Goal: Information Seeking & Learning: Find specific fact

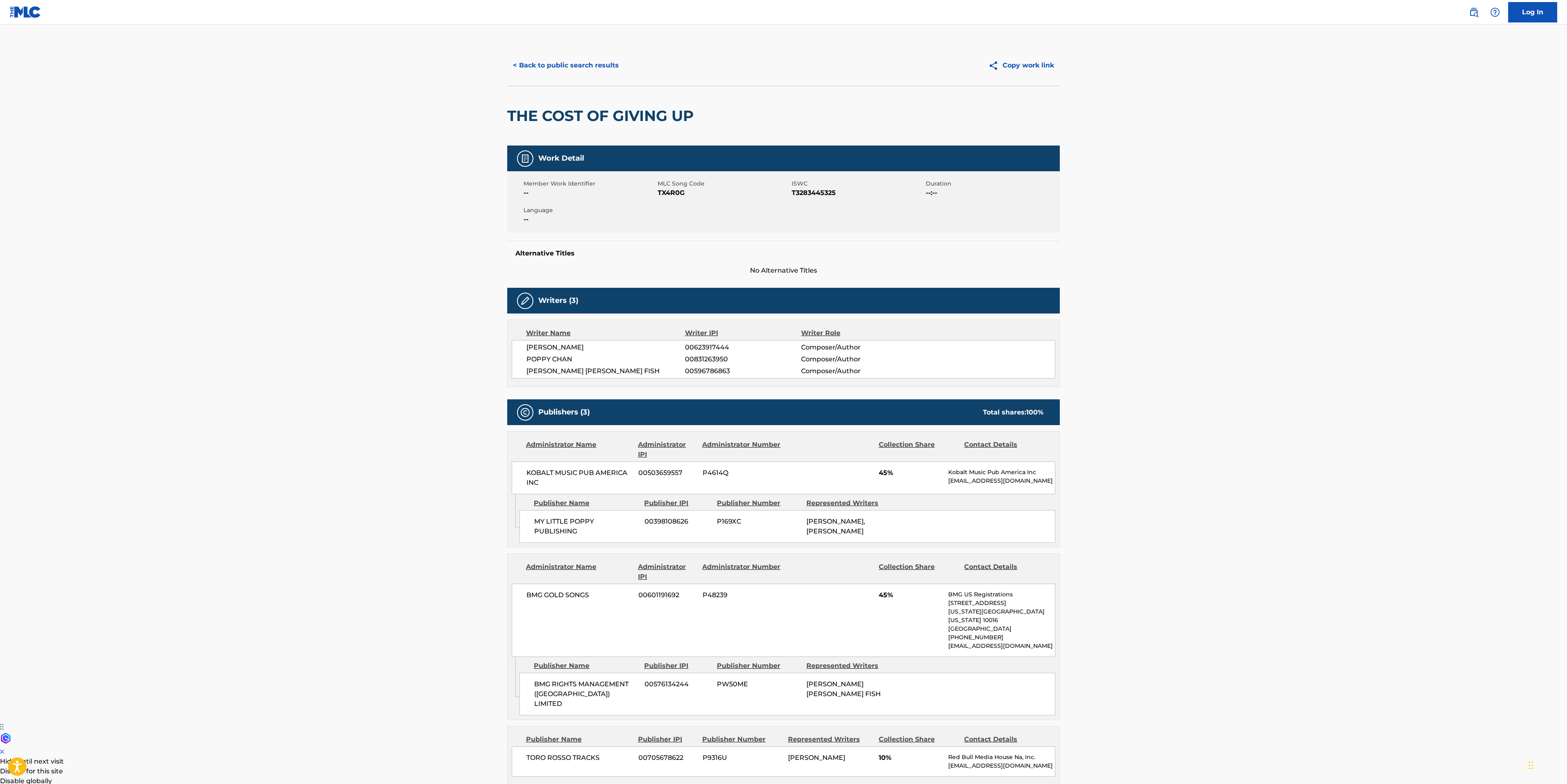
click at [552, 64] on button "< Back to public search results" at bounding box center [566, 66] width 117 height 21
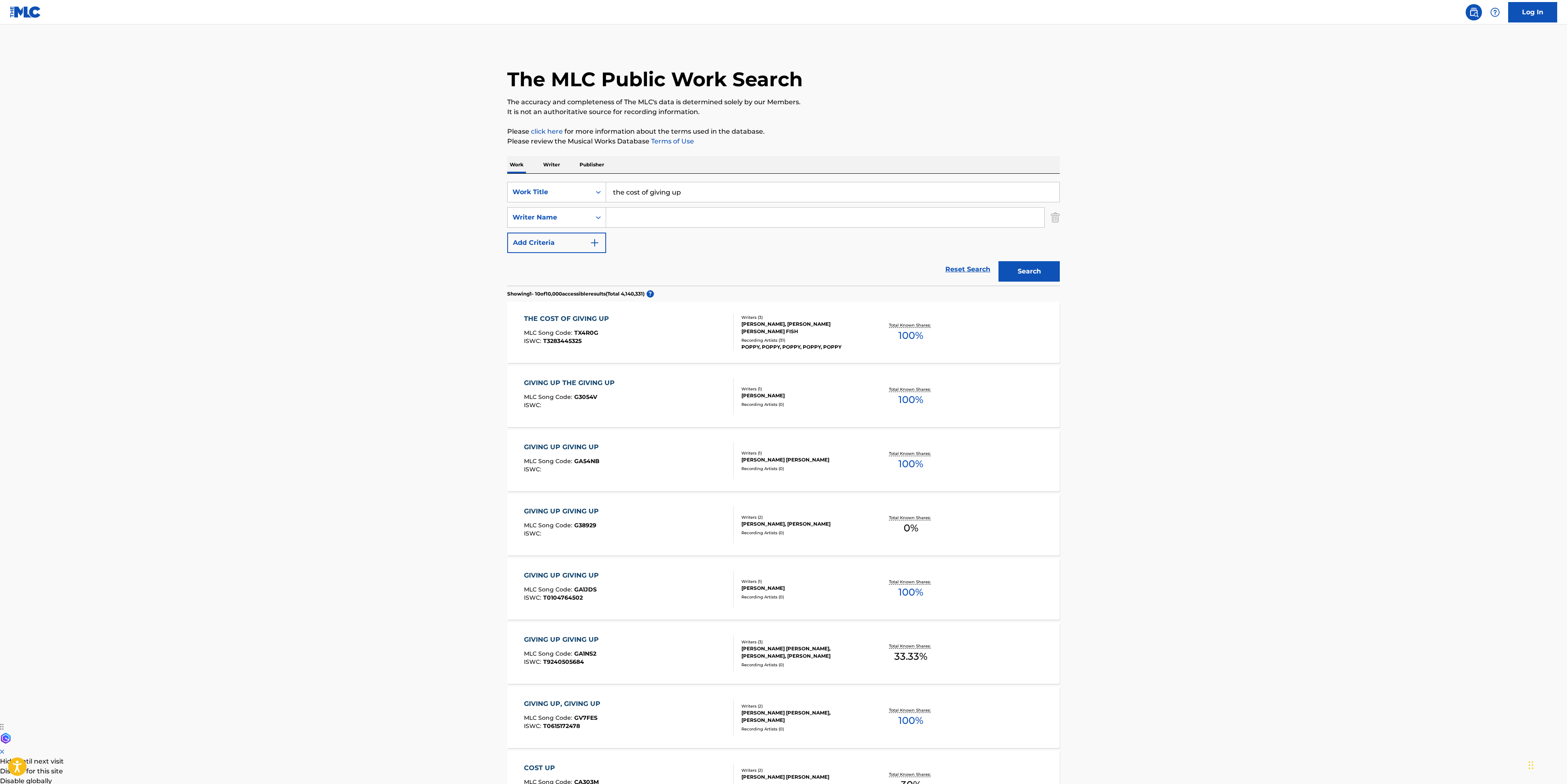
drag, startPoint x: 710, startPoint y: 186, endPoint x: 613, endPoint y: 187, distance: 97.0
click at [613, 187] on input "the cost of giving up" at bounding box center [832, 192] width 453 height 19
type input "caught in a [DEMOGRAPHIC_DATA]"
click at [1048, 276] on button "Search" at bounding box center [1029, 271] width 61 height 21
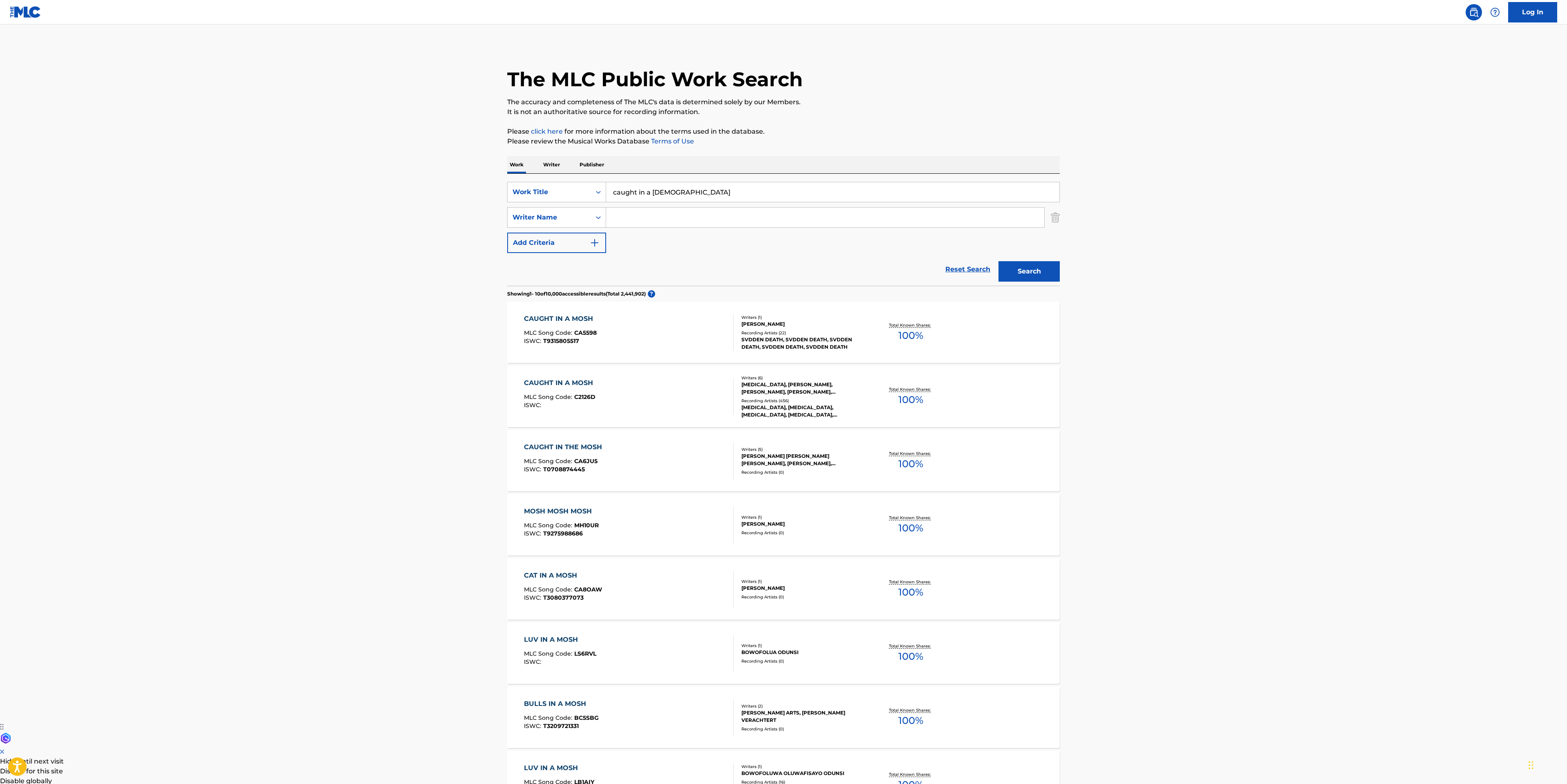
click at [703, 396] on div "CAUGHT IN A MOSH MLC Song Code : C2126D ISWC :" at bounding box center [628, 396] width 210 height 36
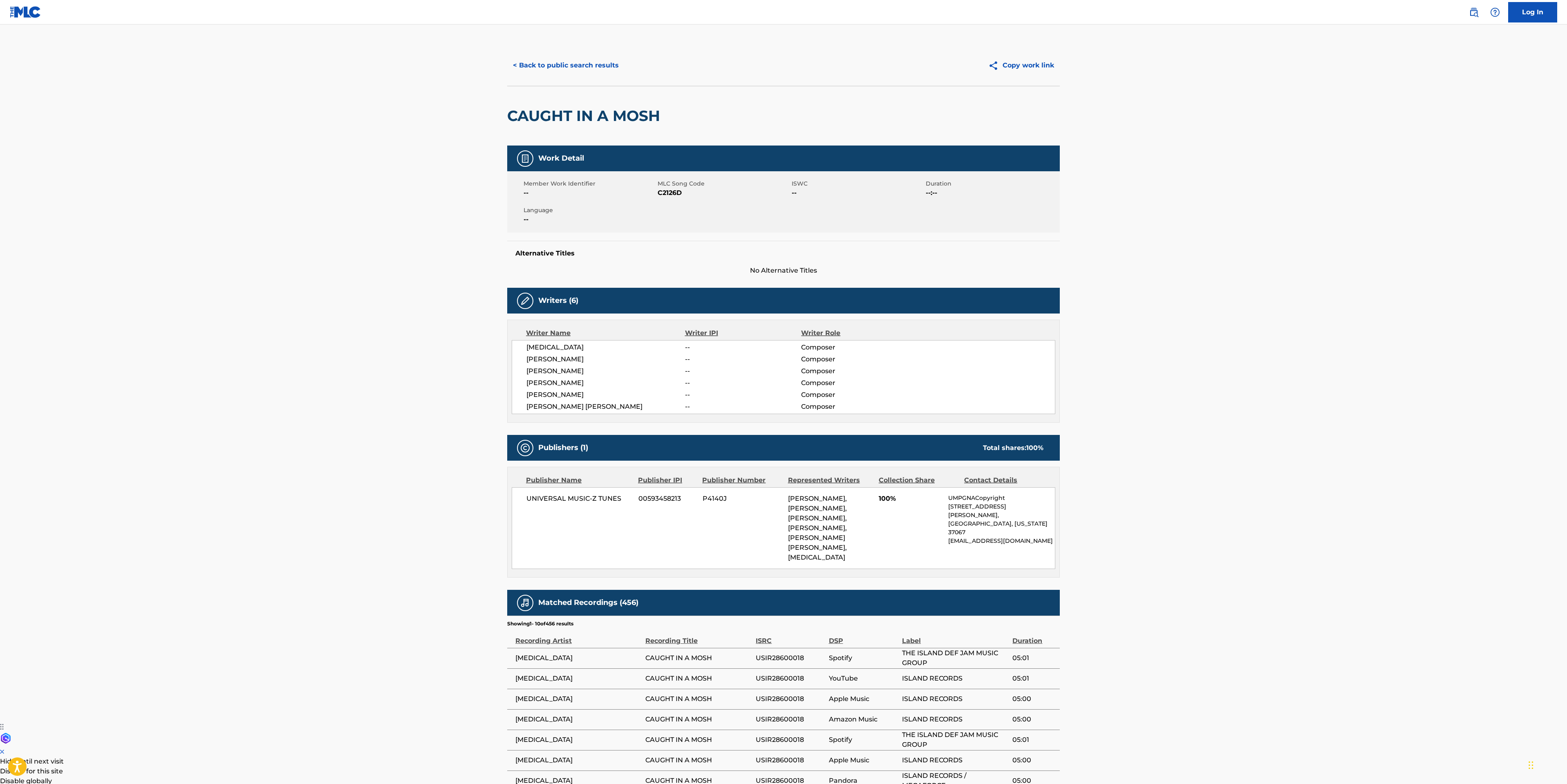
click at [304, 525] on main "< Back to public search results Copy work link CAUGHT IN A MOSH Work Detail Mem…" at bounding box center [784, 459] width 1567 height 870
click at [554, 357] on span "[PERSON_NAME]" at bounding box center [605, 359] width 159 height 10
copy span "SPITZ"
click at [566, 63] on button "< Back to public search results" at bounding box center [566, 66] width 117 height 21
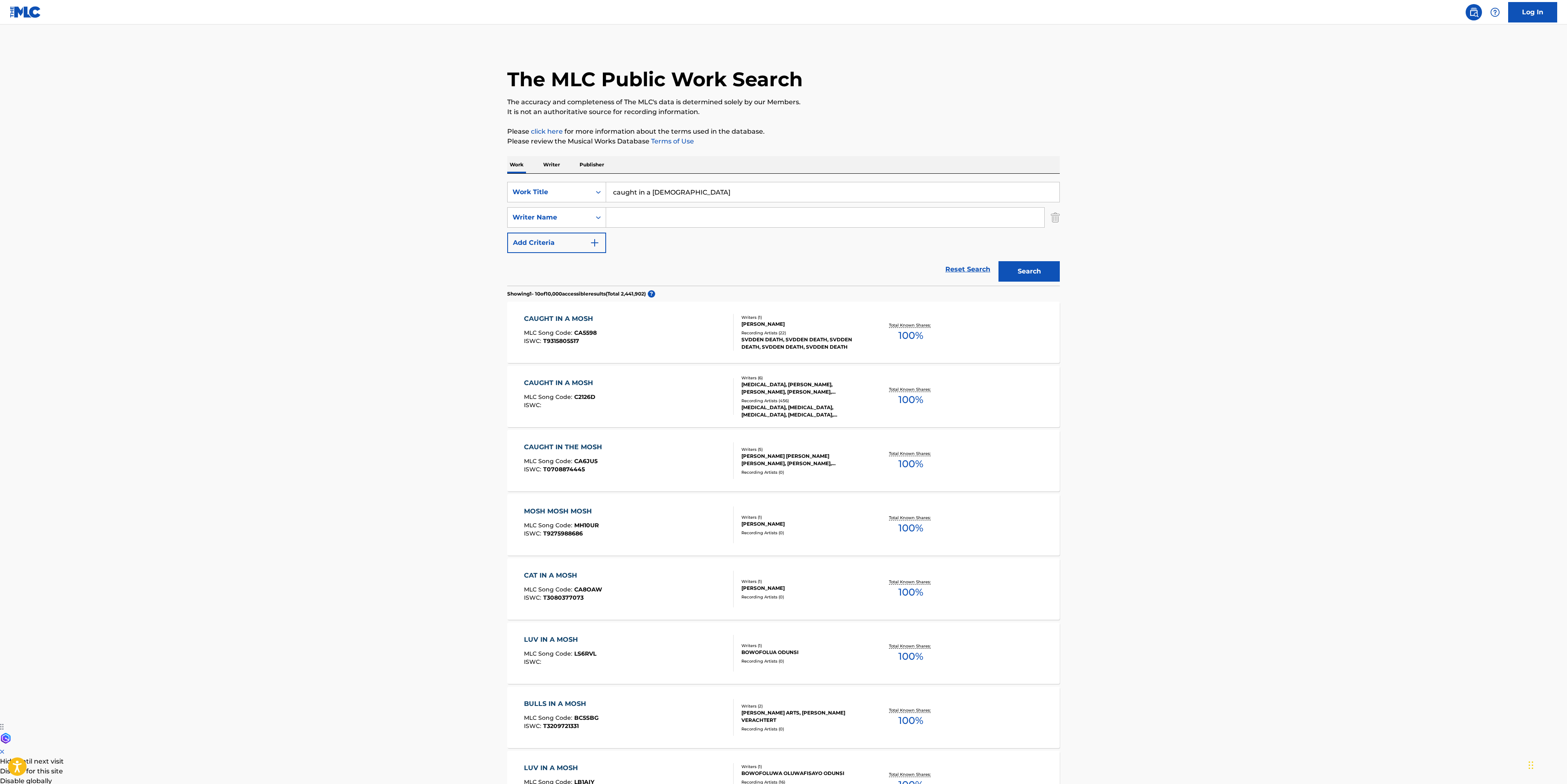
drag, startPoint x: 117, startPoint y: 426, endPoint x: 314, endPoint y: 340, distance: 215.0
click at [117, 426] on main "The MLC Public Work Search The accuracy and completeness of The MLC's data is d…" at bounding box center [784, 505] width 1567 height 962
drag, startPoint x: 675, startPoint y: 189, endPoint x: 23, endPoint y: 199, distance: 652.1
click at [463, 187] on main "The MLC Public Work Search The accuracy and completeness of The MLC's data is d…" at bounding box center [784, 505] width 1567 height 962
type input "i am the law"
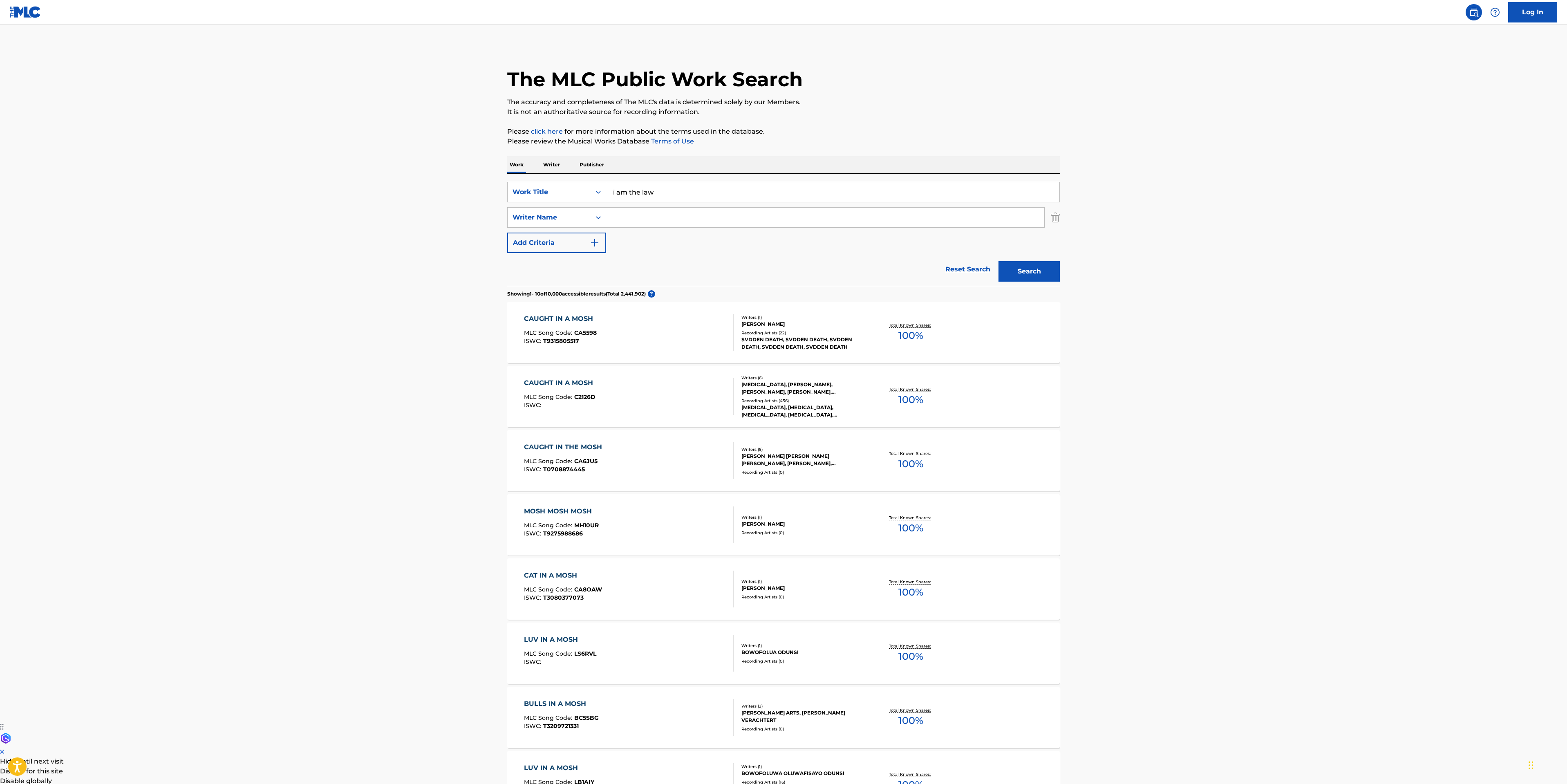
click at [1026, 268] on button "Search" at bounding box center [1029, 271] width 61 height 21
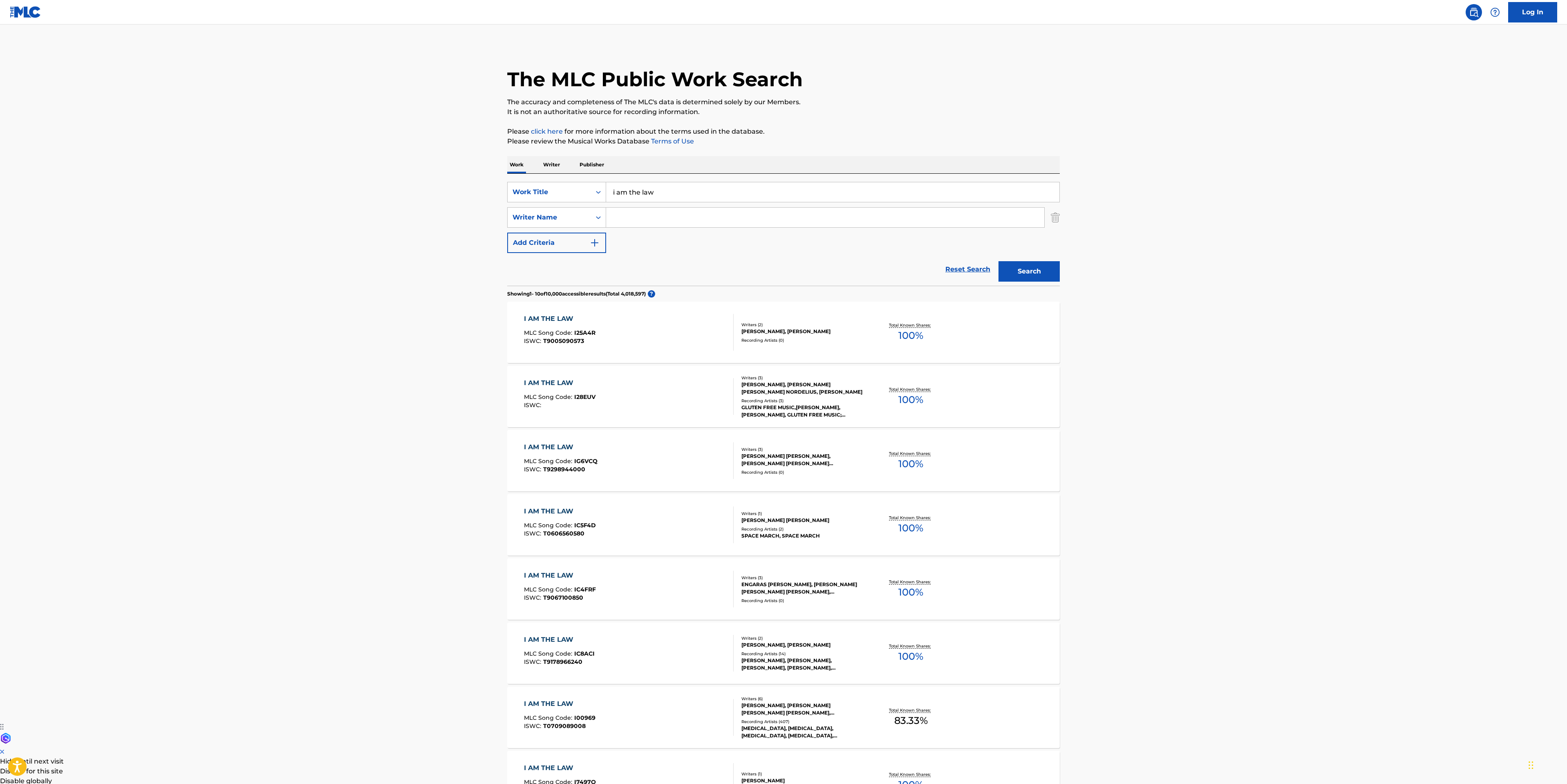
click at [675, 728] on div "I AM THE LAW MLC Song Code : I00969 ISWC : T0709089008" at bounding box center [628, 717] width 210 height 36
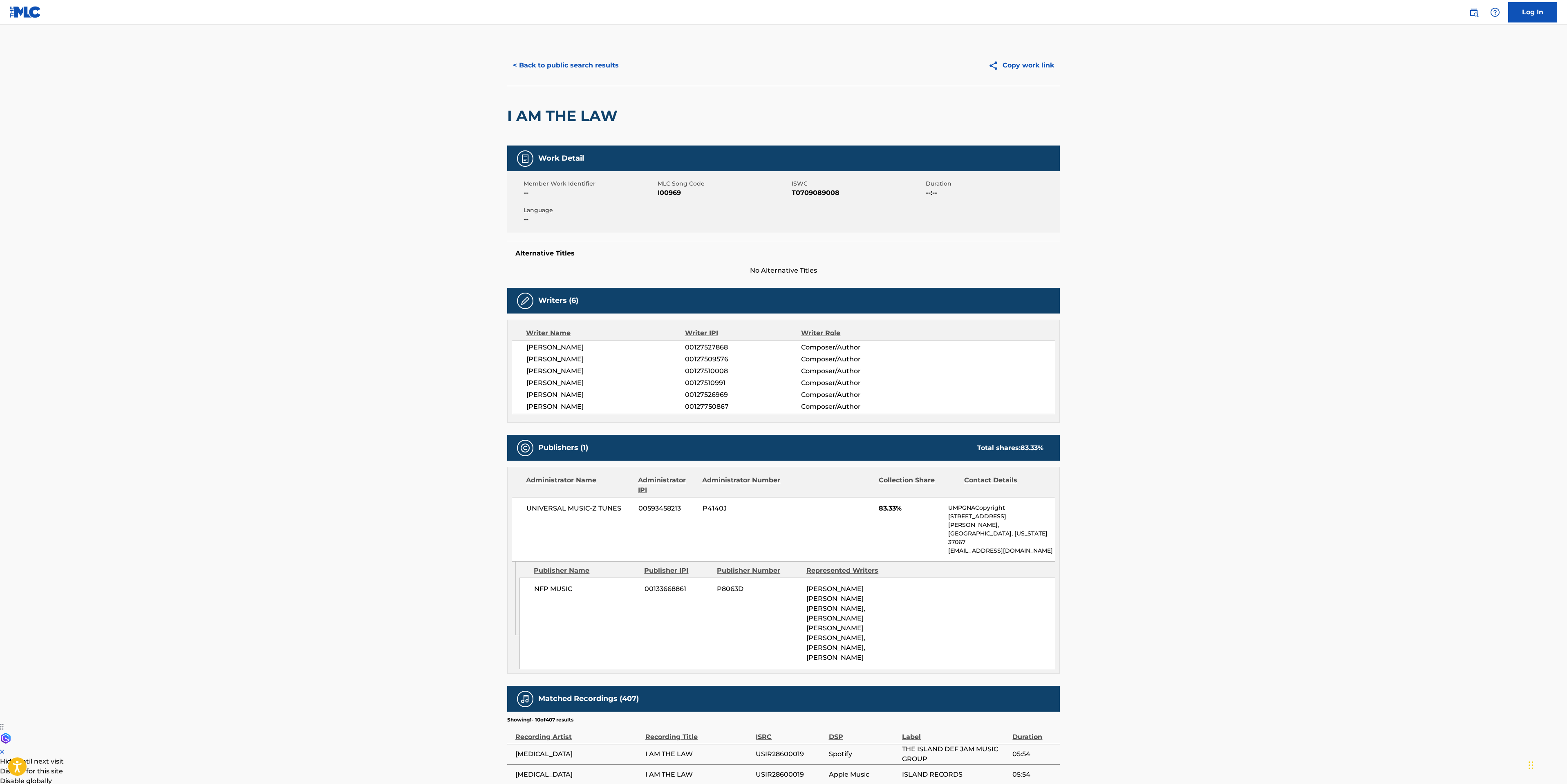
click at [561, 66] on button "< Back to public search results" at bounding box center [566, 66] width 117 height 21
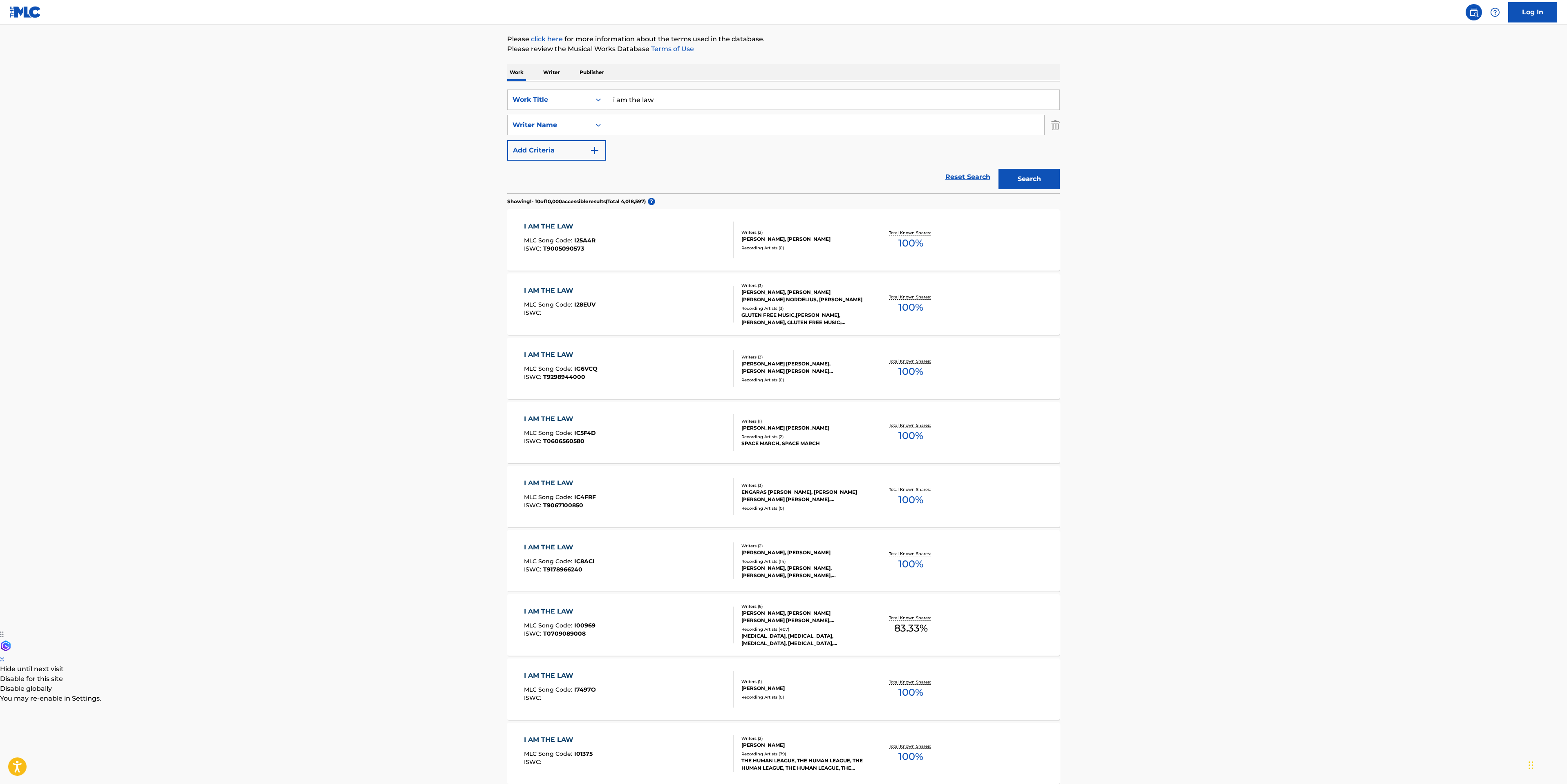
scroll to position [123, 0]
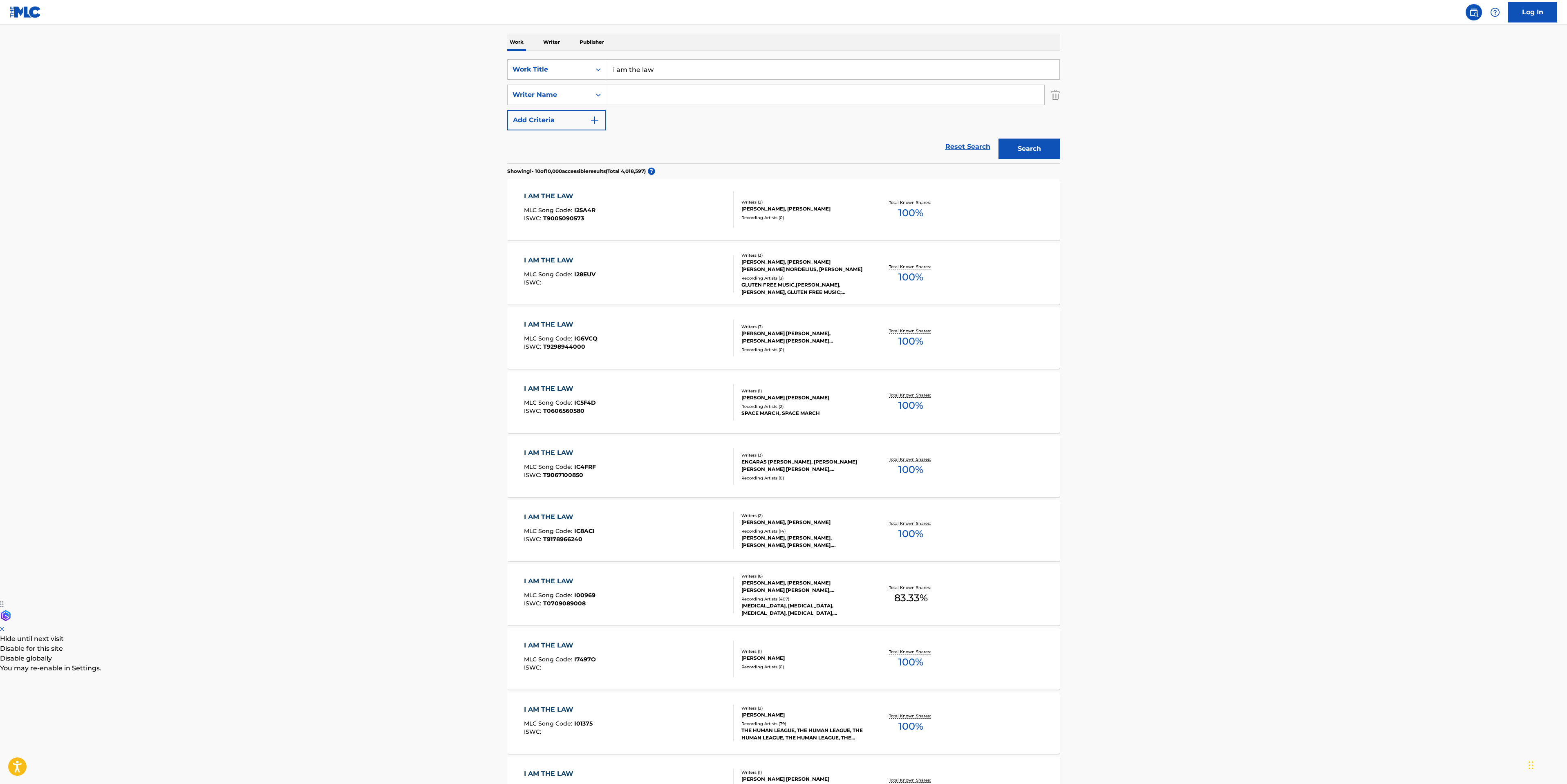
click at [675, 94] on input "Search Form" at bounding box center [825, 95] width 438 height 19
paste input "SPITZ"
type input "SPITZ"
click at [1023, 142] on button "Search" at bounding box center [1029, 149] width 61 height 21
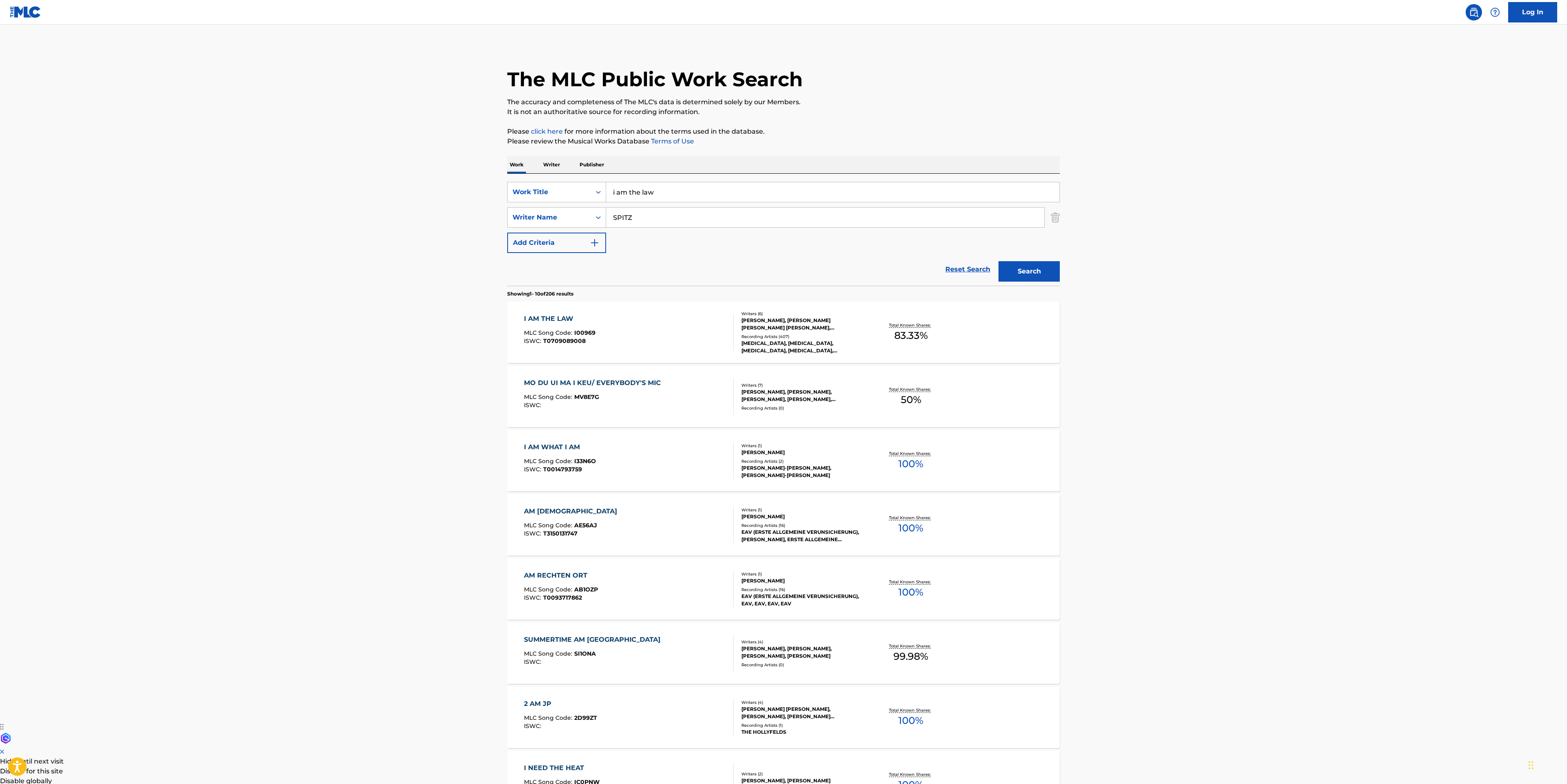
click at [662, 322] on div "I AM THE LAW MLC Song Code : I00969 ISWC : T0709089008" at bounding box center [628, 332] width 210 height 36
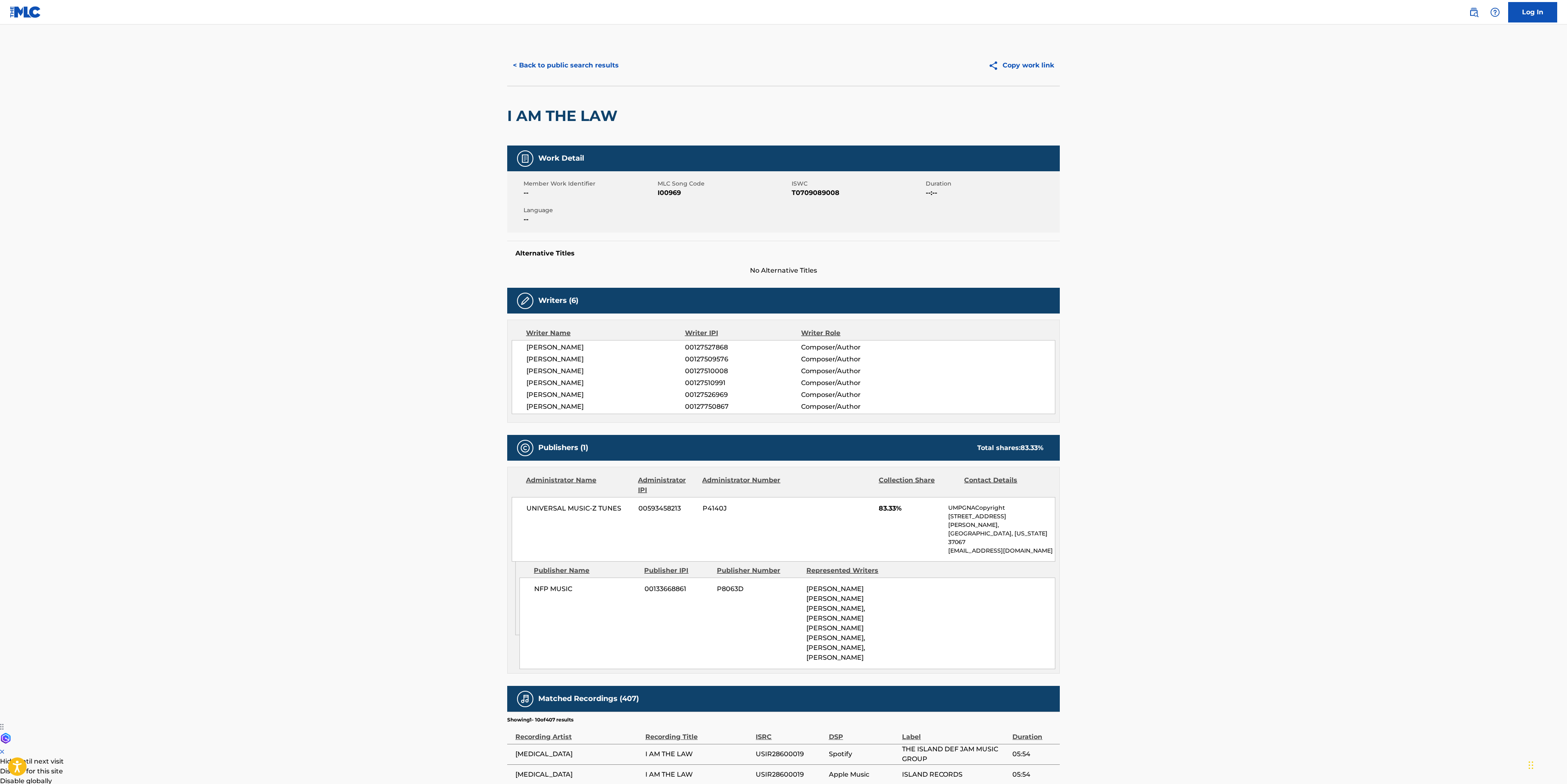
click at [527, 40] on main "< Back to public search results Copy work link I AM THE LAW Work Detail Member …" at bounding box center [784, 507] width 1567 height 966
click at [541, 61] on button "< Back to public search results" at bounding box center [566, 66] width 117 height 21
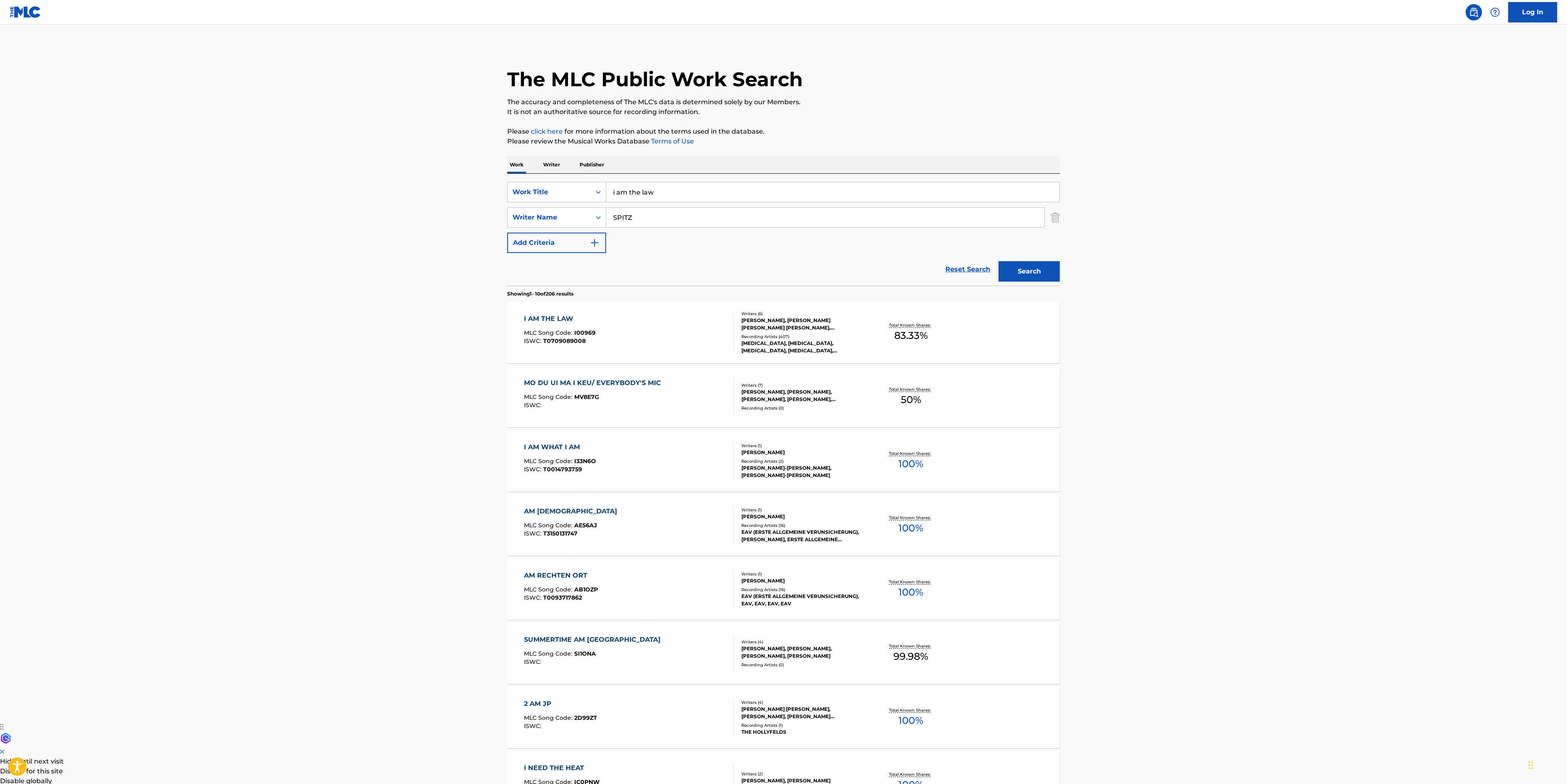
drag, startPoint x: 654, startPoint y: 193, endPoint x: 190, endPoint y: 127, distance: 468.7
click at [288, 161] on main "The MLC Public Work Search The accuracy and completeness of The MLC's data is d…" at bounding box center [784, 505] width 1567 height 962
type input "my mind is a mountain"
drag, startPoint x: 703, startPoint y: 220, endPoint x: 411, endPoint y: 215, distance: 292.0
click at [411, 215] on main "The MLC Public Work Search The accuracy and completeness of The MLC's data is d…" at bounding box center [784, 505] width 1567 height 962
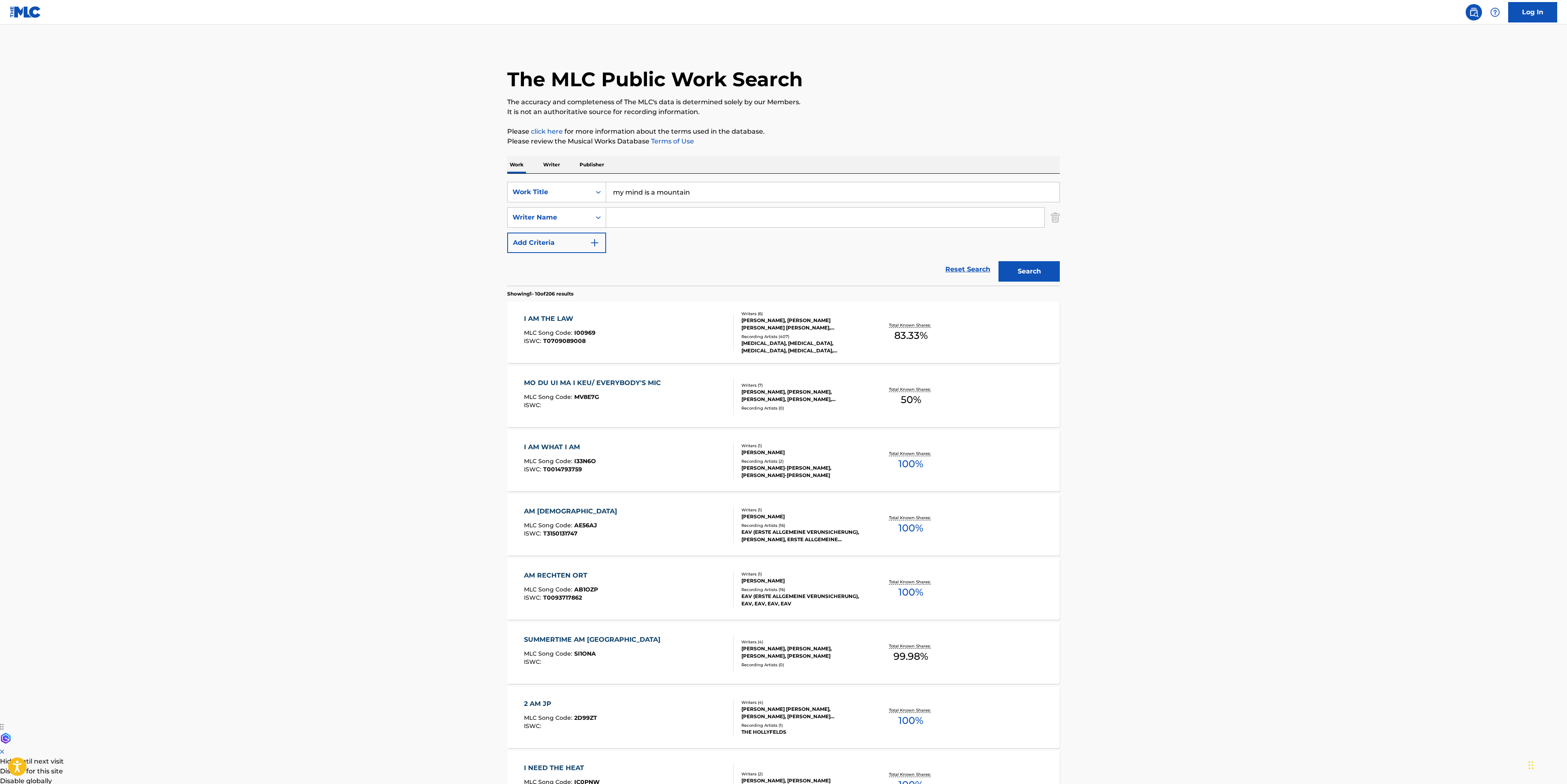
click at [1044, 272] on button "Search" at bounding box center [1029, 271] width 61 height 21
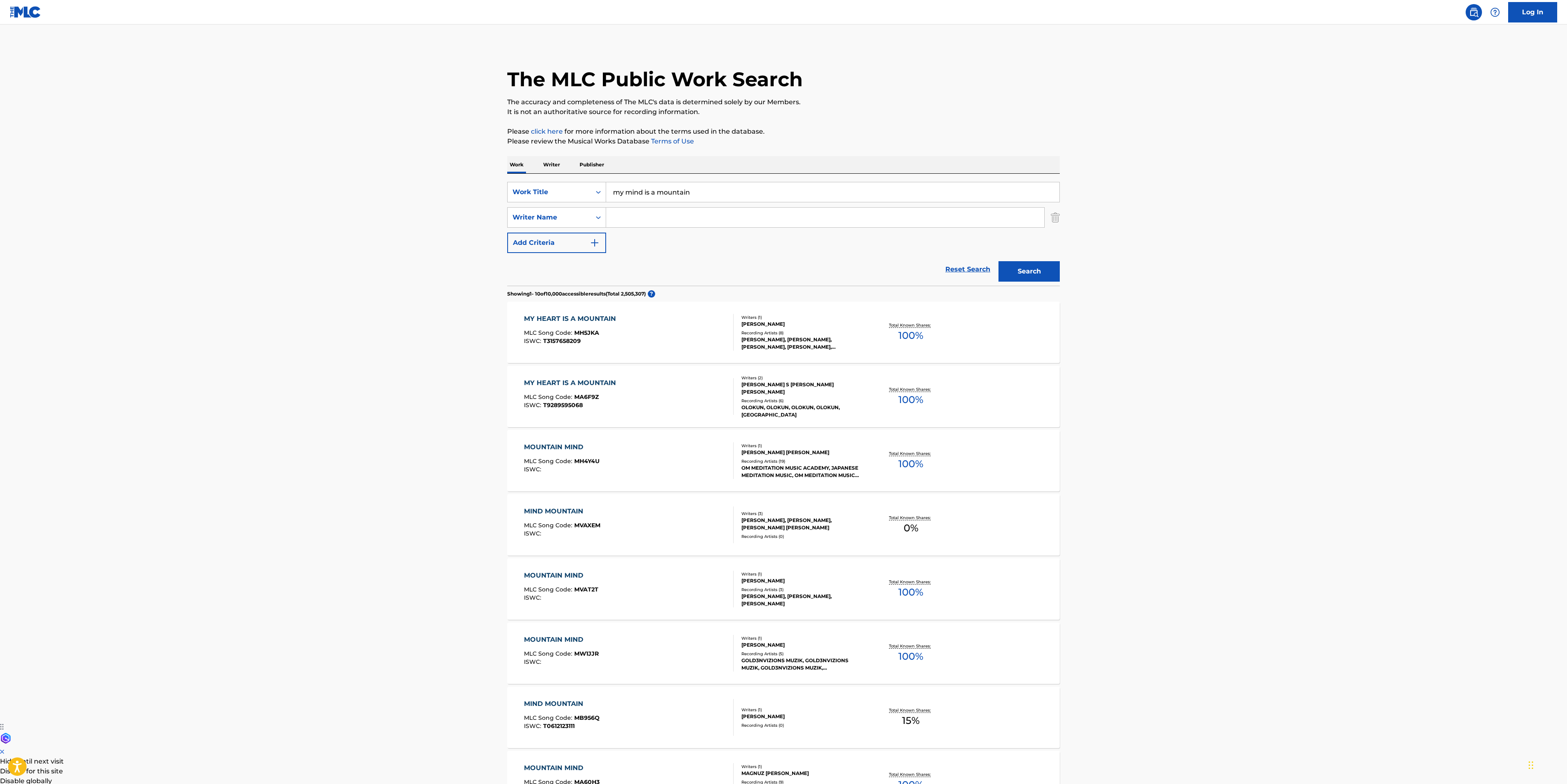
click at [648, 209] on input "Search Form" at bounding box center [825, 217] width 438 height 19
type input "[PERSON_NAME]"
click at [998, 261] on button "Search" at bounding box center [1029, 271] width 61 height 21
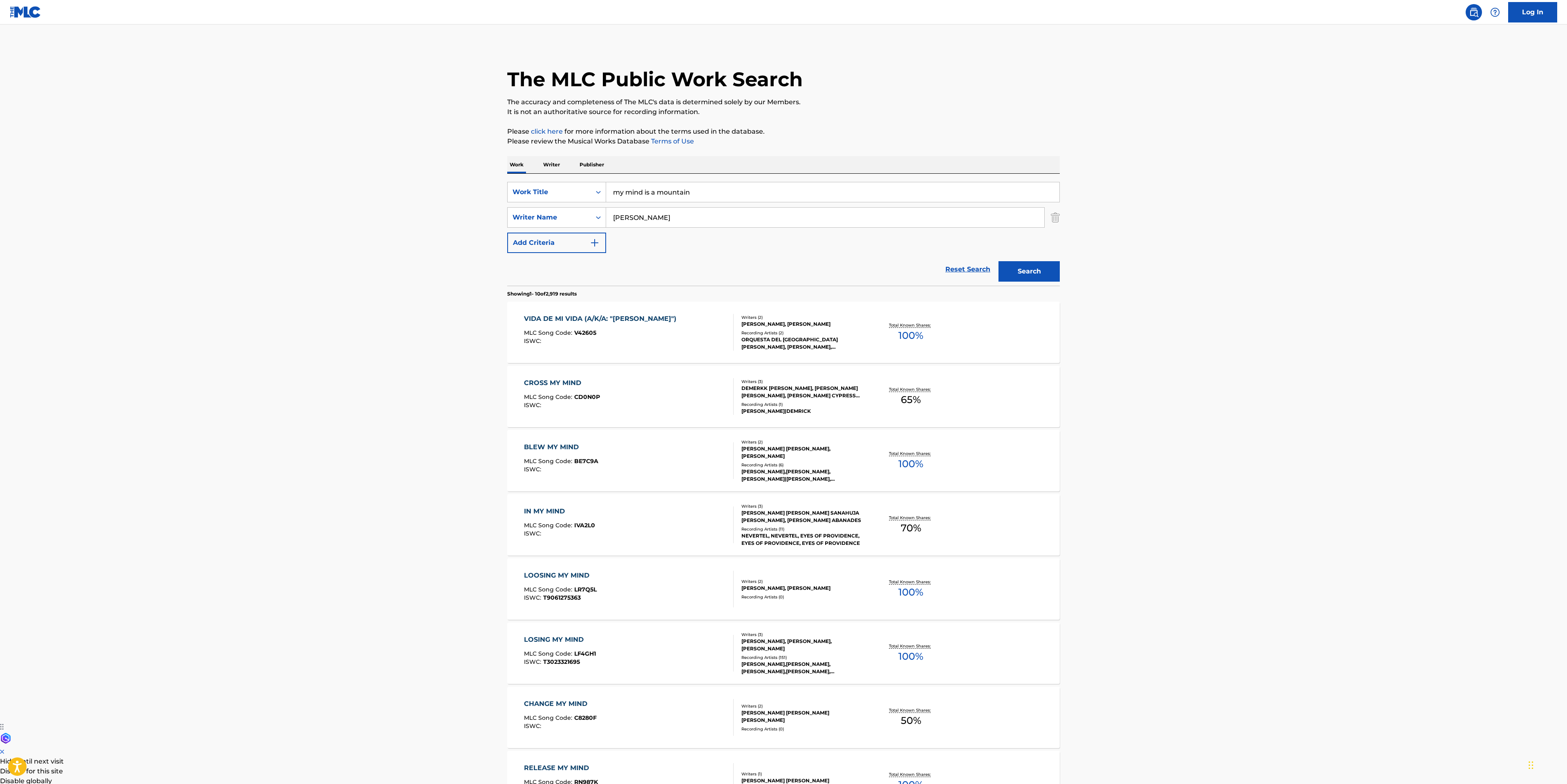
drag, startPoint x: 712, startPoint y: 199, endPoint x: 346, endPoint y: 158, distance: 368.3
click at [418, 175] on main "The MLC Public Work Search The accuracy and completeness of The MLC's data is d…" at bounding box center [784, 505] width 1567 height 962
type input "my own summer (shove it)"
click at [998, 261] on button "Search" at bounding box center [1029, 271] width 61 height 21
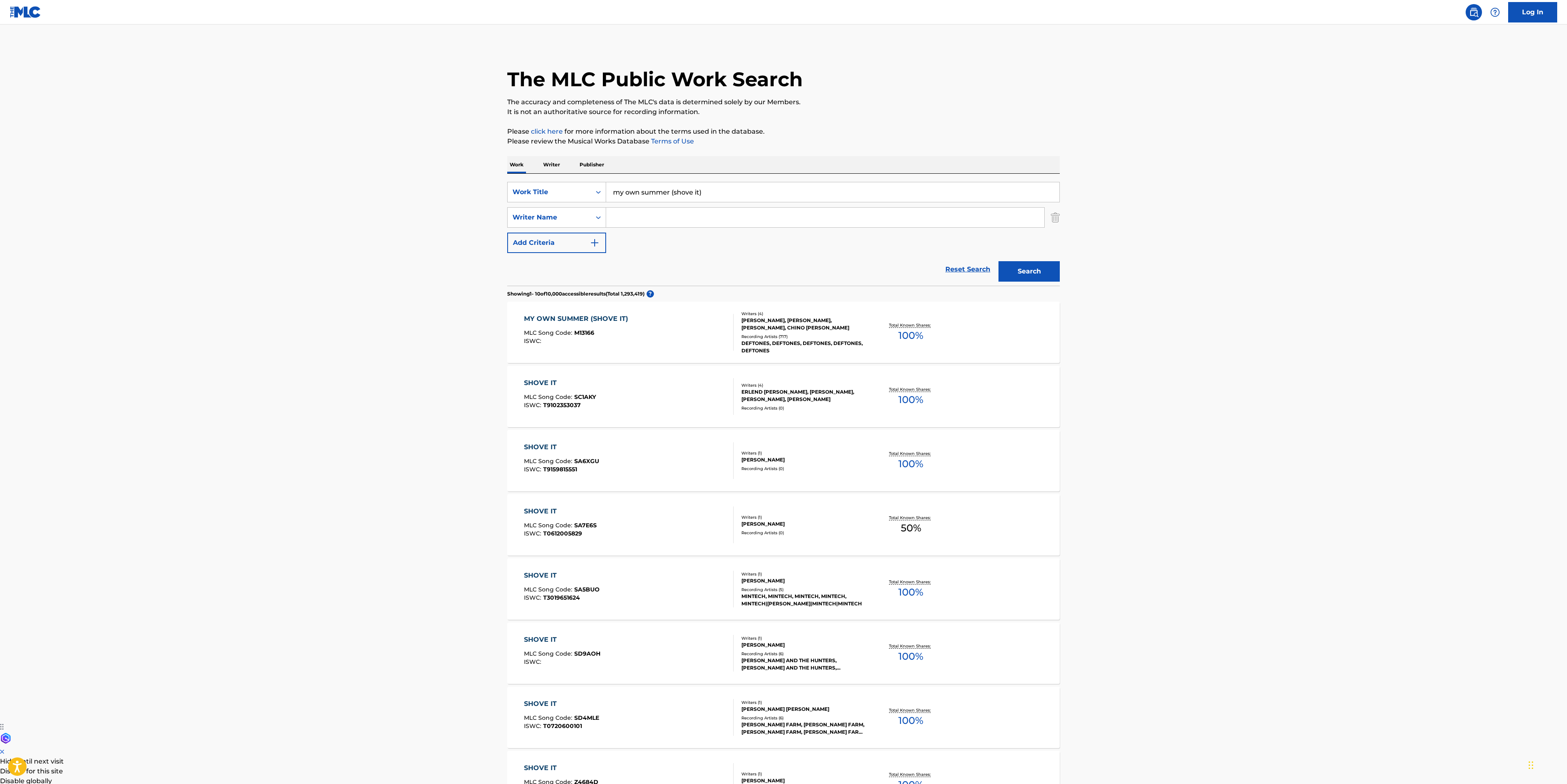
click at [650, 347] on div "MY OWN SUMMER (SHOVE IT) MLC Song Code : M13166 ISWC :" at bounding box center [628, 332] width 210 height 36
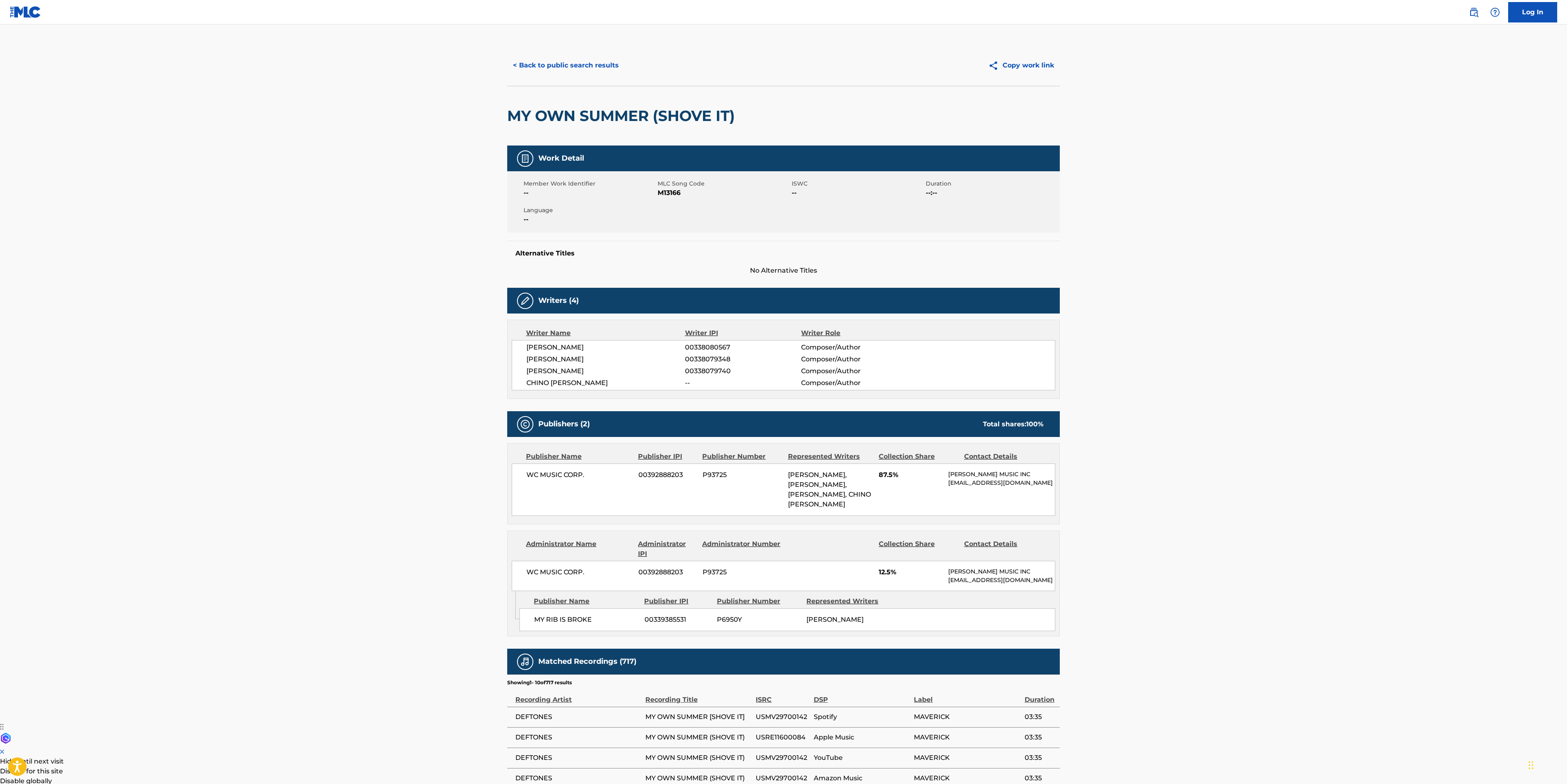
click at [549, 69] on button "< Back to public search results" at bounding box center [566, 66] width 117 height 21
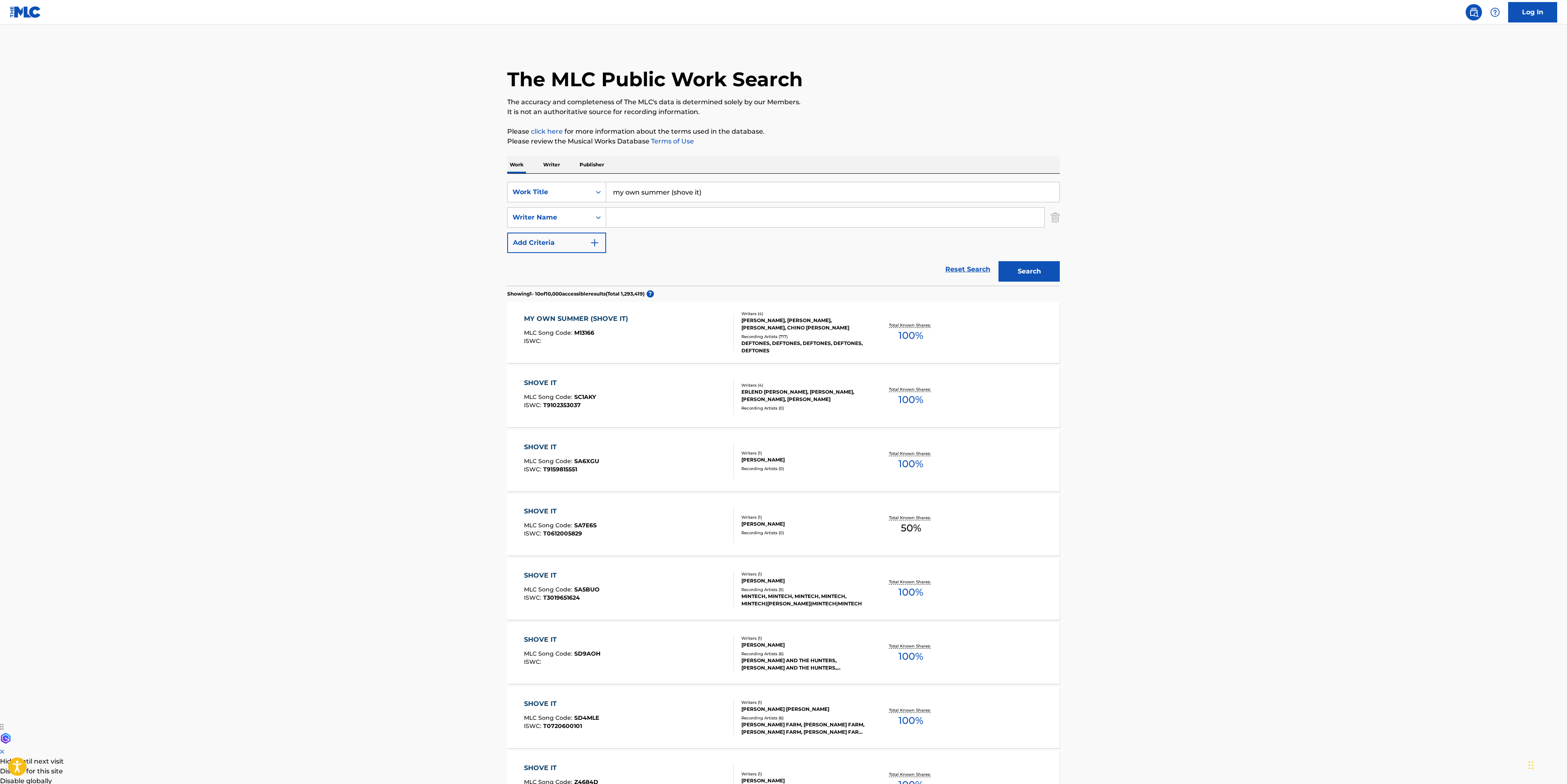
drag, startPoint x: 150, startPoint y: 572, endPoint x: 161, endPoint y: 567, distance: 12.1
click at [149, 572] on main "The MLC Public Work Search The accuracy and completeness of The MLC's data is d…" at bounding box center [784, 505] width 1567 height 962
drag, startPoint x: 709, startPoint y: 196, endPoint x: 204, endPoint y: 262, distance: 509.3
click at [267, 254] on main "The MLC Public Work Search The accuracy and completeness of The MLC's data is d…" at bounding box center [784, 505] width 1567 height 962
type input "be quiet and drive (far away)"
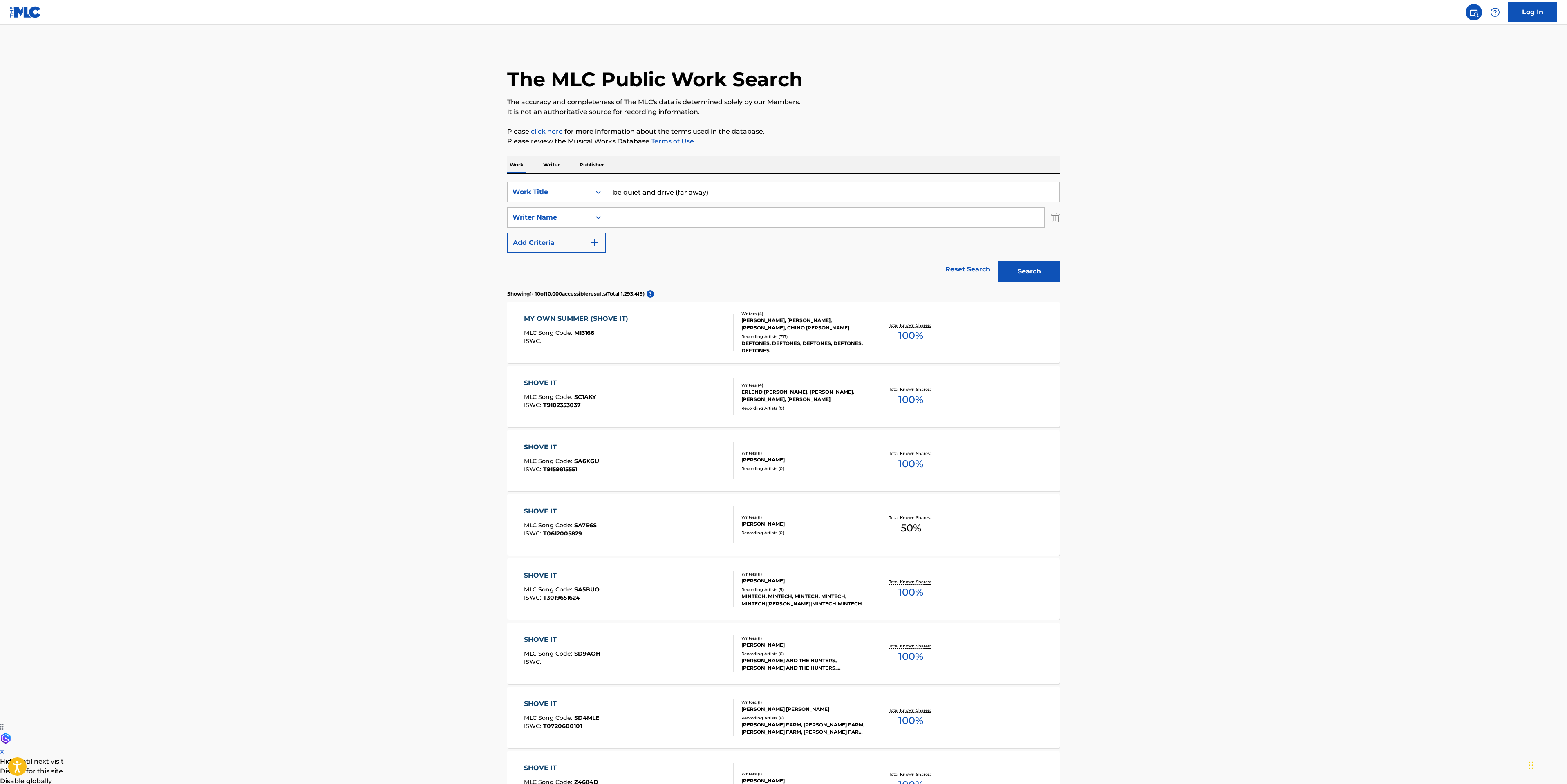
click at [1040, 265] on button "Search" at bounding box center [1029, 271] width 61 height 21
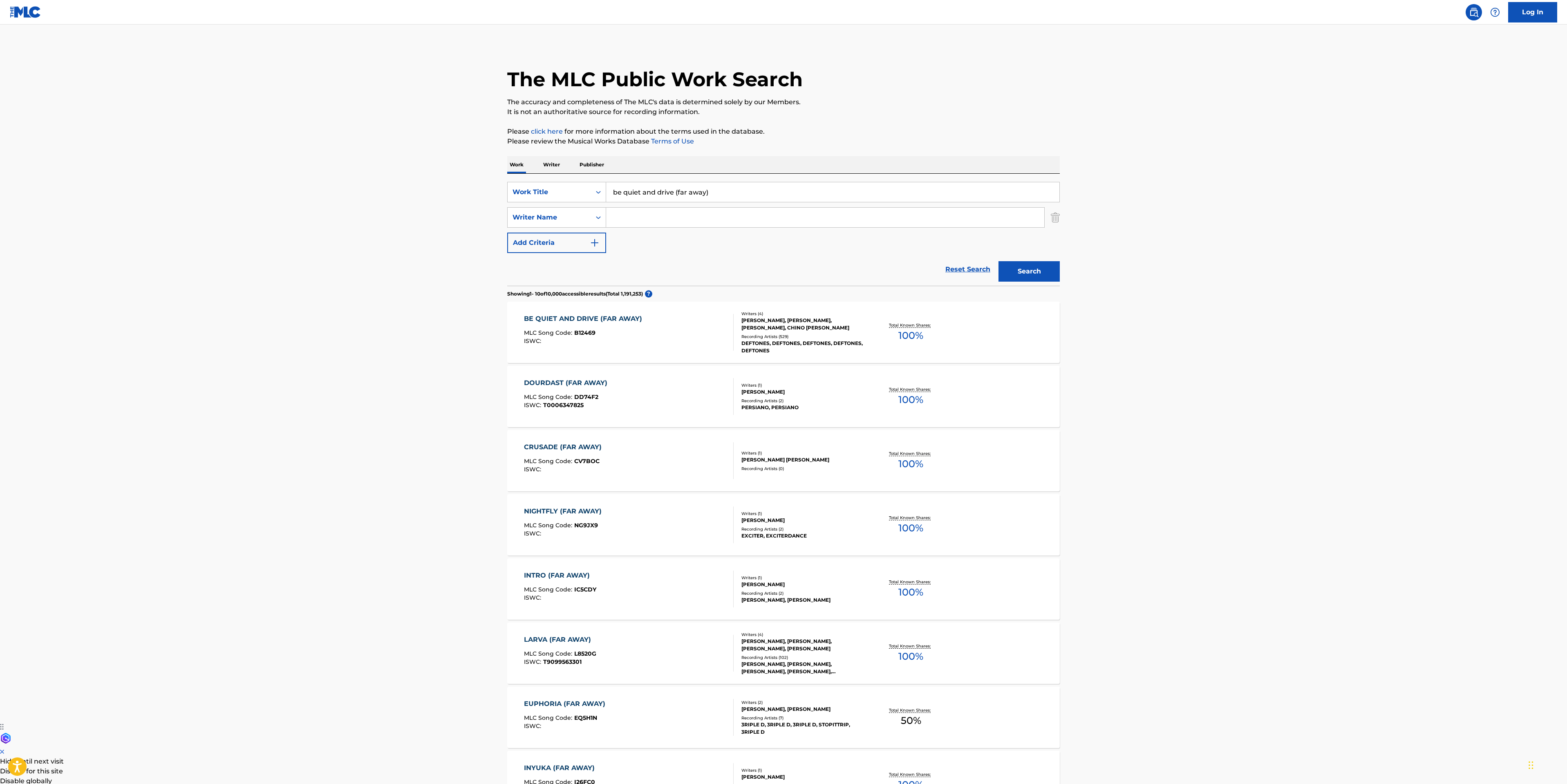
click at [679, 333] on div "BE QUIET AND DRIVE (FAR AWAY) MLC Song Code : B12469 ISWC :" at bounding box center [628, 332] width 210 height 36
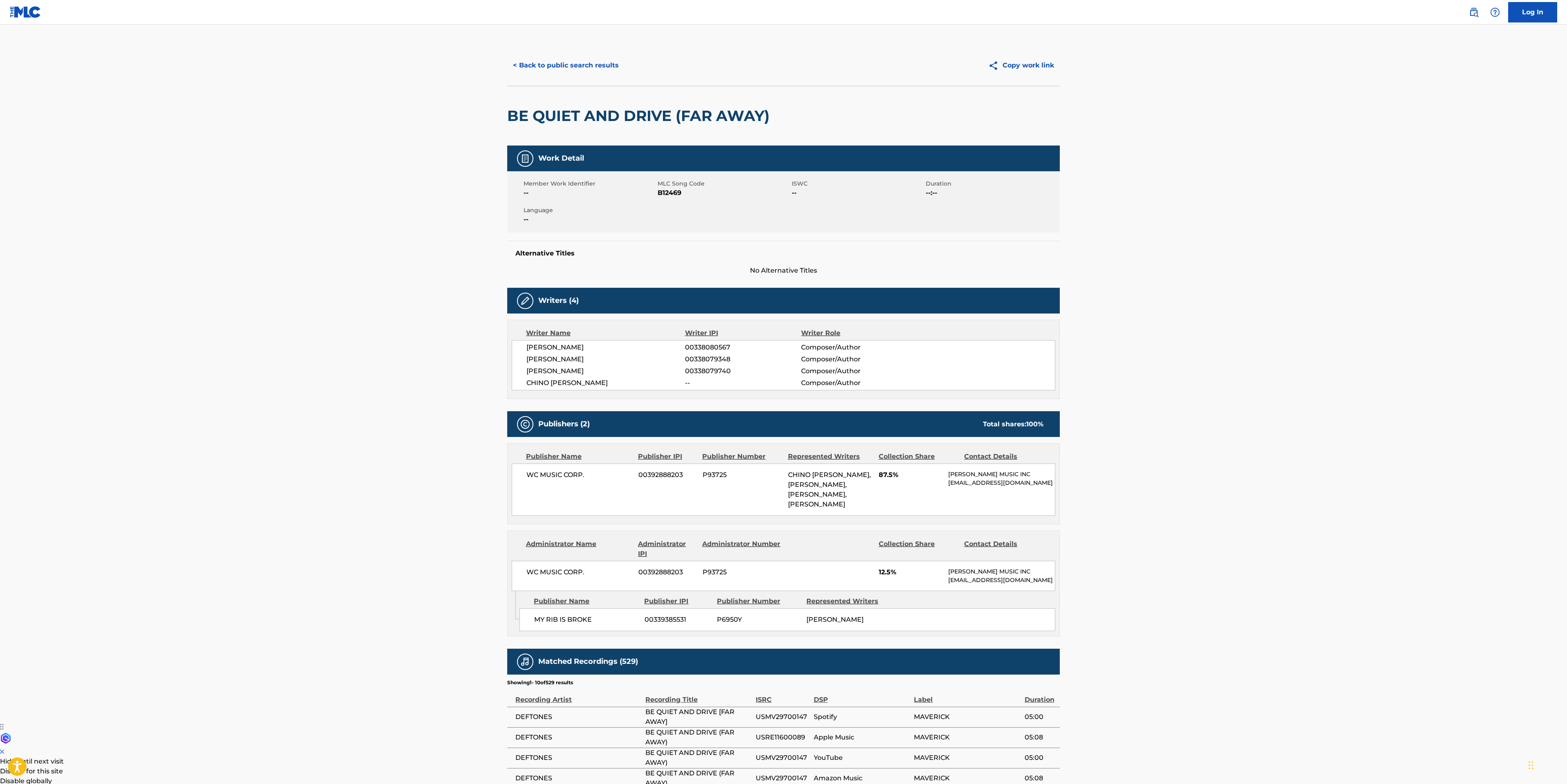
click at [532, 53] on div "< Back to public search results Copy work link" at bounding box center [784, 65] width 552 height 41
click at [537, 58] on button "< Back to public search results" at bounding box center [566, 66] width 117 height 21
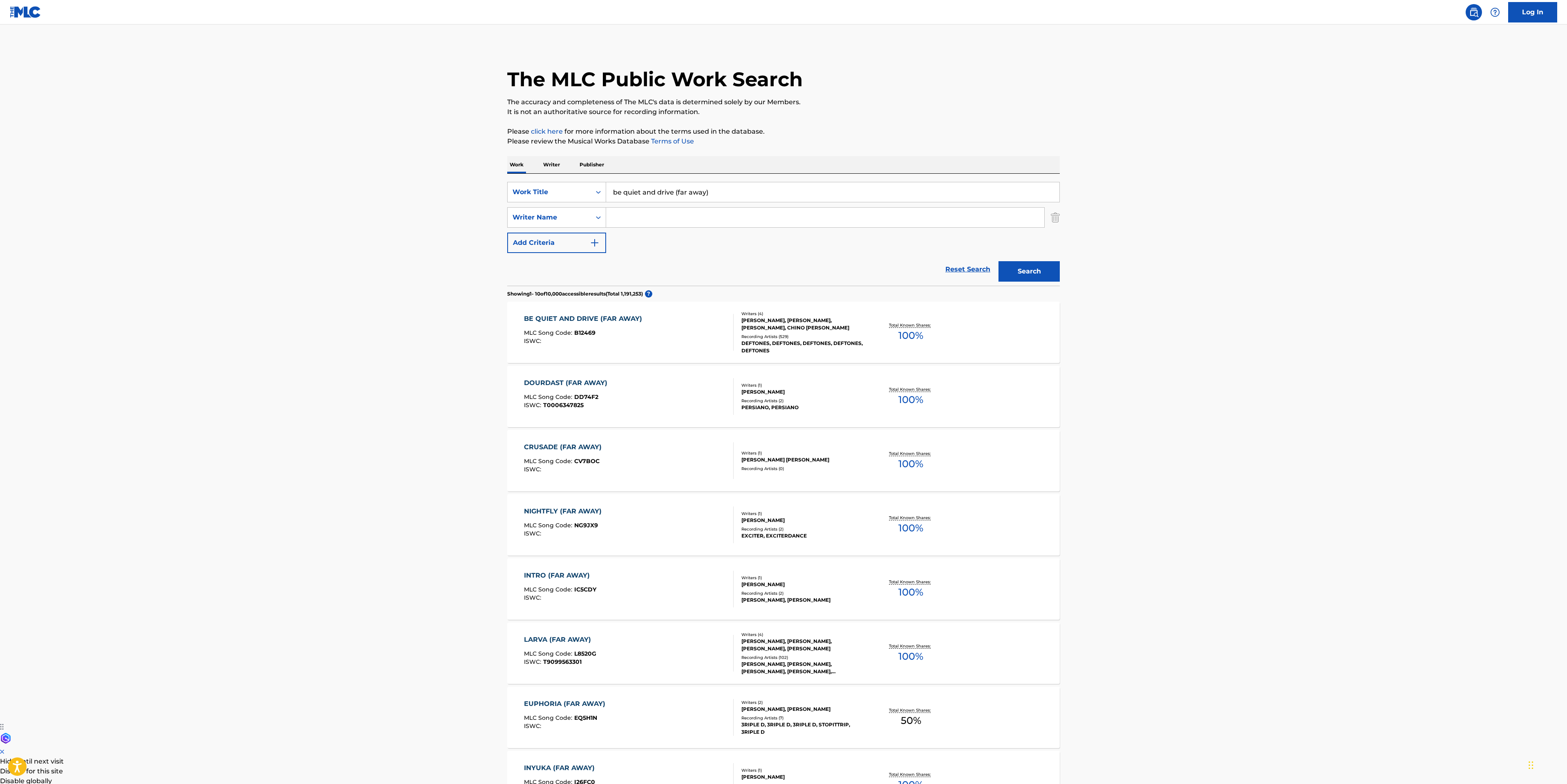
drag, startPoint x: 733, startPoint y: 188, endPoint x: 443, endPoint y: 167, distance: 290.8
click at [449, 167] on main "The MLC Public Work Search The accuracy and completeness of The MLC's data is d…" at bounding box center [784, 505] width 1567 height 962
drag, startPoint x: 137, startPoint y: 382, endPoint x: 169, endPoint y: 378, distance: 32.2
click at [137, 383] on main "The MLC Public Work Search The accuracy and completeness of The MLC's data is d…" at bounding box center [784, 505] width 1567 height 962
click at [636, 186] on input "Search Form" at bounding box center [832, 192] width 453 height 19
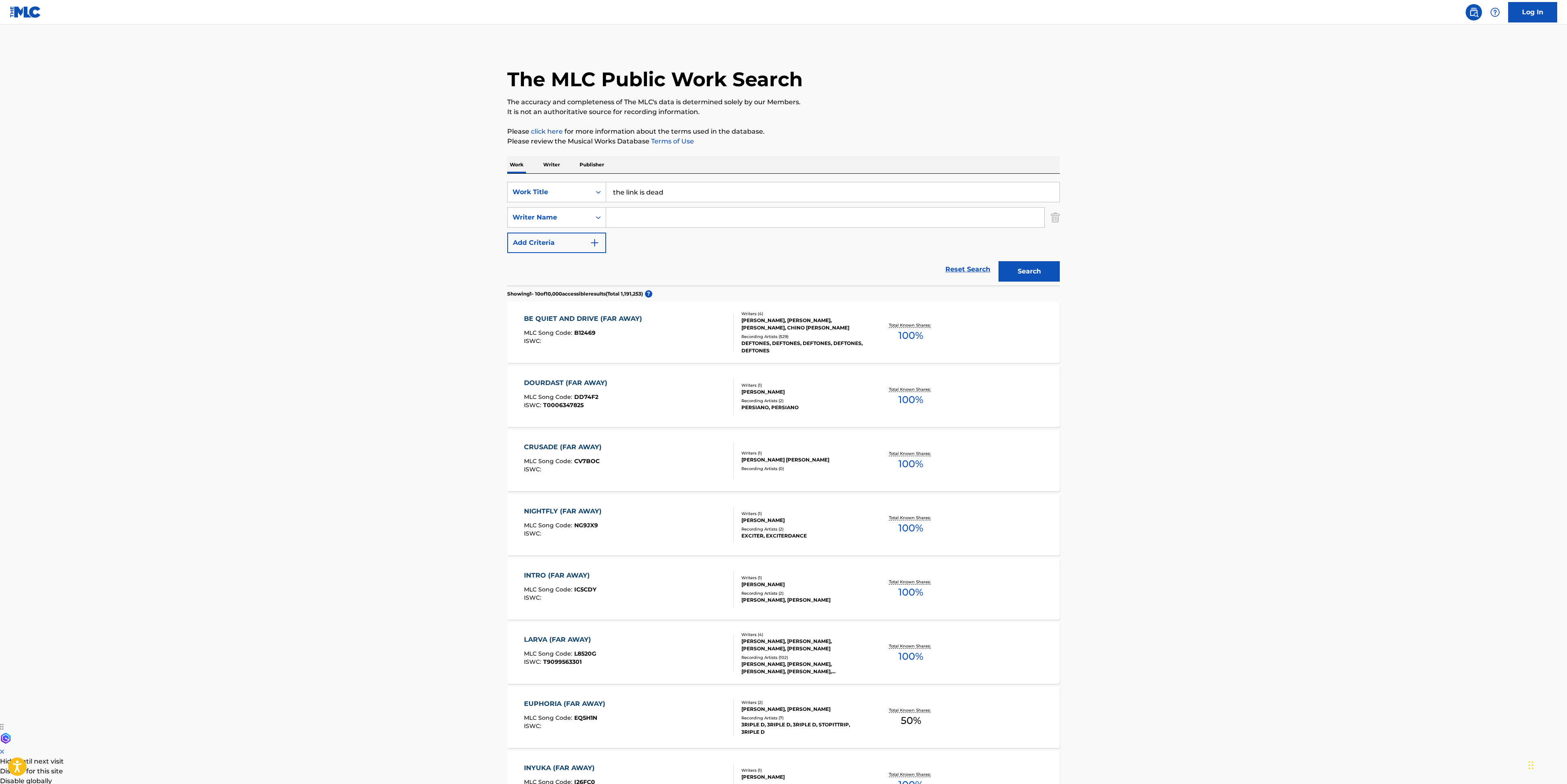
type input "the link is dead"
click at [1033, 268] on button "Search" at bounding box center [1029, 271] width 61 height 21
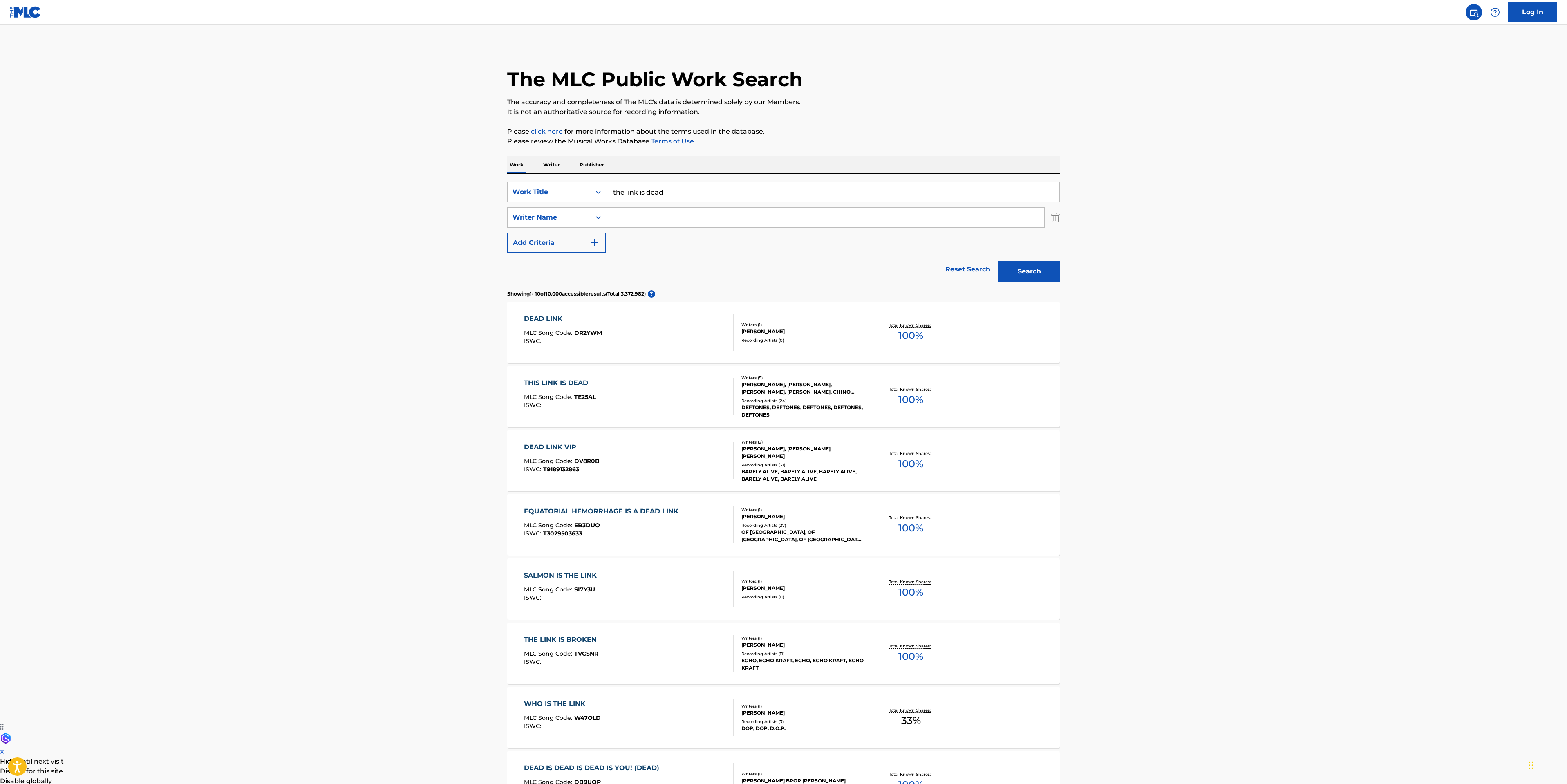
click at [671, 392] on div "THIS LINK IS DEAD MLC Song Code : TE25AL ISWC :" at bounding box center [628, 396] width 210 height 36
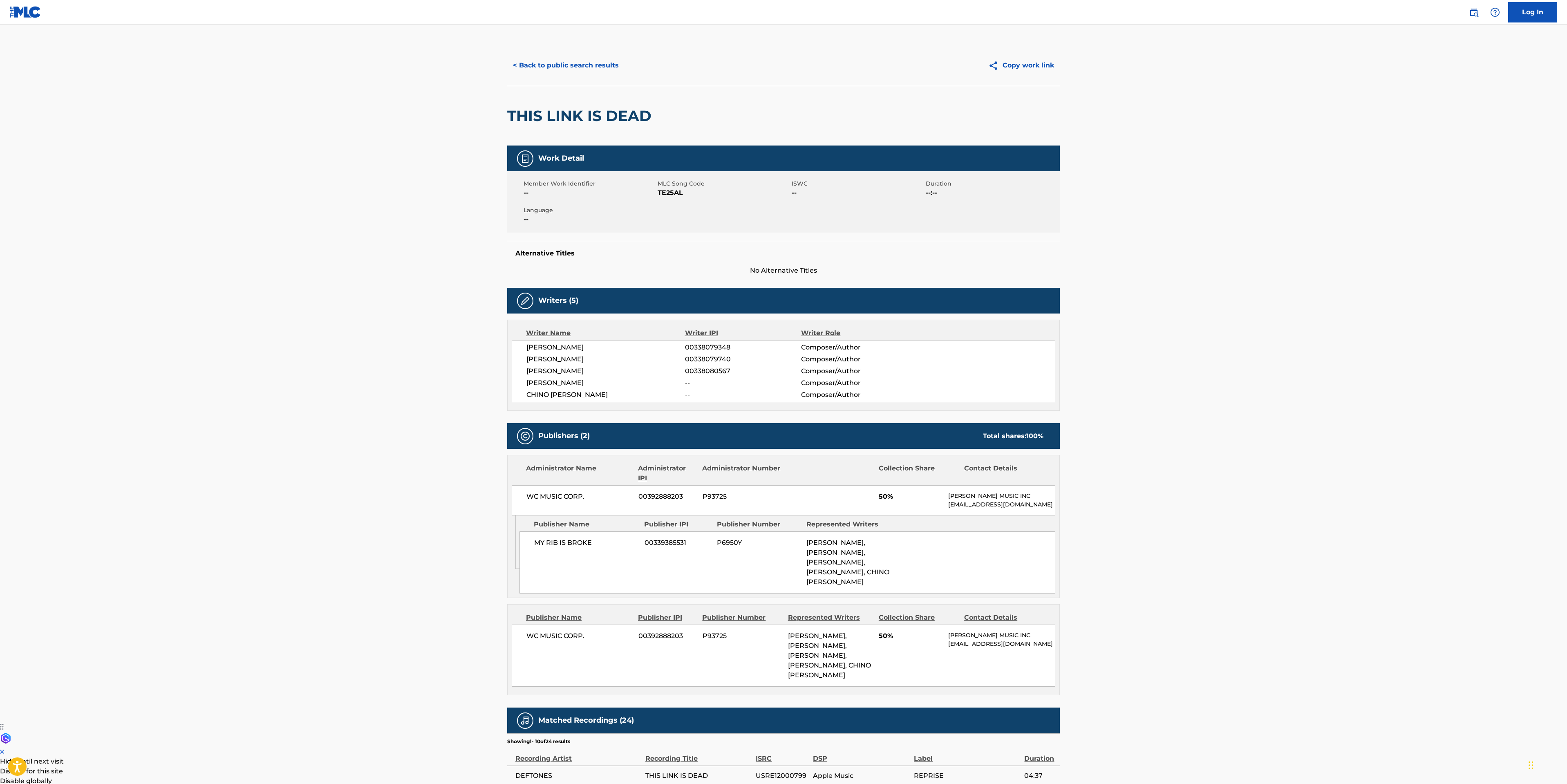
click at [552, 67] on button "< Back to public search results" at bounding box center [566, 66] width 117 height 21
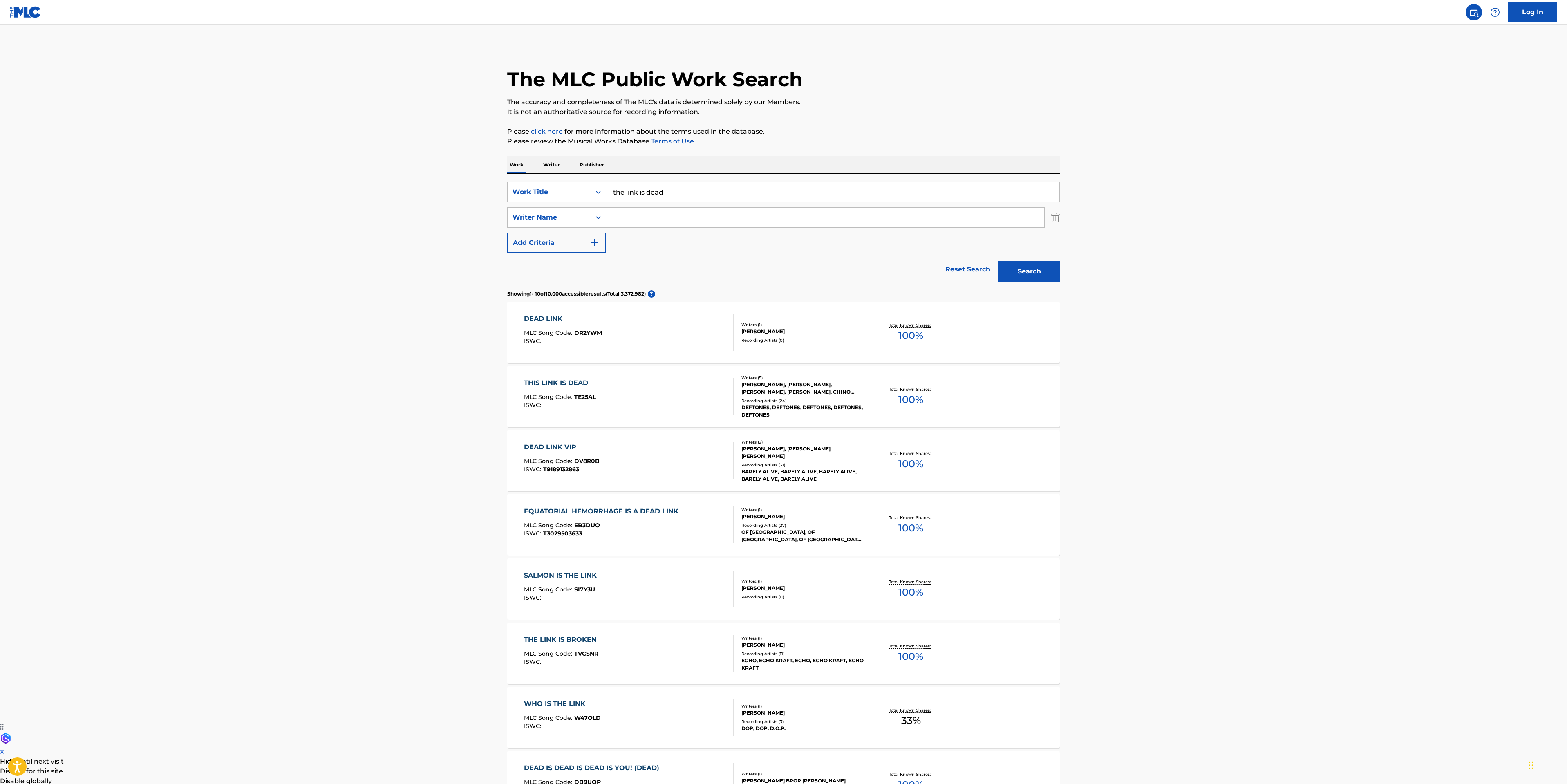
click at [173, 464] on main "The MLC Public Work Search The accuracy and completeness of The MLC's data is d…" at bounding box center [784, 505] width 1567 height 962
drag, startPoint x: 678, startPoint y: 192, endPoint x: 85, endPoint y: 142, distance: 595.1
click at [377, 187] on main "The MLC Public Work Search The accuracy and completeness of The MLC's data is d…" at bounding box center [784, 505] width 1567 height 962
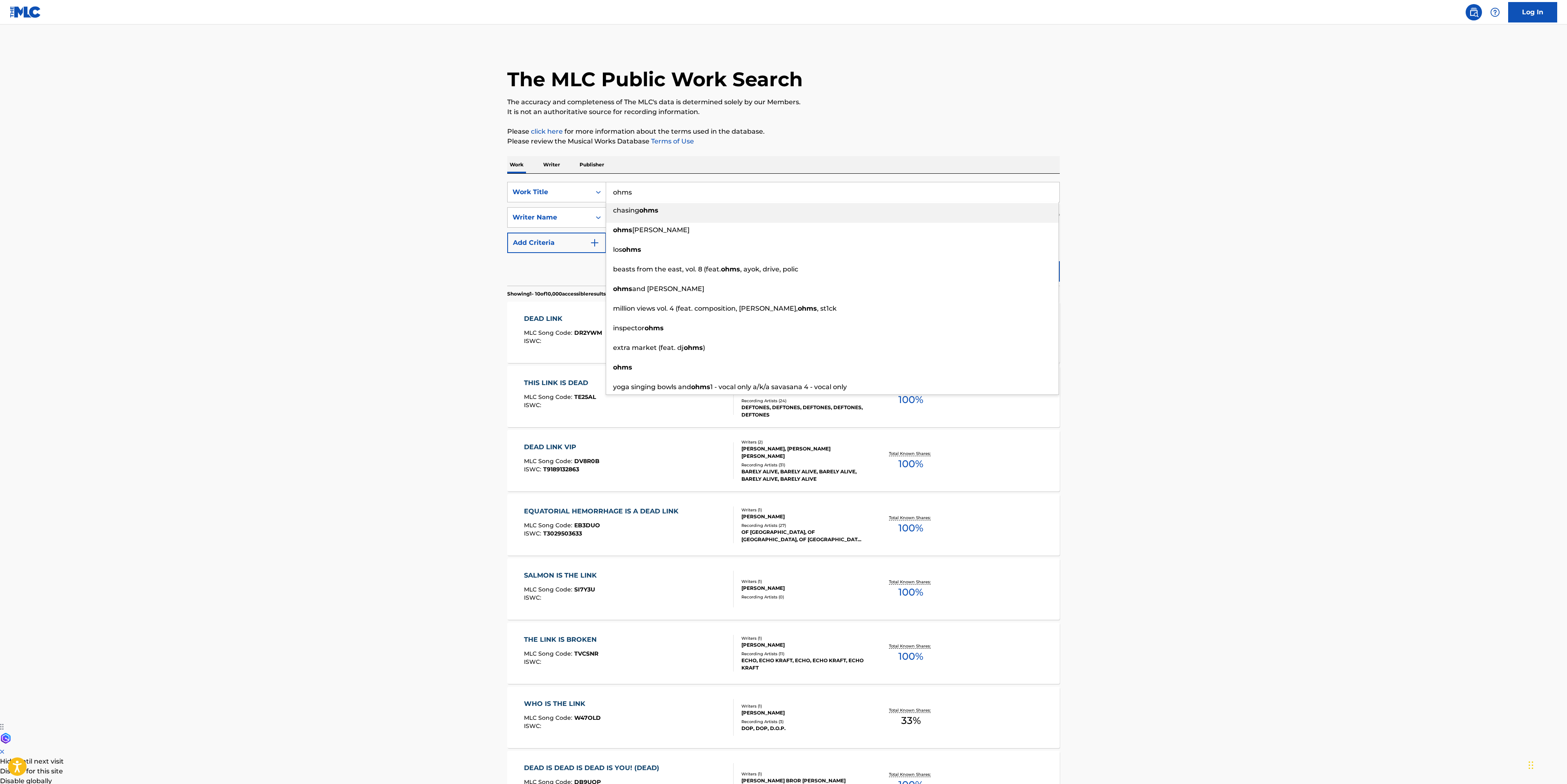
type input "ohms"
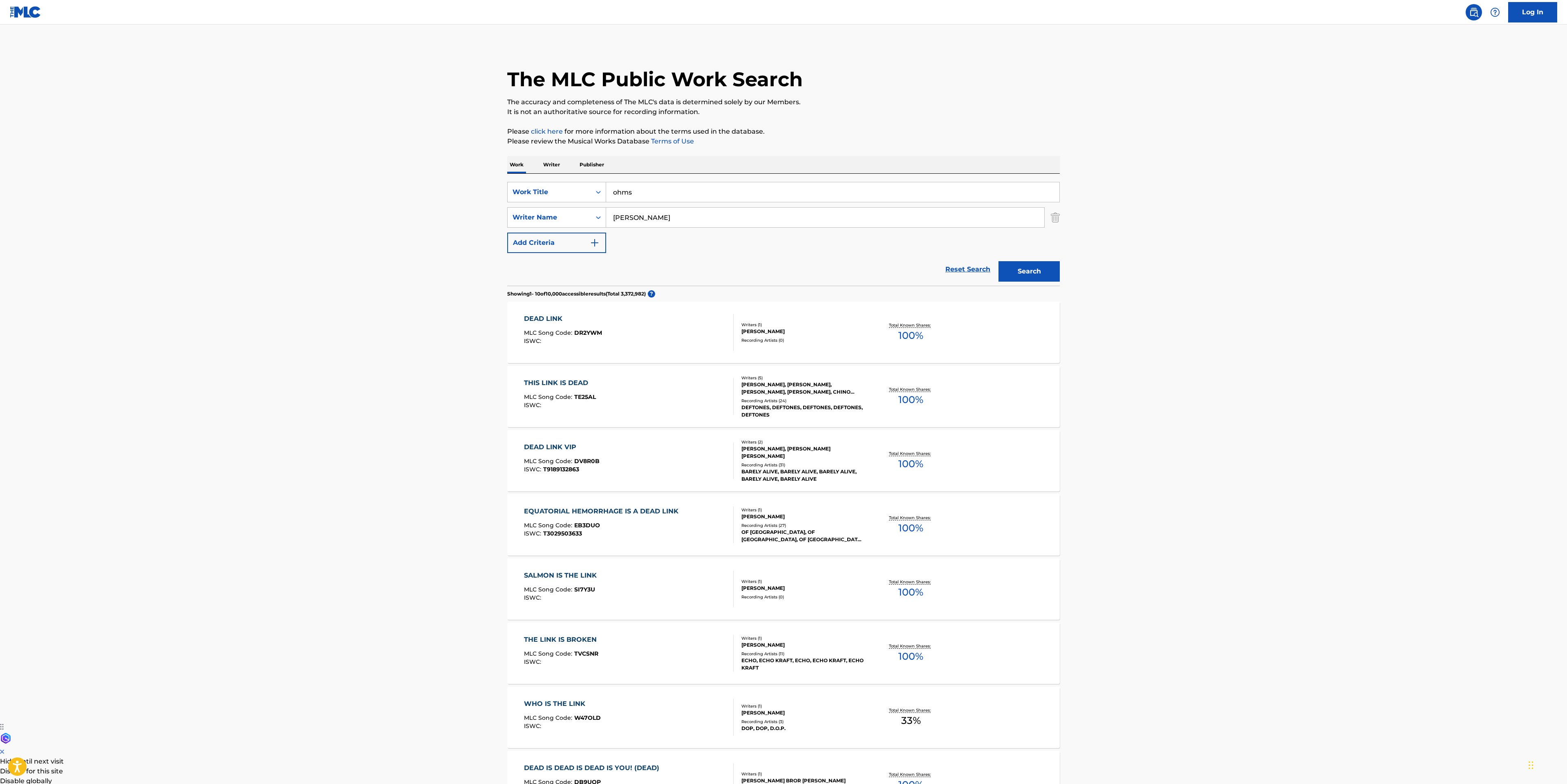
type input "[PERSON_NAME]"
click at [998, 261] on button "Search" at bounding box center [1029, 271] width 61 height 21
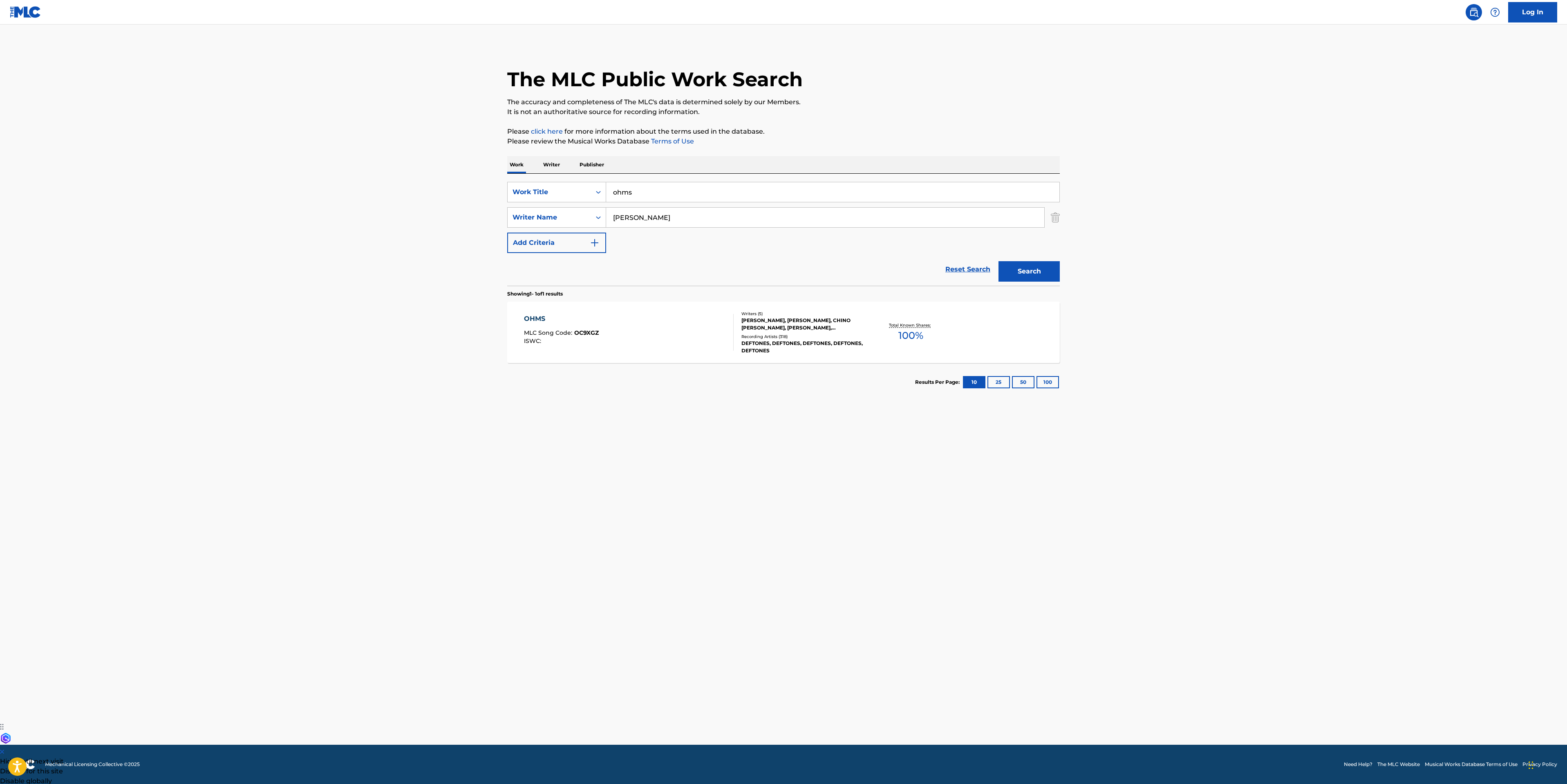
click at [597, 345] on div "OHMS MLC Song Code : OC9XGZ ISWC :" at bounding box center [628, 332] width 210 height 36
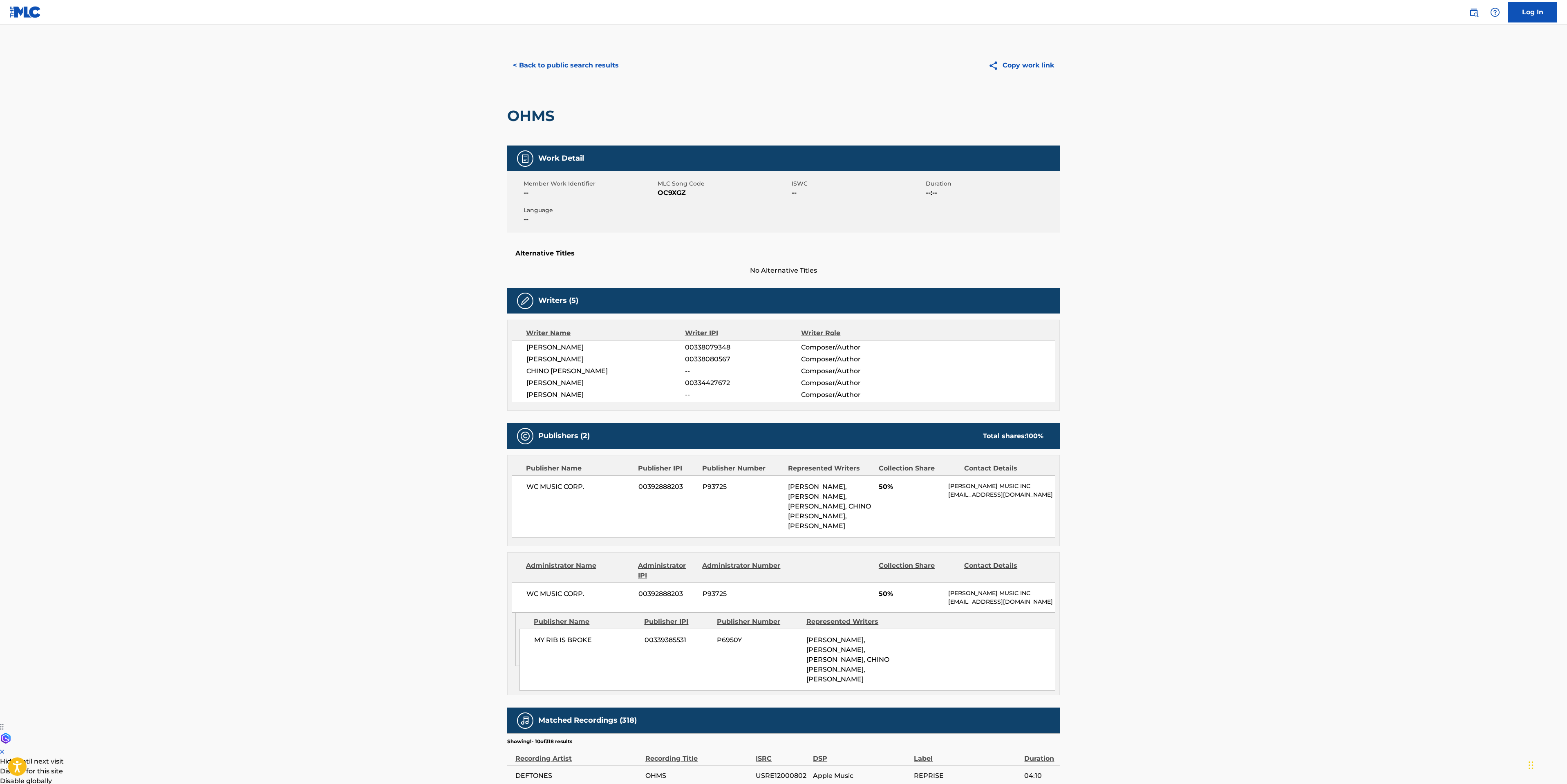
scroll to position [61, 0]
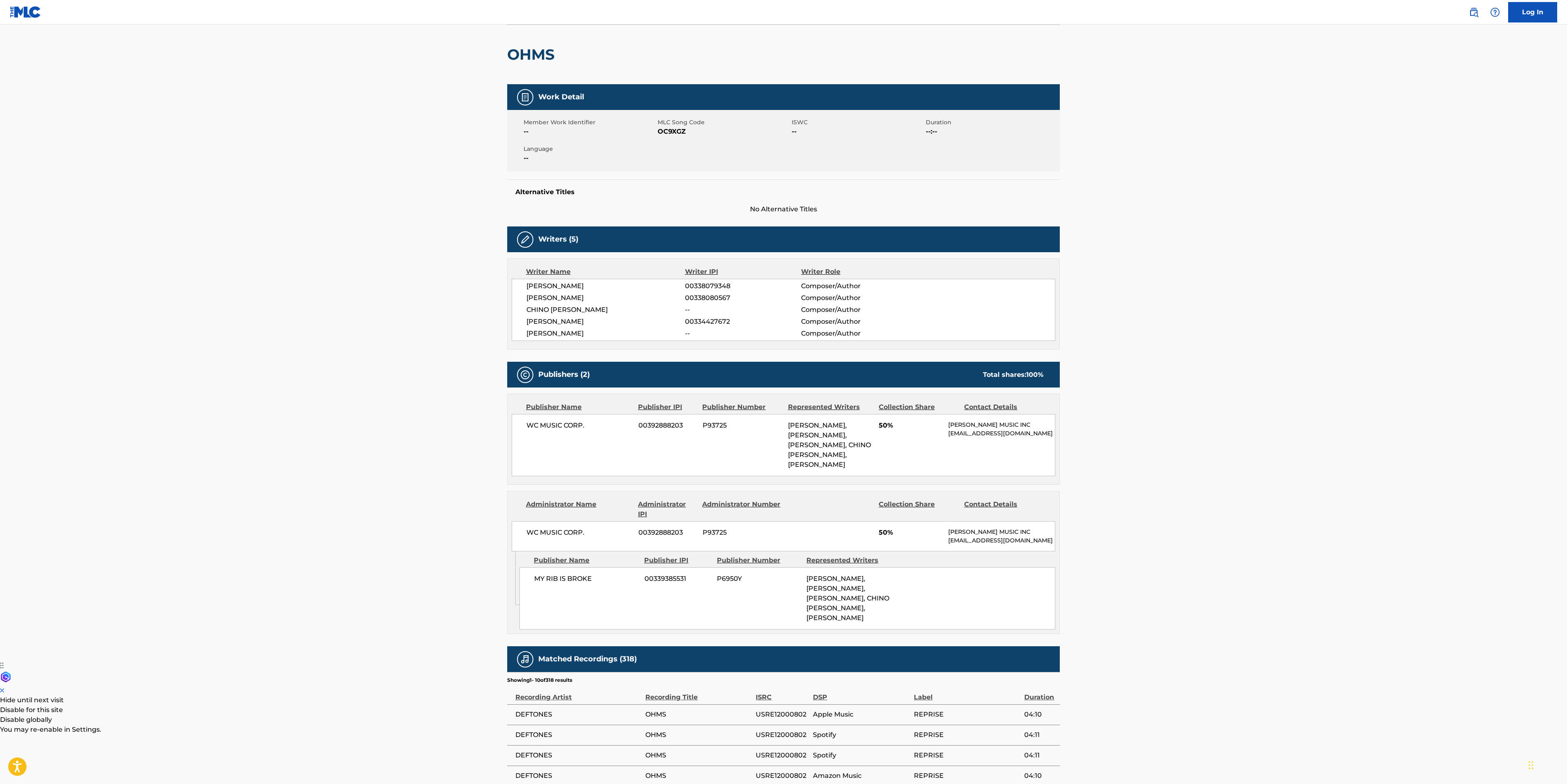
drag, startPoint x: 163, startPoint y: 355, endPoint x: 413, endPoint y: 292, distance: 257.8
click at [163, 355] on main "< Back to public search results Copy work link OHMS Work Detail Member Work Ide…" at bounding box center [784, 457] width 1567 height 988
click at [600, 311] on span "CHINO [PERSON_NAME]" at bounding box center [605, 310] width 159 height 10
copy span "[PERSON_NAME]"
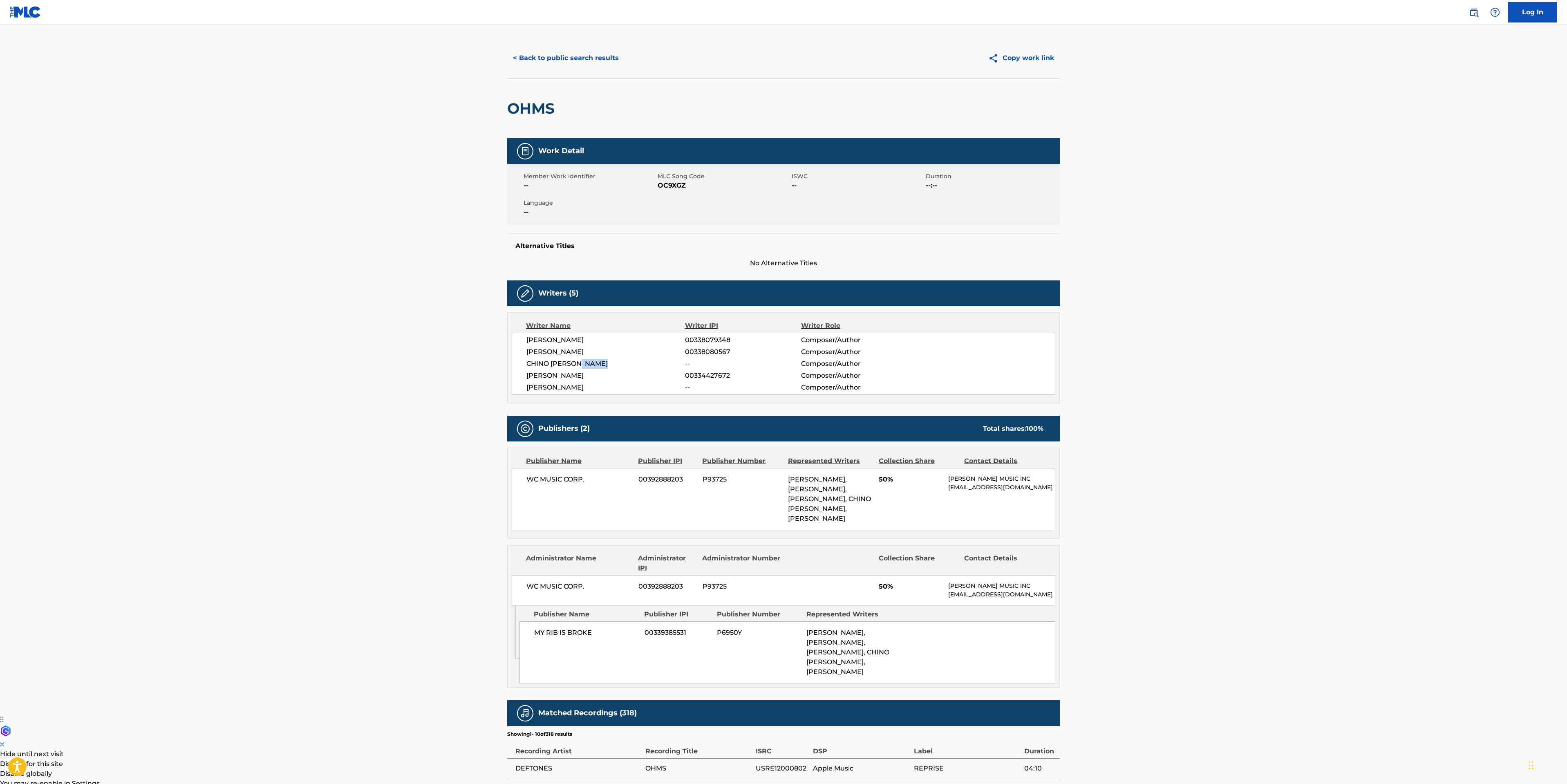
scroll to position [0, 0]
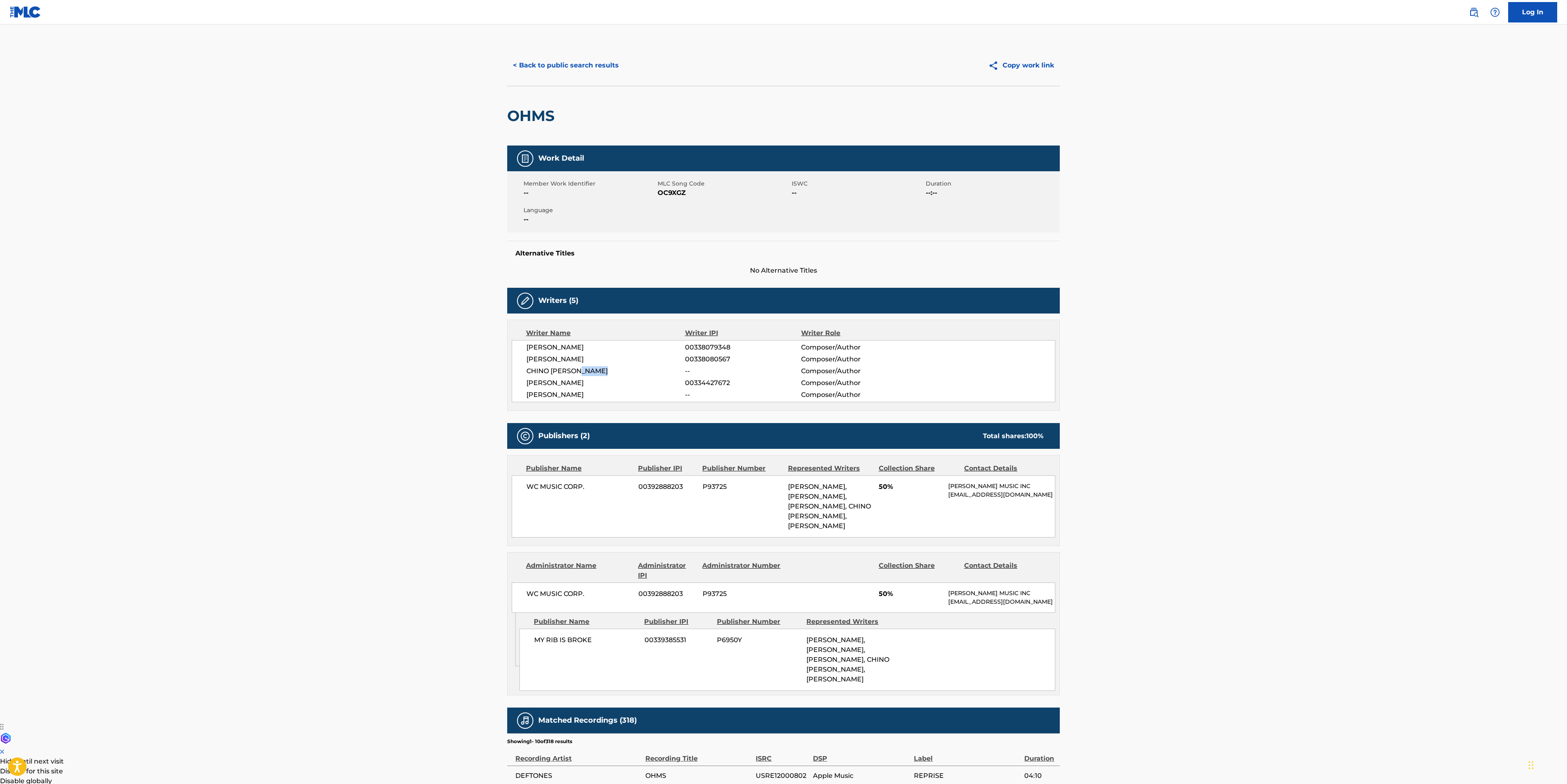
click at [563, 74] on button "< Back to public search results" at bounding box center [566, 66] width 117 height 21
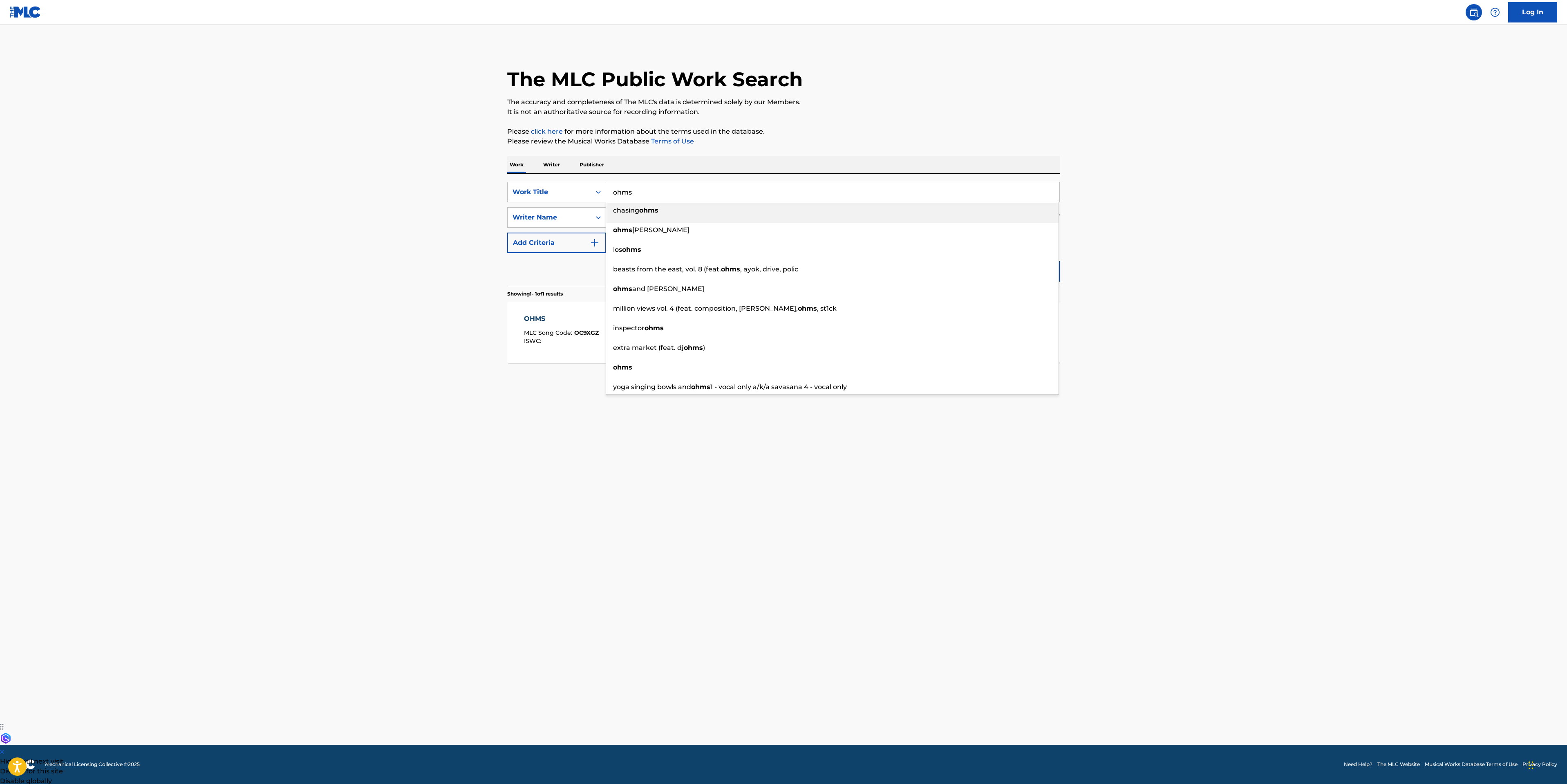
drag, startPoint x: 749, startPoint y: 199, endPoint x: 338, endPoint y: 200, distance: 411.0
click at [387, 200] on main "The MLC Public Work Search The accuracy and completeness of The MLC's data is d…" at bounding box center [784, 384] width 1567 height 720
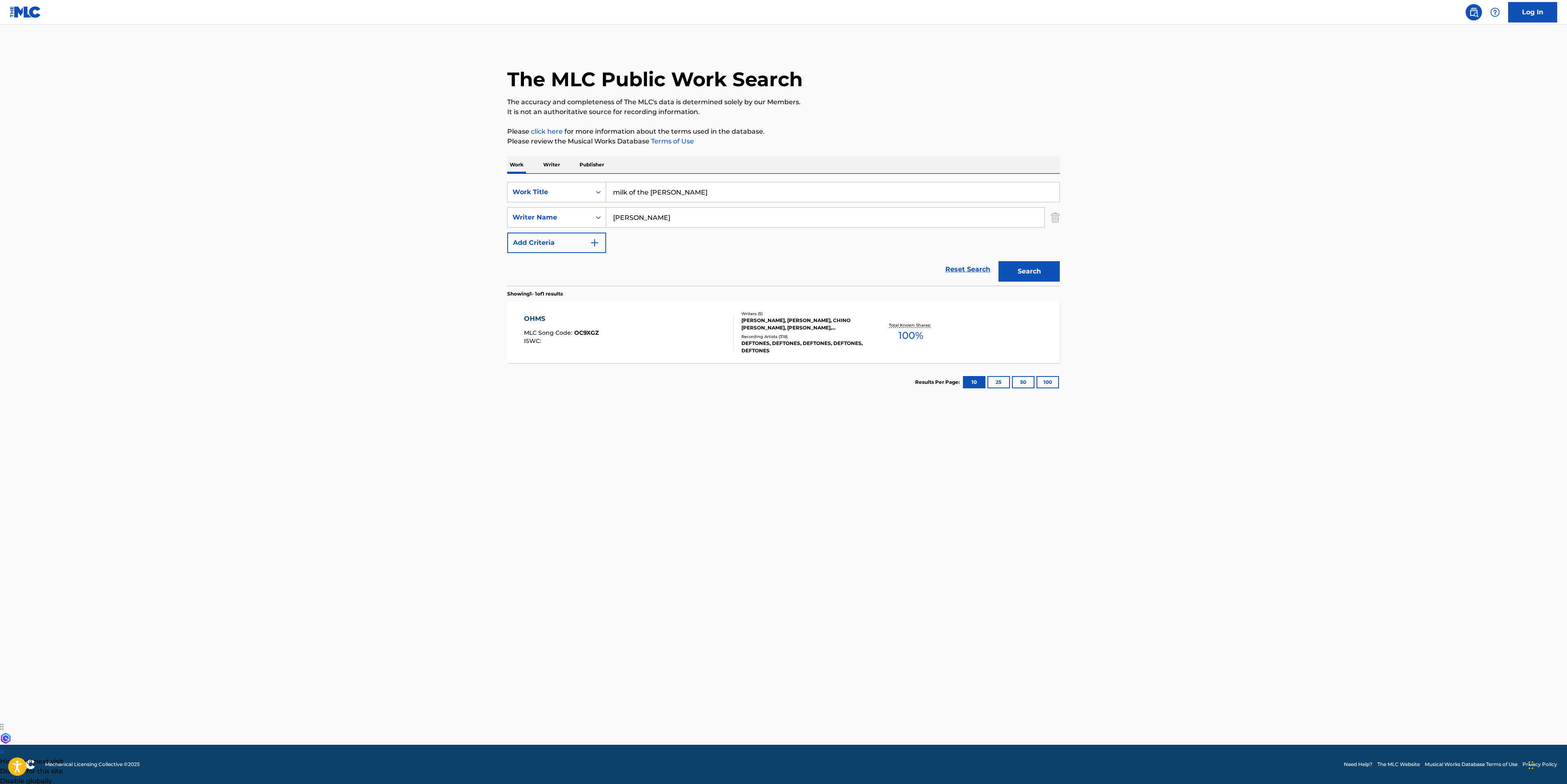
type input "milk of the [PERSON_NAME]"
paste input "[PERSON_NAME]"
click at [998, 261] on button "Search" at bounding box center [1029, 271] width 61 height 21
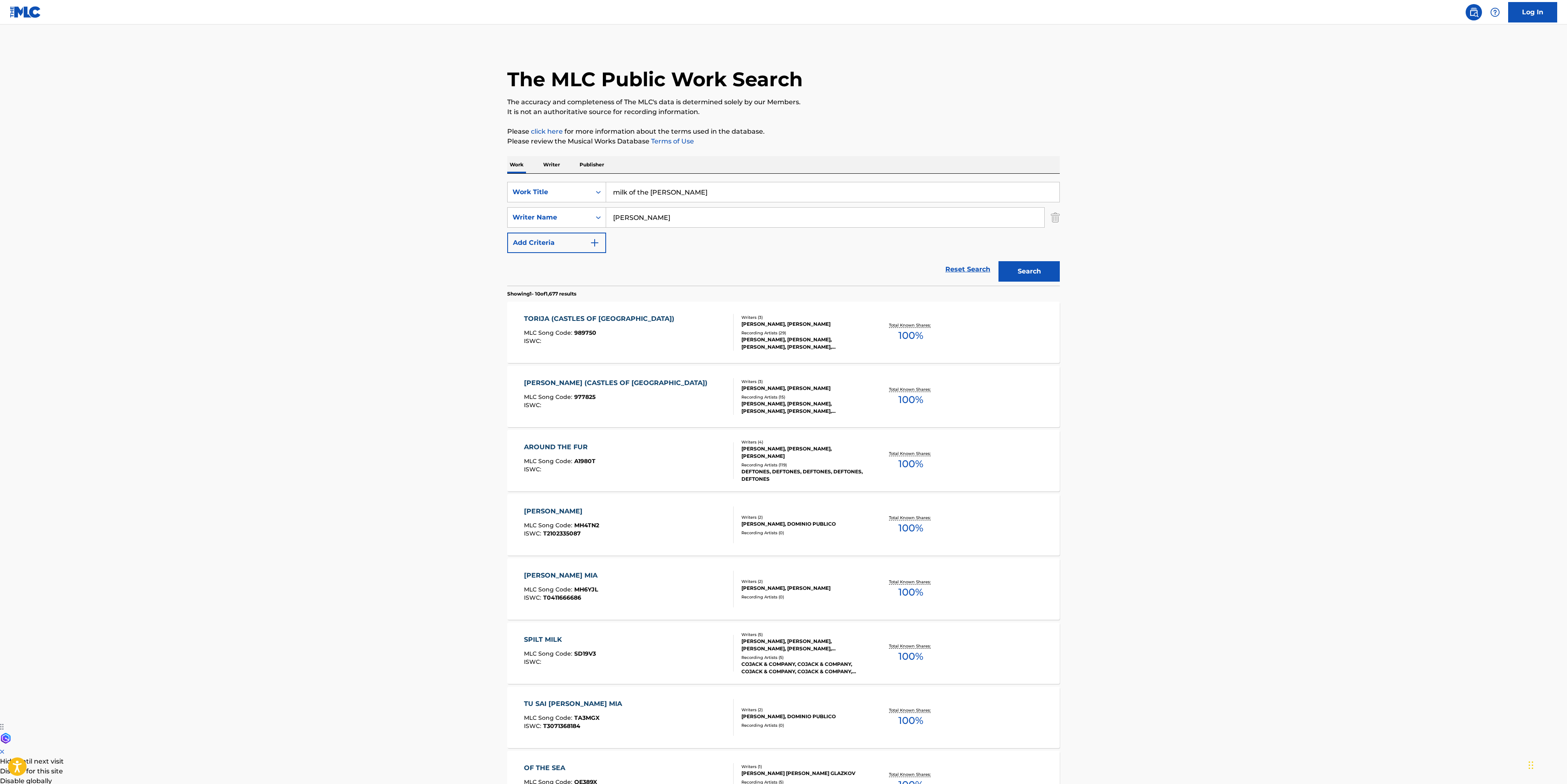
drag, startPoint x: 670, startPoint y: 216, endPoint x: 482, endPoint y: 200, distance: 188.7
click at [496, 204] on main "The MLC Public Work Search The accuracy and completeness of The MLC's data is d…" at bounding box center [784, 505] width 1567 height 962
paste input "[PERSON_NAME]"
type input "[PERSON_NAME]"
drag, startPoint x: 704, startPoint y: 200, endPoint x: 290, endPoint y: 137, distance: 418.8
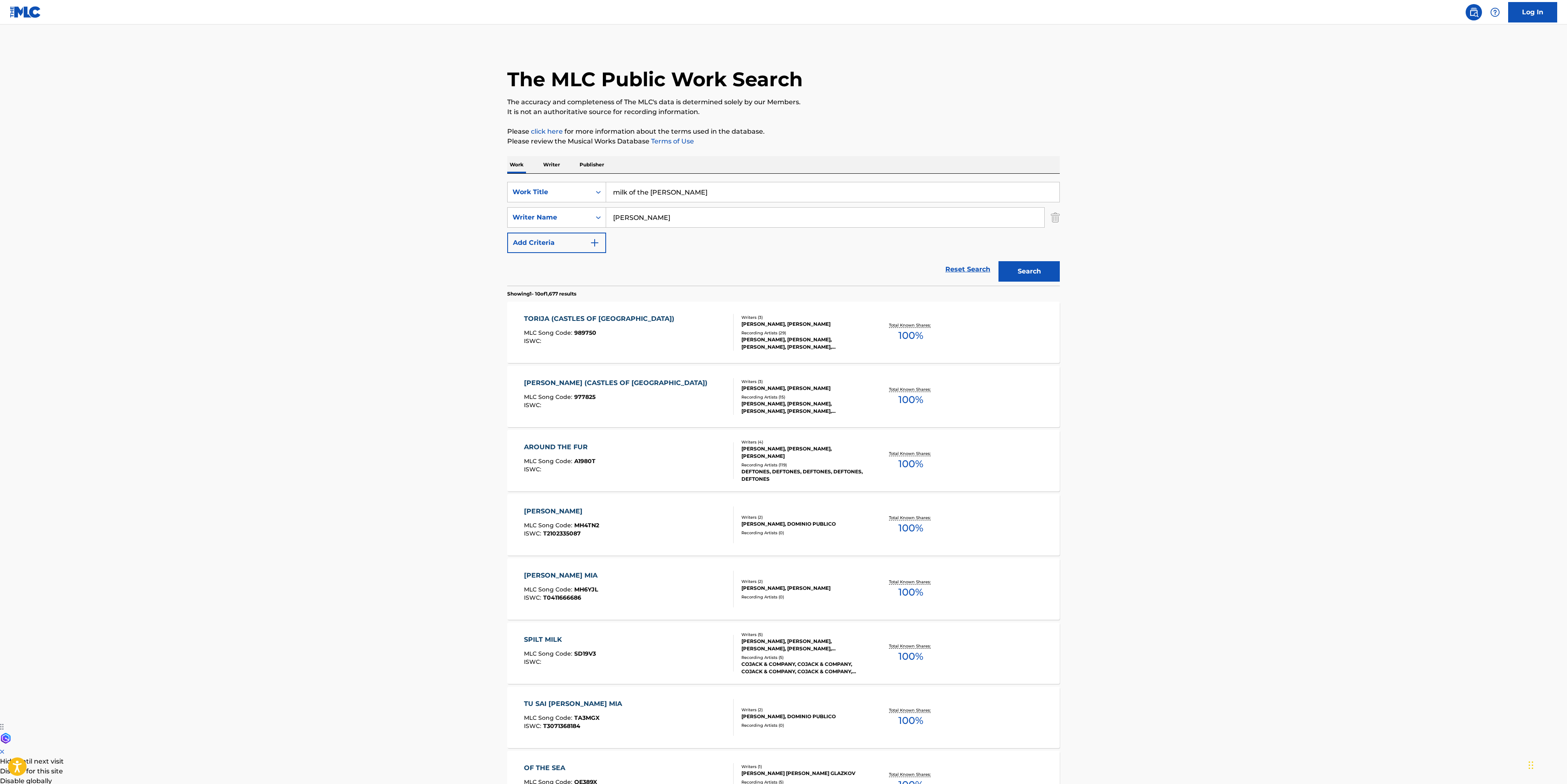
click at [418, 162] on main "The MLC Public Work Search The accuracy and completeness of The MLC's data is d…" at bounding box center [784, 505] width 1567 height 962
type input "stranded"
click at [1045, 264] on button "Search" at bounding box center [1029, 271] width 61 height 21
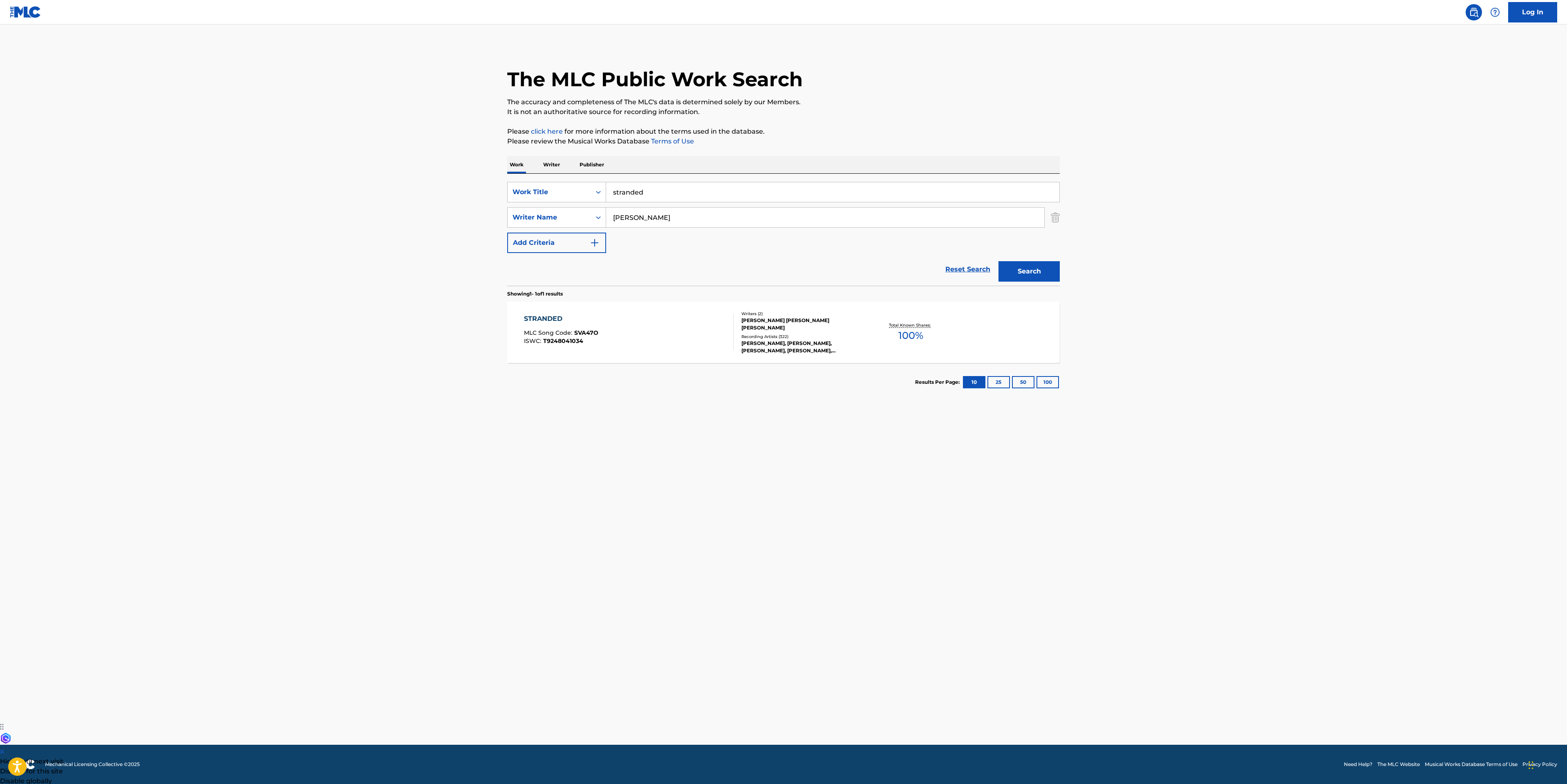
click at [662, 336] on div "STRANDED MLC Song Code : SVA47O ISWC : T9248041034" at bounding box center [628, 332] width 210 height 36
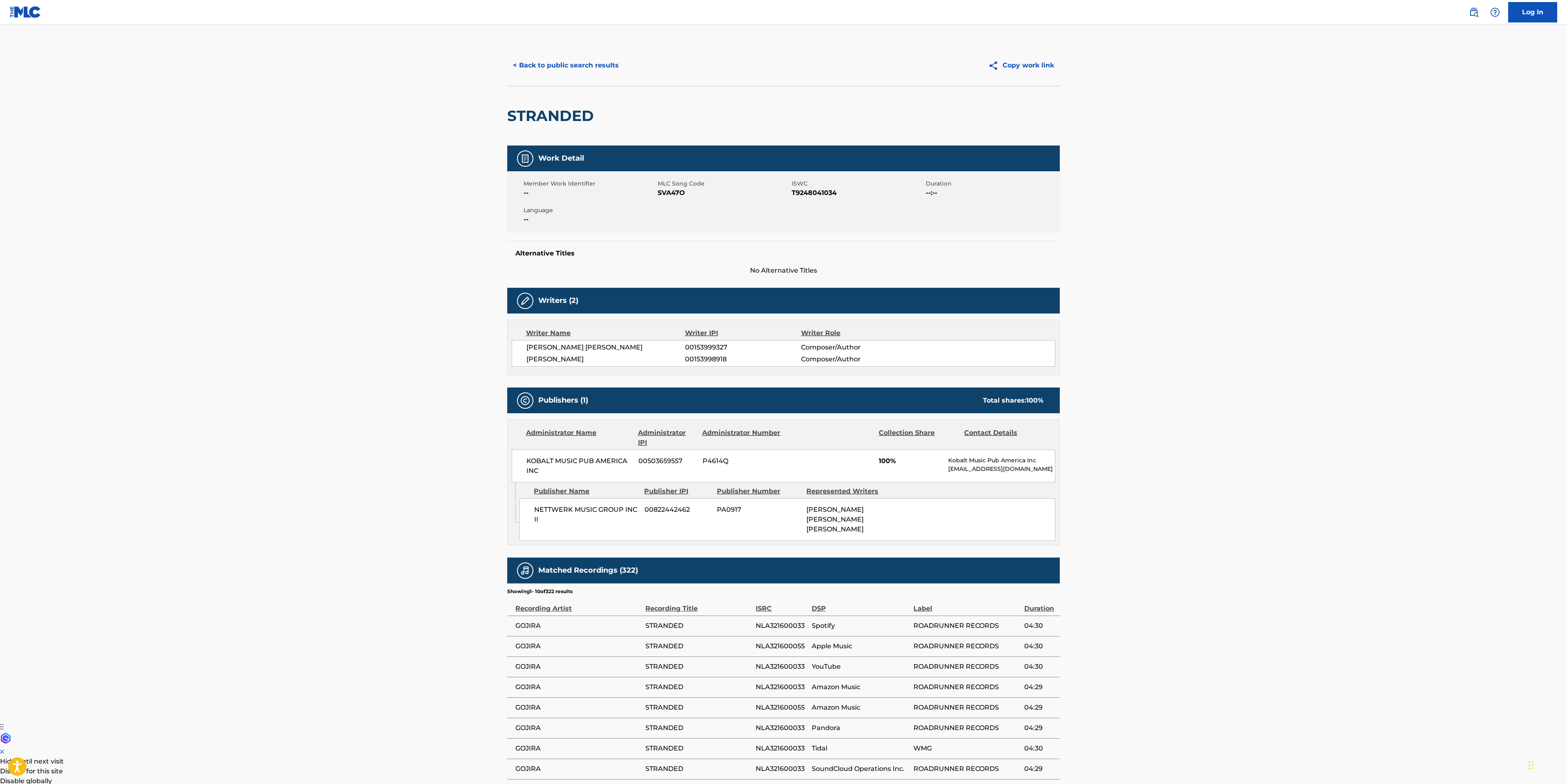
click at [200, 373] on main "< Back to public search results Copy work link STRANDED Work Detail Member Work…" at bounding box center [784, 443] width 1567 height 838
click at [561, 70] on button "< Back to public search results" at bounding box center [566, 66] width 117 height 21
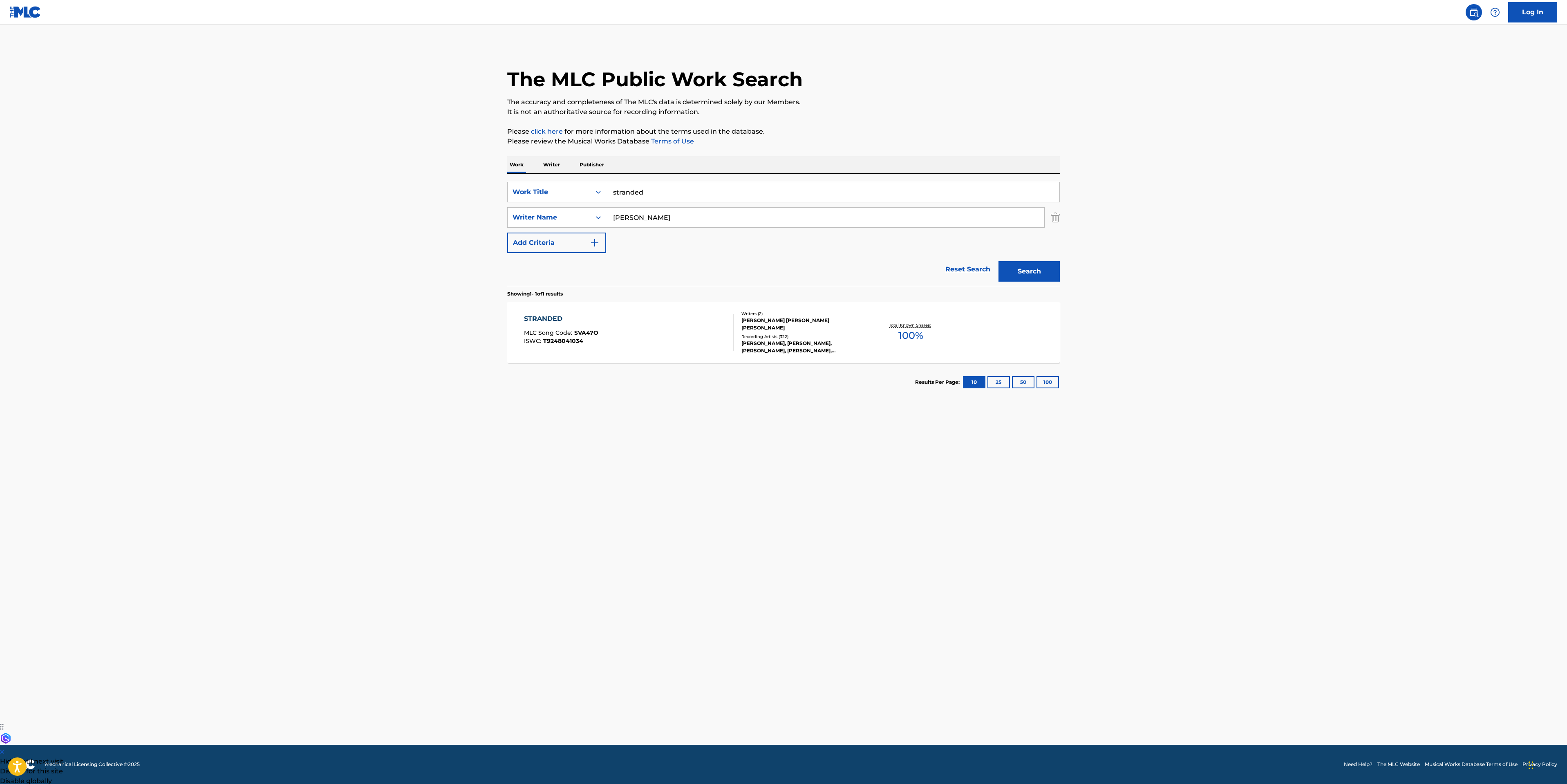
drag, startPoint x: 678, startPoint y: 193, endPoint x: 102, endPoint y: 147, distance: 577.8
click at [379, 189] on main "The MLC Public Work Search The accuracy and completeness of The MLC's data is d…" at bounding box center [784, 384] width 1567 height 720
click at [507, 190] on div "SearchWithCriteriaf2820b66-23ad-473a-b201-8b931521ba46 Work Title water of amaz…" at bounding box center [784, 192] width 552 height 21
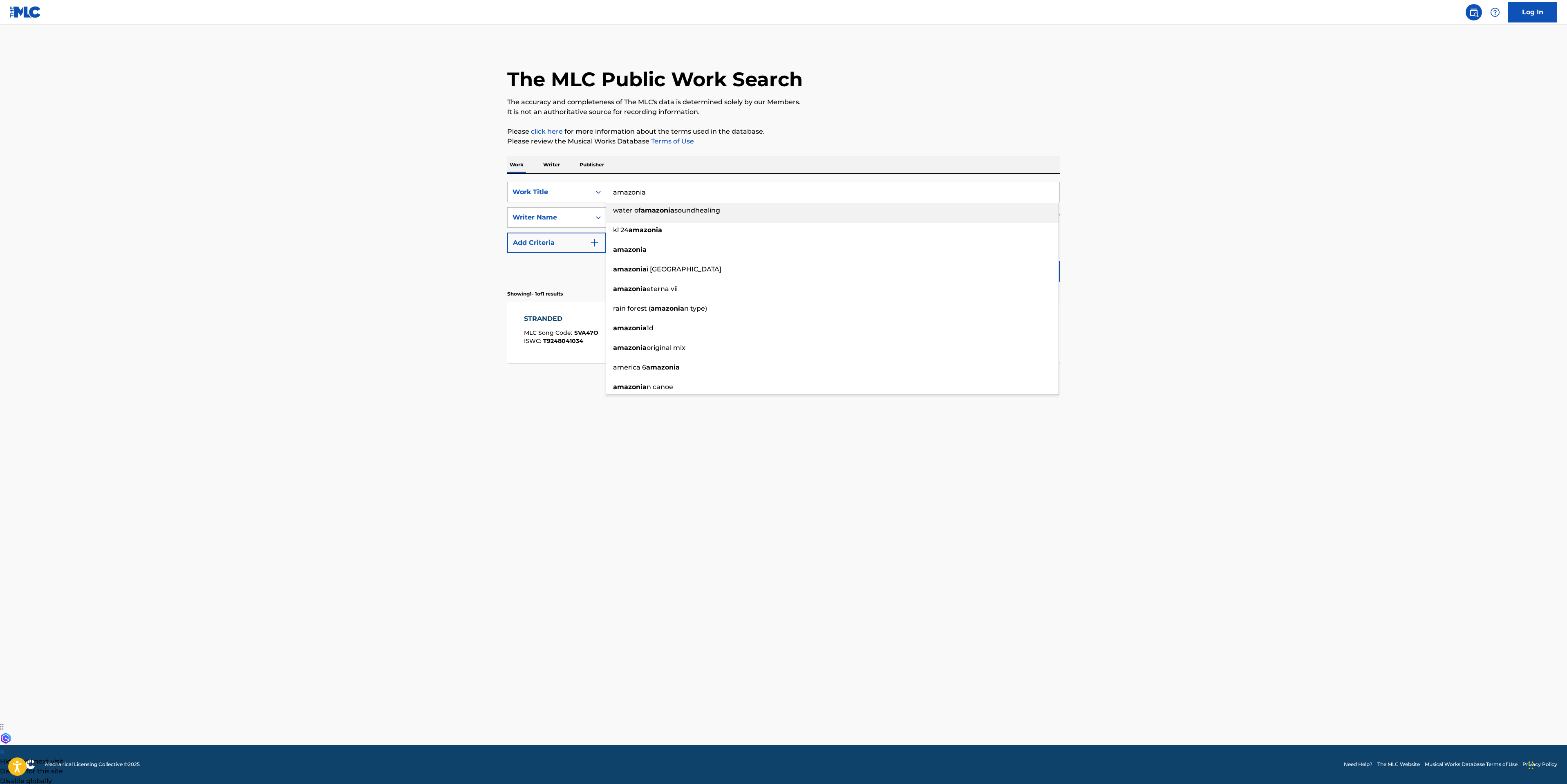
type input "amazonia"
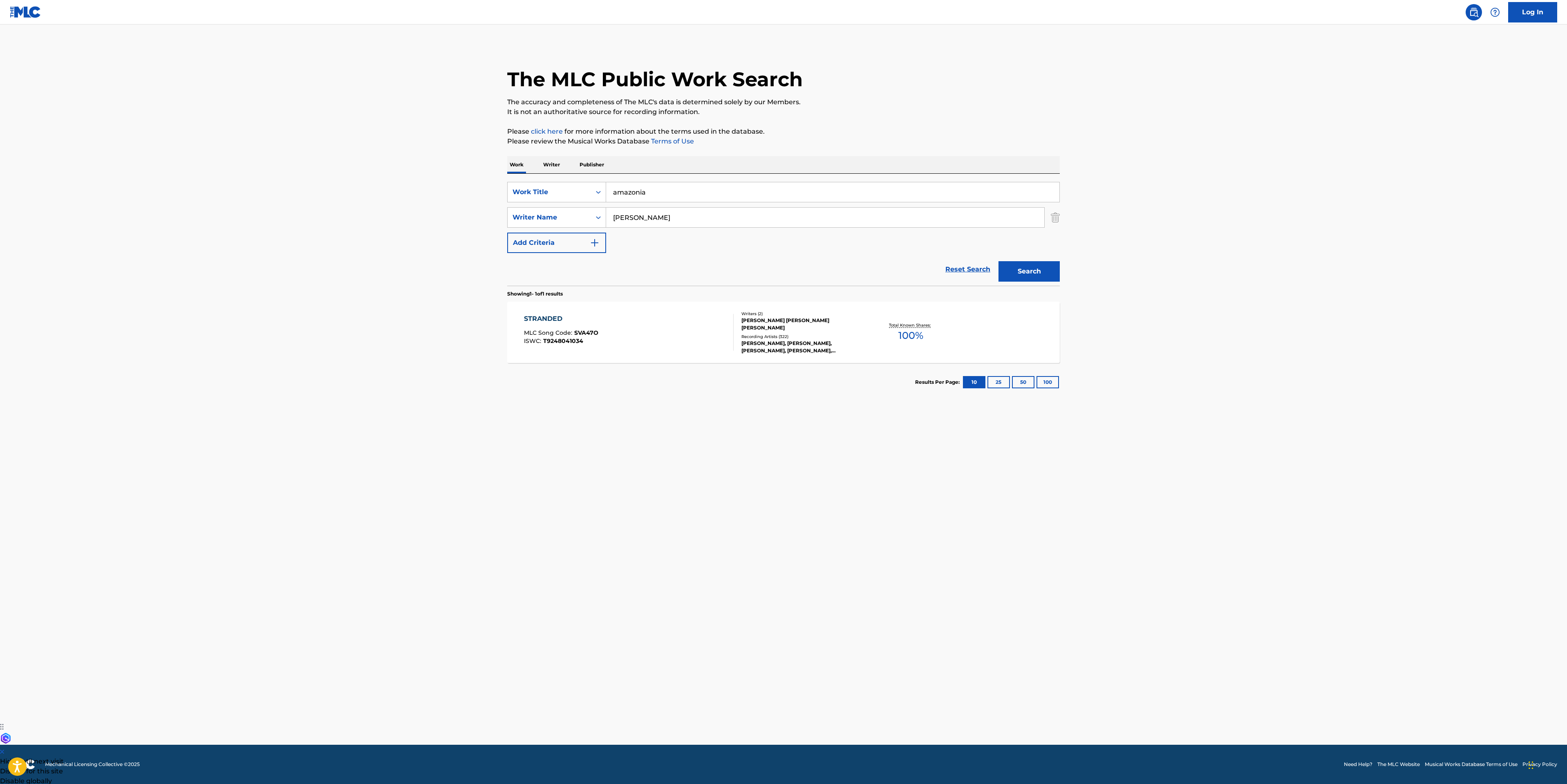
click at [1265, 207] on main "The MLC Public Work Search The accuracy and completeness of The MLC's data is d…" at bounding box center [784, 384] width 1567 height 720
click at [1033, 272] on button "Search" at bounding box center [1029, 271] width 61 height 21
click at [641, 341] on div "AMAZONIA MLC Song Code : AA9KQH ISWC : T3045597460" at bounding box center [628, 332] width 210 height 36
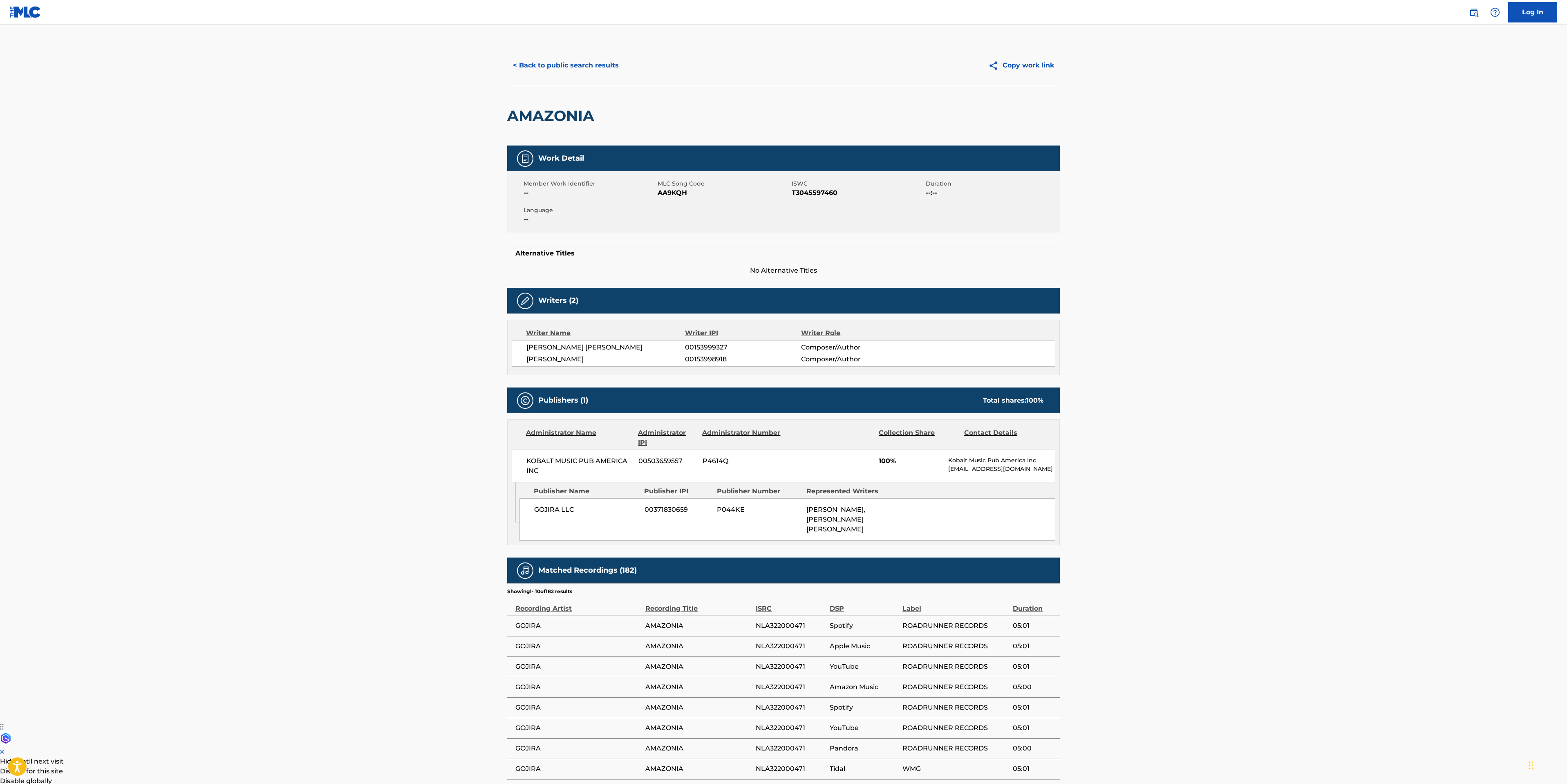
click at [245, 453] on main "< Back to public search results Copy work link AMAZONIA Work Detail Member Work…" at bounding box center [784, 443] width 1567 height 838
click at [578, 69] on button "< Back to public search results" at bounding box center [566, 66] width 117 height 21
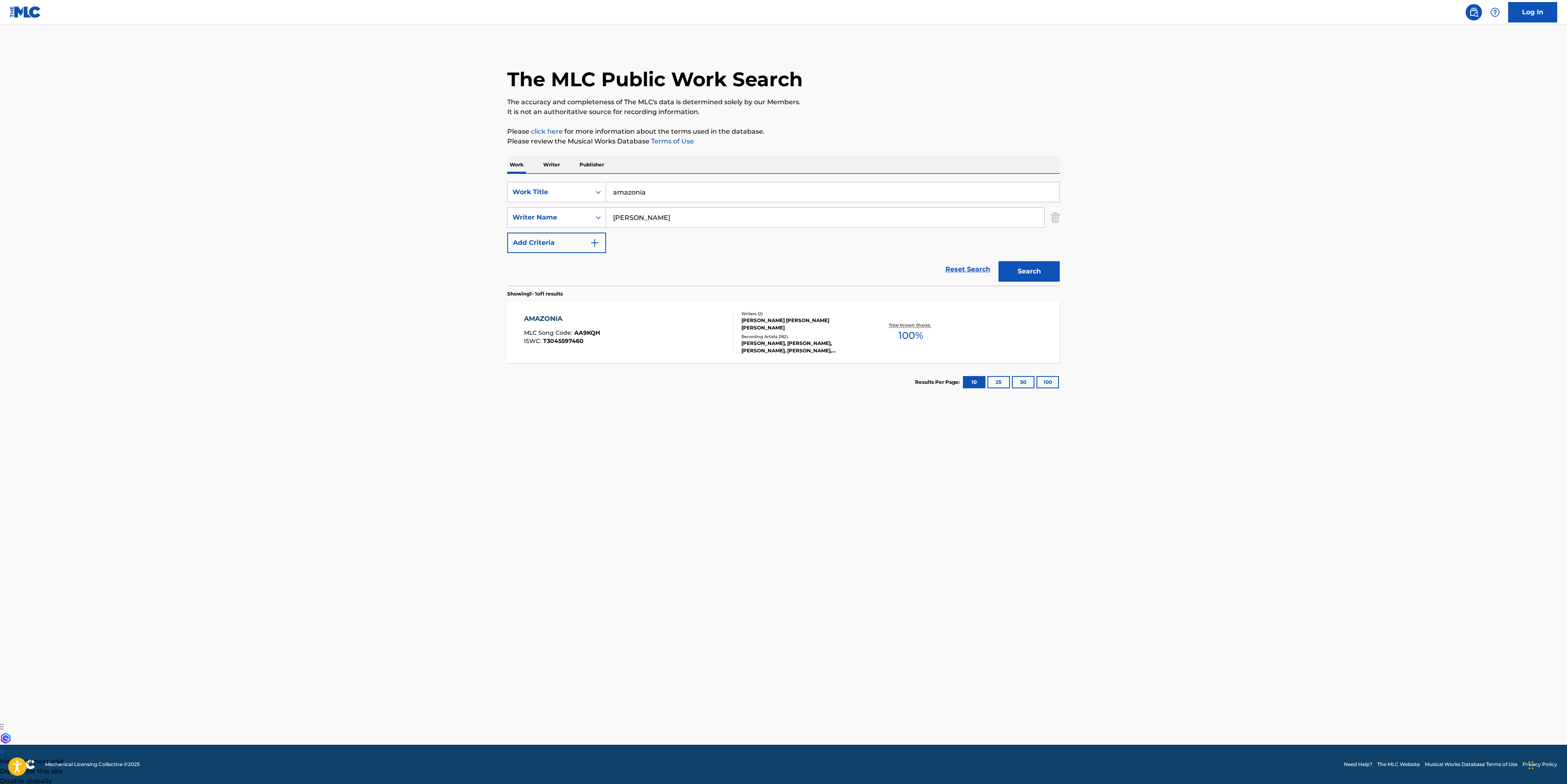
click at [456, 194] on main "The MLC Public Work Search The accuracy and completeness of The MLC's data is d…" at bounding box center [784, 384] width 1567 height 720
type input "where dragons dwell"
click at [1030, 280] on button "Search" at bounding box center [1029, 271] width 61 height 21
click at [626, 317] on div "WHERE DRAGONS DWELL MLC Song Code : W7694K ISWC : T0047438505" at bounding box center [628, 332] width 210 height 36
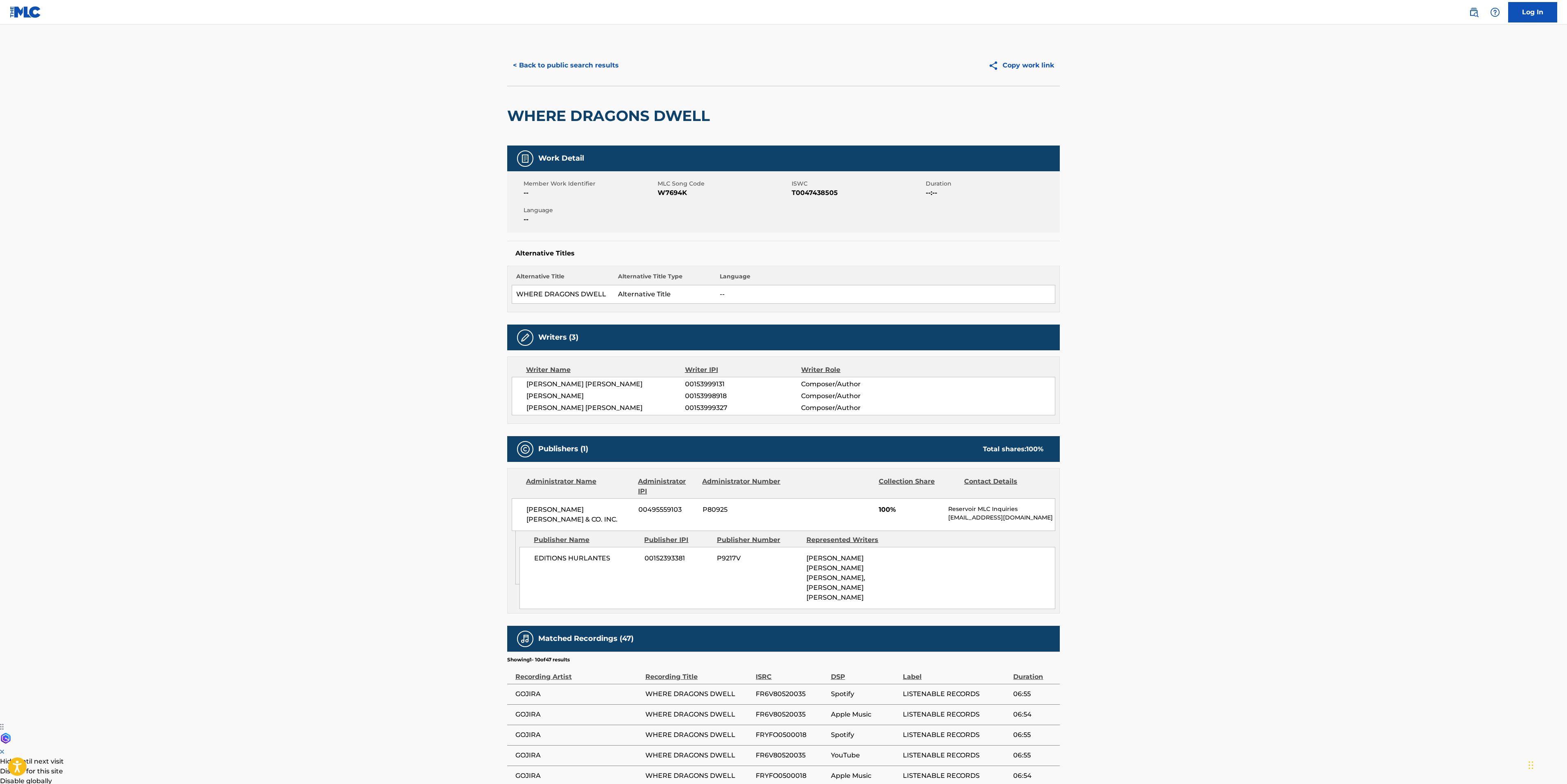
click at [594, 69] on button "< Back to public search results" at bounding box center [566, 66] width 117 height 21
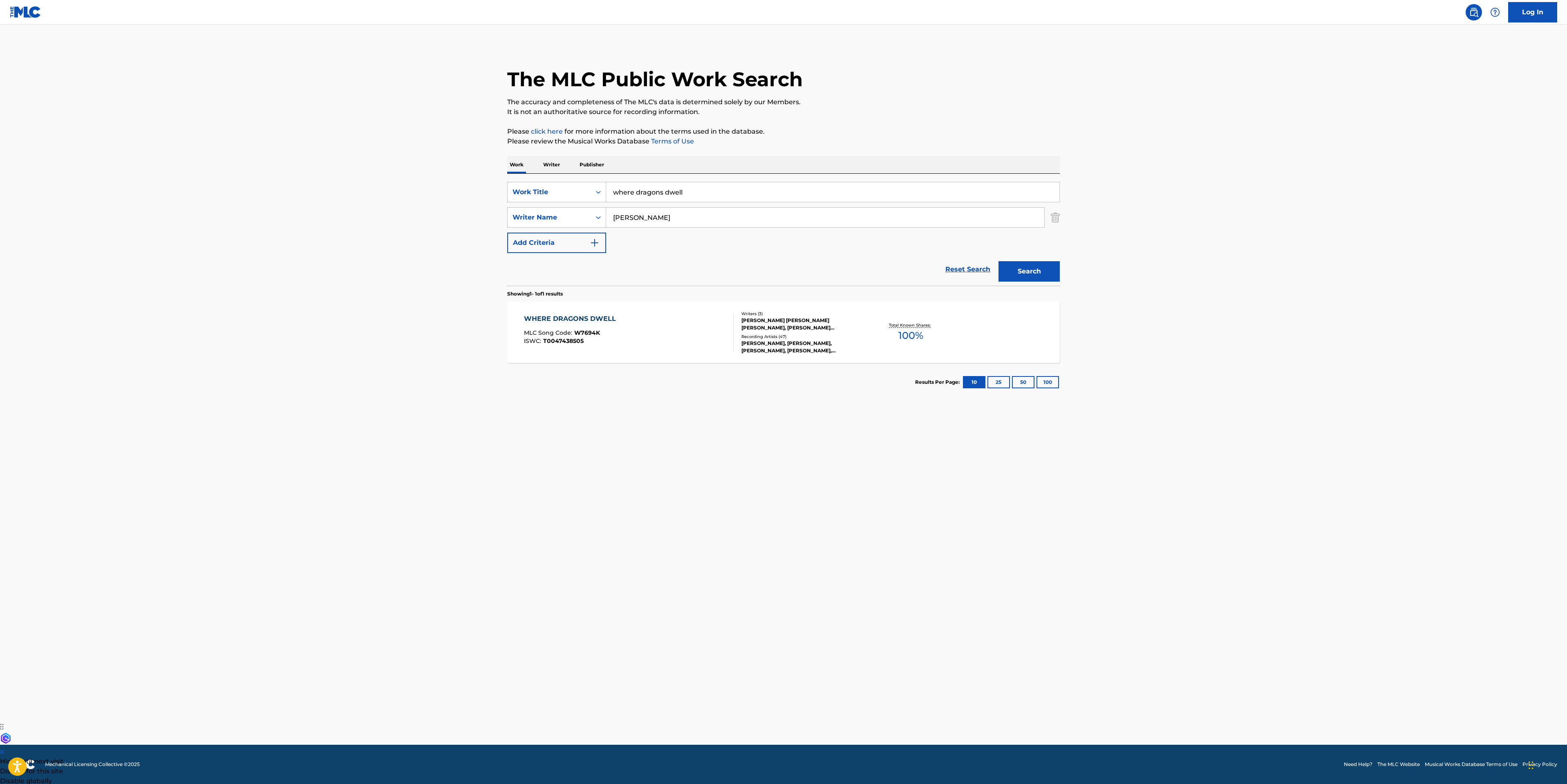
drag, startPoint x: 711, startPoint y: 193, endPoint x: 332, endPoint y: 129, distance: 384.4
click at [499, 164] on div "The MLC Public Work Search The accuracy and completeness of The MLC's data is d…" at bounding box center [784, 223] width 572 height 356
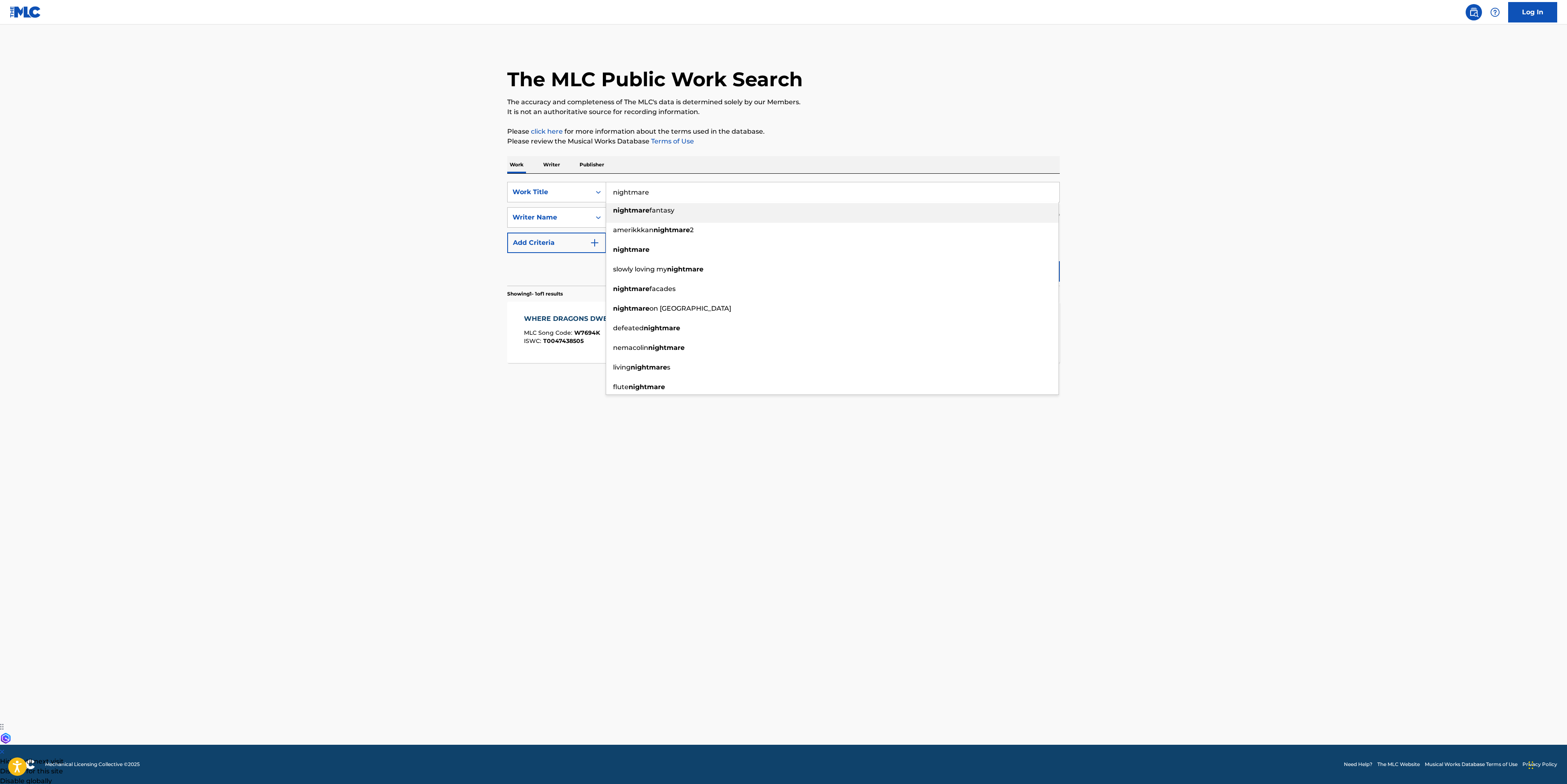
type input "nightmare"
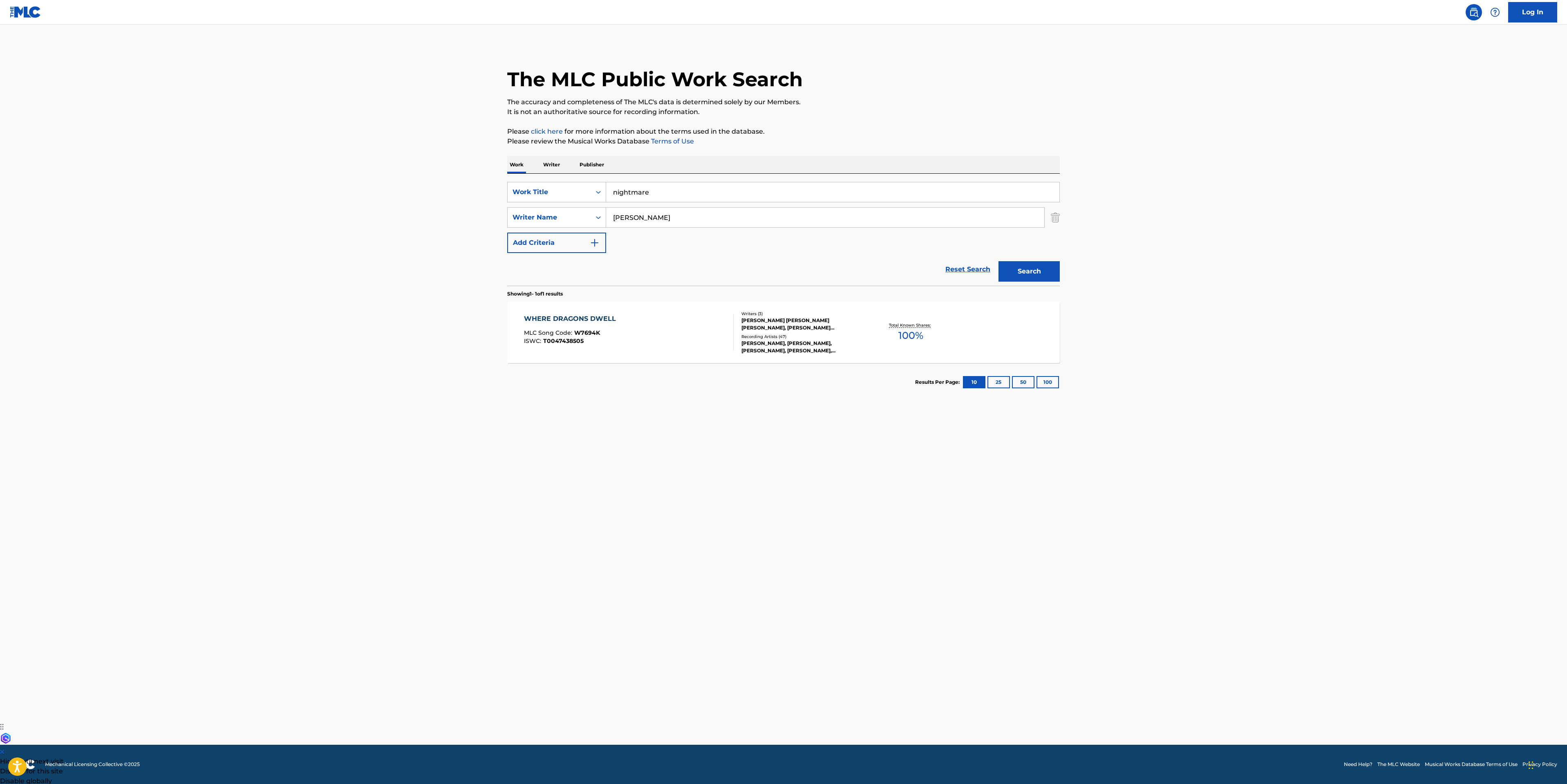
paste input "[PERSON_NAME]"
type input "[PERSON_NAME]"
click at [998, 261] on button "Search" at bounding box center [1029, 271] width 61 height 21
drag, startPoint x: 681, startPoint y: 222, endPoint x: 556, endPoint y: 218, distance: 125.1
click at [556, 218] on div "SearchWithCriteriadf5a12fd-39e8-44c1-b981-00da59ff477a Writer Name [PERSON_NAME]" at bounding box center [784, 218] width 552 height 21
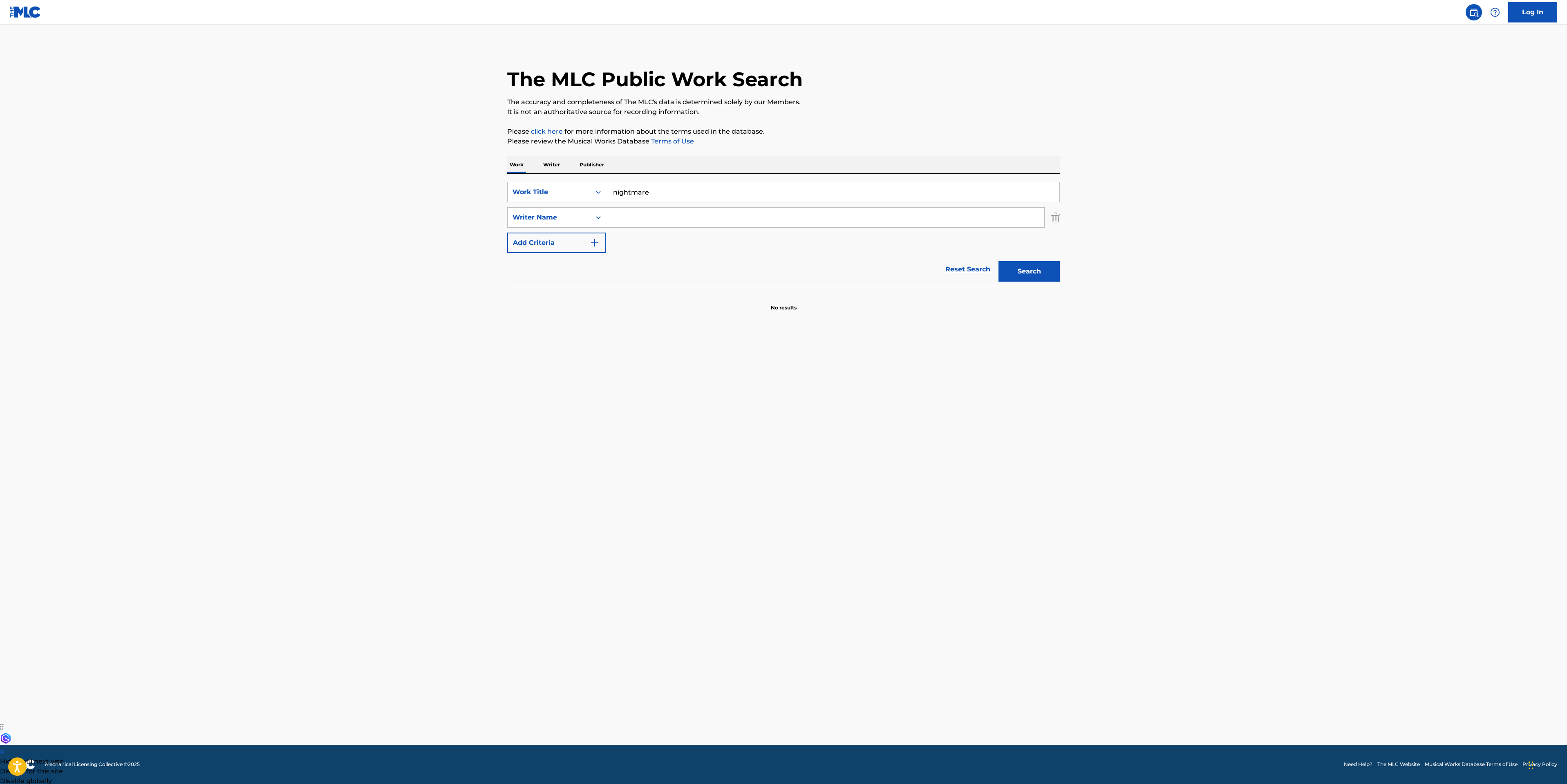
click at [1016, 268] on button "Search" at bounding box center [1029, 271] width 61 height 21
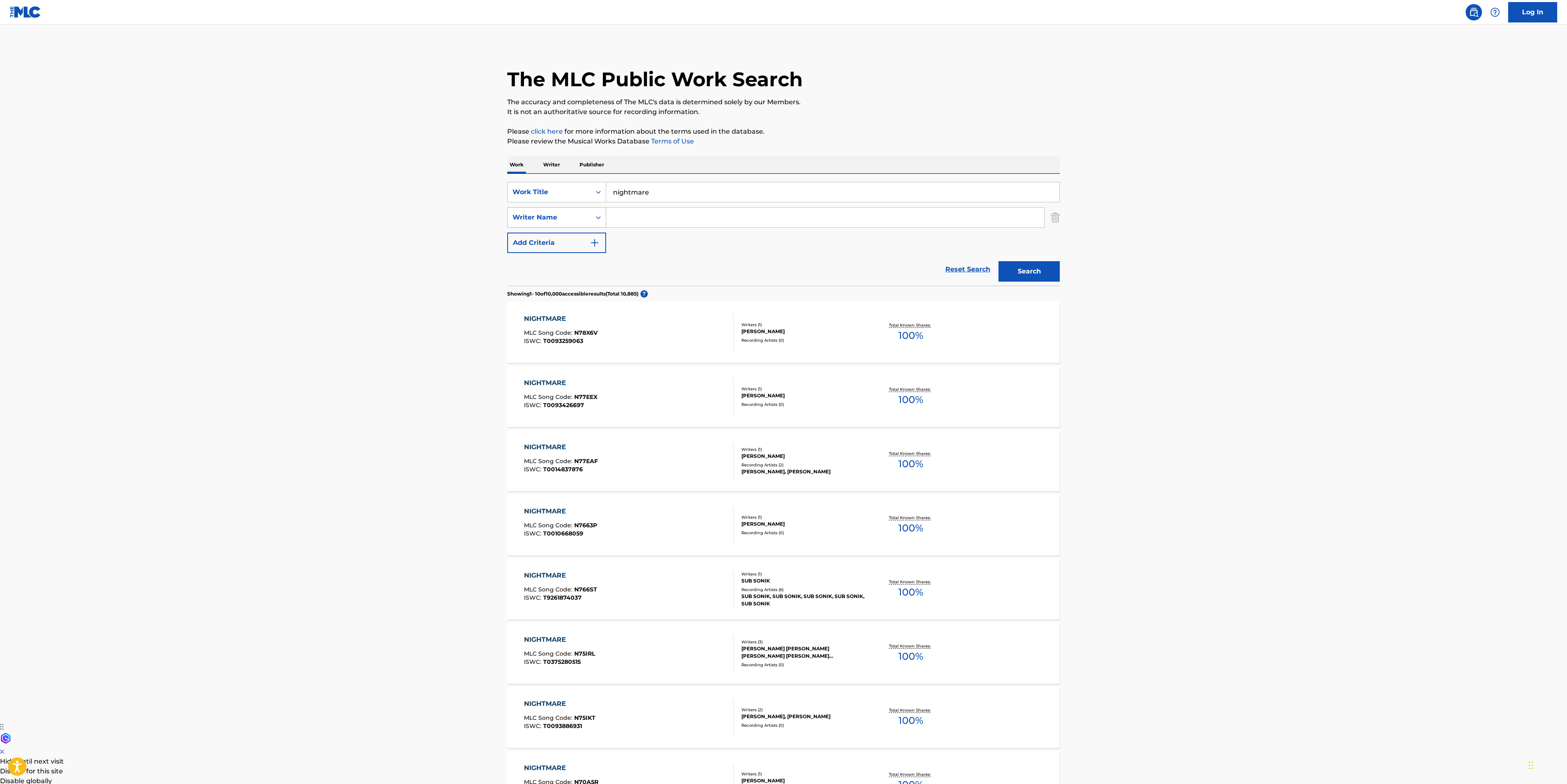
click at [566, 210] on div "Writer Name" at bounding box center [549, 218] width 83 height 16
click at [218, 257] on main "The MLC Public Work Search The accuracy and completeness of The MLC's data is d…" at bounding box center [784, 505] width 1567 height 962
click at [643, 222] on input "Search Form" at bounding box center [825, 217] width 438 height 19
paste input "[PERSON_NAME]"
type input "[PERSON_NAME]"
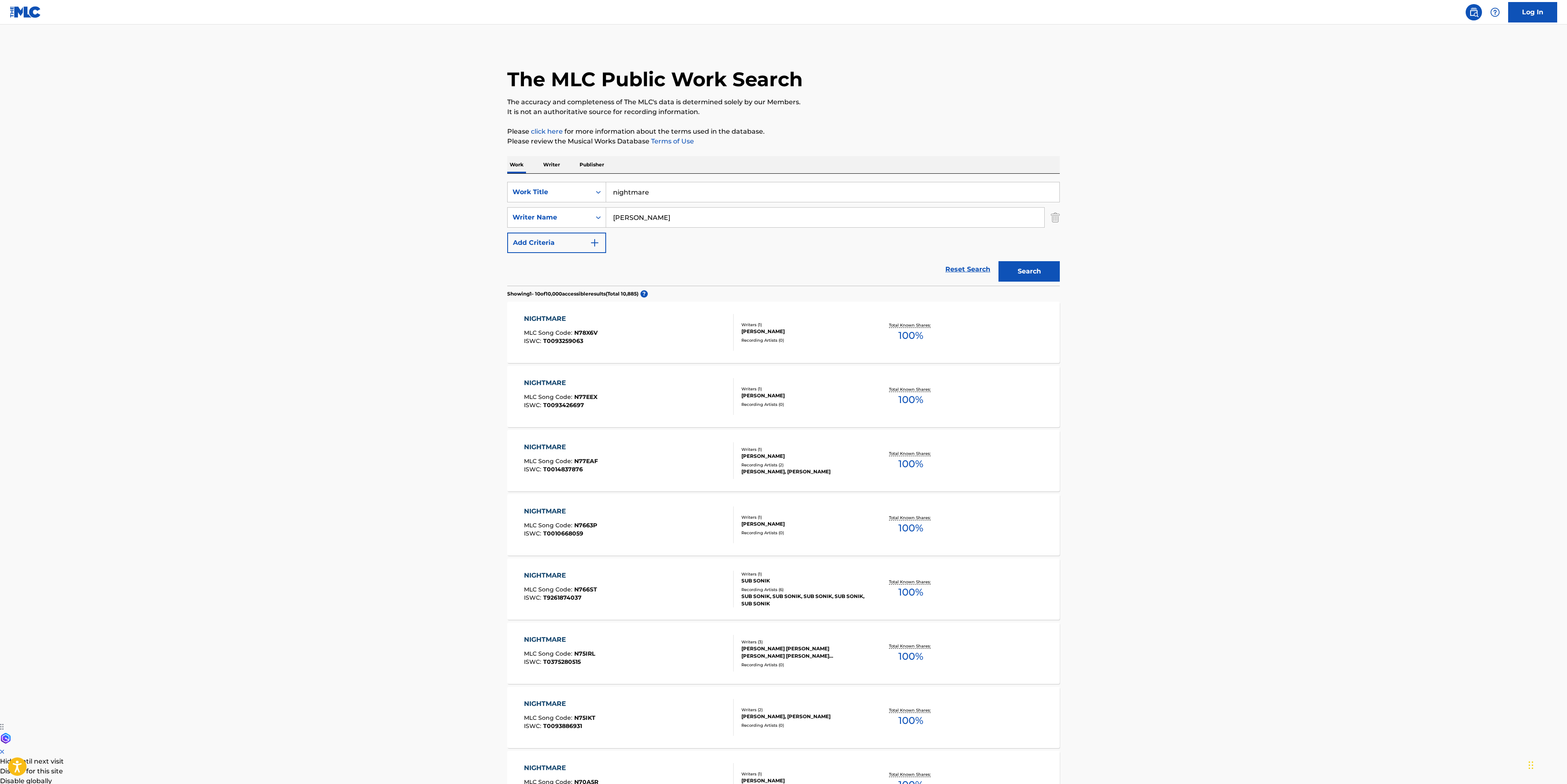
click at [1026, 266] on button "Search" at bounding box center [1029, 271] width 61 height 21
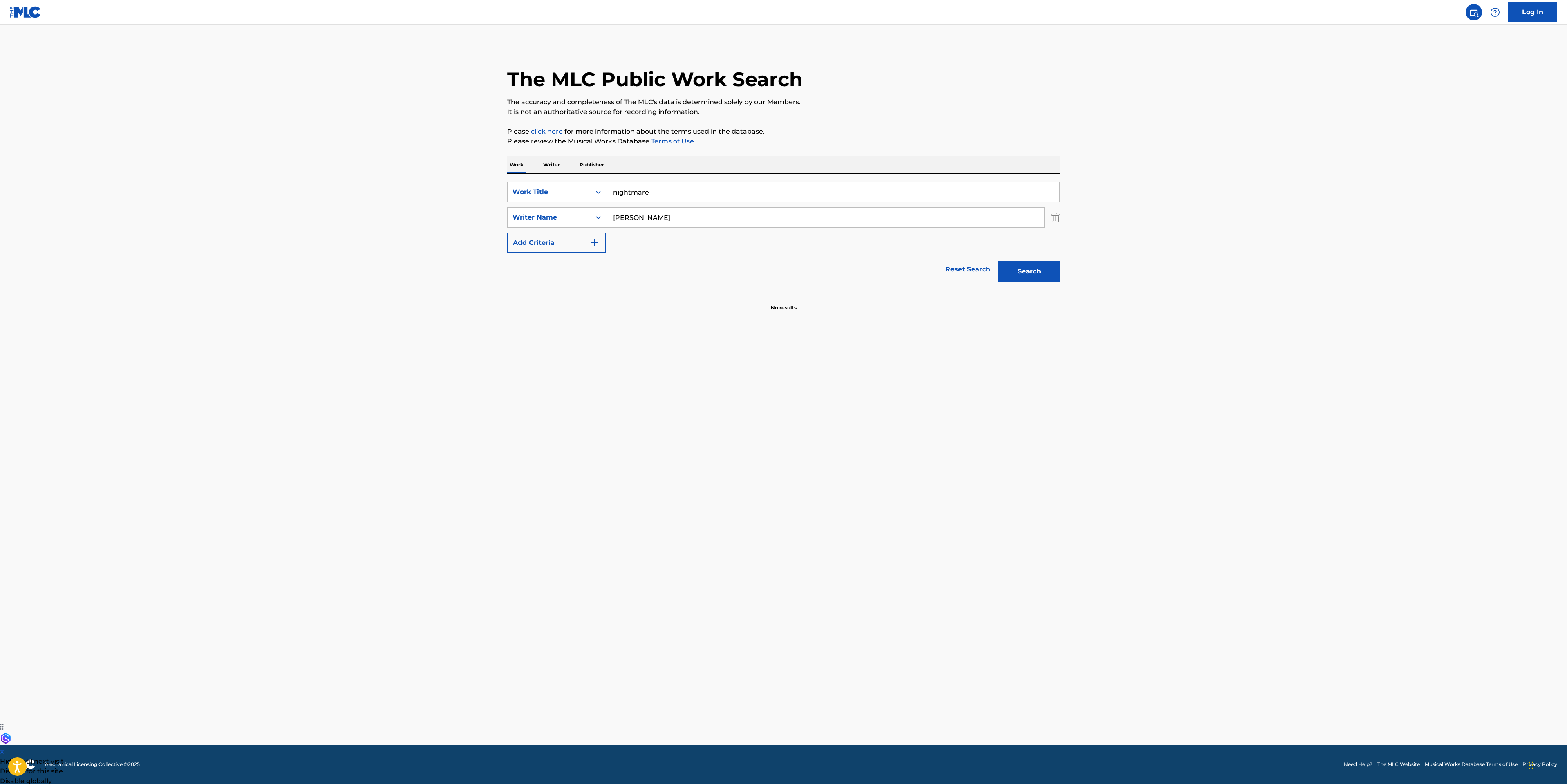
drag, startPoint x: 672, startPoint y: 226, endPoint x: 455, endPoint y: 226, distance: 217.0
click at [456, 226] on main "The MLC Public Work Search The accuracy and completeness of The MLC's data is d…" at bounding box center [784, 384] width 1567 height 720
drag, startPoint x: 681, startPoint y: 190, endPoint x: 353, endPoint y: 190, distance: 328.0
click at [393, 192] on main "The MLC Public Work Search The accuracy and completeness of The MLC's data is d…" at bounding box center [784, 384] width 1567 height 720
type input "so far away"
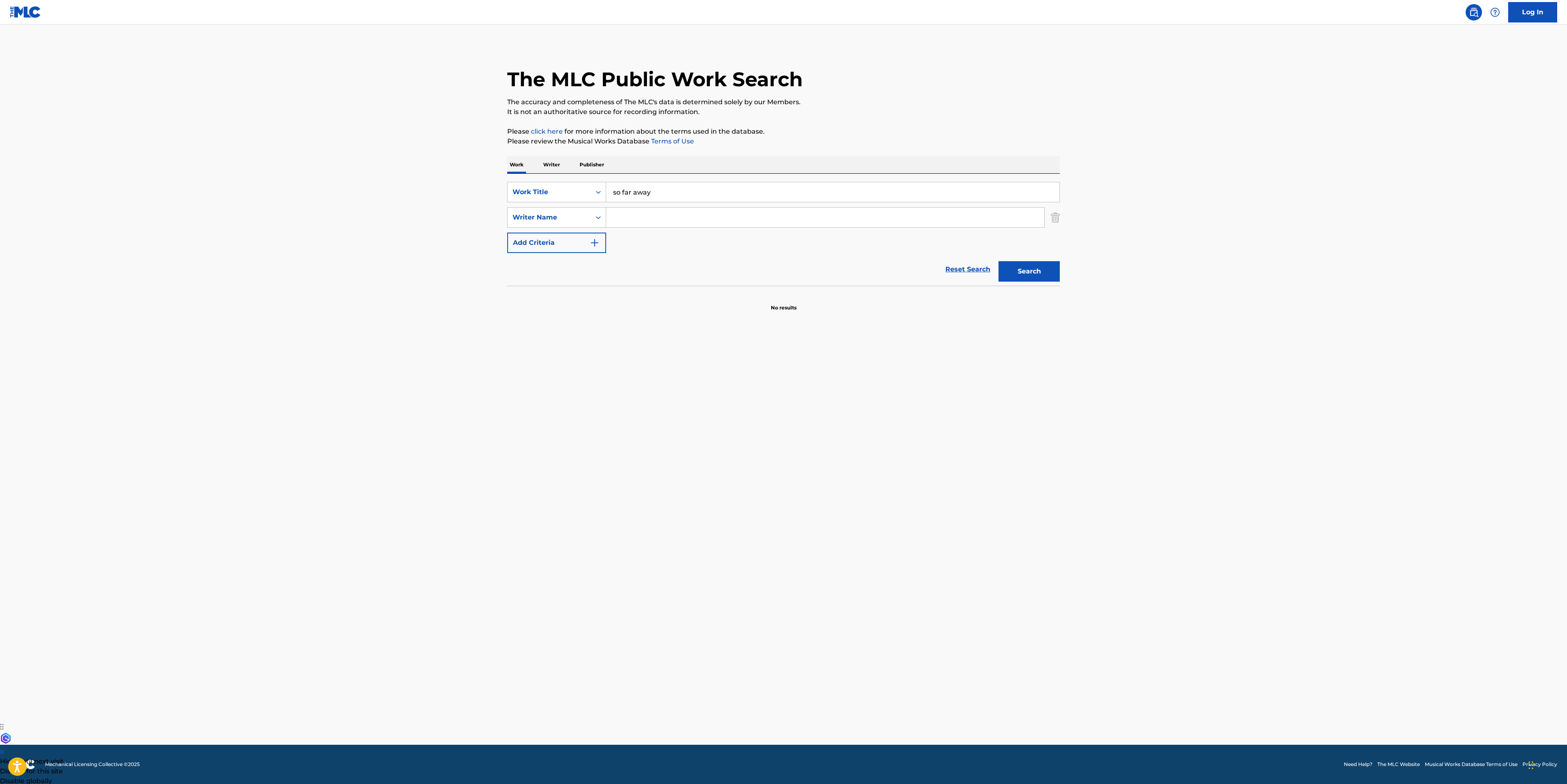
paste input "[PERSON_NAME]"
type input "[PERSON_NAME]"
click at [998, 261] on button "Search" at bounding box center [1029, 271] width 61 height 21
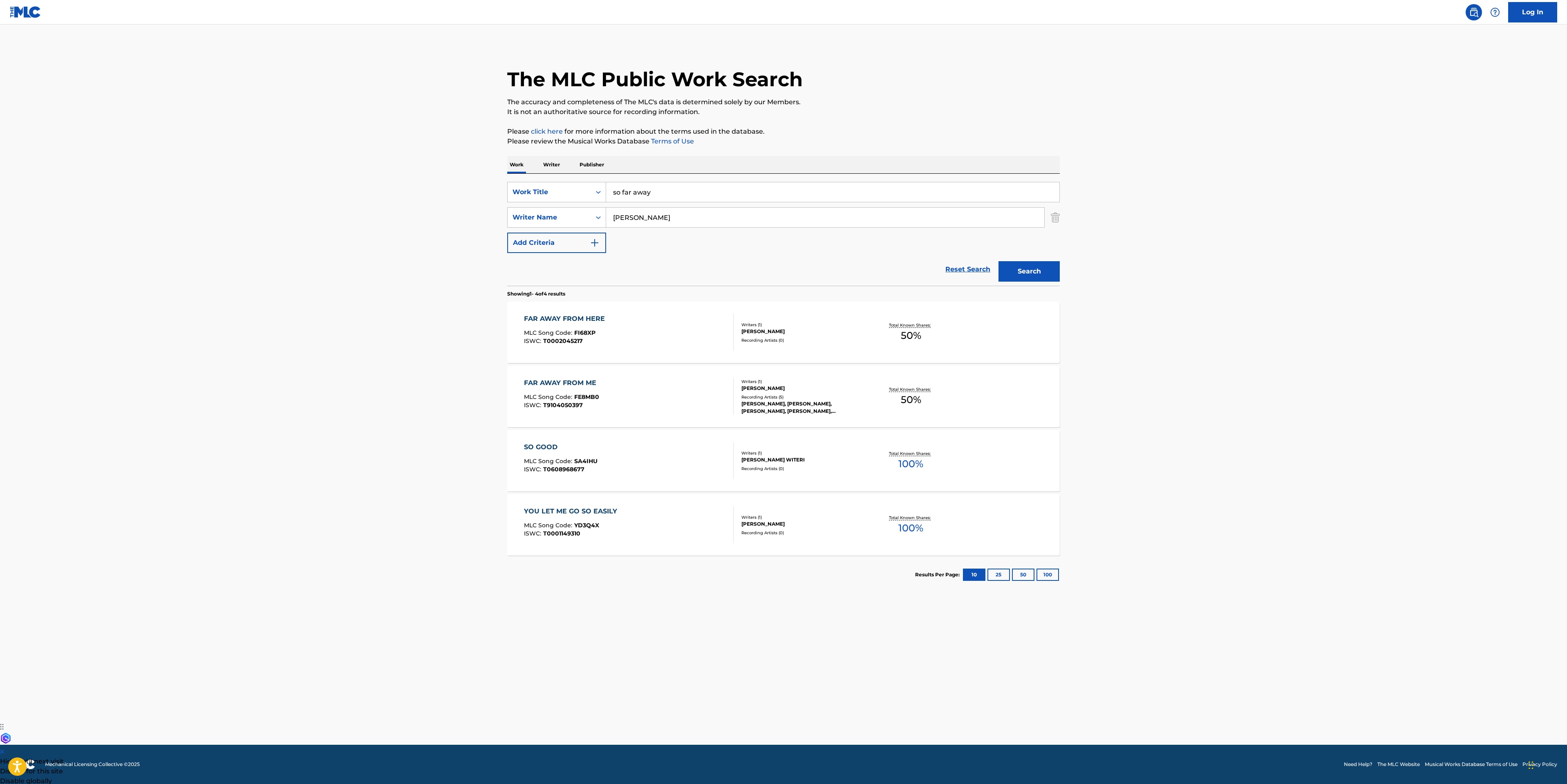
drag, startPoint x: 677, startPoint y: 189, endPoint x: 131, endPoint y: 159, distance: 546.8
click at [386, 177] on main "The MLC Public Work Search The accuracy and completeness of The MLC's data is d…" at bounding box center [784, 384] width 1567 height 720
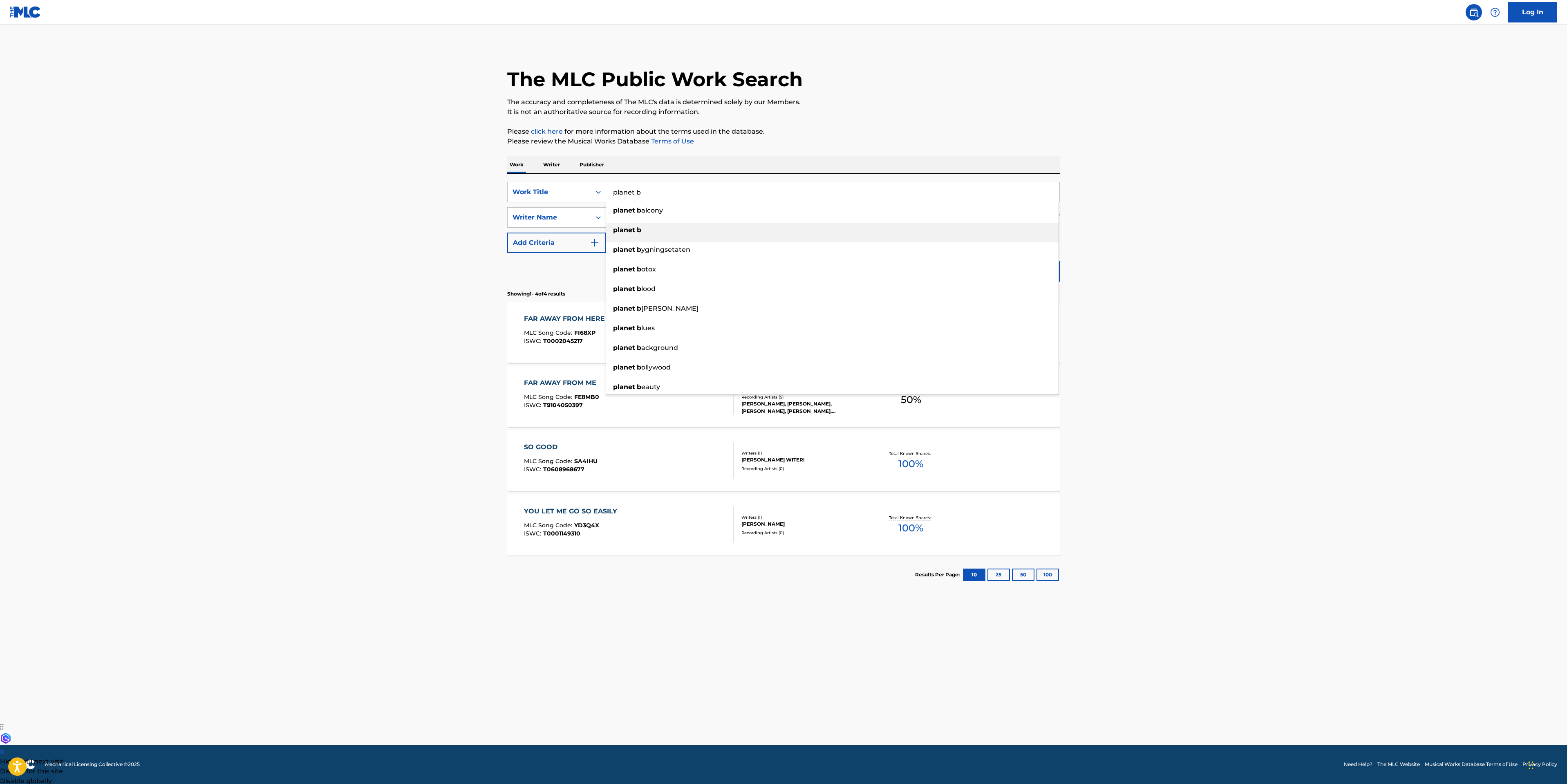
type input "planet b"
click at [632, 230] on strong "planet" at bounding box center [624, 230] width 22 height 8
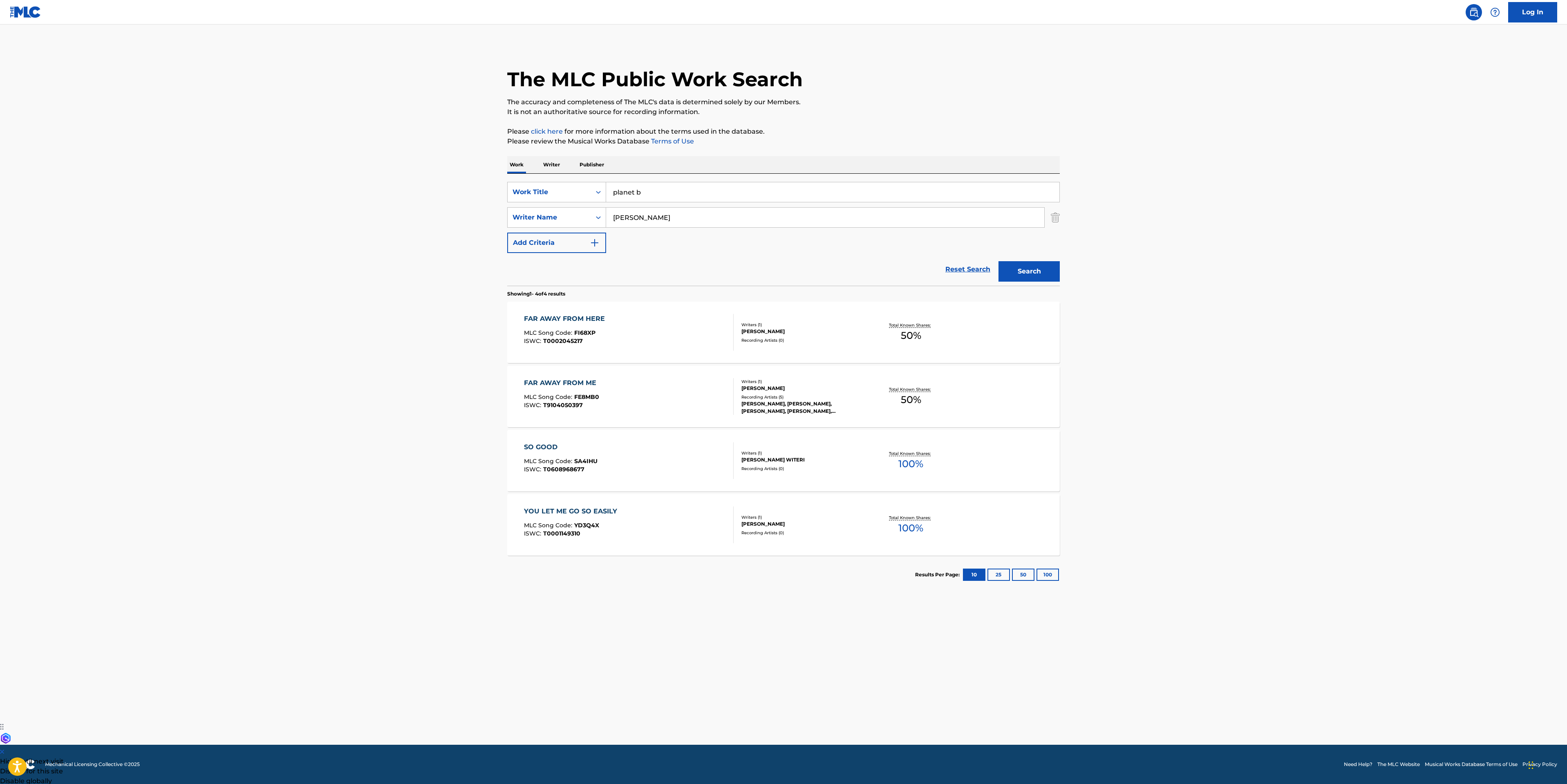
drag, startPoint x: 824, startPoint y: 212, endPoint x: 309, endPoint y: 196, distance: 515.2
click at [309, 196] on main "The MLC Public Work Search The accuracy and completeness of The MLC's data is d…" at bounding box center [784, 384] width 1567 height 720
click at [1048, 271] on button "Search" at bounding box center [1029, 271] width 61 height 21
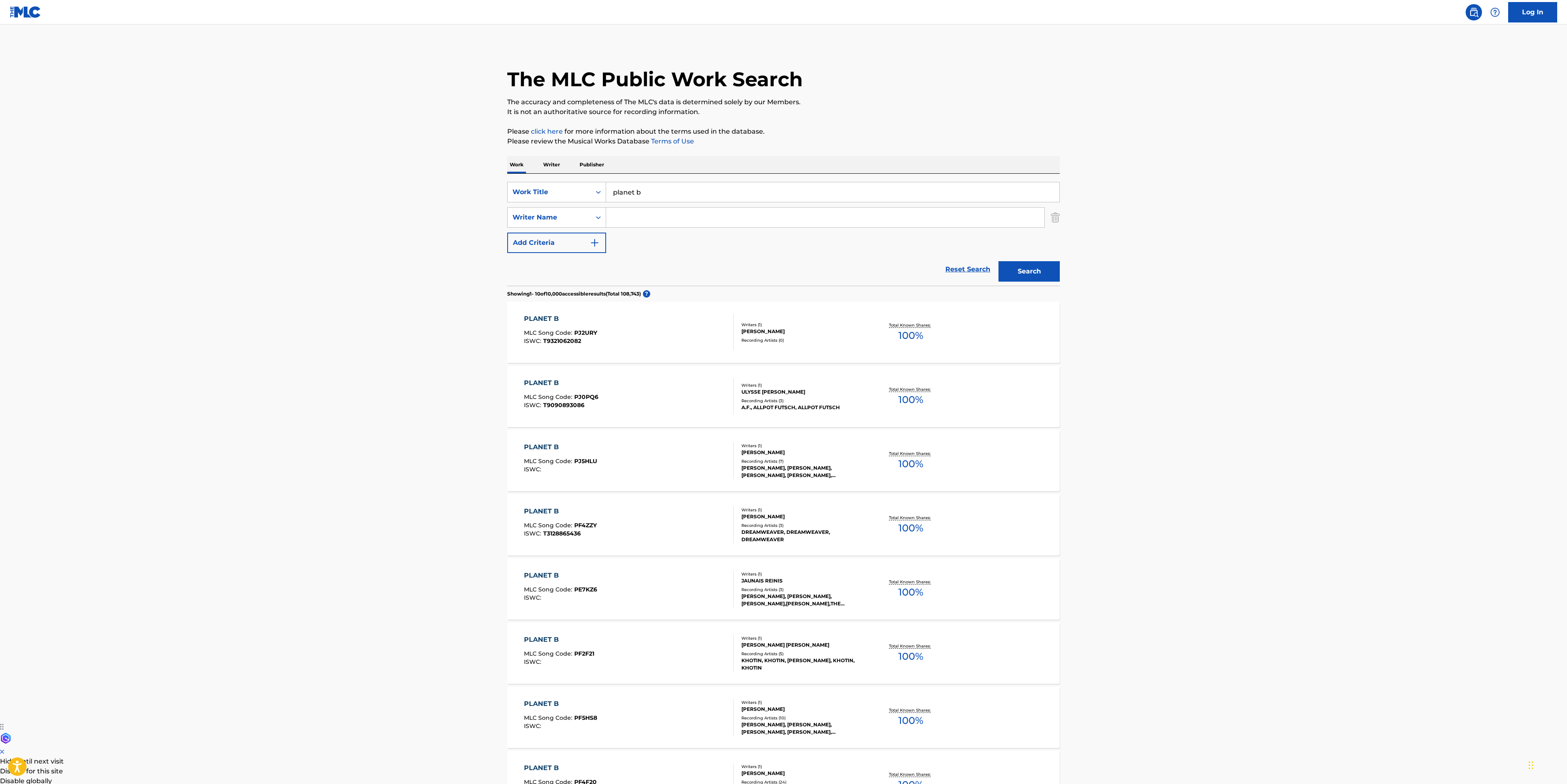
click at [631, 221] on input "Search Form" at bounding box center [825, 217] width 438 height 19
click at [998, 261] on button "Search" at bounding box center [1029, 271] width 61 height 21
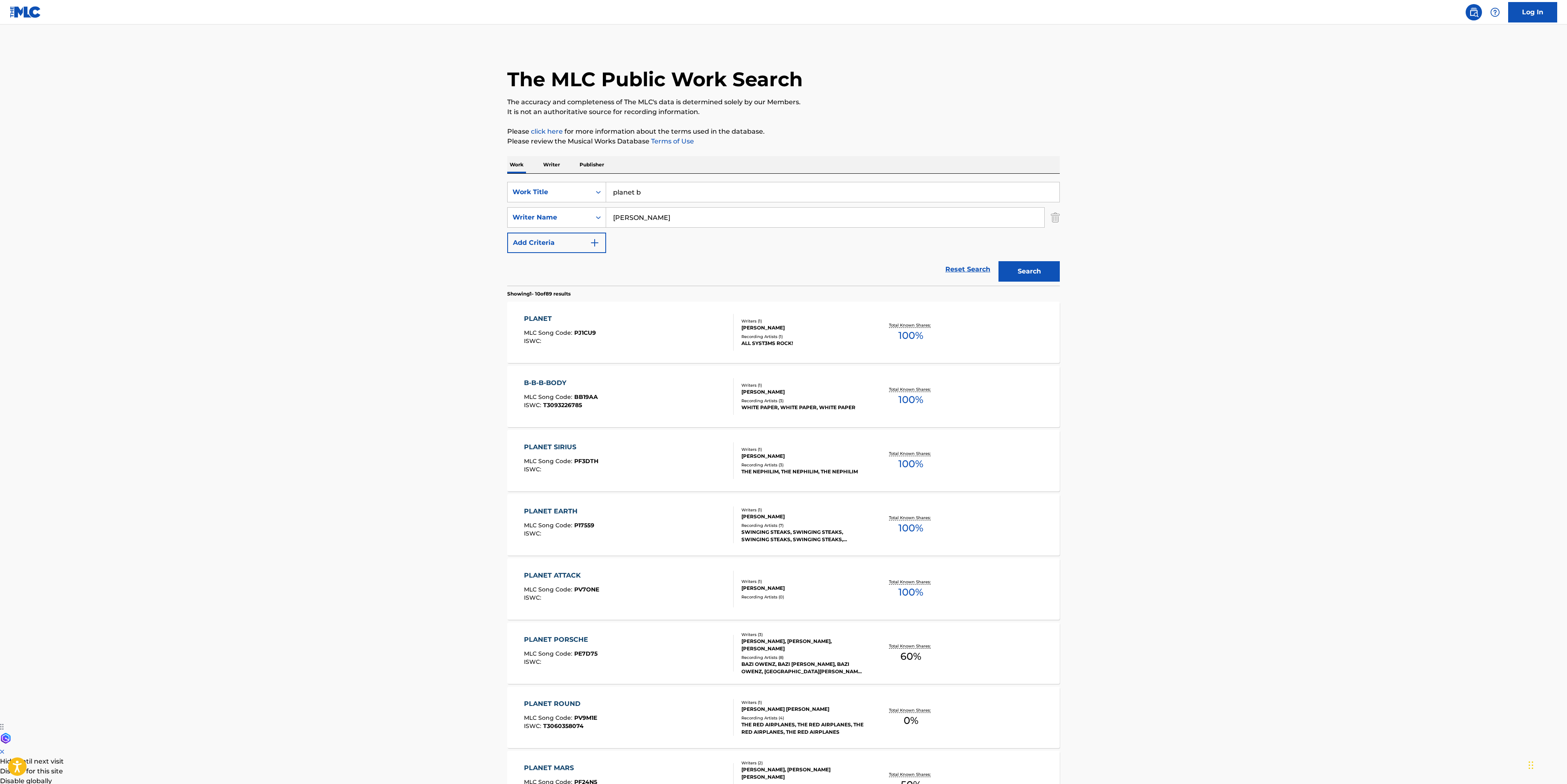
click at [478, 211] on main "The MLC Public Work Search The accuracy and completeness of The MLC's data is d…" at bounding box center [784, 505] width 1567 height 962
type input "[PERSON_NAME]"
click at [998, 261] on button "Search" at bounding box center [1029, 271] width 61 height 21
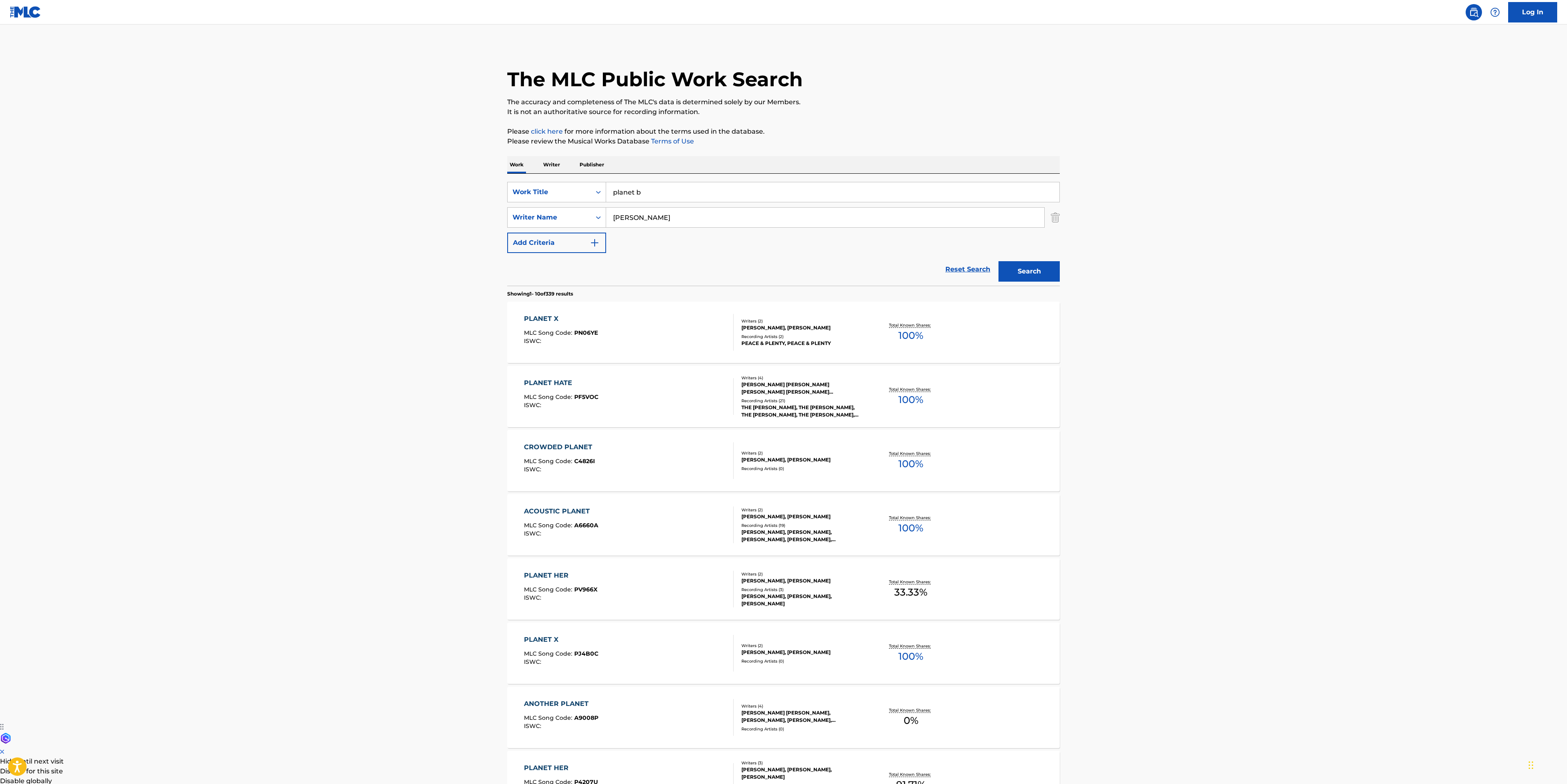
drag, startPoint x: 625, startPoint y: 192, endPoint x: 16, endPoint y: 104, distance: 615.3
click at [332, 173] on main "The MLC Public Work Search The accuracy and completeness of The MLC's data is d…" at bounding box center [784, 505] width 1567 height 962
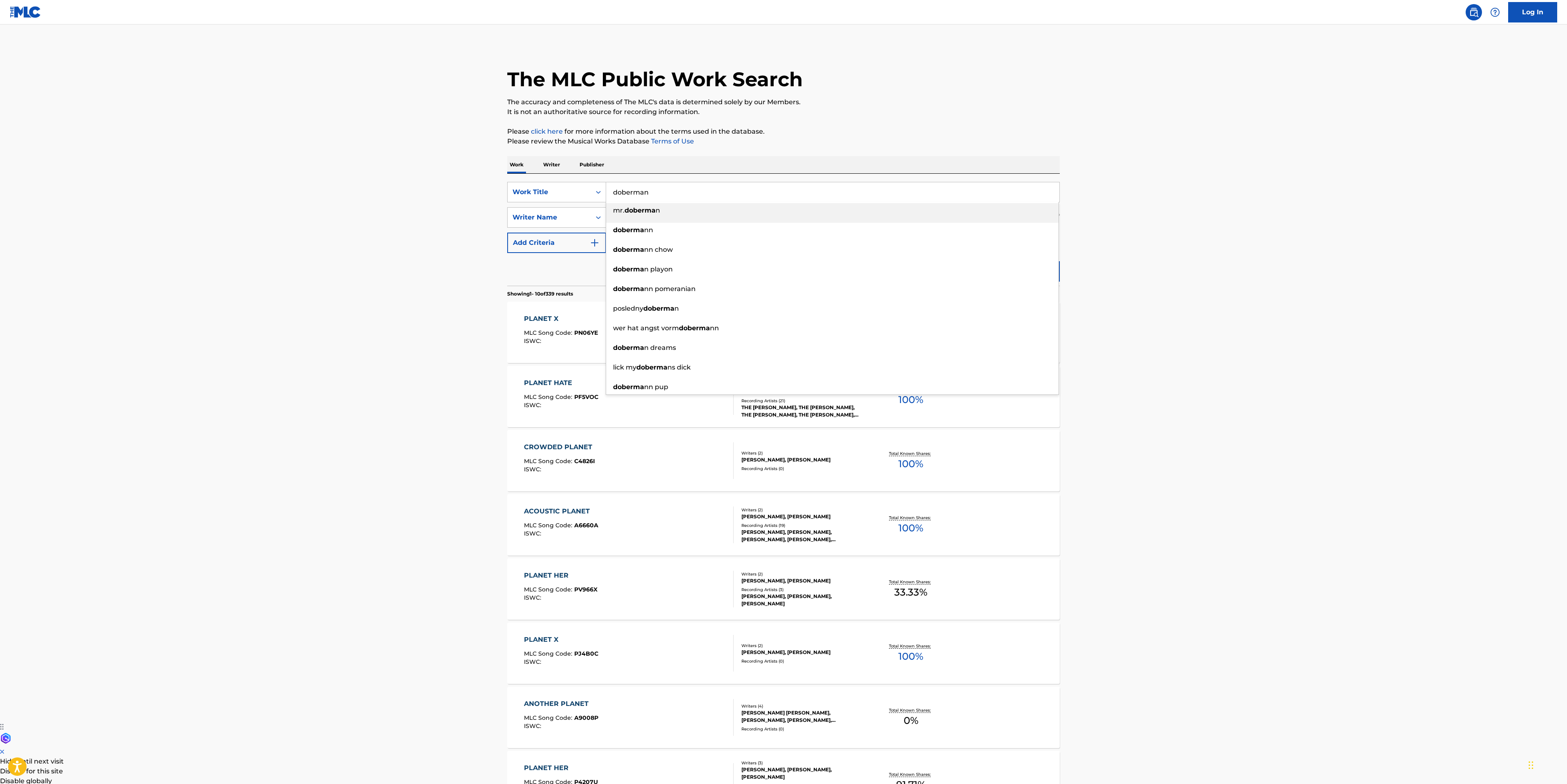
type input "doberman"
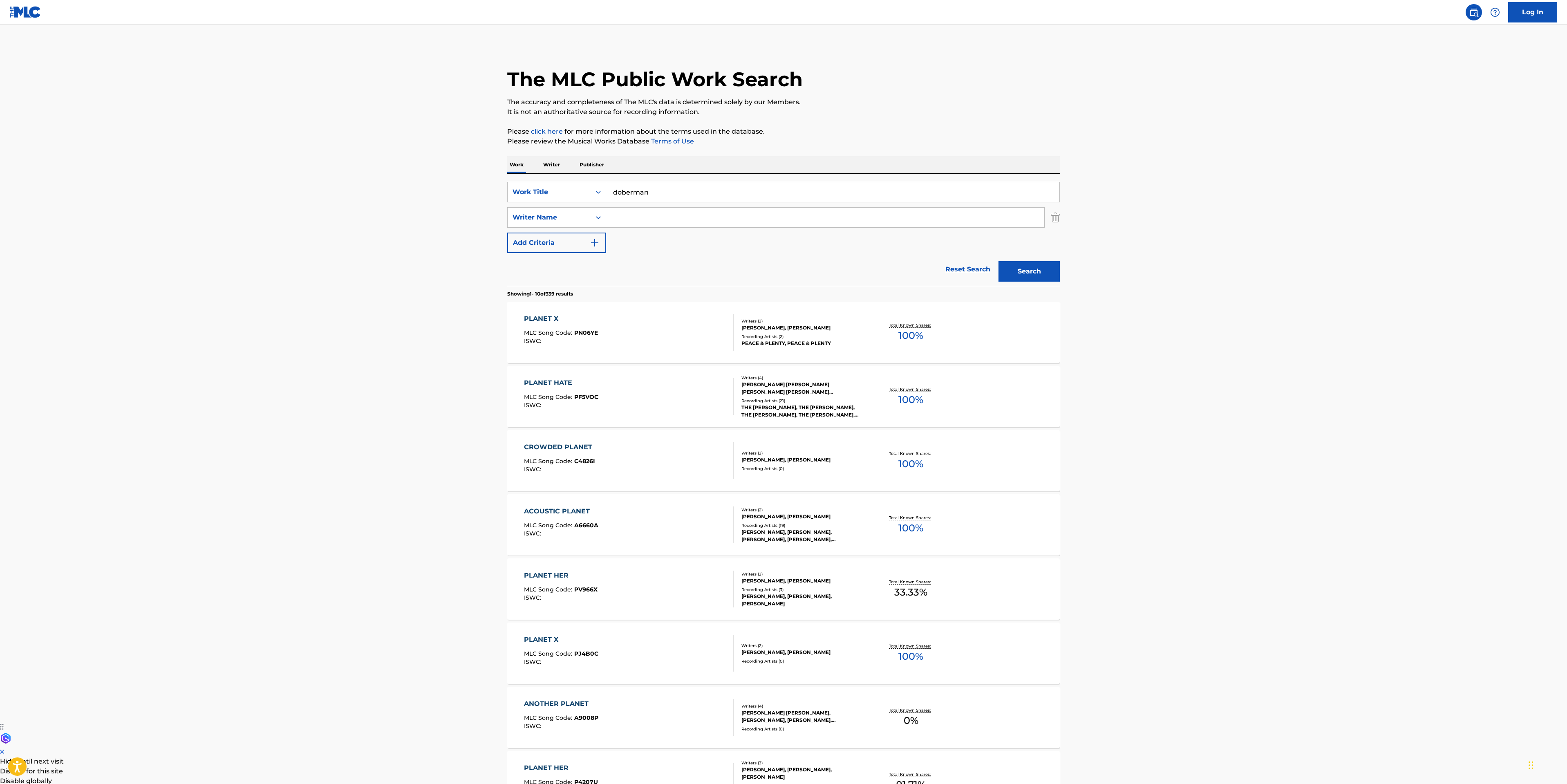
click at [998, 261] on button "Search" at bounding box center [1029, 271] width 61 height 21
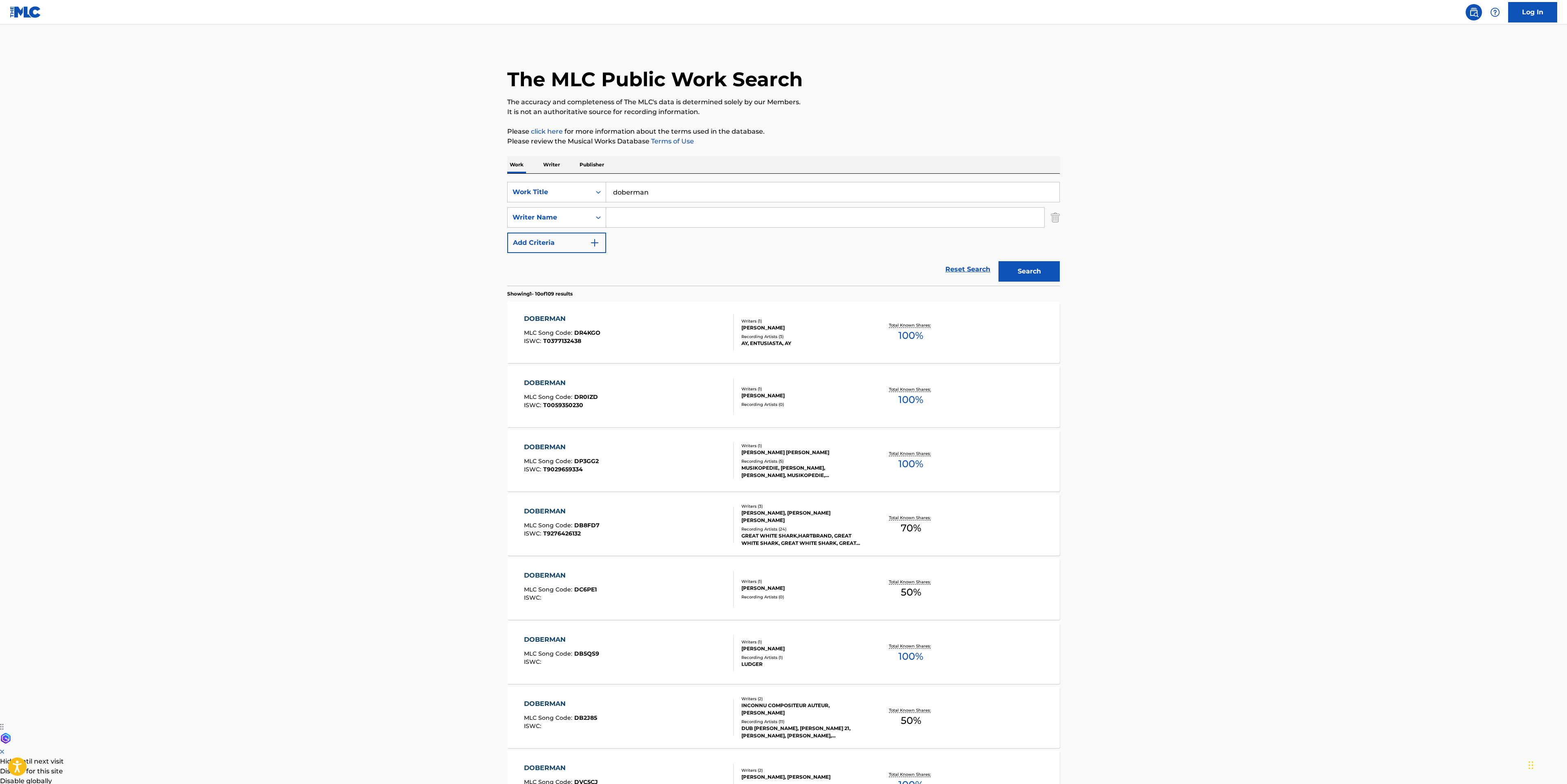
click at [640, 215] on input "Search Form" at bounding box center [825, 217] width 438 height 19
type input "[PERSON_NAME]"
click at [998, 261] on button "Search" at bounding box center [1029, 271] width 61 height 21
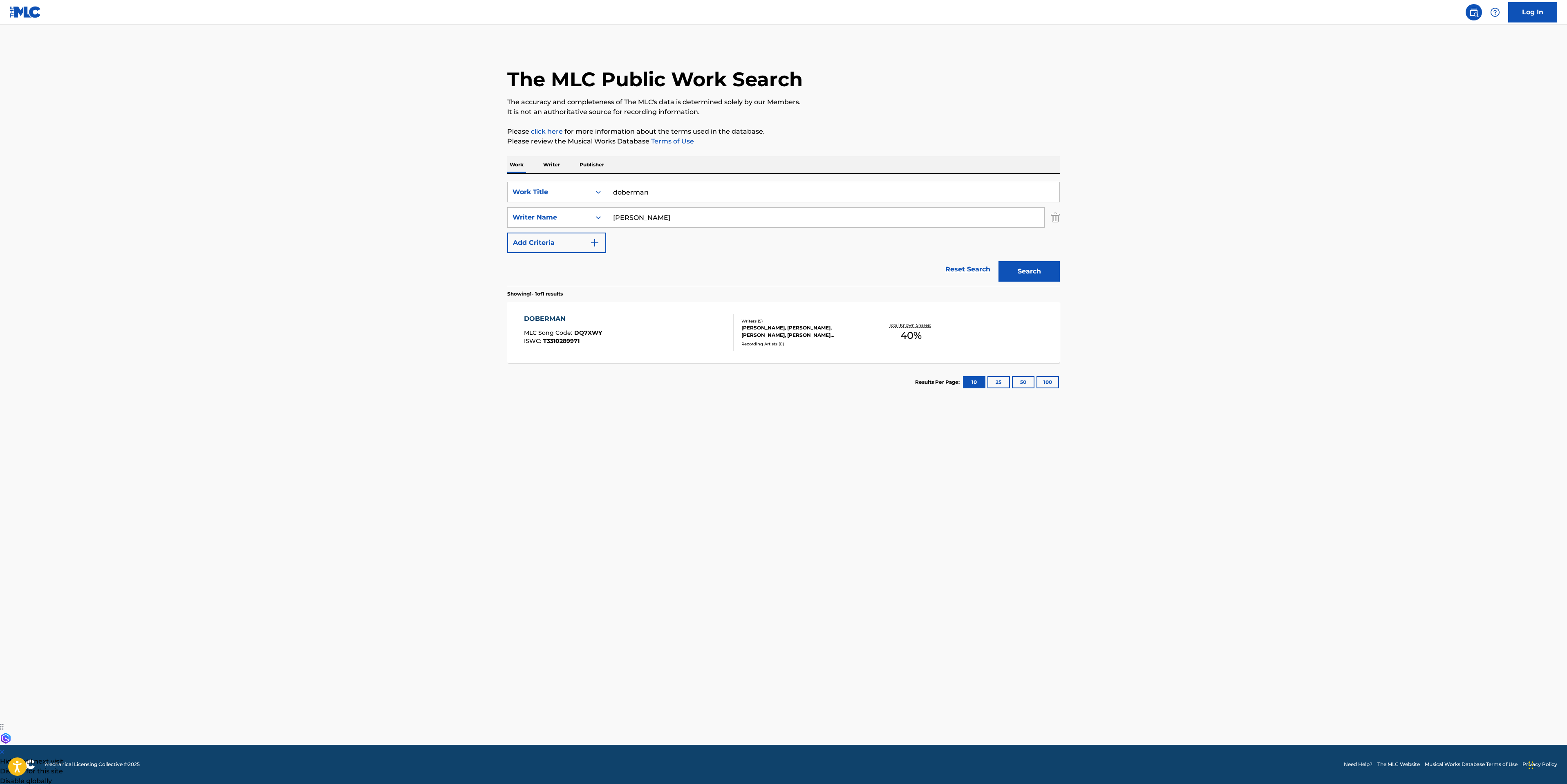
click at [642, 327] on div "DOBERMAN MLC Song Code : DQ7XWY ISWC : T3310289971" at bounding box center [628, 332] width 210 height 36
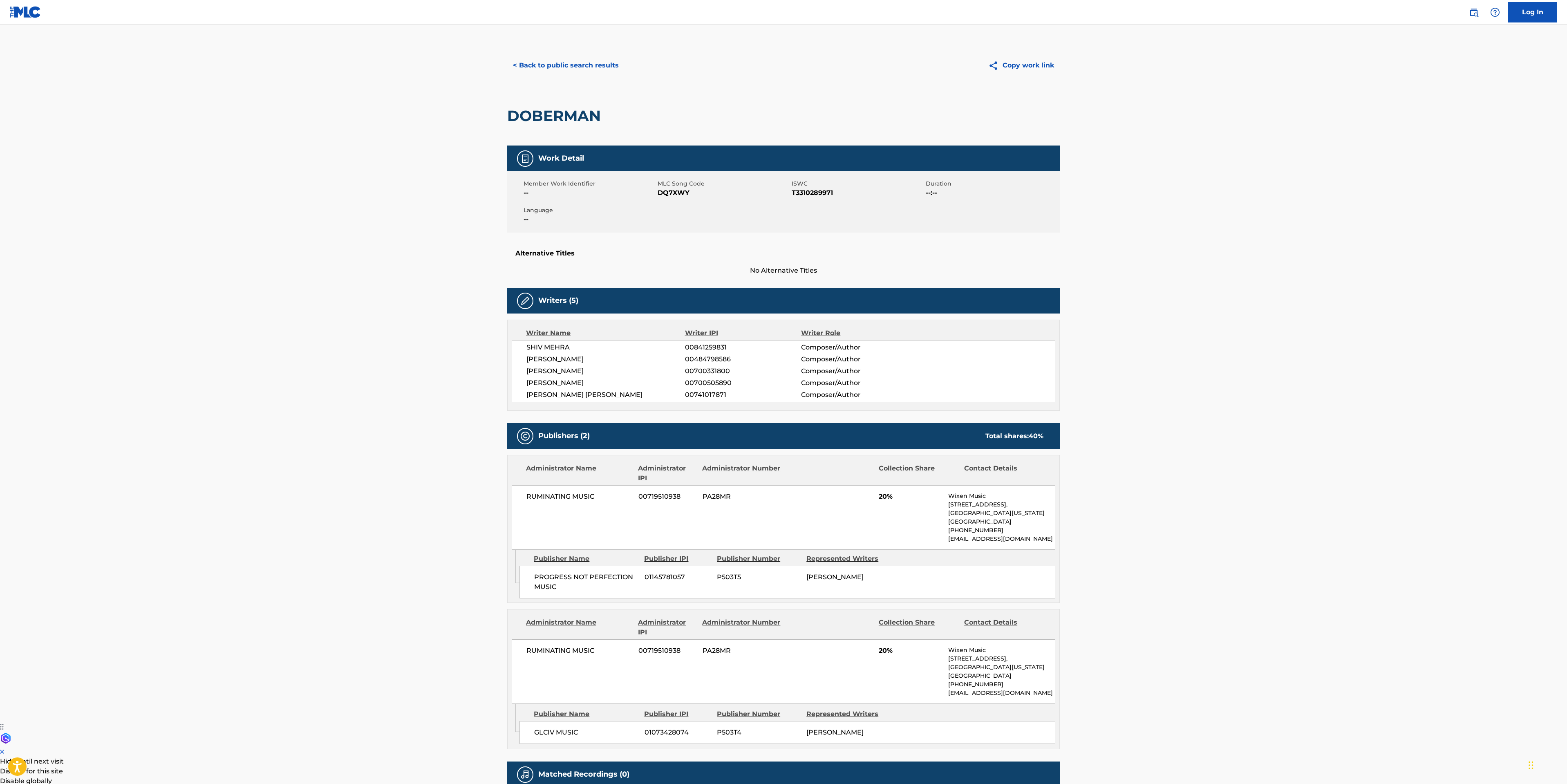
click at [582, 69] on button "< Back to public search results" at bounding box center [566, 66] width 117 height 21
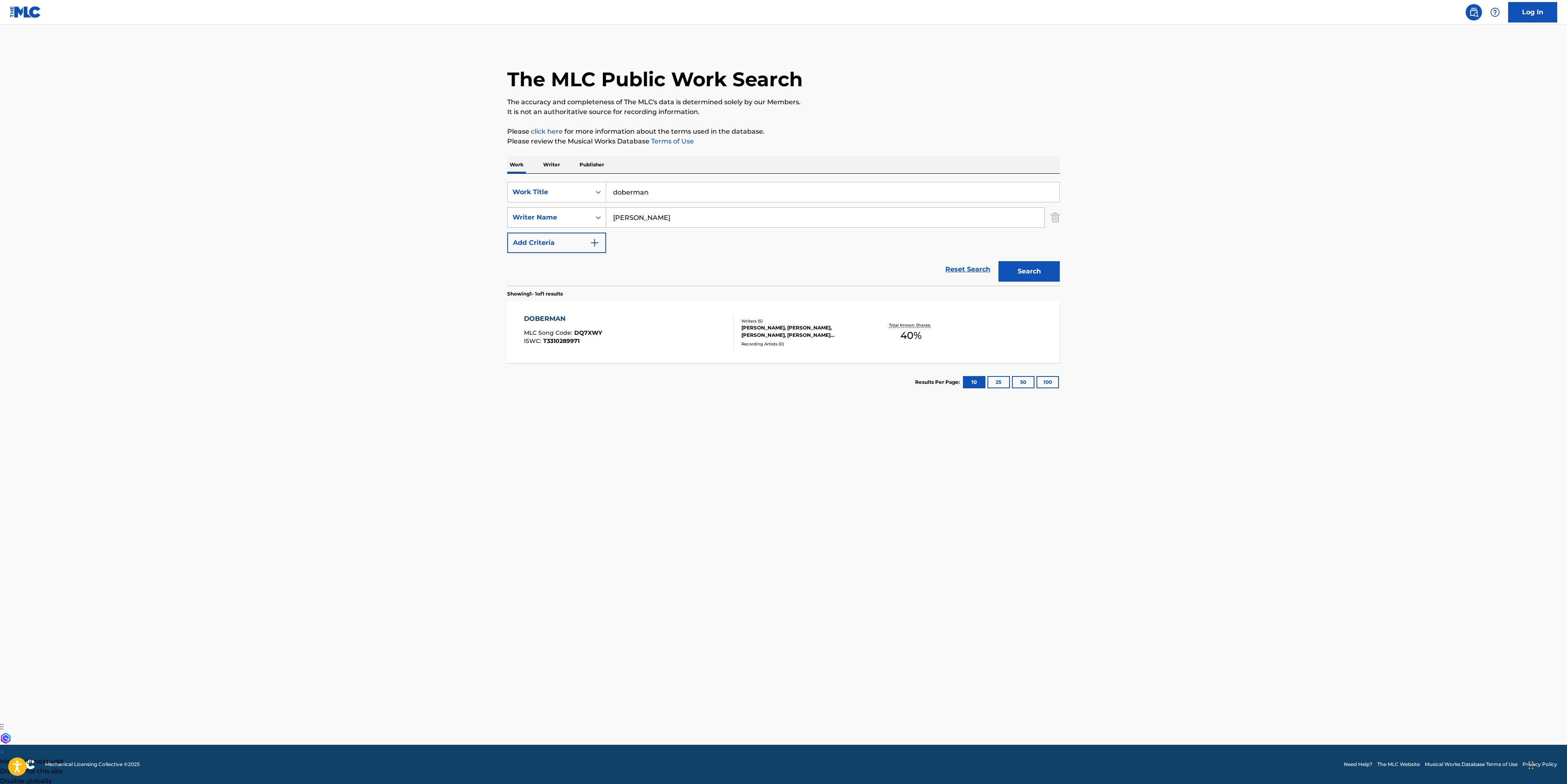
drag, startPoint x: 645, startPoint y: 224, endPoint x: 507, endPoint y: 213, distance: 138.4
click at [521, 216] on div "SearchWithCriteriadf5a12fd-39e8-44c1-b981-00da59ff477a Writer Name [PERSON_NAME]" at bounding box center [784, 218] width 552 height 21
paste input "[PERSON_NAME]"
type input "[PERSON_NAME]"
drag, startPoint x: 671, startPoint y: 193, endPoint x: 298, endPoint y: 89, distance: 387.2
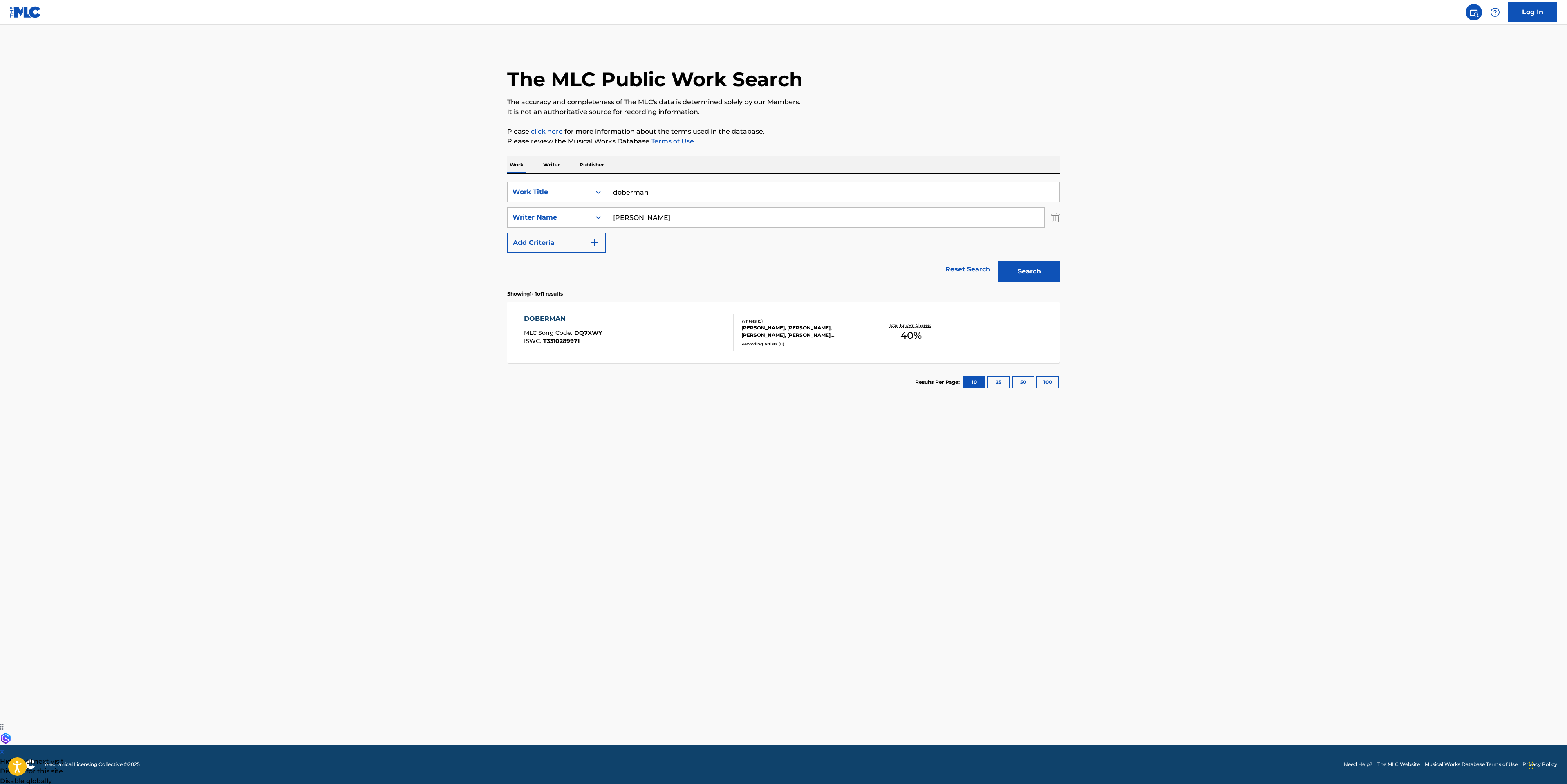
click at [451, 156] on main "The MLC Public Work Search The accuracy and completeness of The MLC's data is d…" at bounding box center [784, 384] width 1567 height 720
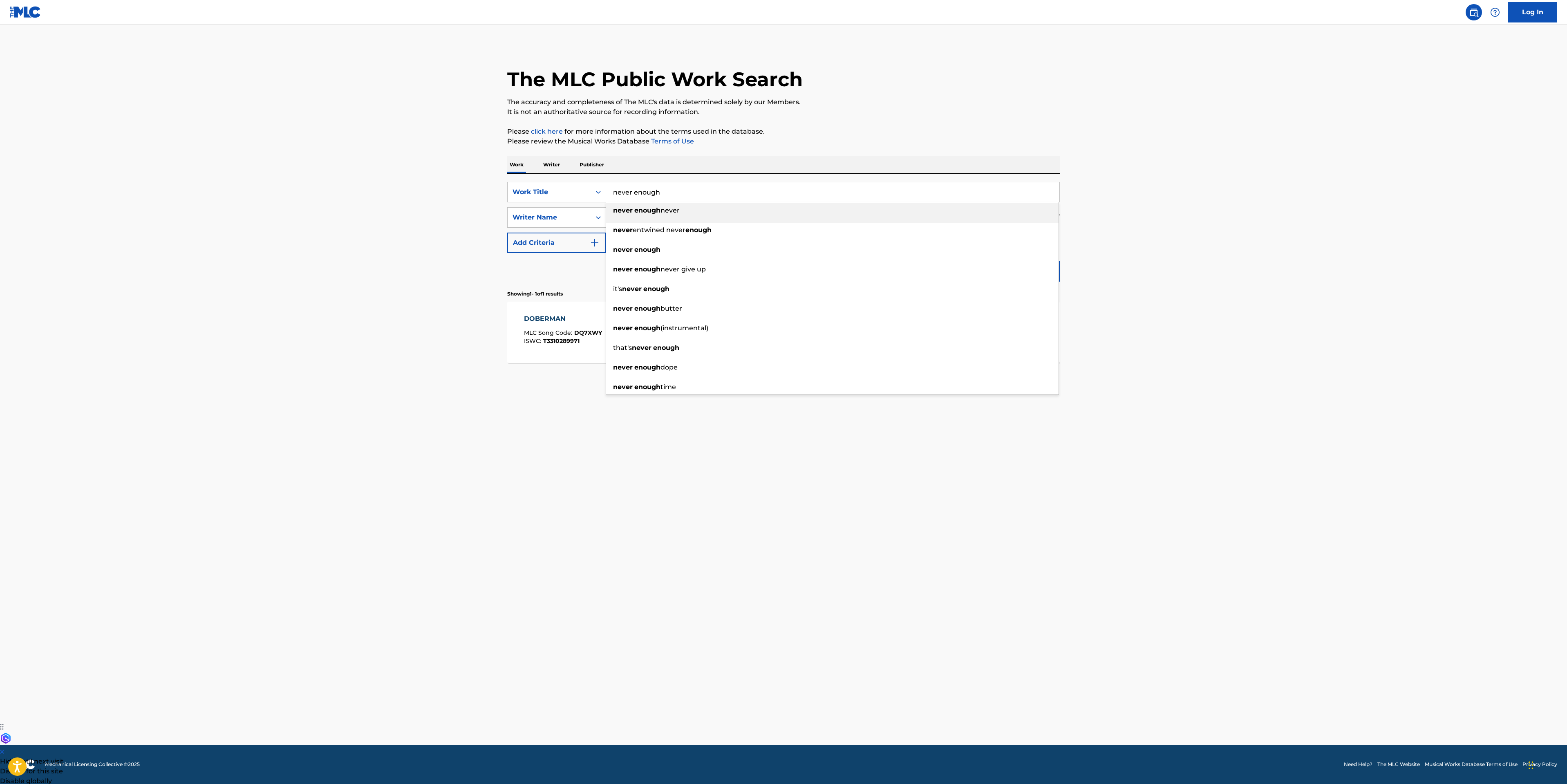
type input "never enough"
click at [1159, 244] on main "The MLC Public Work Search The accuracy and completeness of The MLC's data is d…" at bounding box center [784, 384] width 1567 height 720
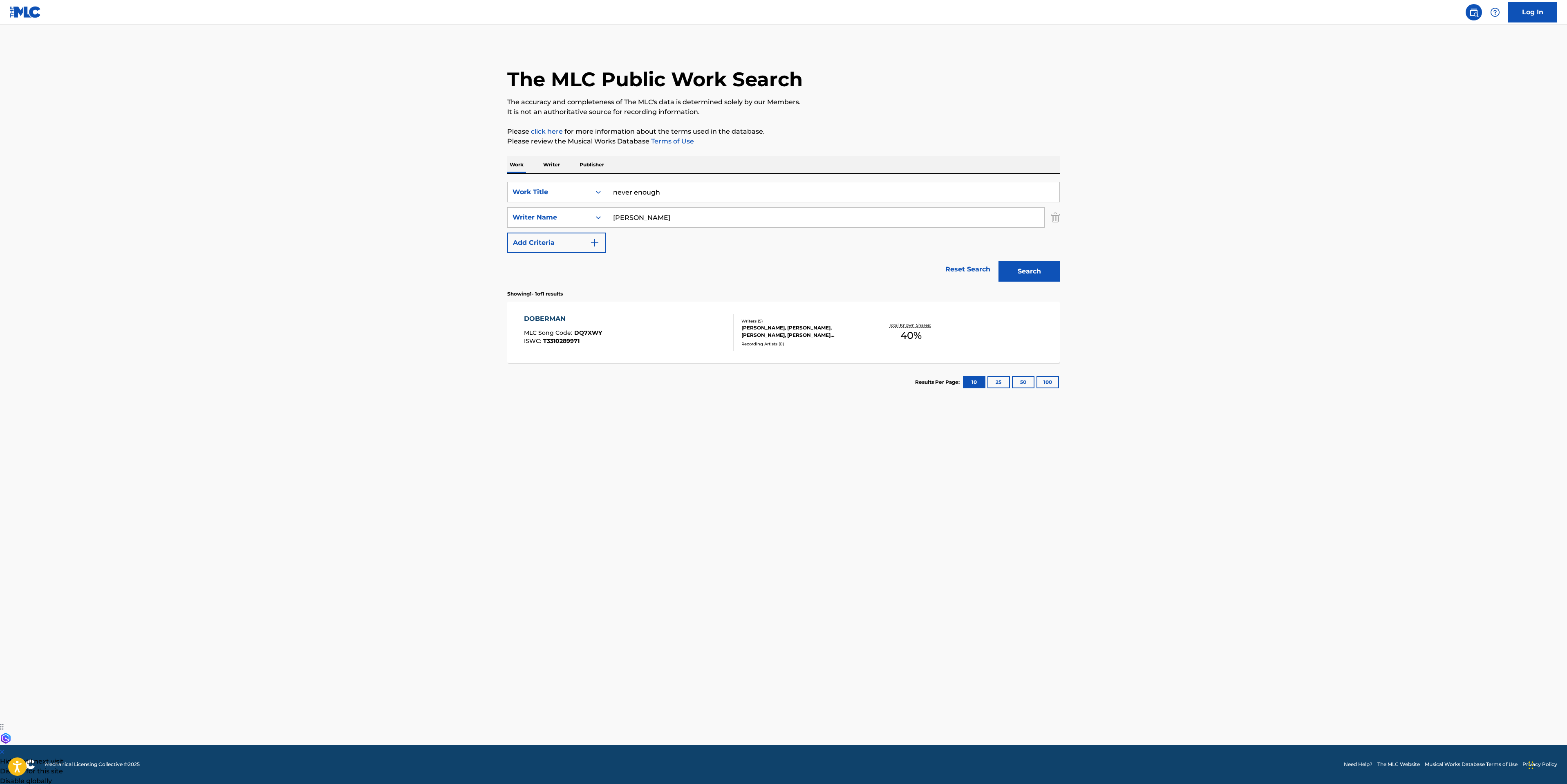
click at [1031, 258] on div "Search" at bounding box center [1027, 269] width 66 height 33
click at [1032, 282] on div "Search" at bounding box center [1027, 269] width 66 height 33
click at [1036, 269] on button "Search" at bounding box center [1029, 271] width 61 height 21
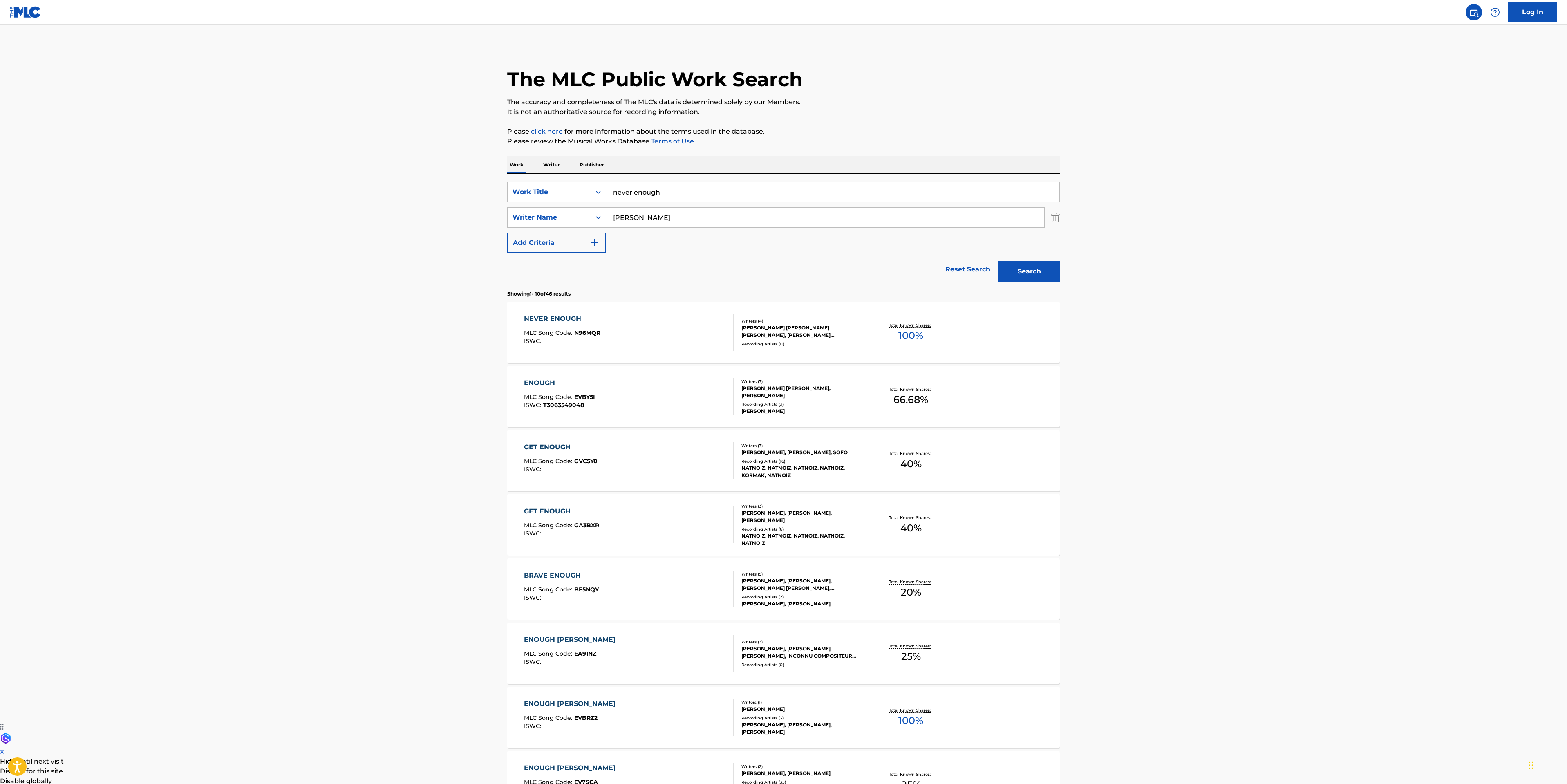
click at [639, 321] on div "NEVER ENOUGH MLC Song Code : N96MQR ISWC :" at bounding box center [628, 332] width 210 height 36
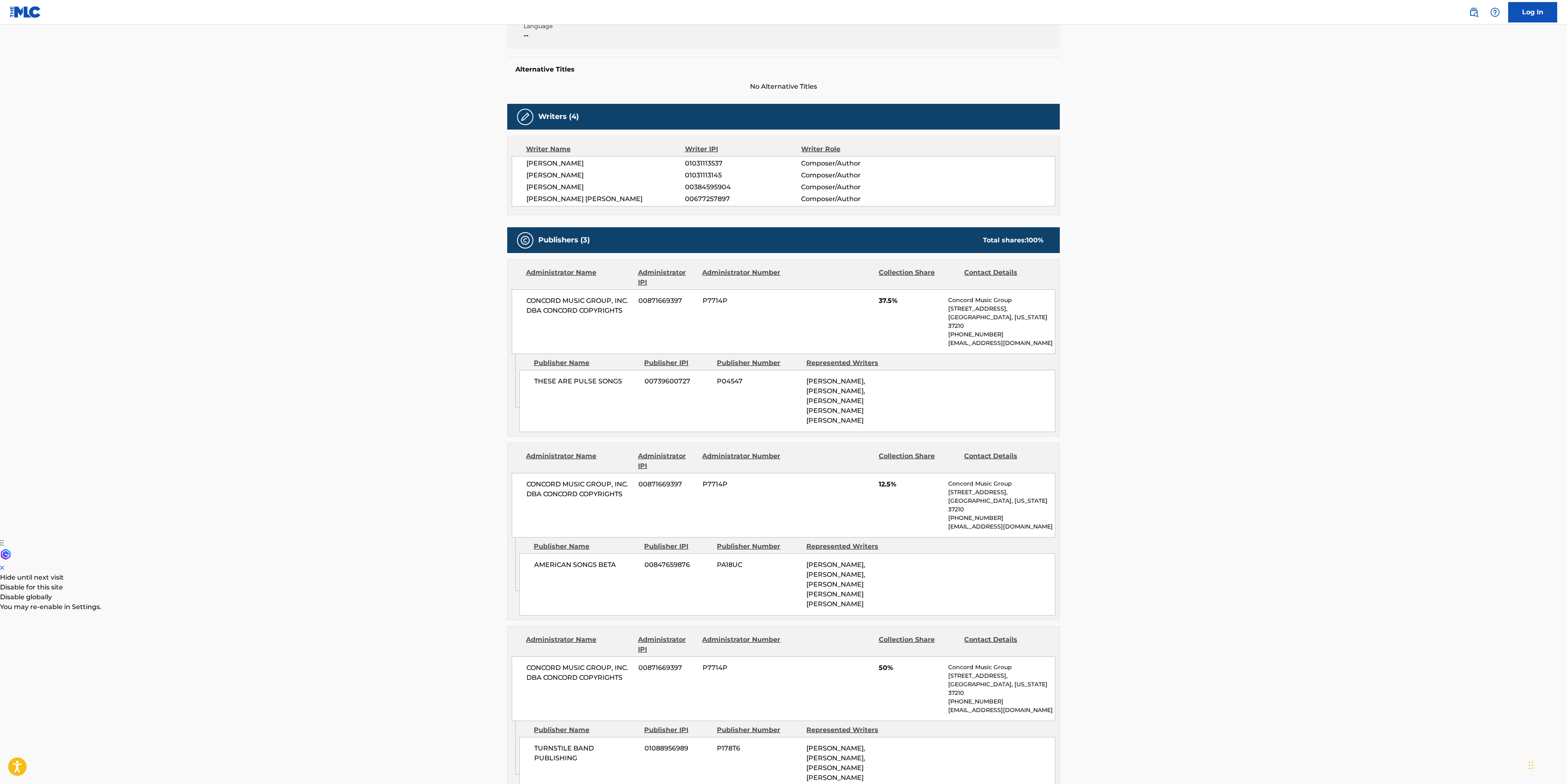
scroll to position [298, 0]
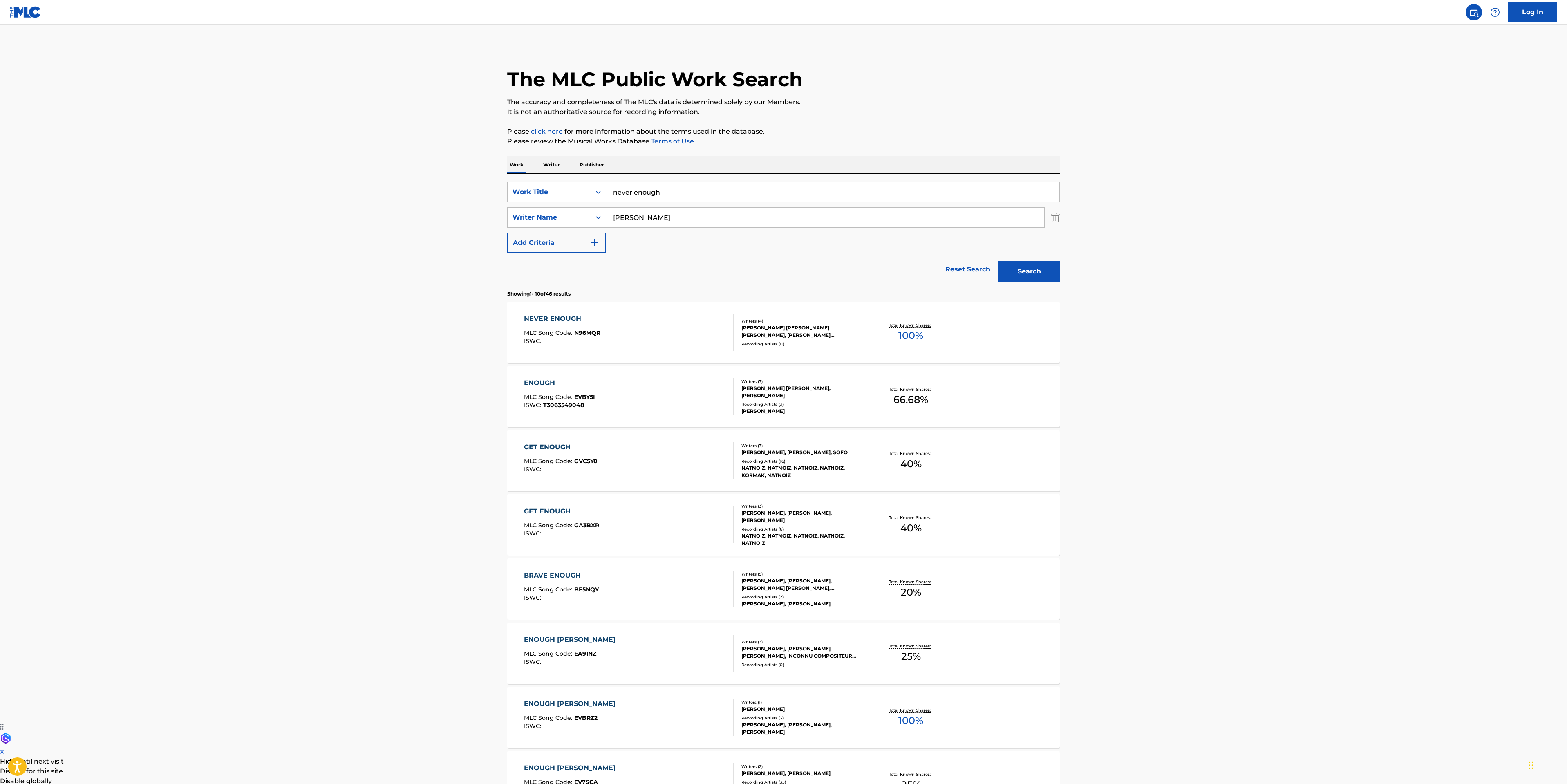
drag, startPoint x: 678, startPoint y: 195, endPoint x: 4, endPoint y: 176, distance: 674.3
click at [372, 183] on main "The MLC Public Work Search The accuracy and completeness of The MLC's data is d…" at bounding box center [784, 505] width 1567 height 962
type input "look out for me"
click at [998, 261] on button "Search" at bounding box center [1029, 271] width 61 height 21
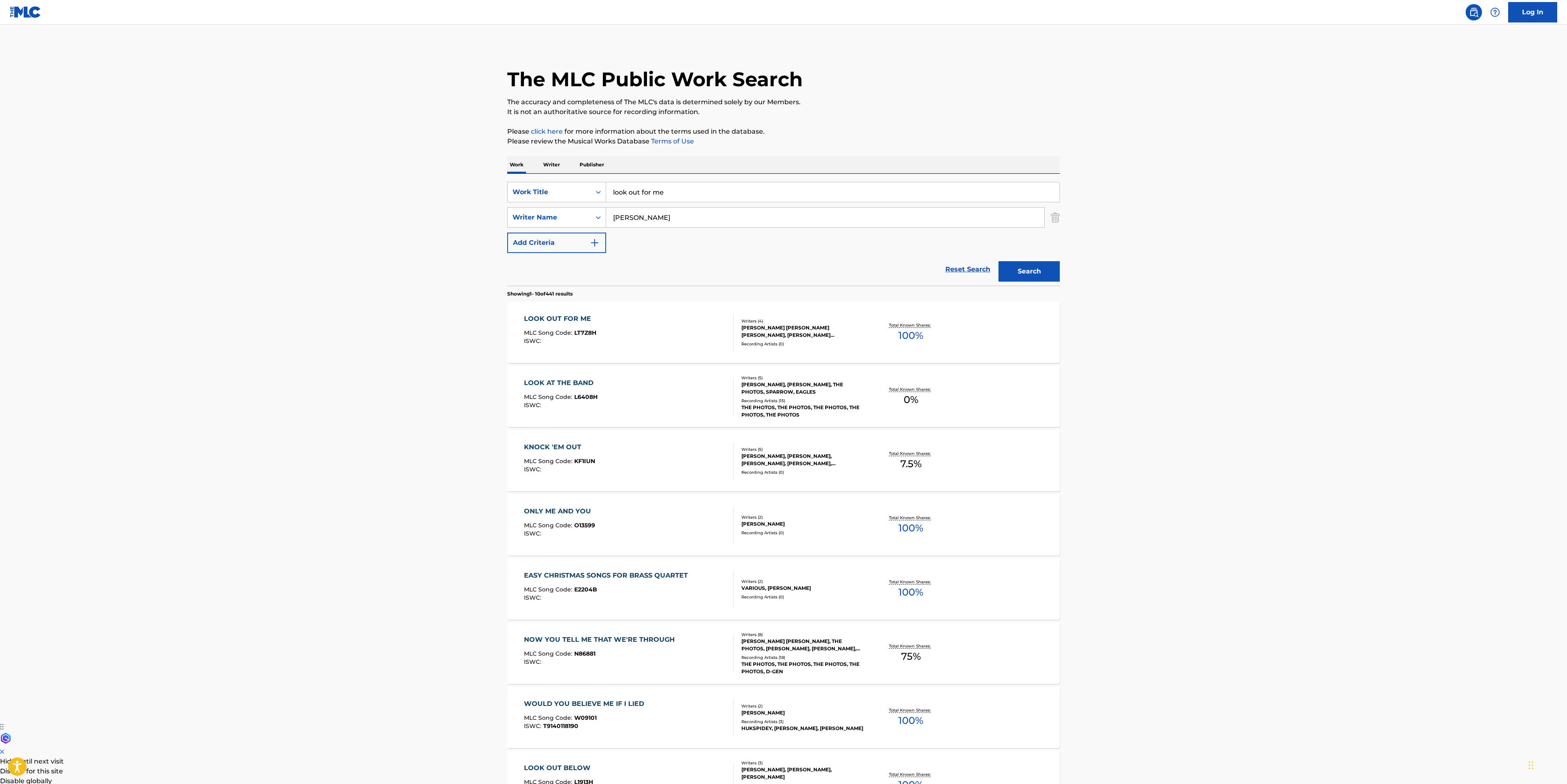
click at [676, 328] on div "LOOK OUT FOR ME MLC Song Code : LT7Z8H ISWC :" at bounding box center [628, 332] width 210 height 36
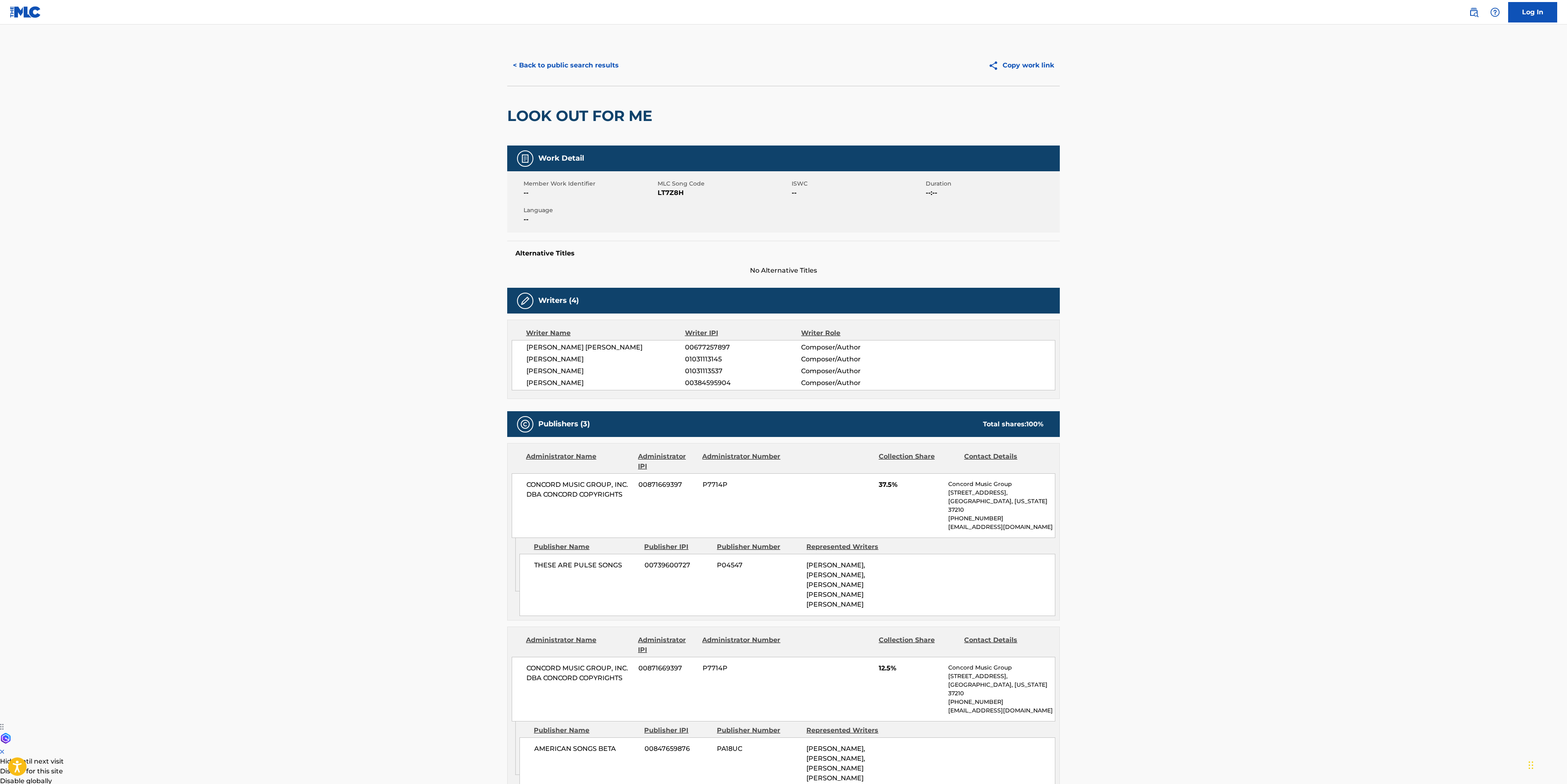
click at [577, 58] on button "< Back to public search results" at bounding box center [566, 66] width 117 height 21
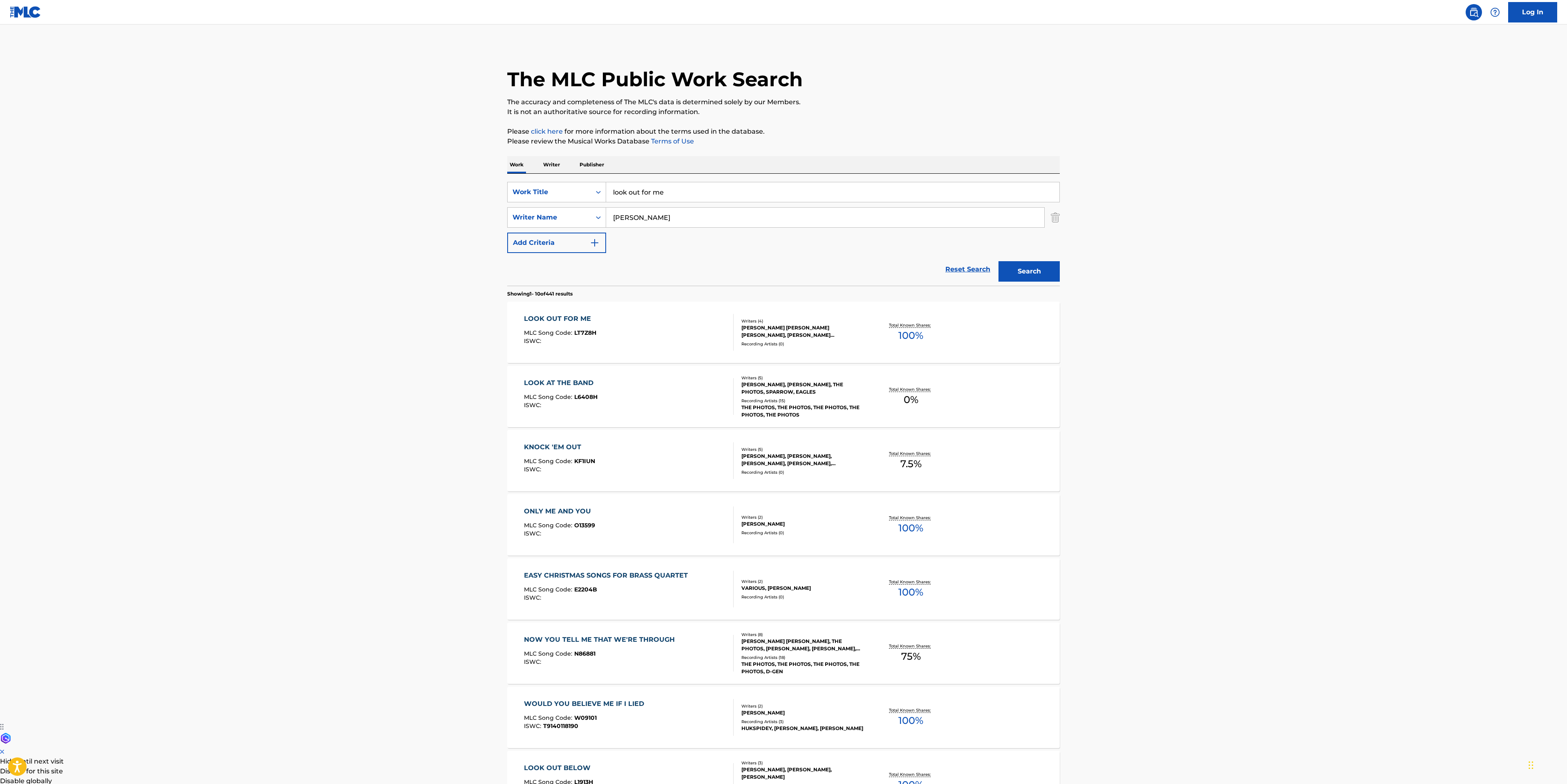
drag, startPoint x: 692, startPoint y: 192, endPoint x: 158, endPoint y: 163, distance: 534.8
click at [205, 193] on main "The MLC Public Work Search The accuracy and completeness of The MLC's data is d…" at bounding box center [784, 505] width 1567 height 962
type input "wild wrld"
click at [1028, 274] on button "Search" at bounding box center [1029, 271] width 61 height 21
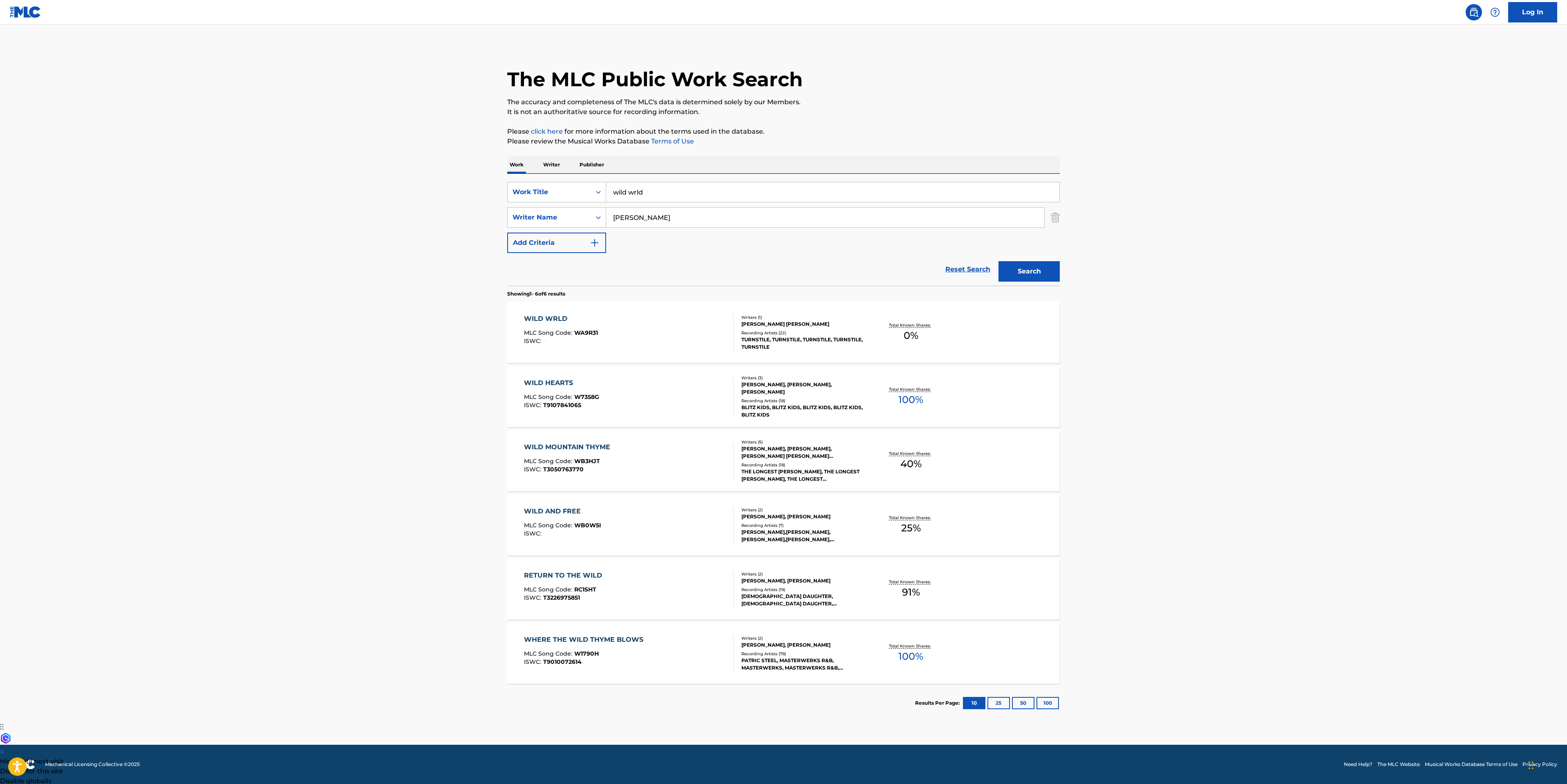
click at [672, 352] on div "WILD WRLD MLC Song Code : WA9R31 ISWC : Writers ( 1 ) [PERSON_NAME] [PERSON_NAM…" at bounding box center [784, 332] width 552 height 61
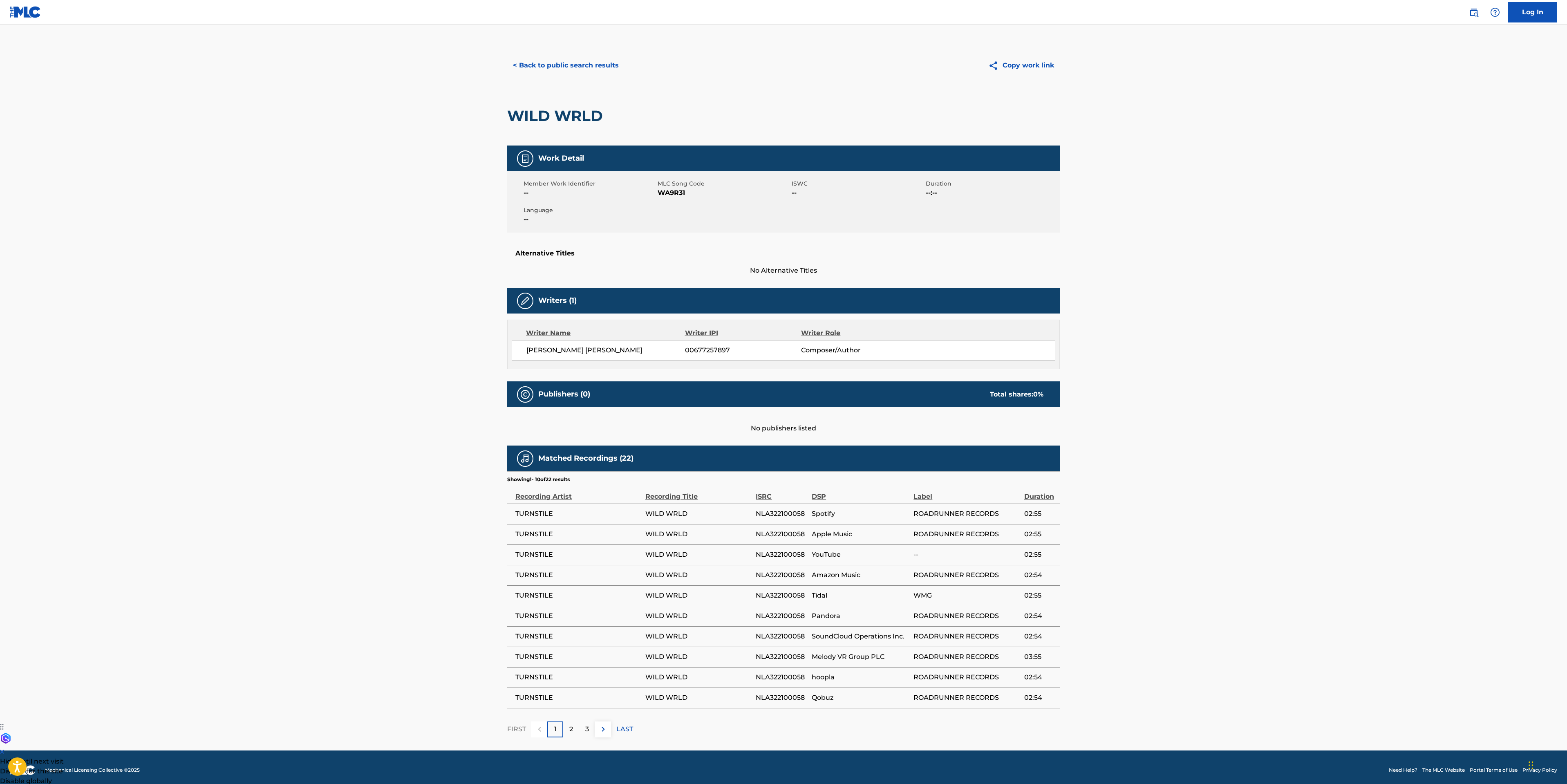
click at [577, 66] on button "< Back to public search results" at bounding box center [566, 66] width 117 height 21
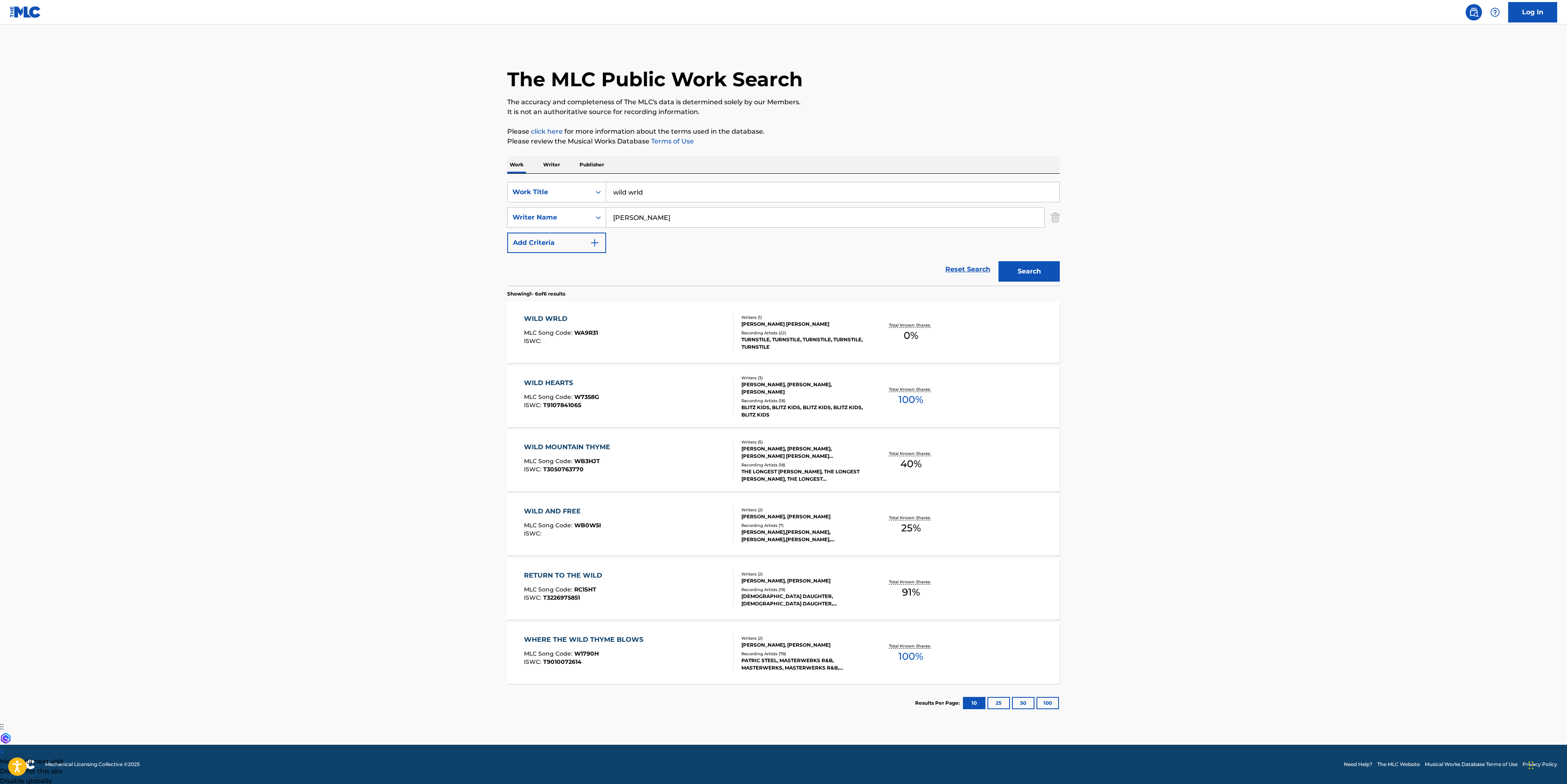
drag, startPoint x: 705, startPoint y: 189, endPoint x: 159, endPoint y: 168, distance: 546.4
click at [408, 183] on main "The MLC Public Work Search The accuracy and completeness of The MLC's data is d…" at bounding box center [784, 384] width 1567 height 720
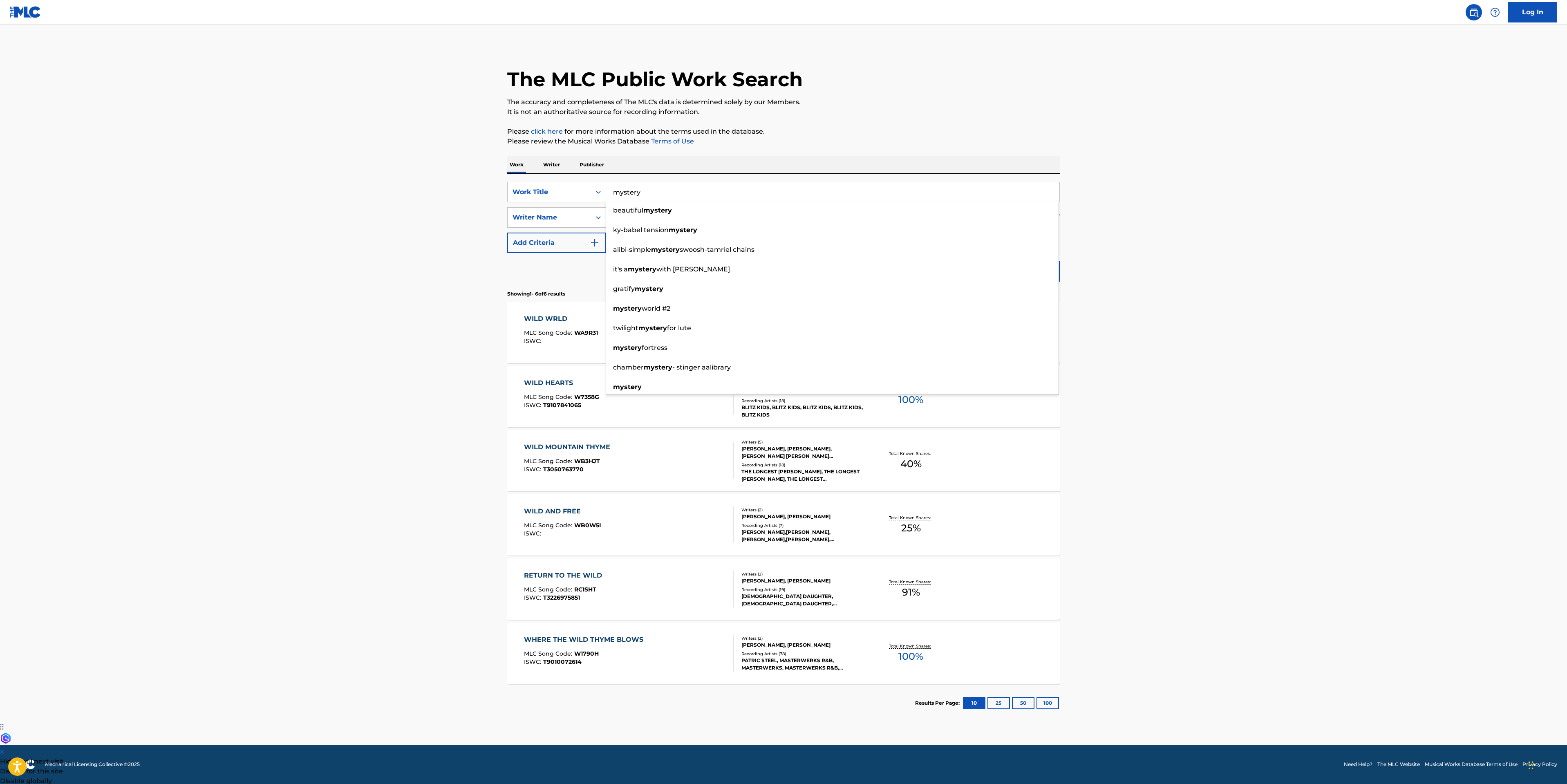
type input "mystery"
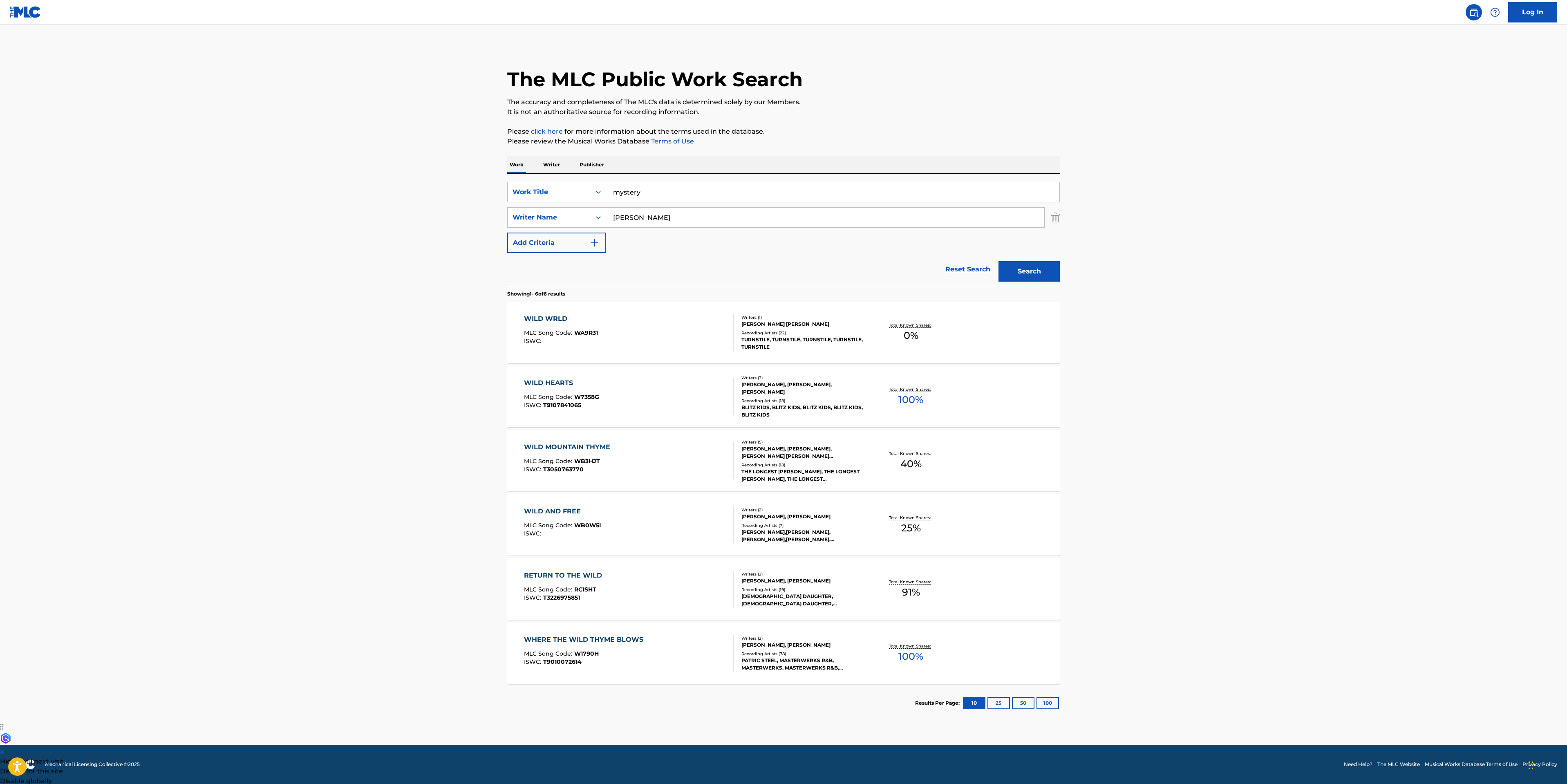
drag, startPoint x: 1437, startPoint y: 230, endPoint x: 1088, endPoint y: 273, distance: 351.6
click at [1436, 230] on main "The MLC Public Work Search The accuracy and completeness of The MLC's data is d…" at bounding box center [784, 384] width 1567 height 720
click at [1035, 272] on button "Search" at bounding box center [1029, 271] width 61 height 21
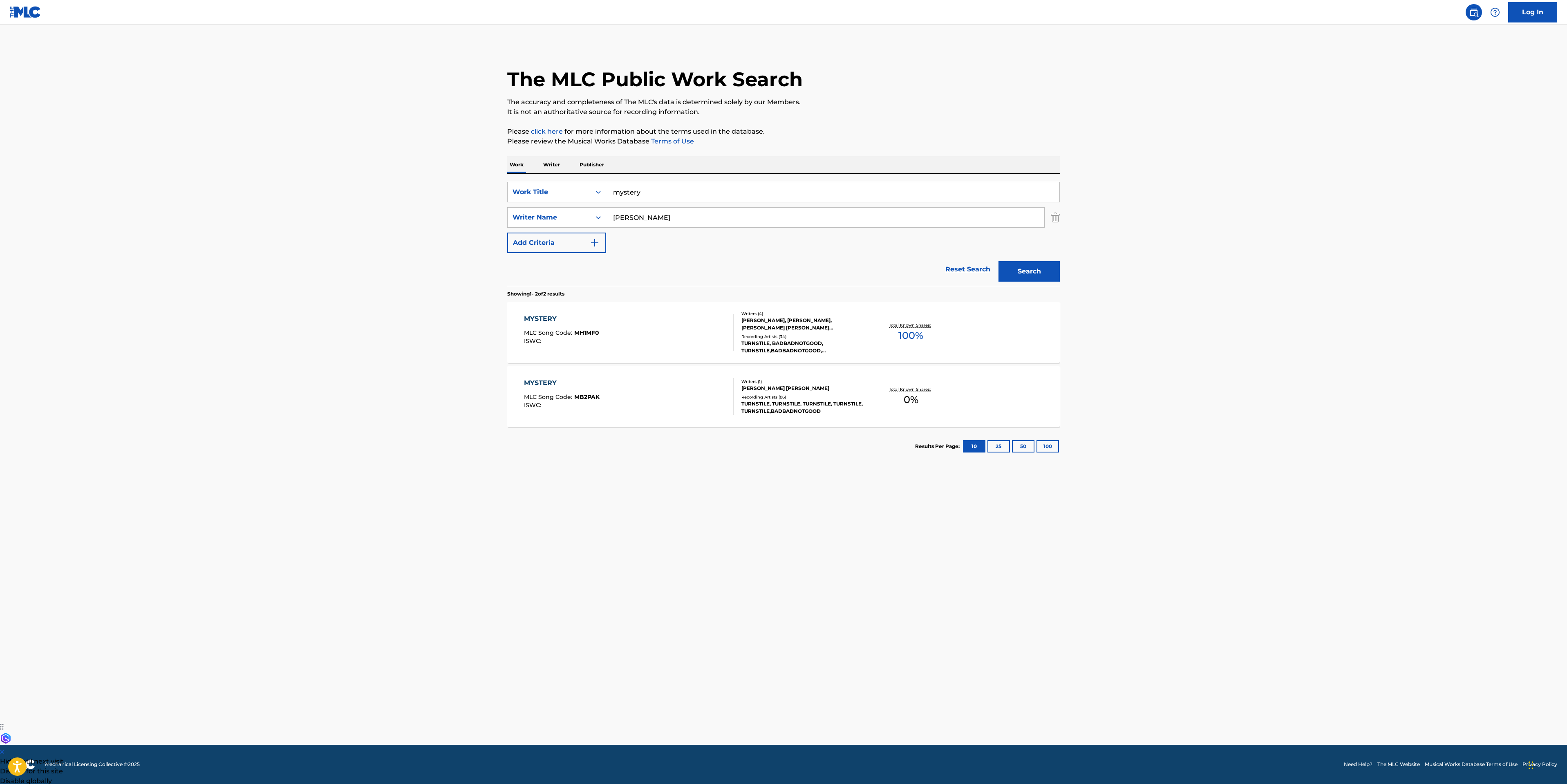
click at [630, 331] on div "MYSTERY MLC Song Code : MH1MF0 ISWC :" at bounding box center [628, 332] width 210 height 36
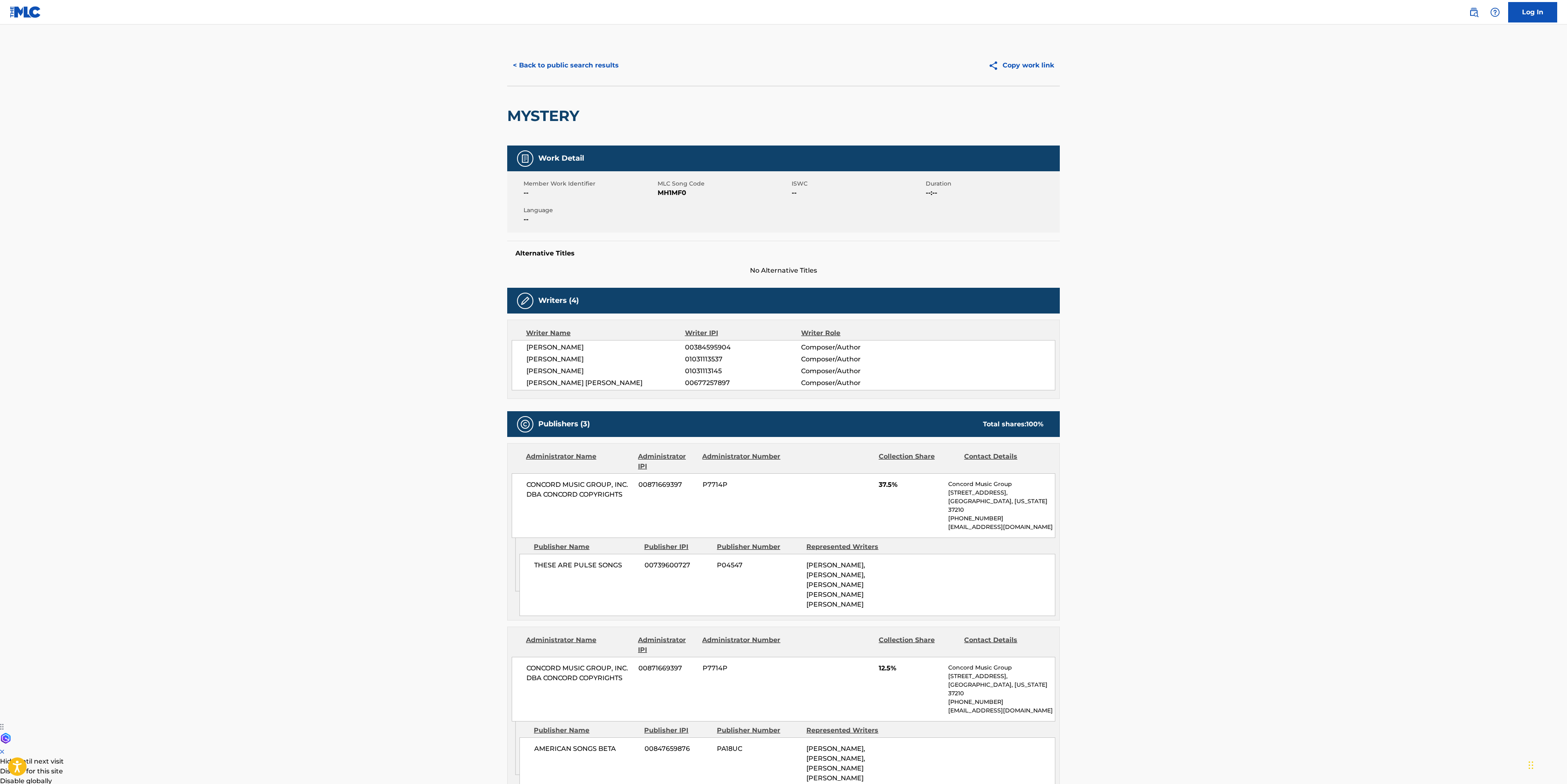
click at [552, 63] on button "< Back to public search results" at bounding box center [566, 66] width 117 height 21
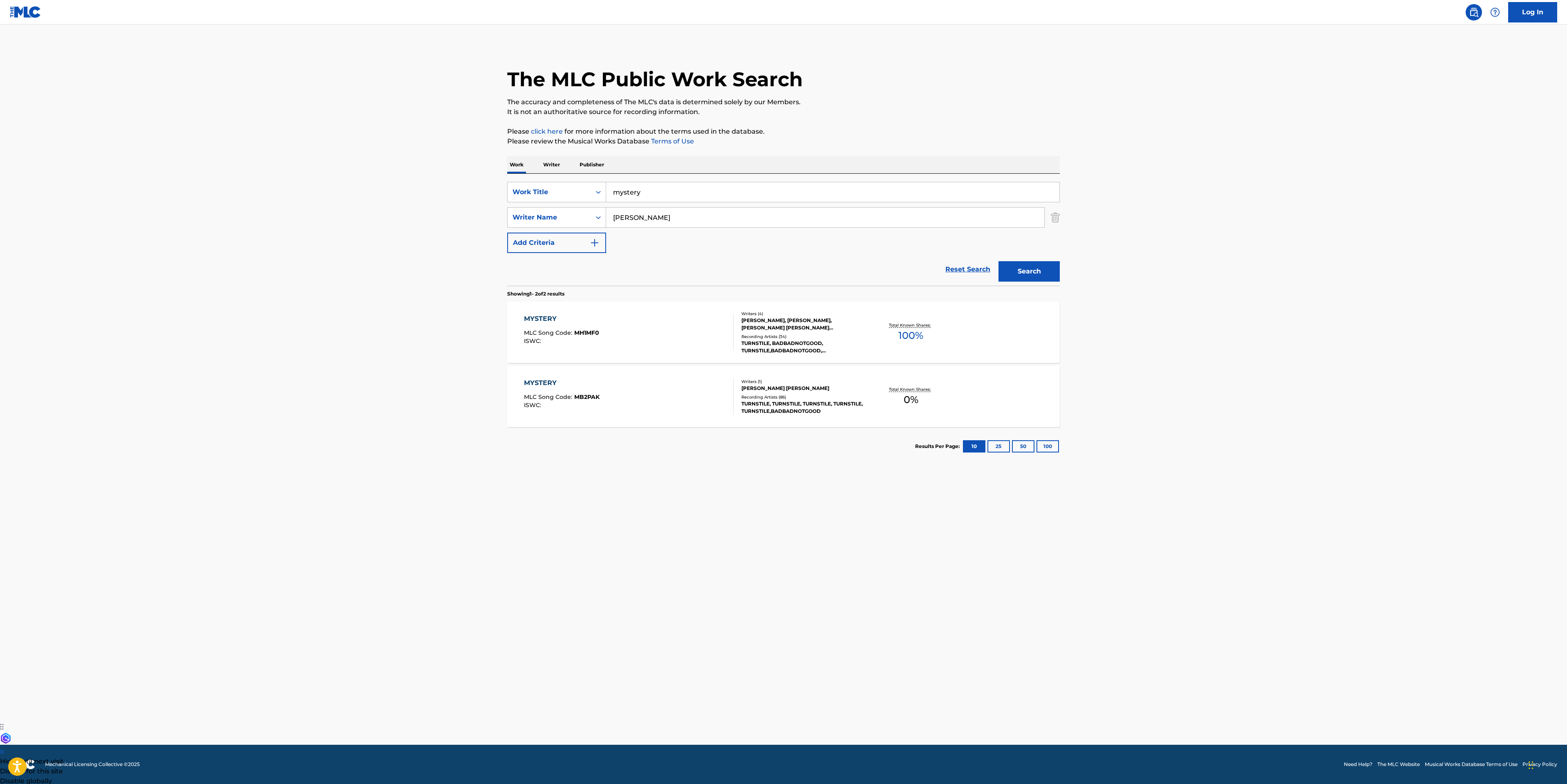
drag, startPoint x: 673, startPoint y: 190, endPoint x: 40, endPoint y: 95, distance: 640.1
click at [277, 144] on main "The MLC Public Work Search The accuracy and completeness of The MLC's data is d…" at bounding box center [784, 384] width 1567 height 720
type input "blue by you"
click at [1029, 276] on button "Search" at bounding box center [1029, 271] width 61 height 21
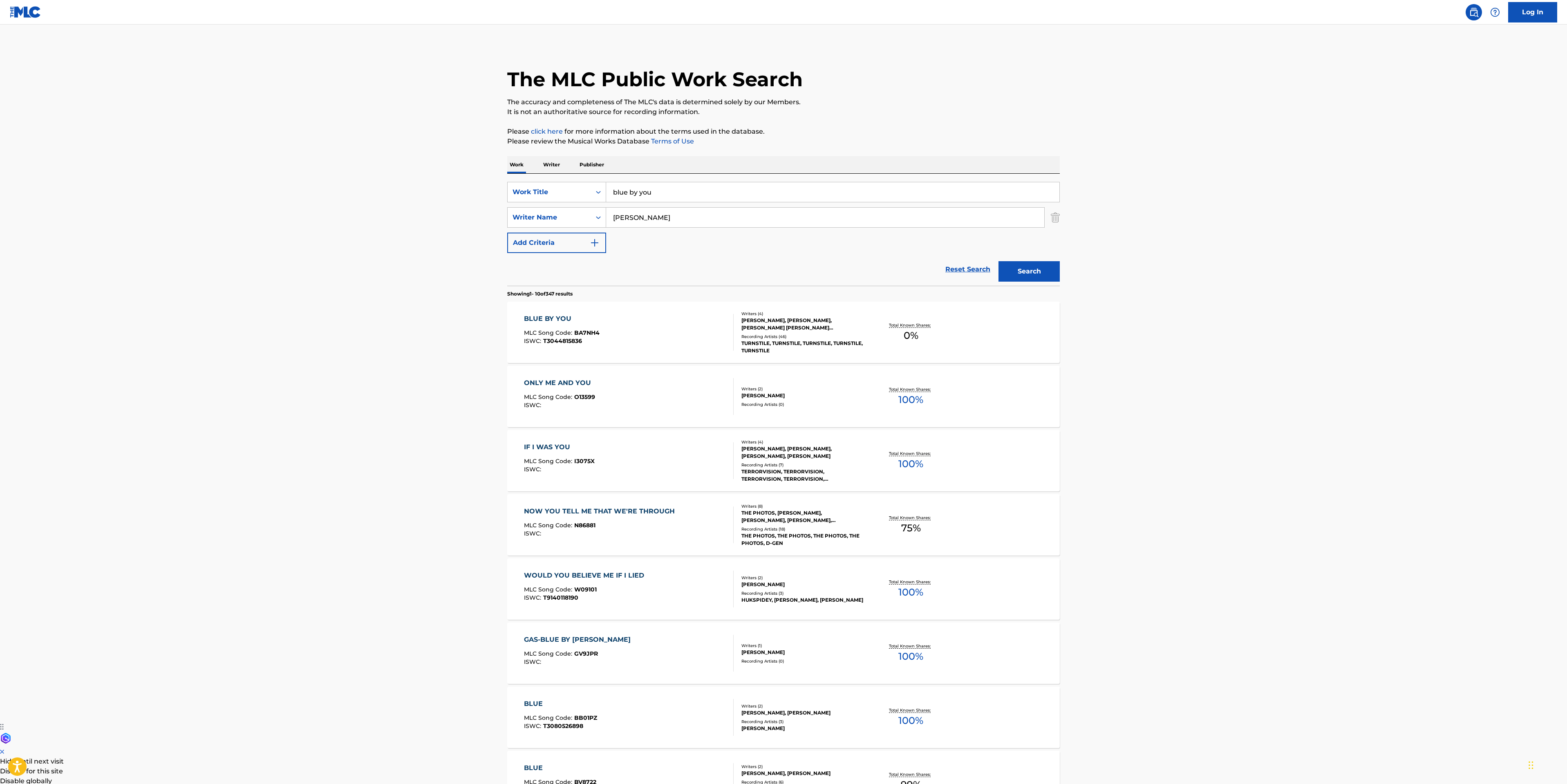
click at [639, 325] on div "BLUE BY YOU MLC Song Code : BA7NH4 ISWC : T3044815836" at bounding box center [628, 332] width 210 height 36
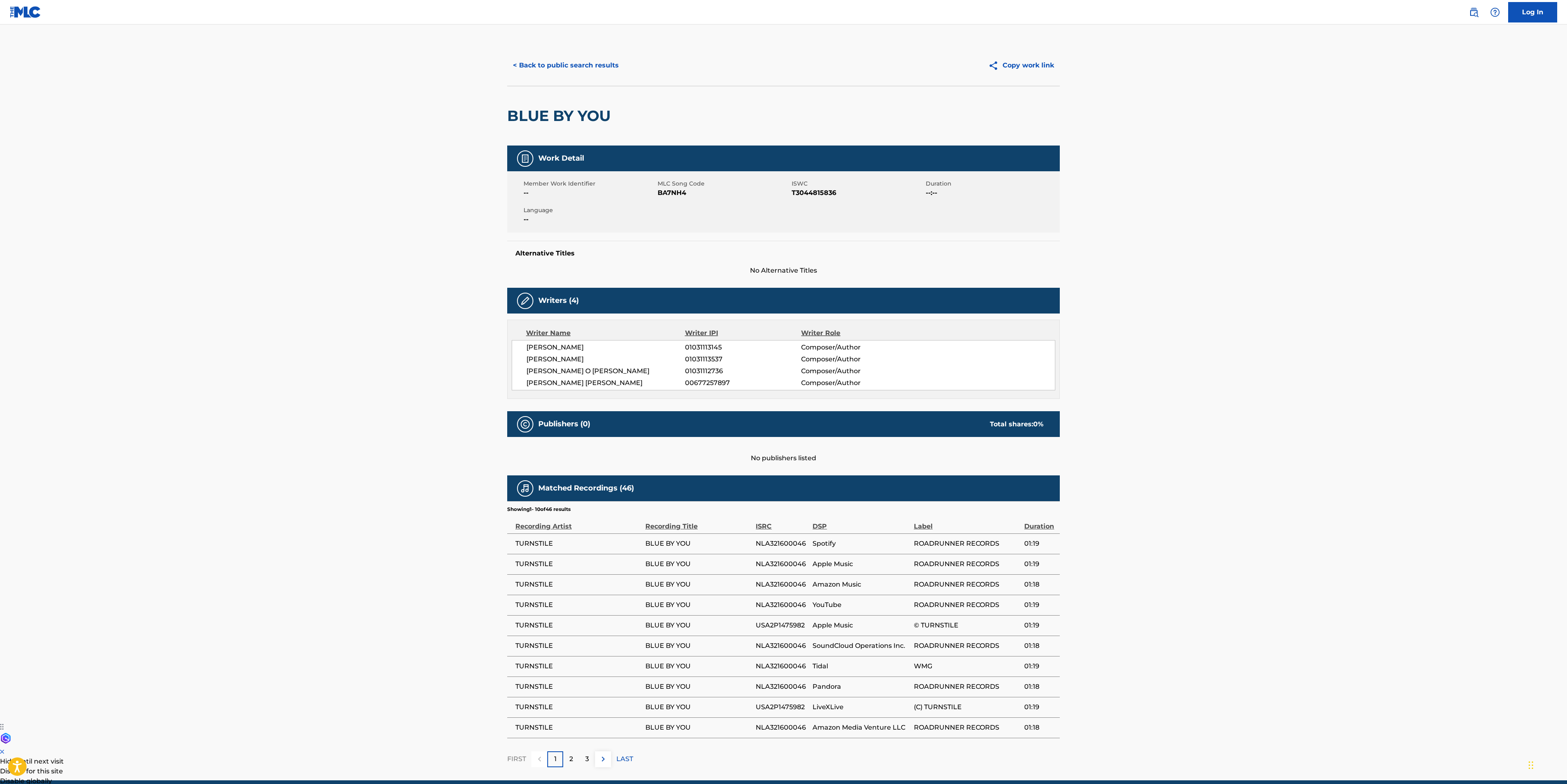
click at [573, 68] on button "< Back to public search results" at bounding box center [566, 66] width 117 height 21
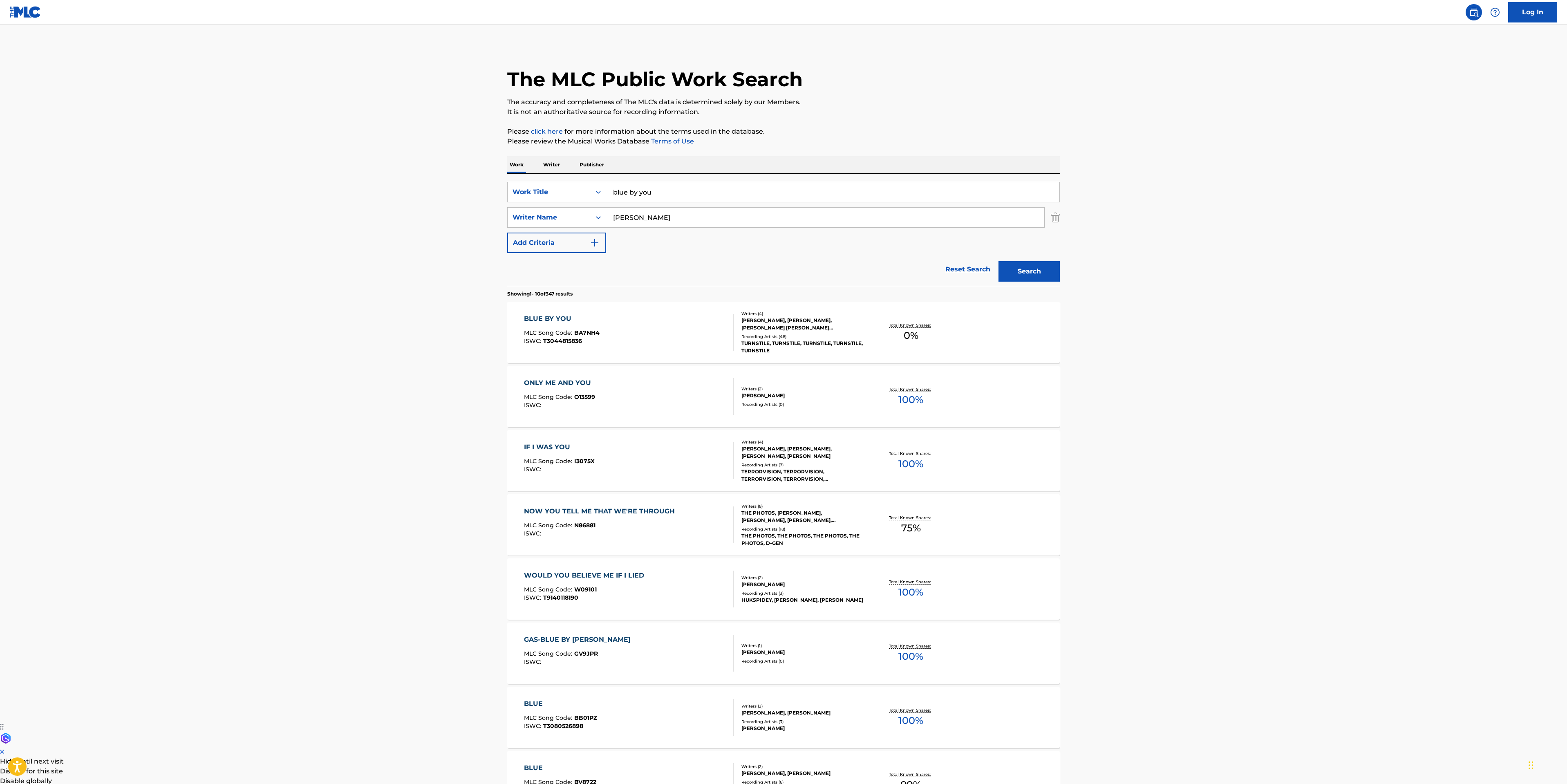
click at [301, 162] on main "The MLC Public Work Search The accuracy and completeness of The MLC's data is d…" at bounding box center [784, 505] width 1567 height 962
click at [665, 193] on input "blood and [PERSON_NAME]" at bounding box center [832, 192] width 453 height 19
drag, startPoint x: 665, startPoint y: 193, endPoint x: 655, endPoint y: 191, distance: 10.2
click at [665, 192] on input "blood and [PERSON_NAME]" at bounding box center [832, 192] width 453 height 19
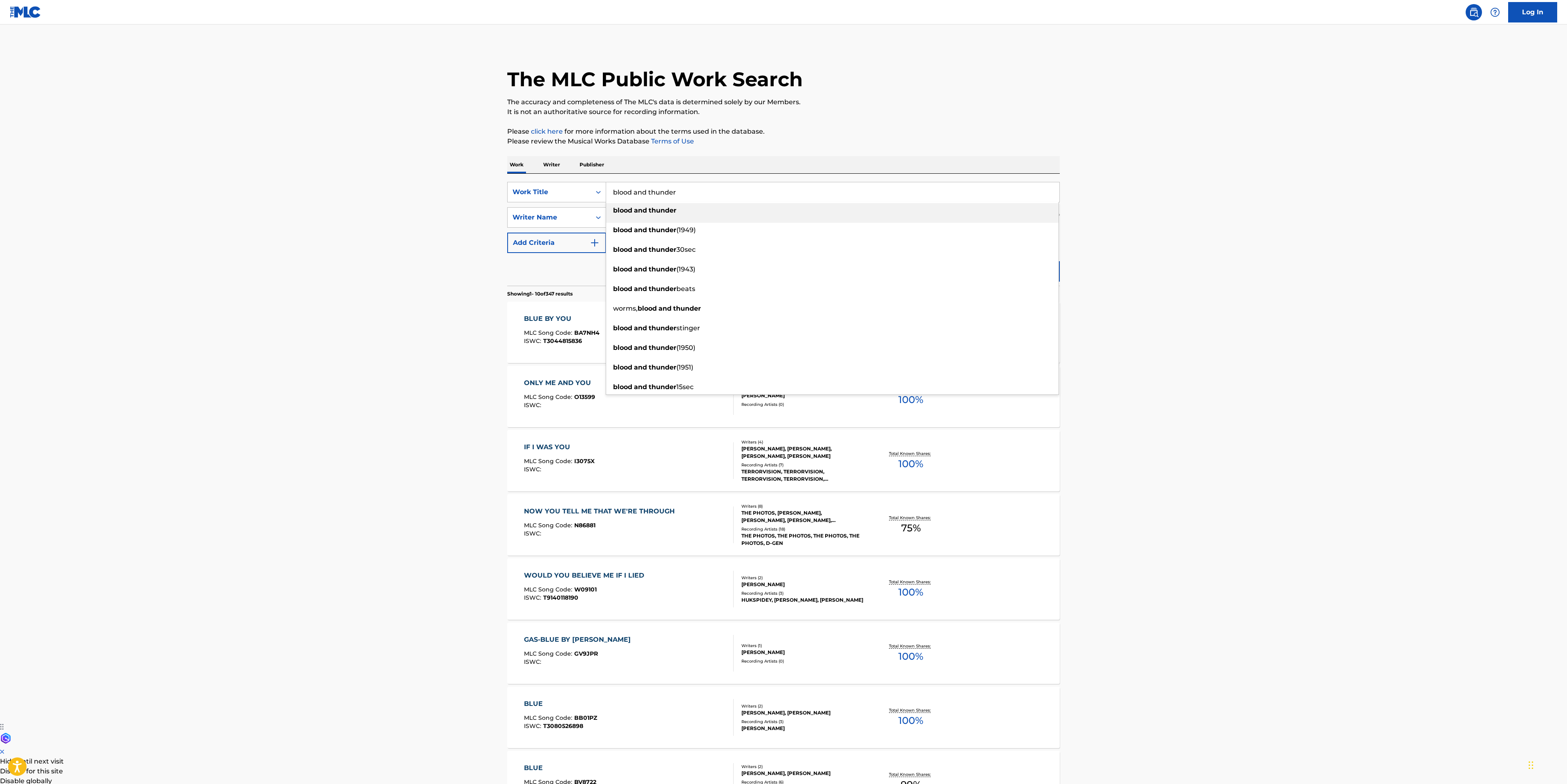
type input "blood and thunder"
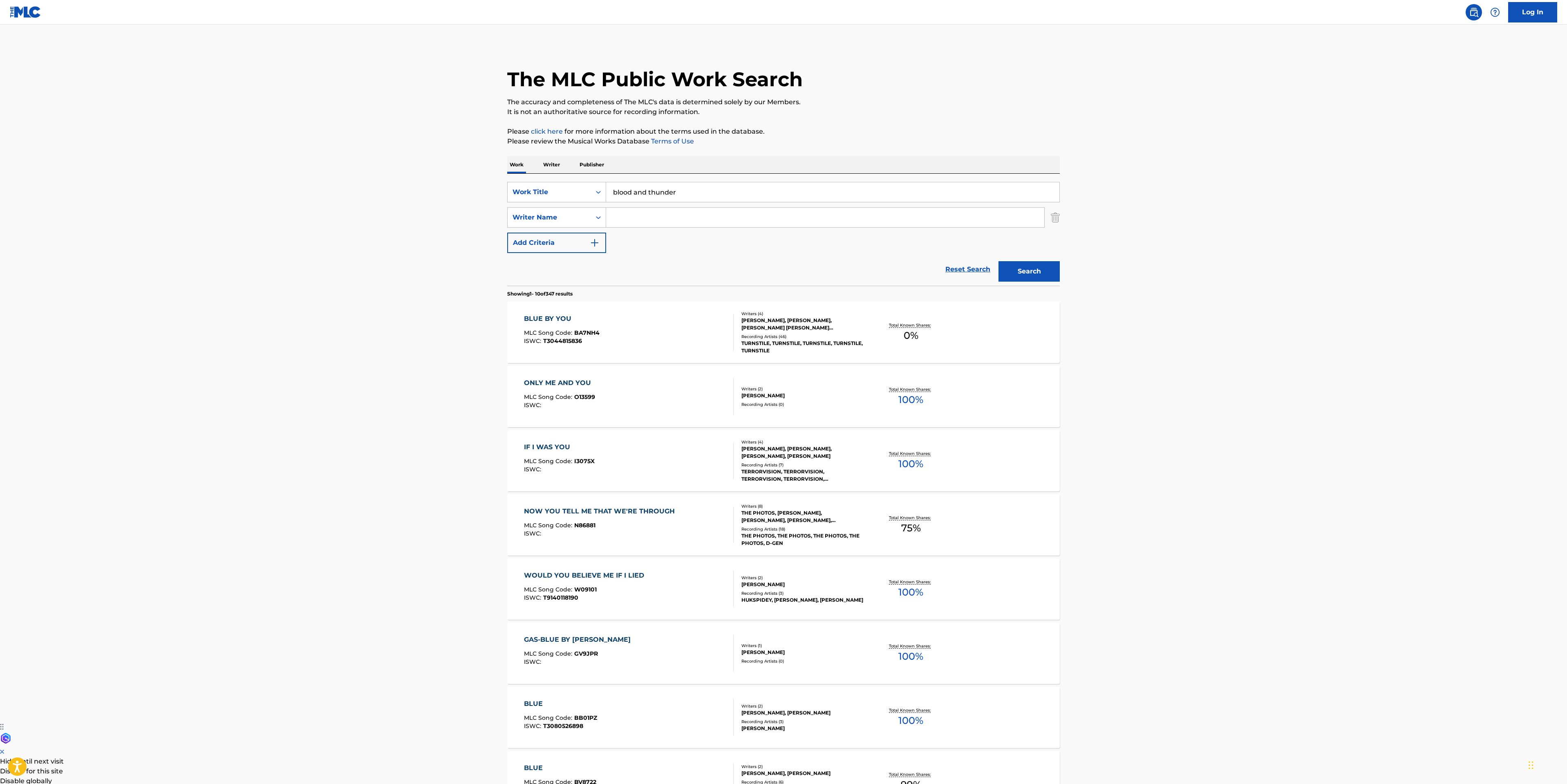
click at [998, 261] on button "Search" at bounding box center [1029, 271] width 61 height 21
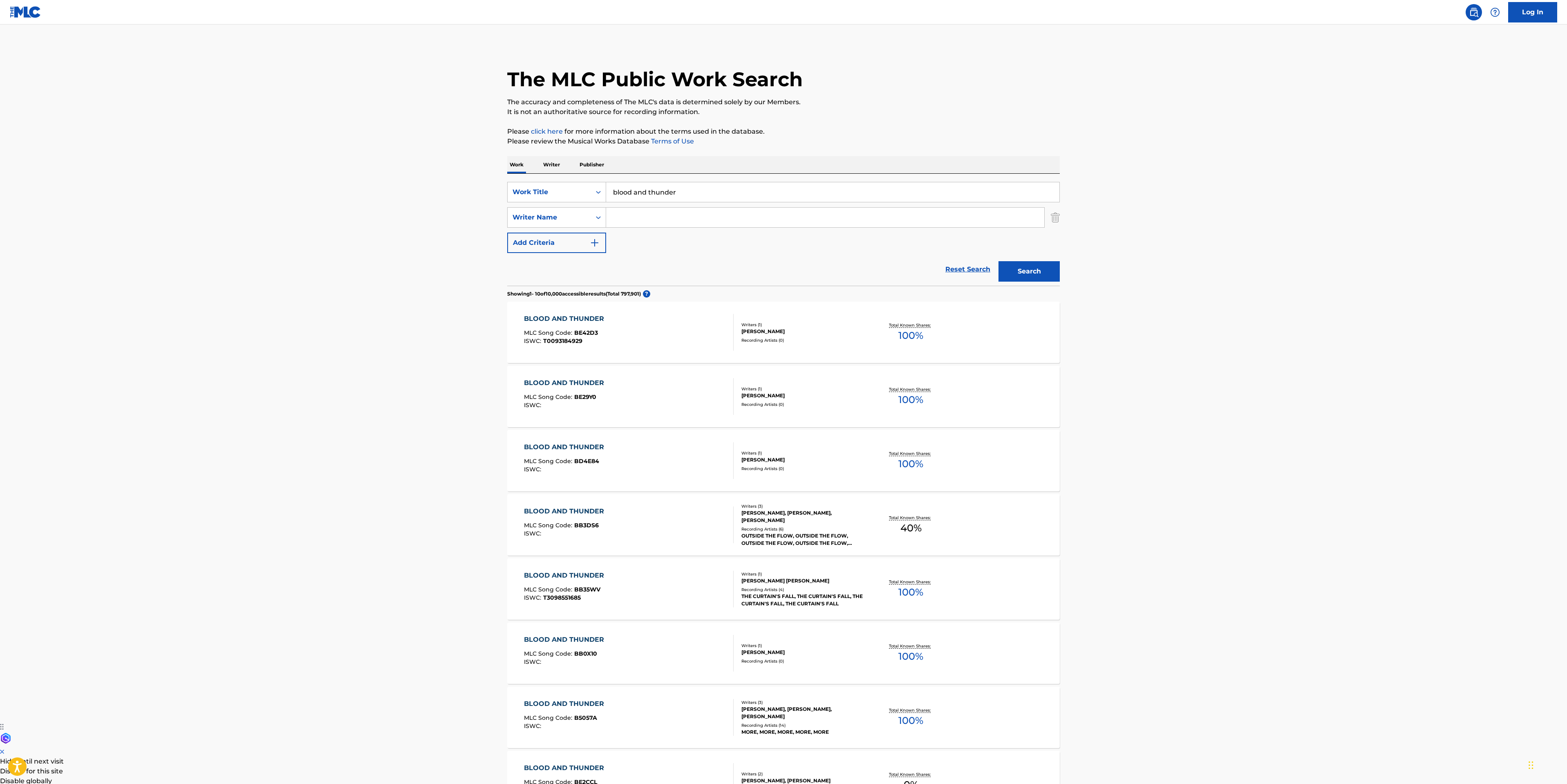
click at [633, 333] on div "BLOOD AND THUNDER MLC Song Code : BE42D3 ISWC : T0093184929" at bounding box center [628, 332] width 210 height 36
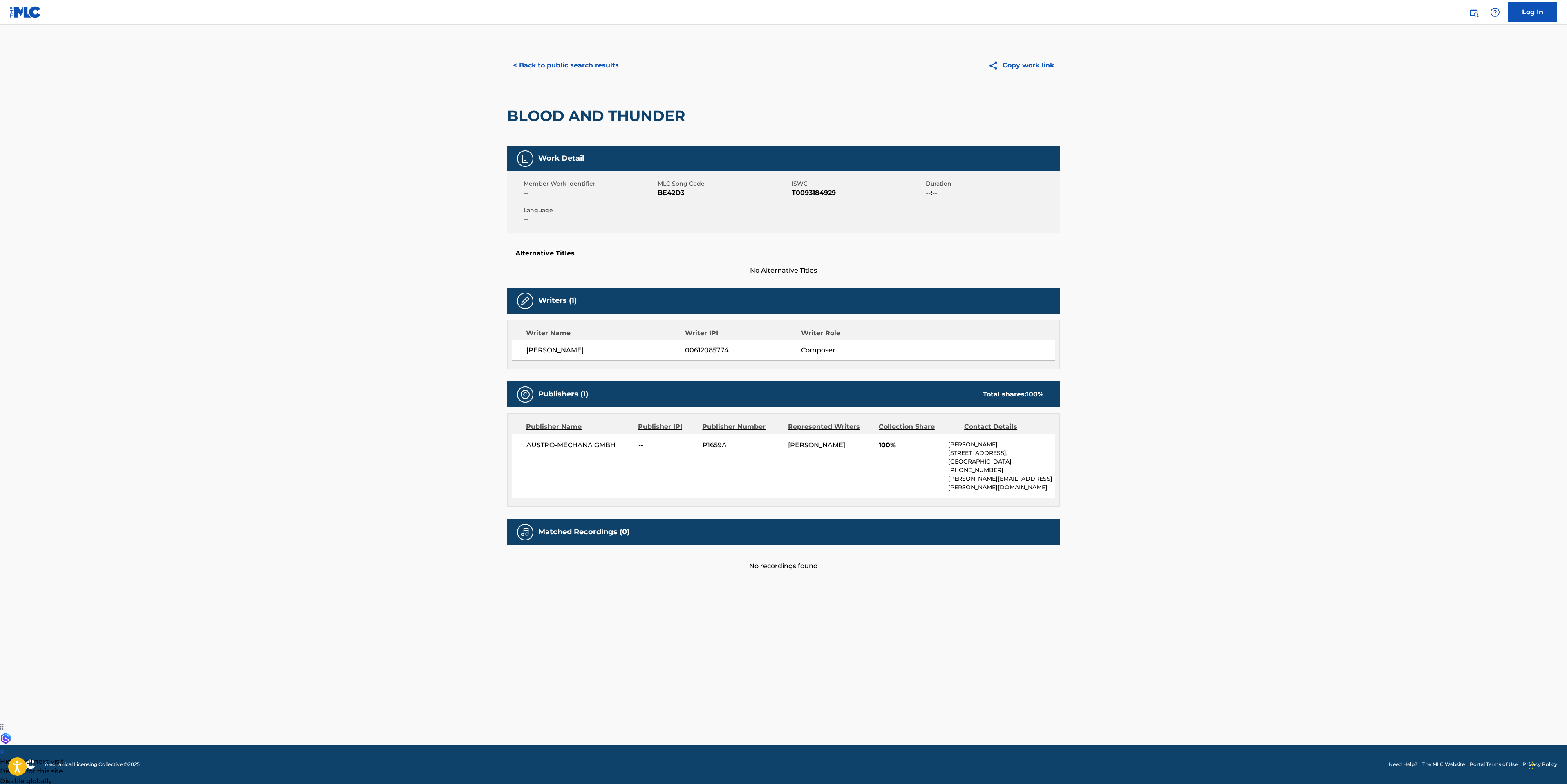
click at [559, 66] on button "< Back to public search results" at bounding box center [566, 66] width 117 height 21
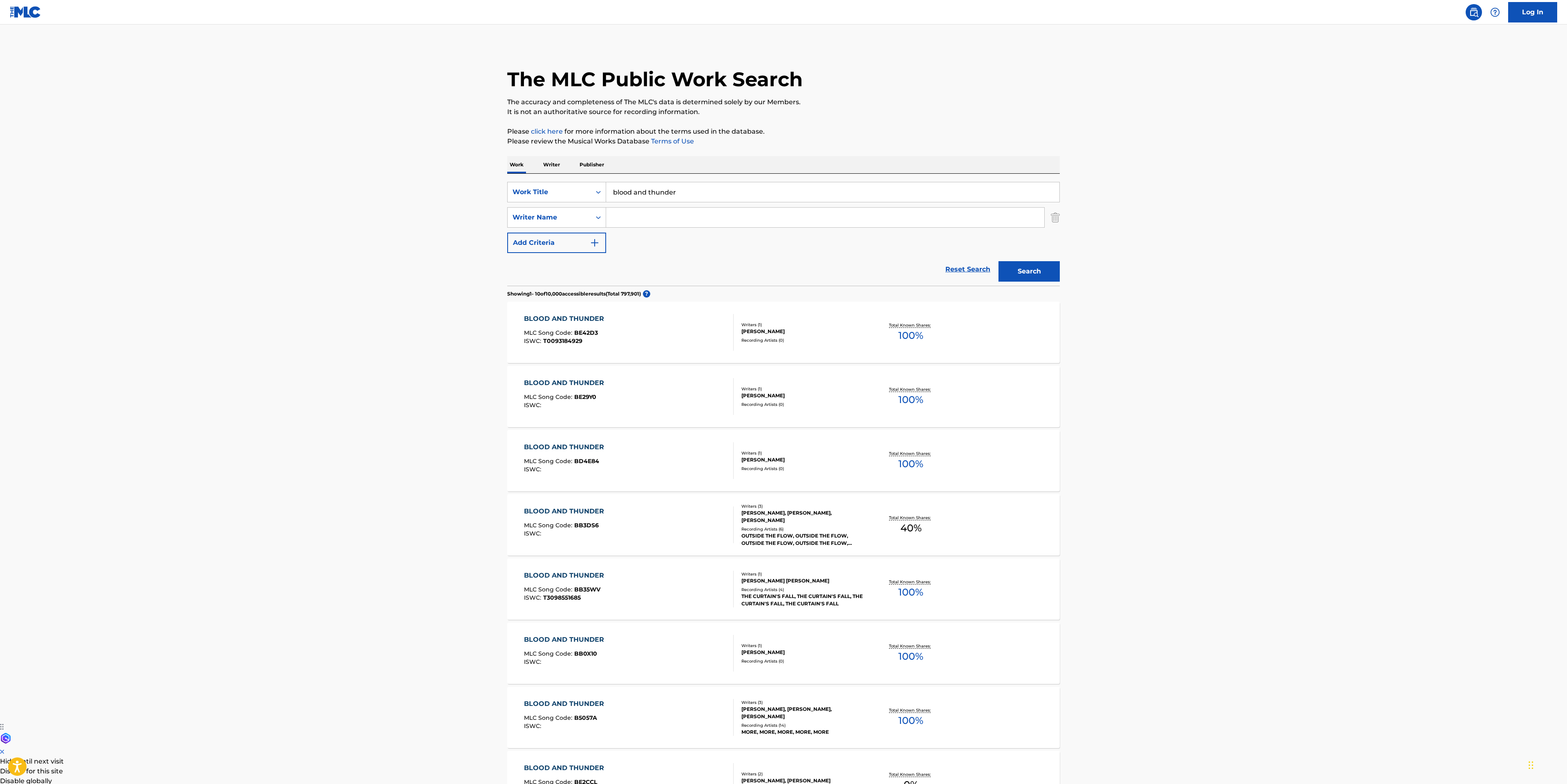
click at [702, 221] on input "Search Form" at bounding box center [825, 217] width 438 height 19
type input "[PERSON_NAME]"
click at [998, 261] on button "Search" at bounding box center [1029, 271] width 61 height 21
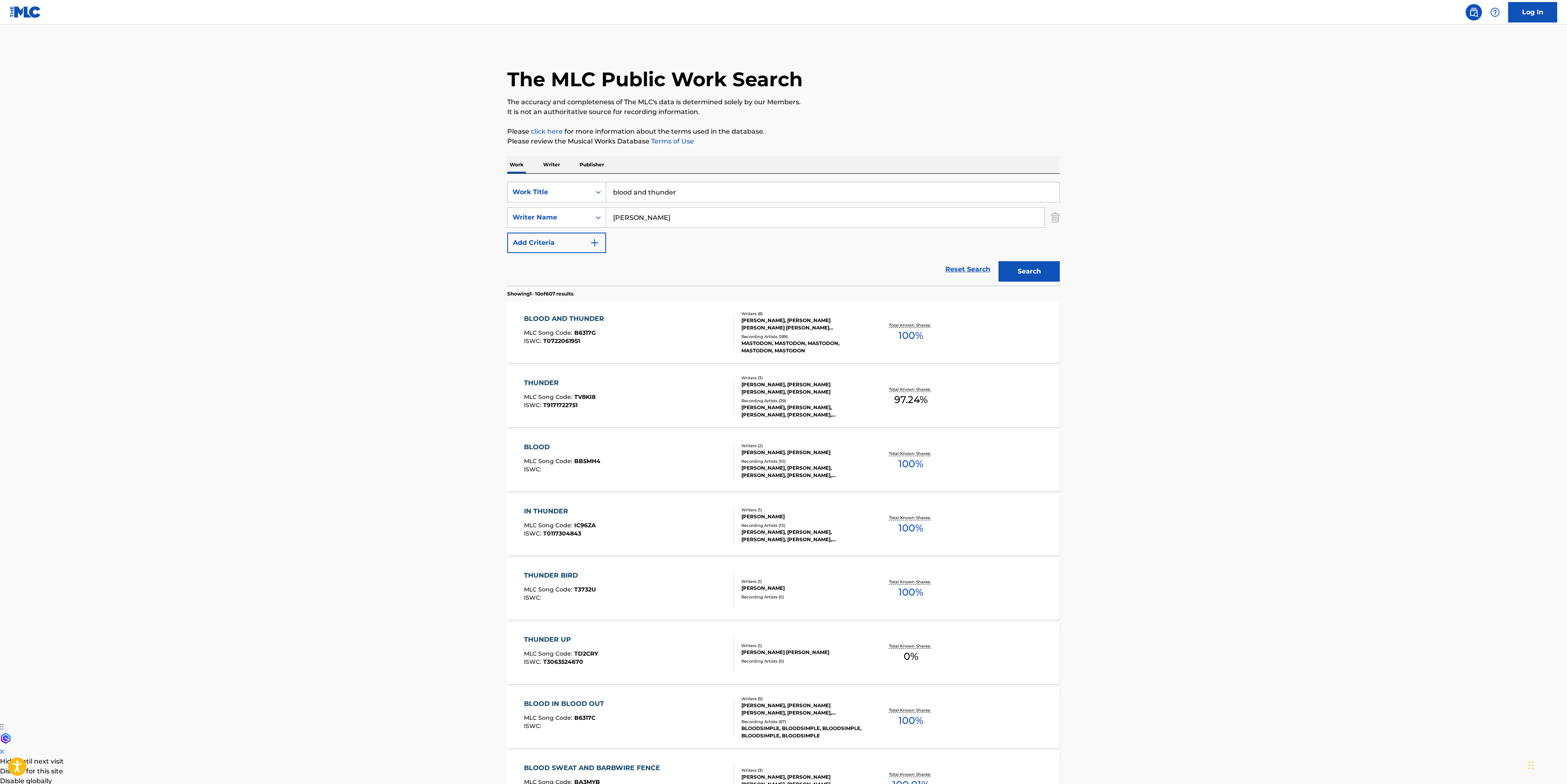
click at [670, 333] on div "BLOOD AND THUNDER MLC Song Code : B6317G ISWC : T0722061951" at bounding box center [628, 332] width 210 height 36
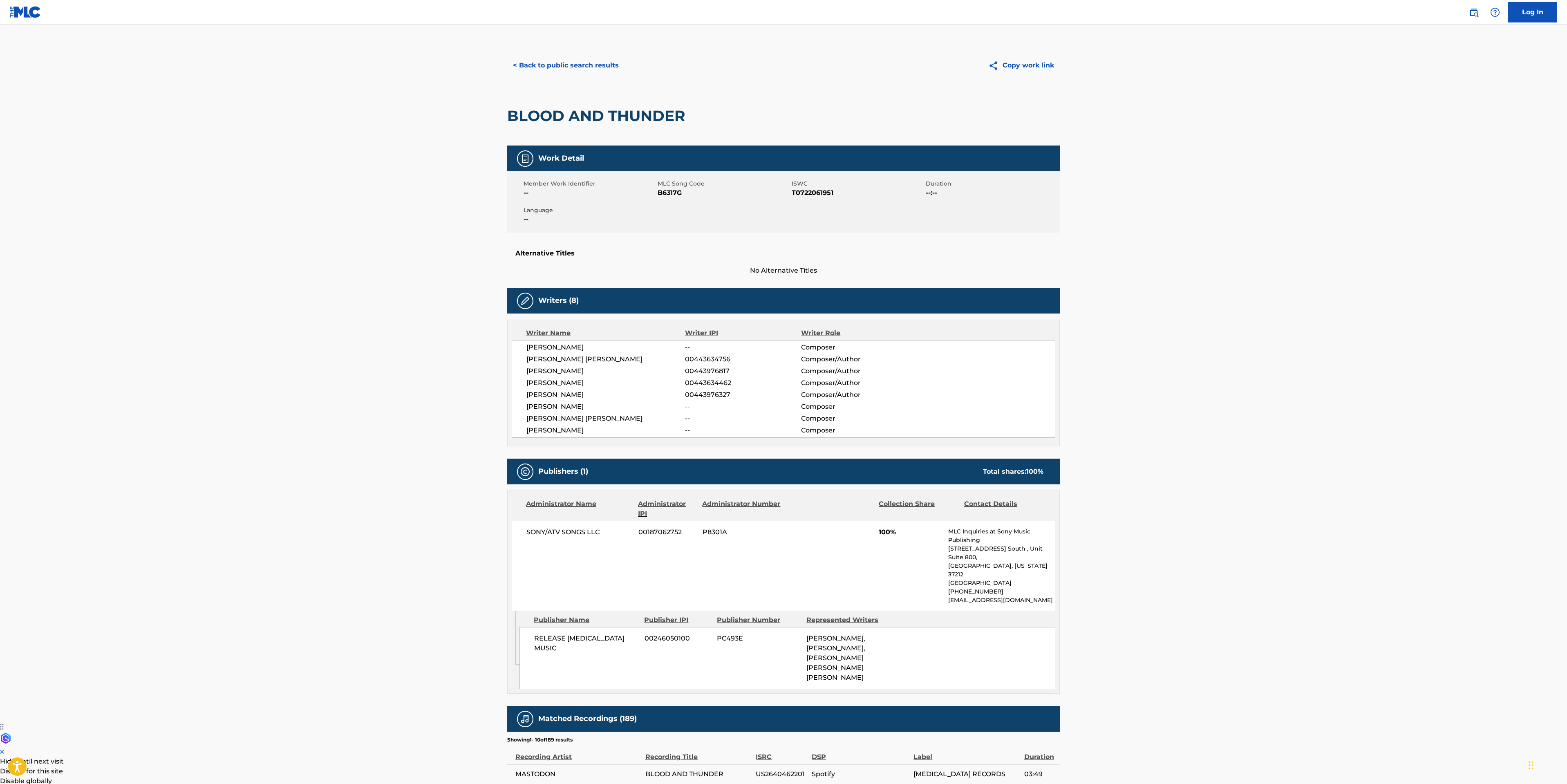
click at [565, 59] on button "< Back to public search results" at bounding box center [566, 66] width 117 height 21
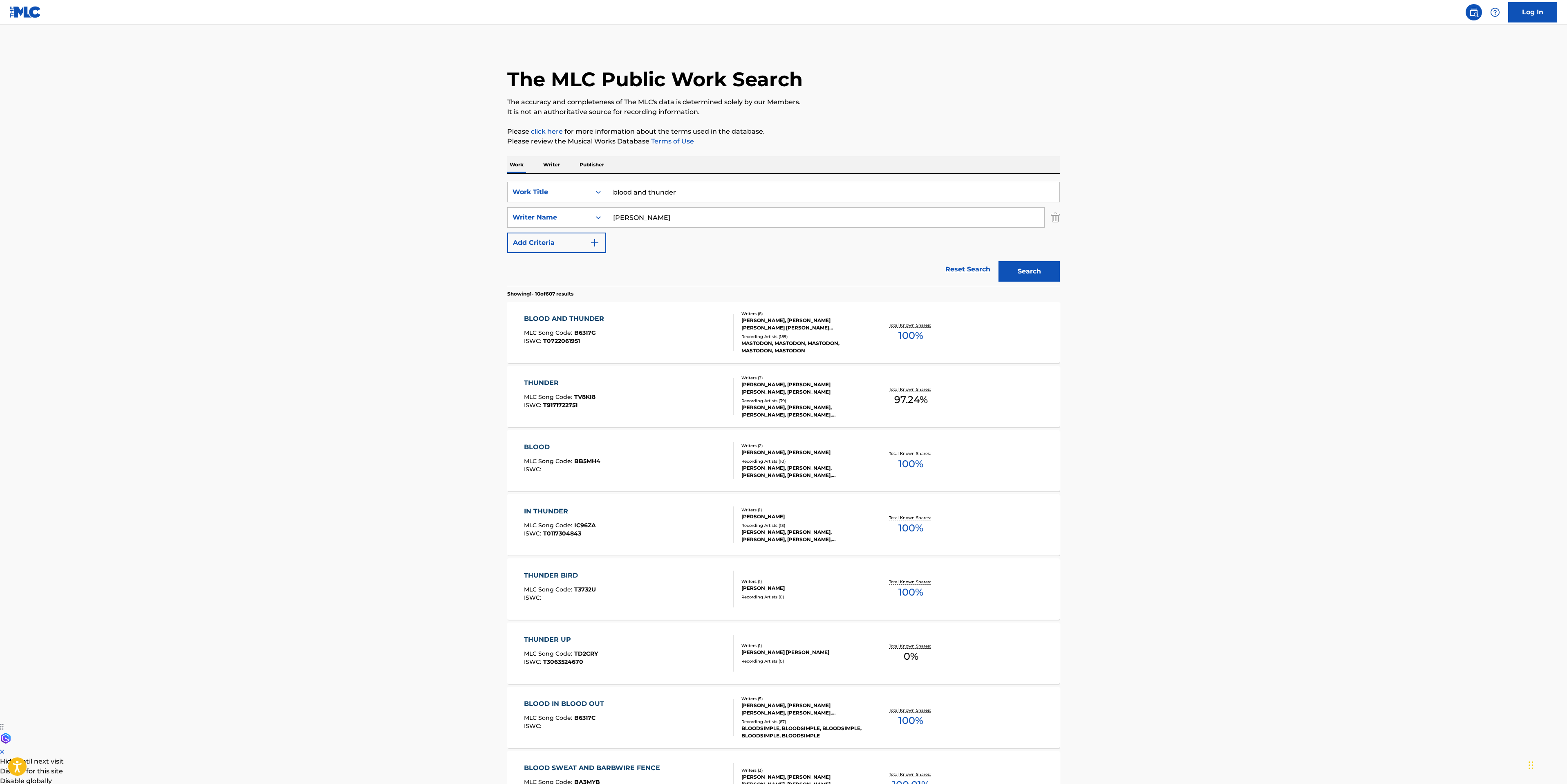
click at [433, 195] on main "The MLC Public Work Search The accuracy and completeness of The MLC's data is d…" at bounding box center [784, 505] width 1567 height 962
type input "aqua [MEDICAL_DATA]"
click at [633, 205] on div "aqua [MEDICAL_DATA]" at bounding box center [832, 210] width 453 height 15
click at [1039, 276] on button "Search" at bounding box center [1029, 271] width 61 height 21
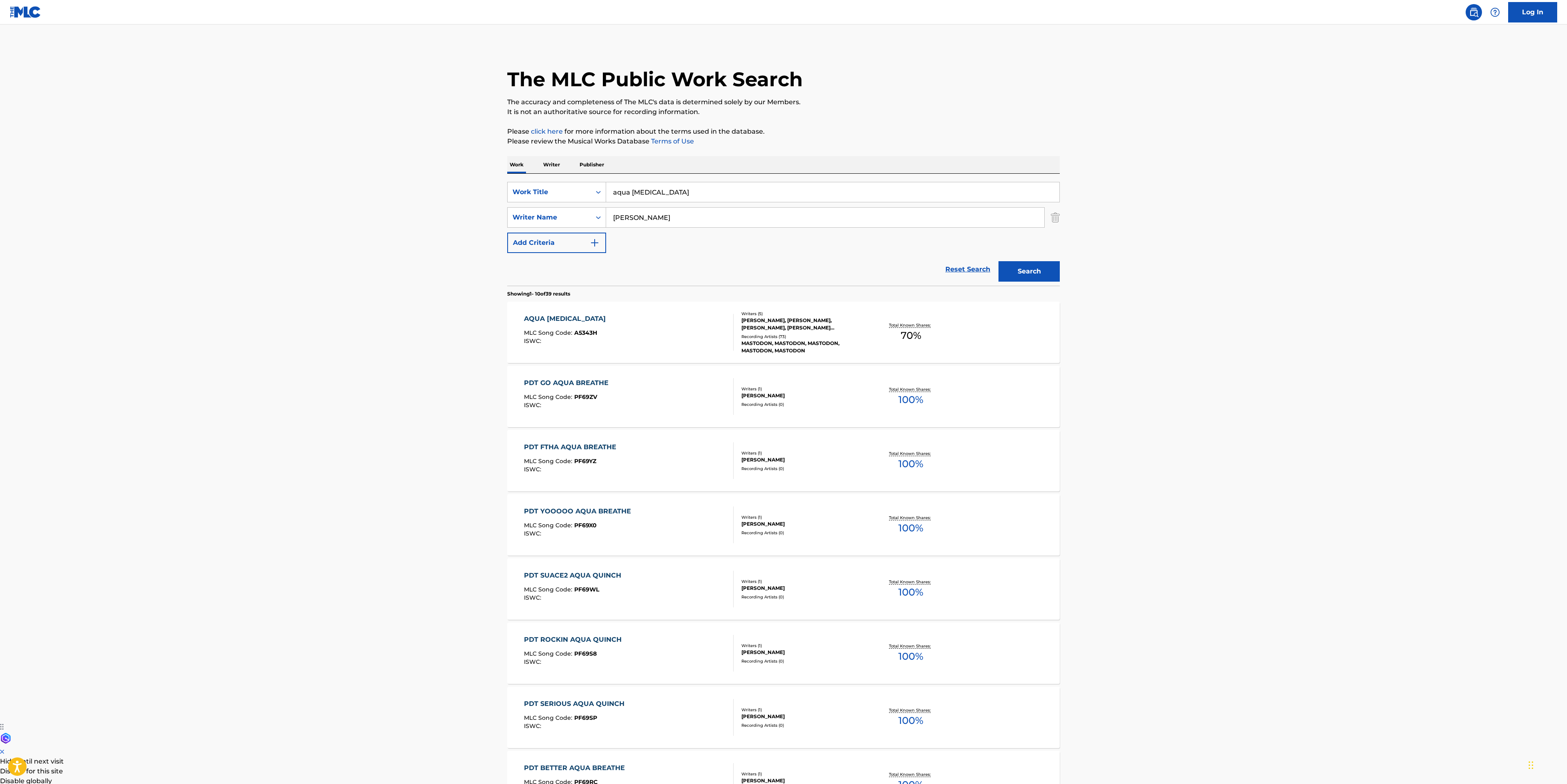
click at [654, 327] on div "AQUA [MEDICAL_DATA] MLC Song Code : A5343H ISWC :" at bounding box center [628, 332] width 210 height 36
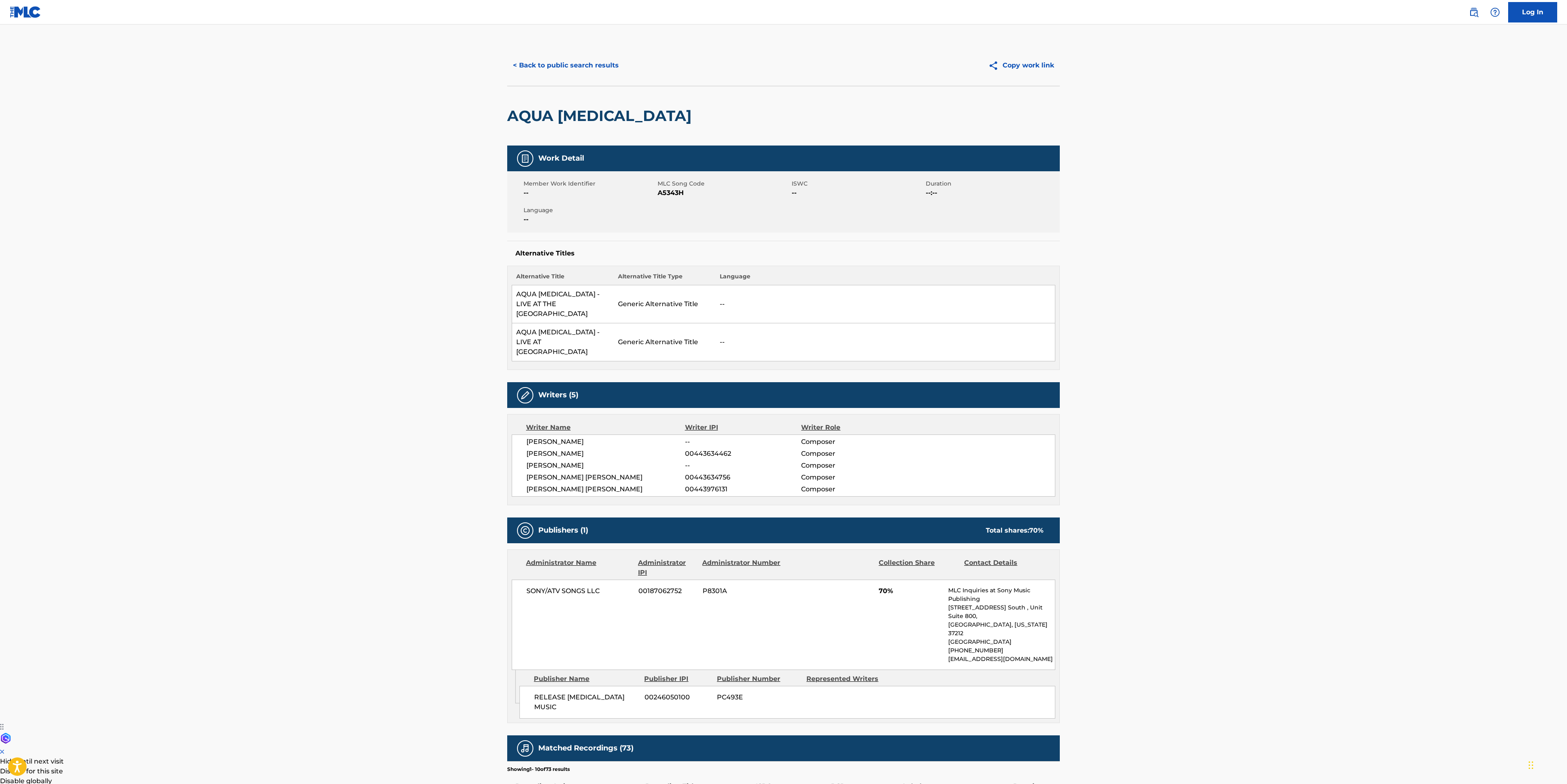
click at [576, 66] on button "< Back to public search results" at bounding box center [566, 66] width 117 height 21
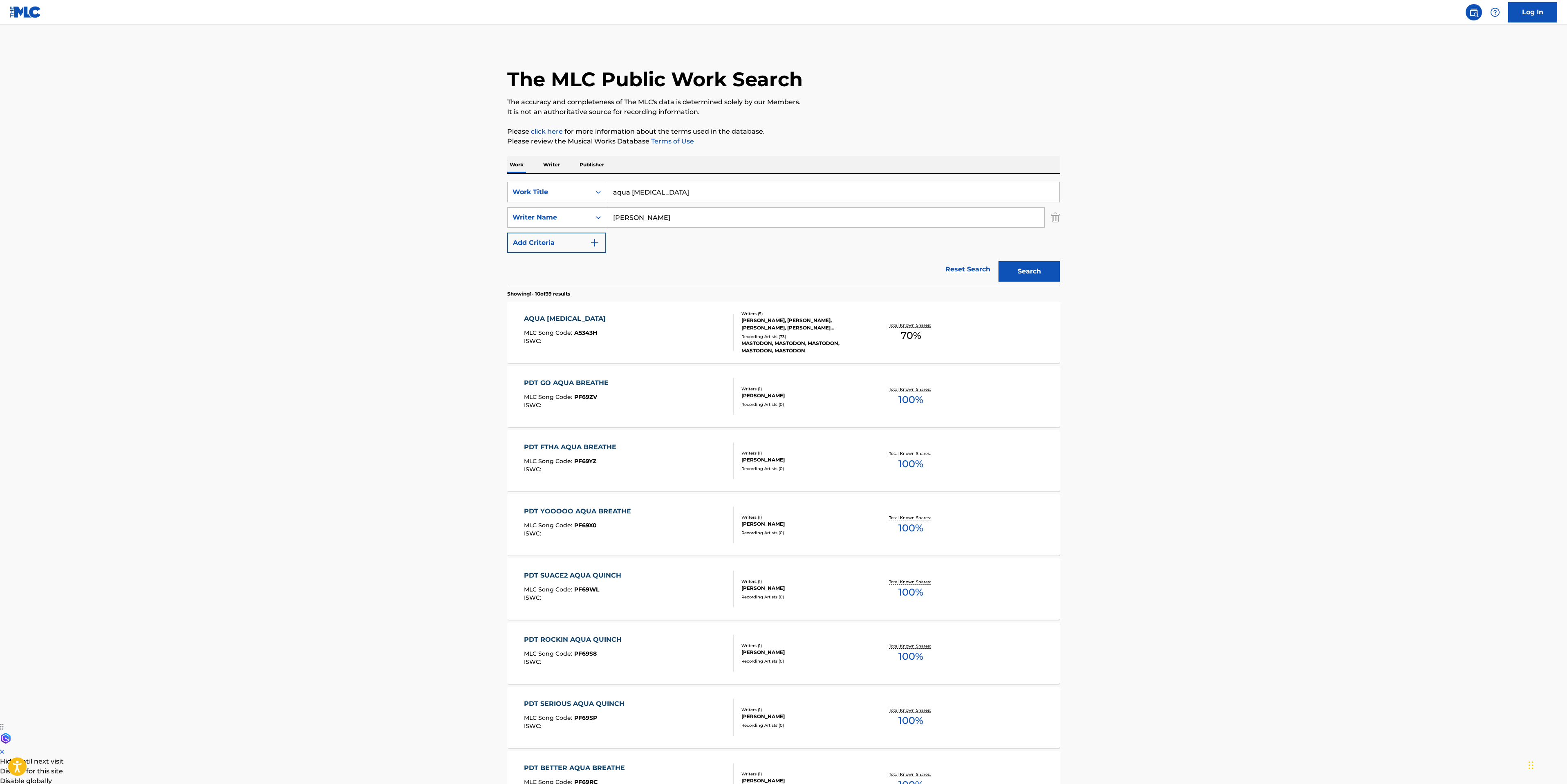
drag, startPoint x: 690, startPoint y: 190, endPoint x: 22, endPoint y: 224, distance: 668.9
click at [411, 203] on main "The MLC Public Work Search The accuracy and completeness of The MLC's data is d…" at bounding box center [784, 505] width 1567 height 962
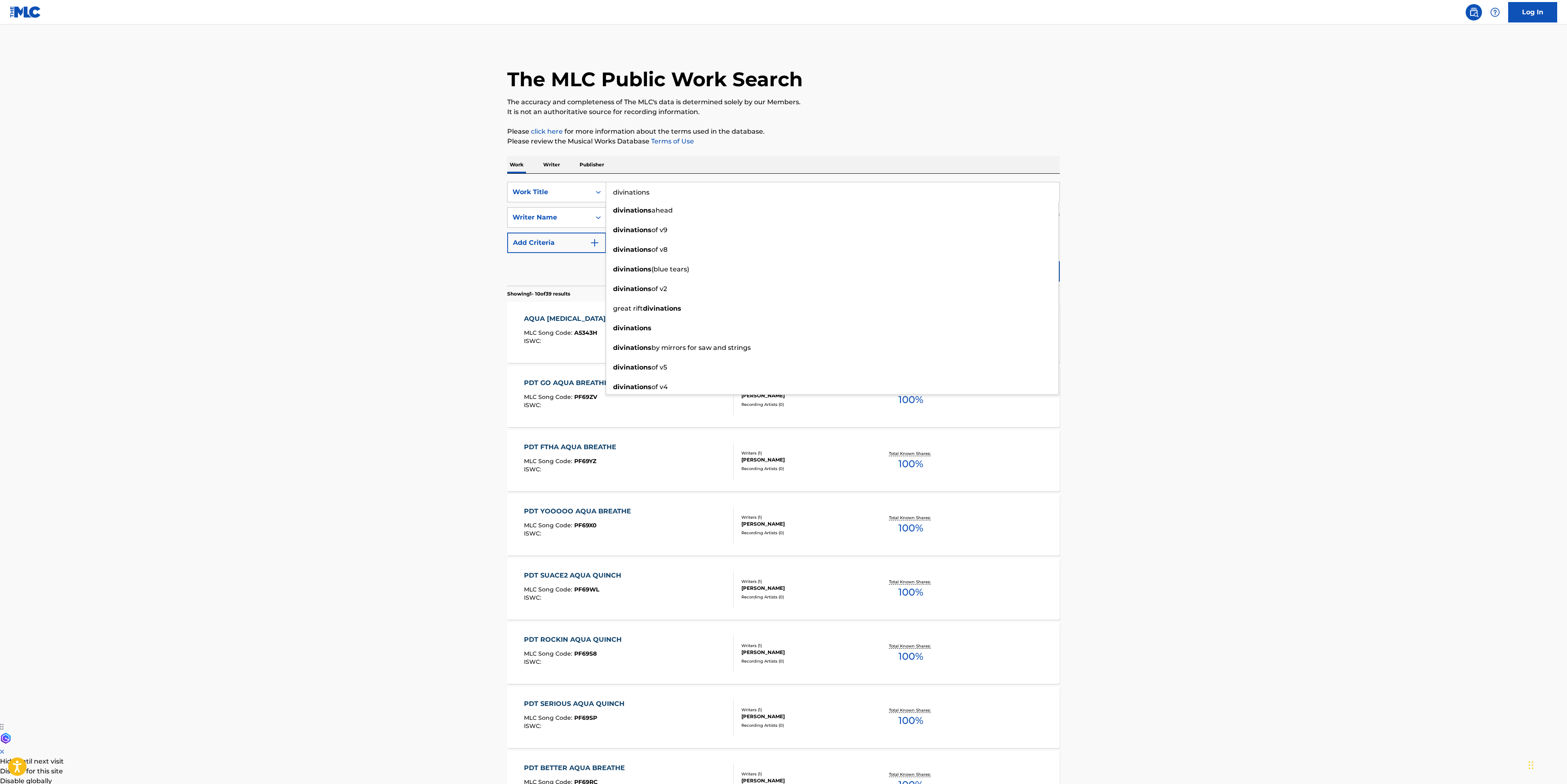
type input "divinations"
click at [1360, 225] on main "The MLC Public Work Search The accuracy and completeness of The MLC's data is d…" at bounding box center [784, 505] width 1567 height 962
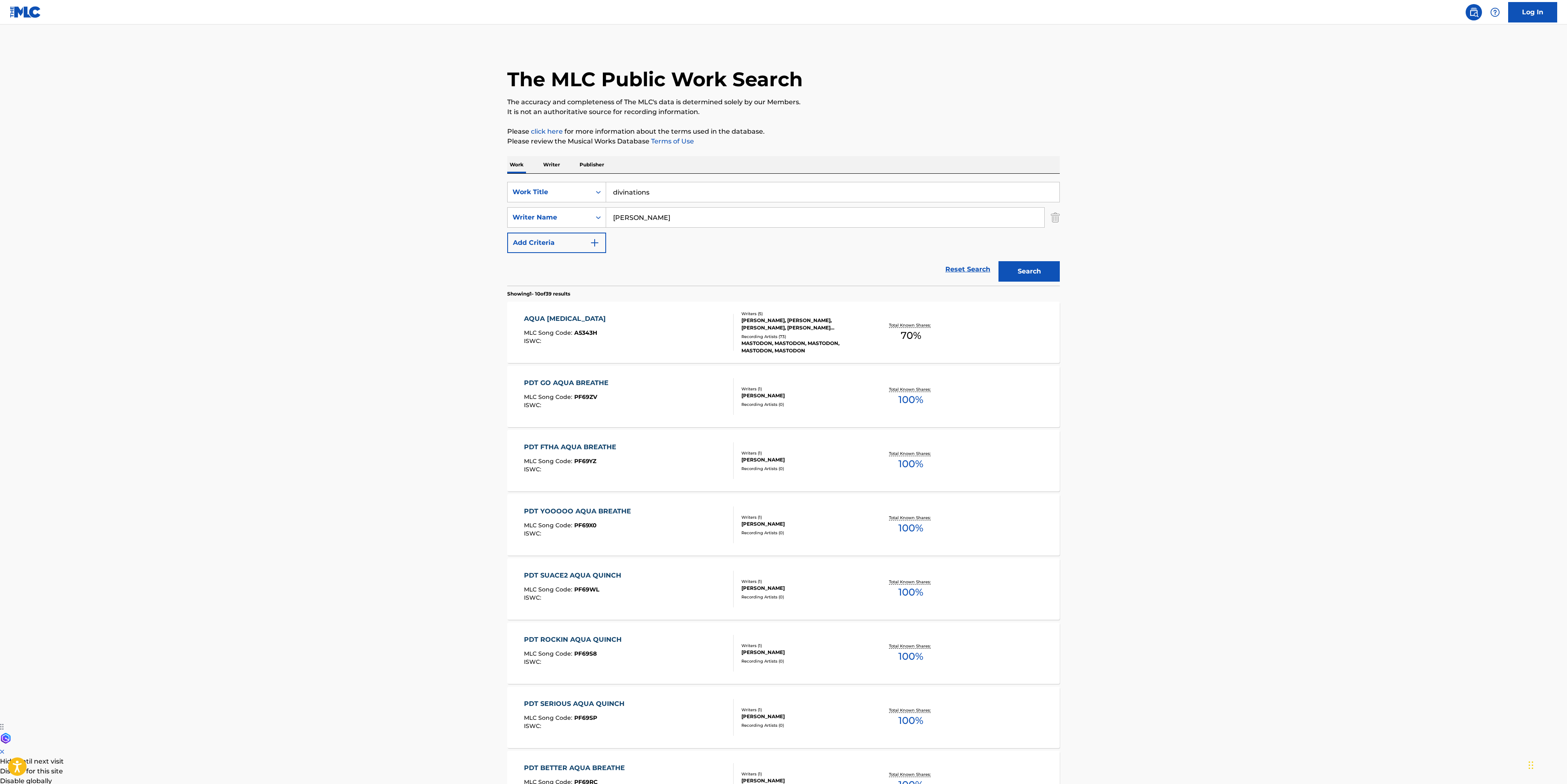
click at [1013, 276] on button "Search" at bounding box center [1029, 271] width 61 height 21
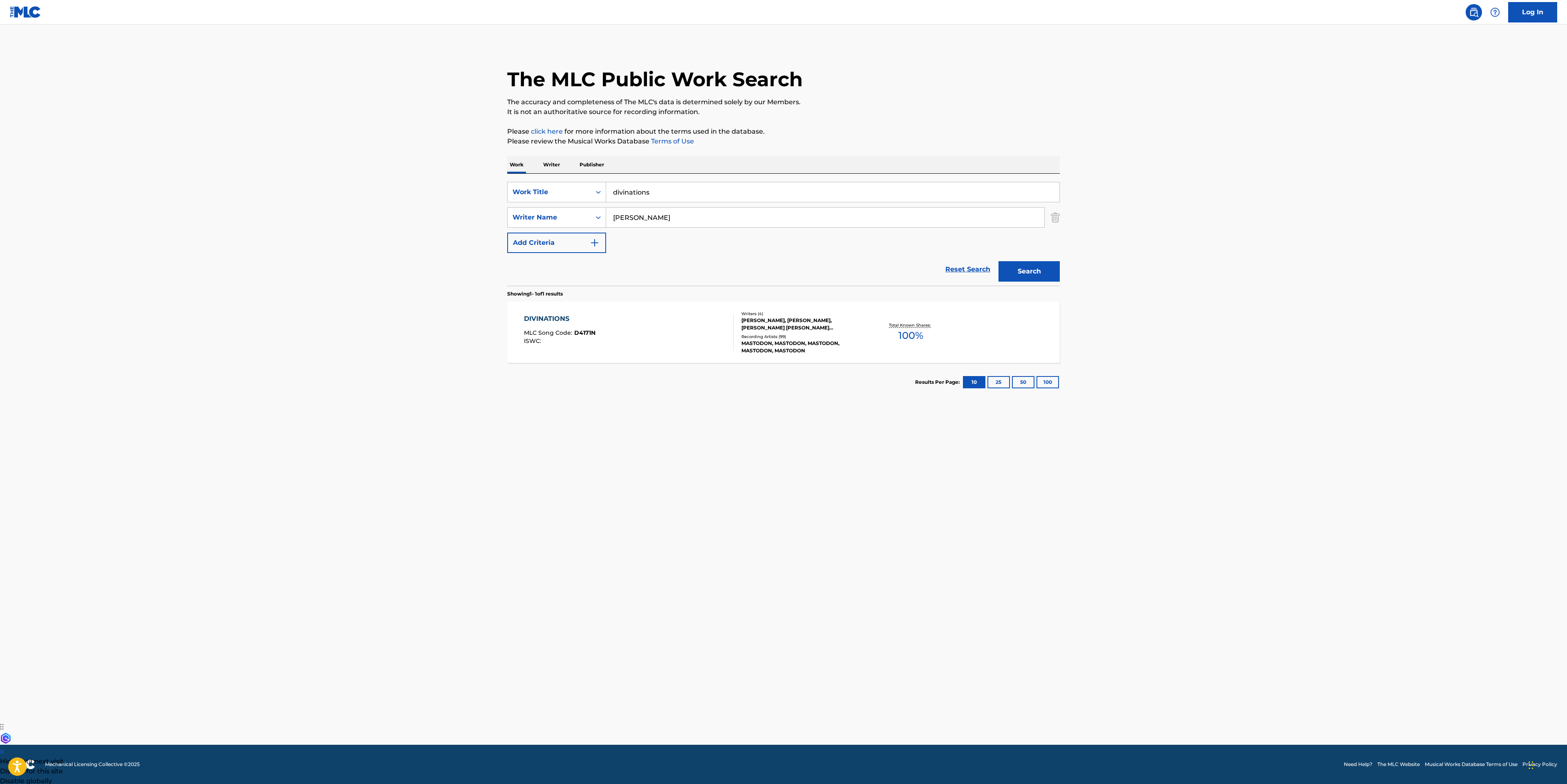
click at [665, 330] on div "DIVINATIONS MLC Song Code : D4171N ISWC :" at bounding box center [628, 332] width 210 height 36
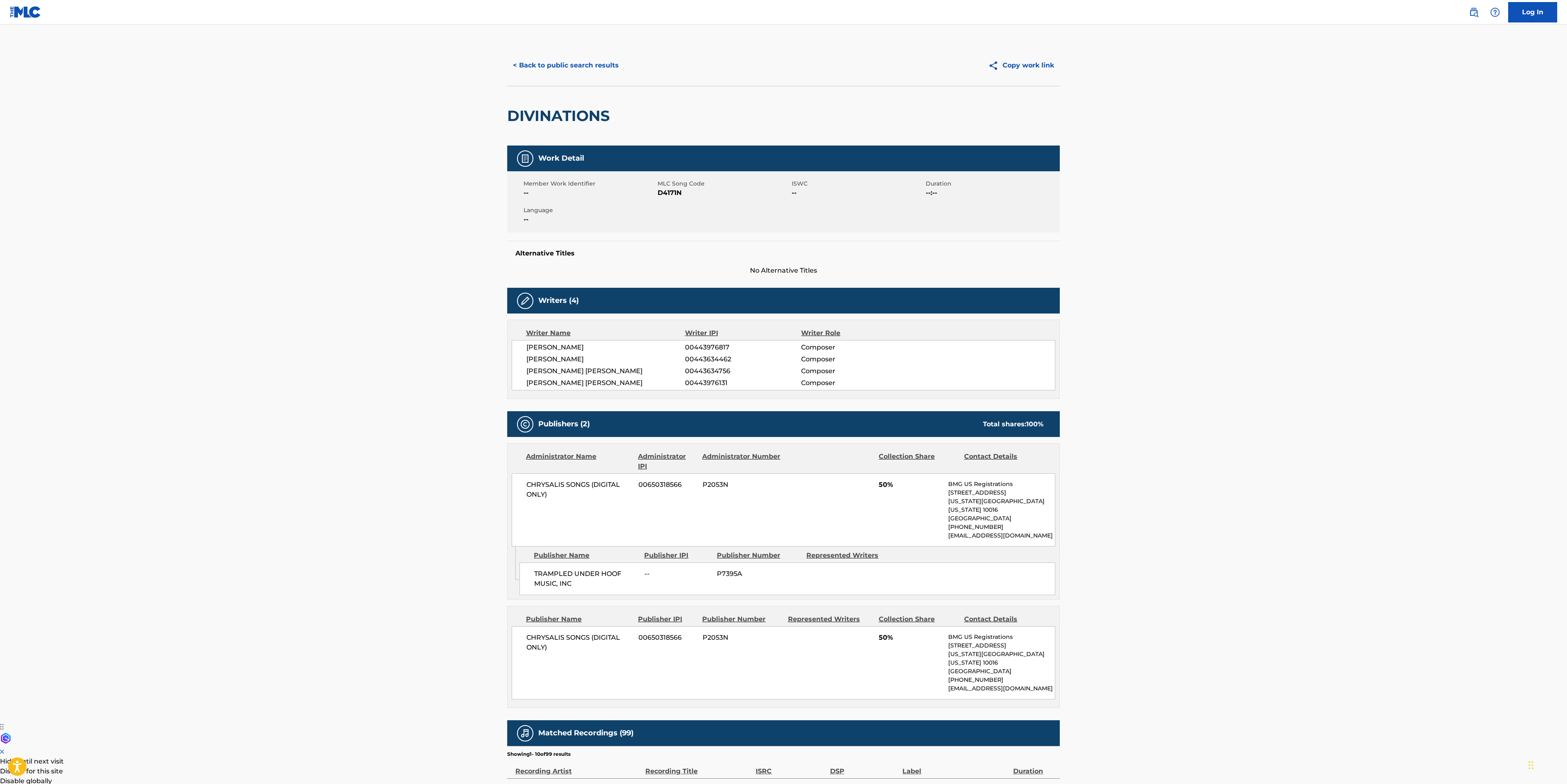
click at [571, 63] on button "< Back to public search results" at bounding box center [566, 66] width 117 height 21
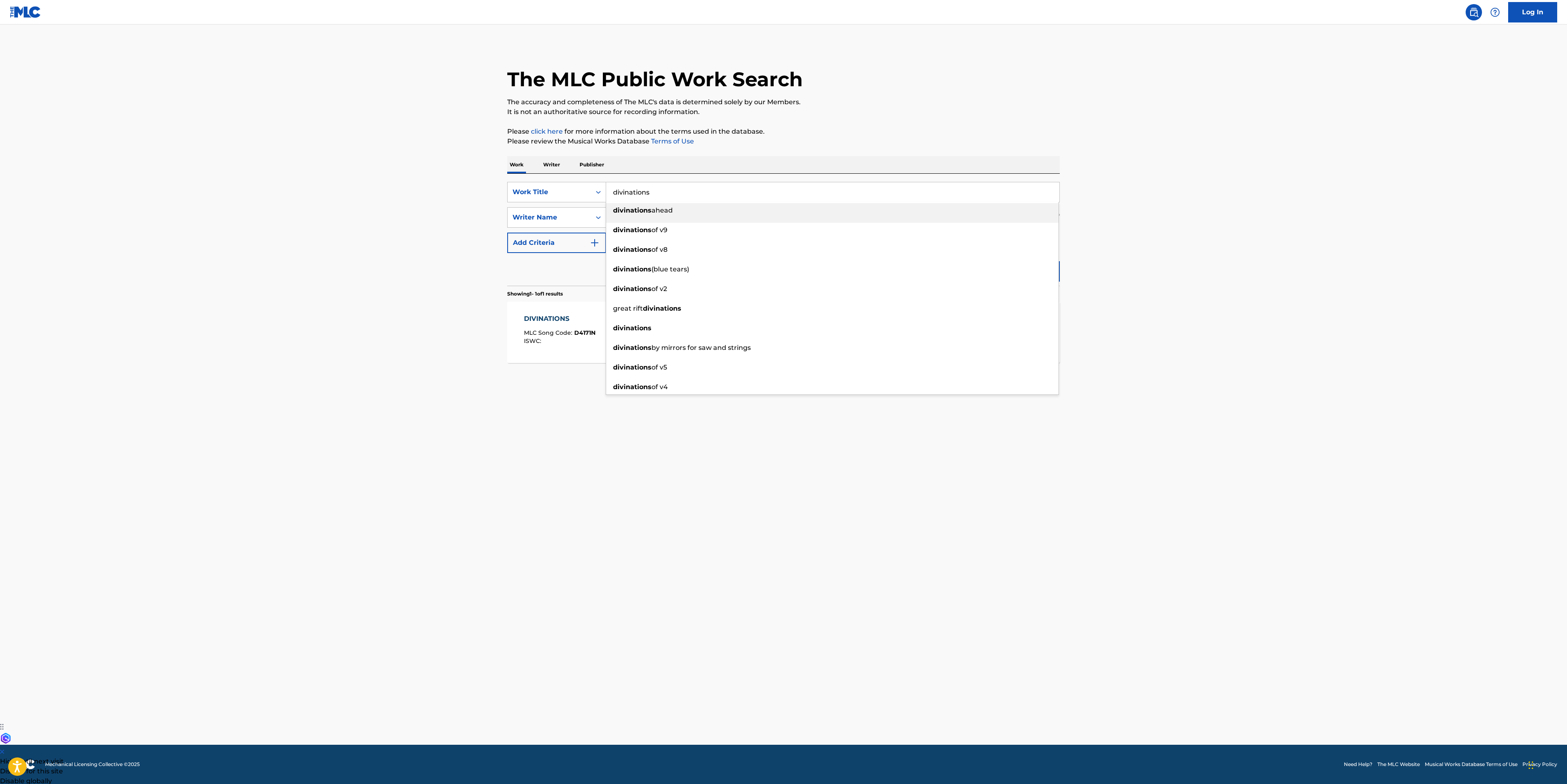
drag, startPoint x: 661, startPoint y: 190, endPoint x: 31, endPoint y: 174, distance: 630.2
click at [415, 190] on main "The MLC Public Work Search The accuracy and completeness of The MLC's data is d…" at bounding box center [784, 384] width 1567 height 720
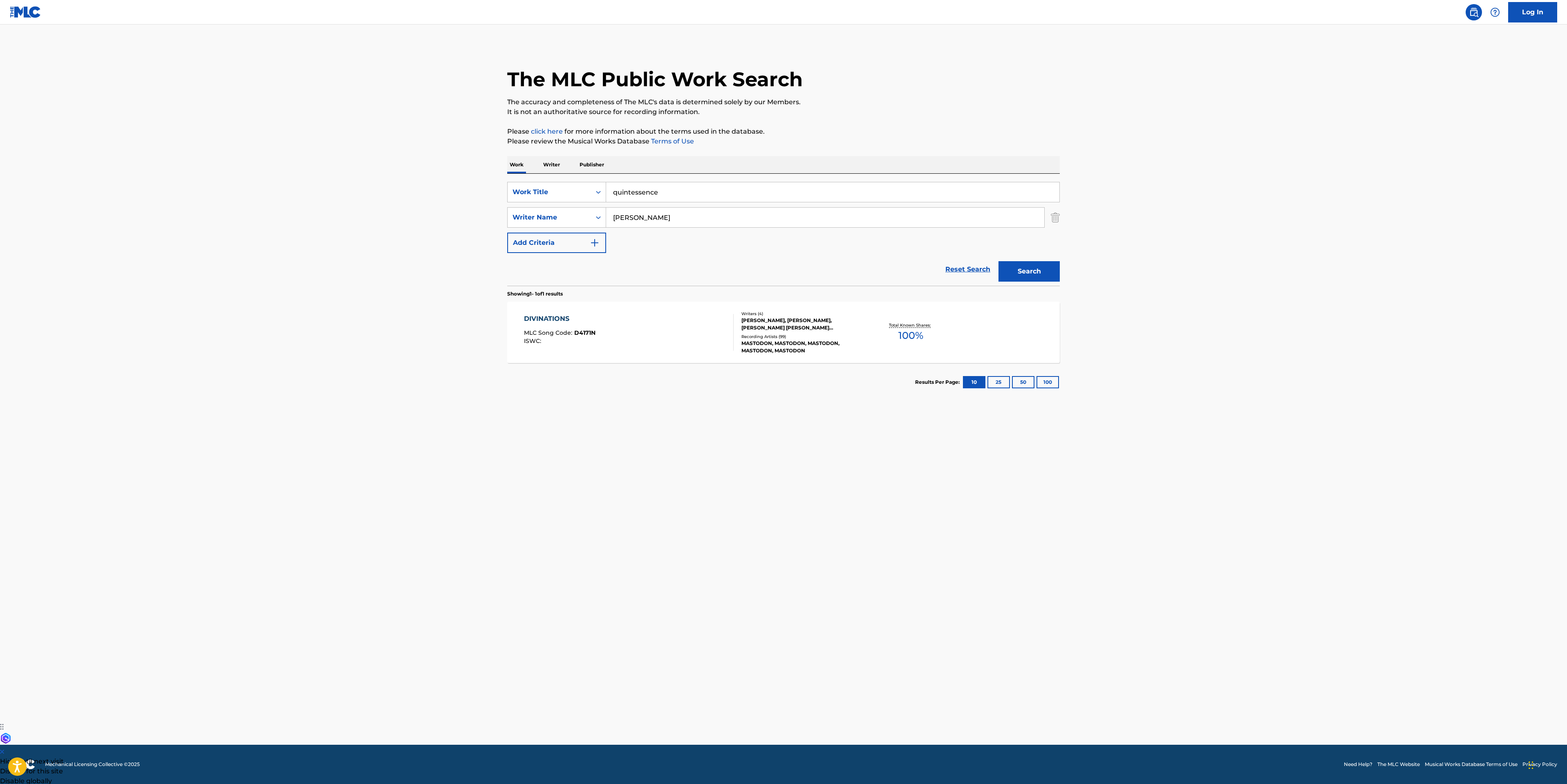
type input "quintessence"
click at [998, 261] on button "Search" at bounding box center [1029, 271] width 61 height 21
click at [627, 336] on div "QUINTESSENCE MLC Song Code : Q07656 ISWC :" at bounding box center [628, 332] width 210 height 36
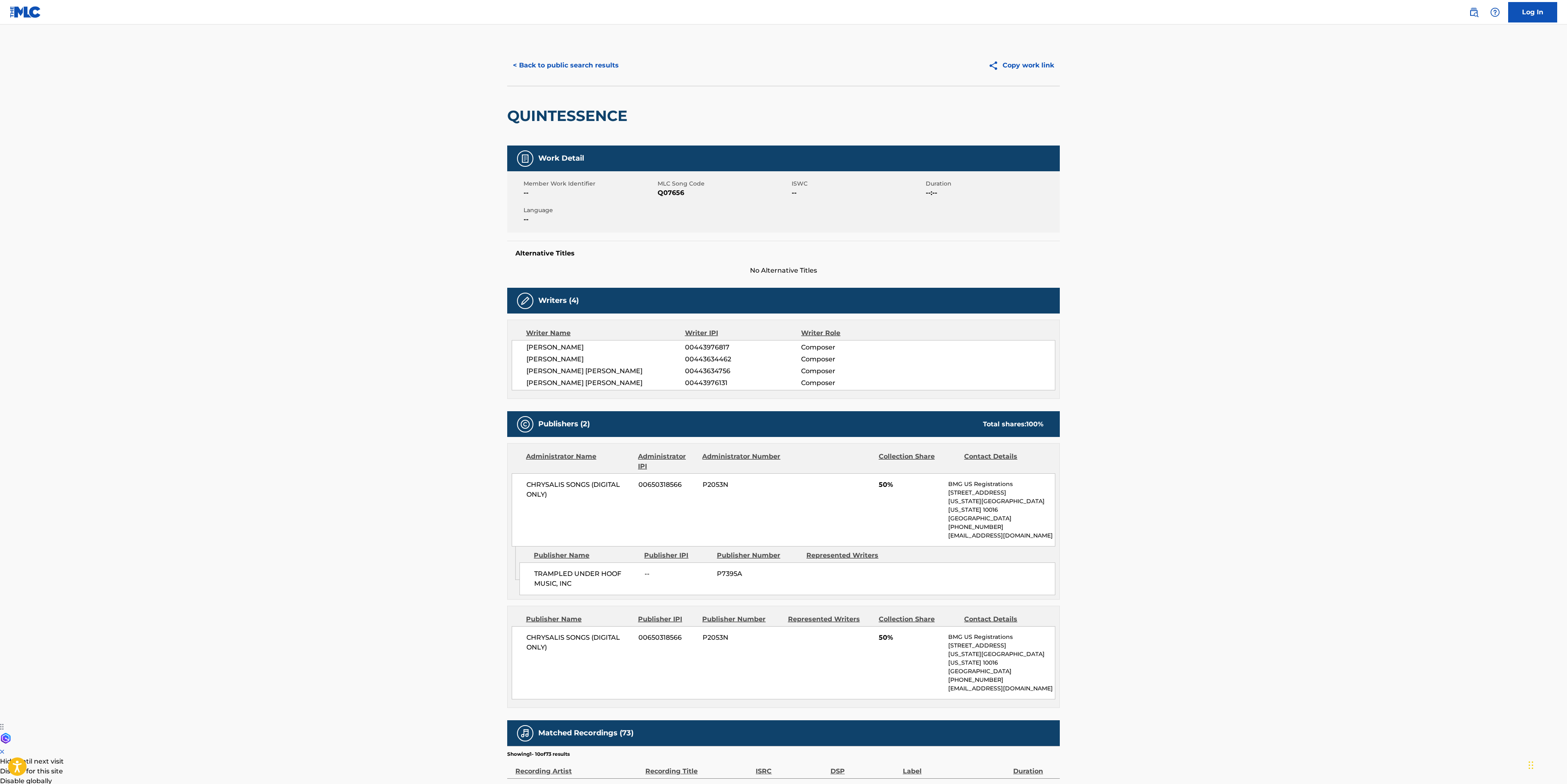
click at [564, 67] on button "< Back to public search results" at bounding box center [566, 66] width 117 height 21
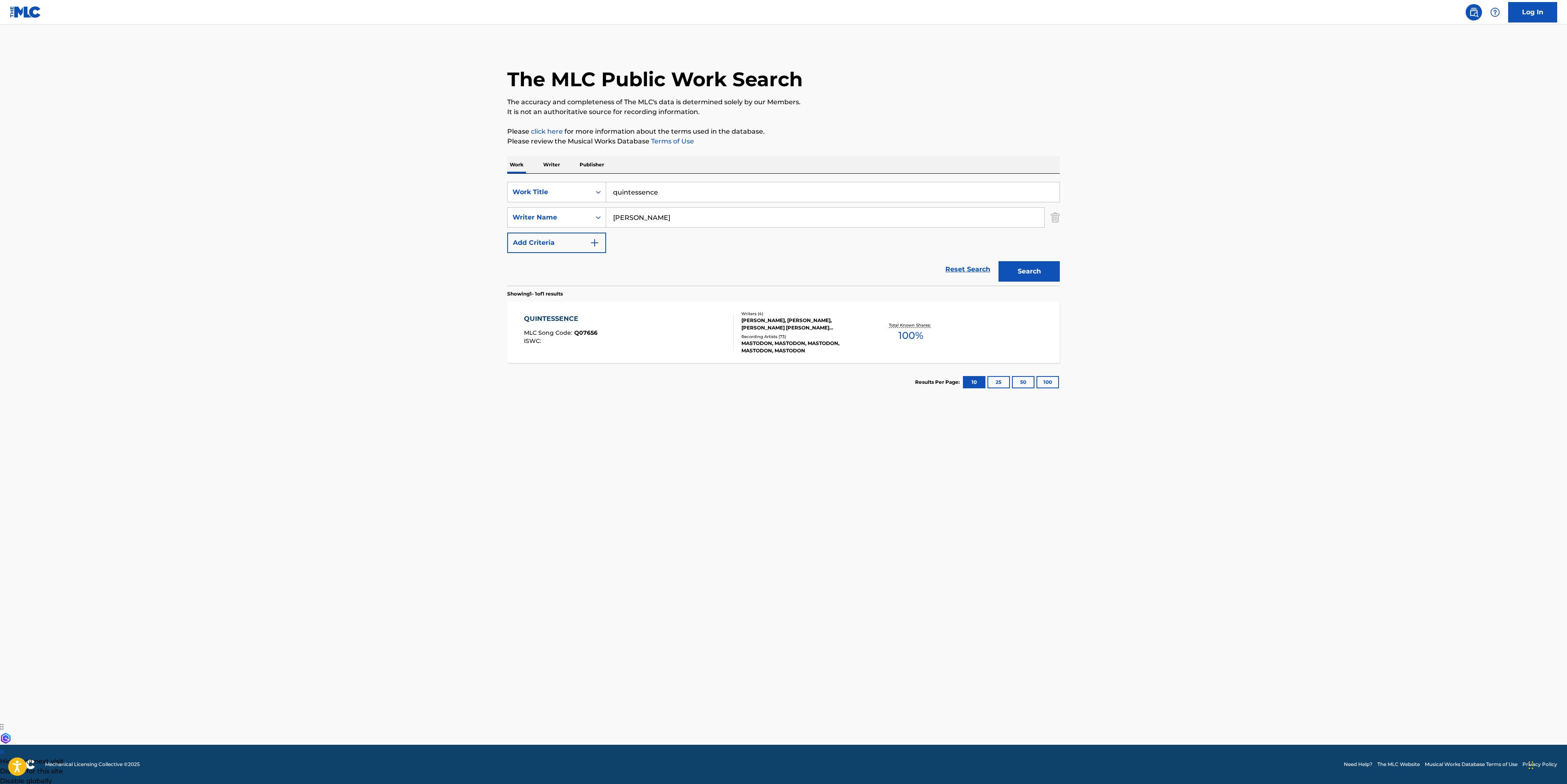
drag, startPoint x: 672, startPoint y: 198, endPoint x: 173, endPoint y: 116, distance: 505.7
click at [527, 198] on div "SearchWithCriteriaf2820b66-23ad-473a-b201-8b931521ba46 Work Title quintessence" at bounding box center [784, 192] width 552 height 21
type input "more than i could chew"
click at [998, 261] on button "Search" at bounding box center [1029, 271] width 61 height 21
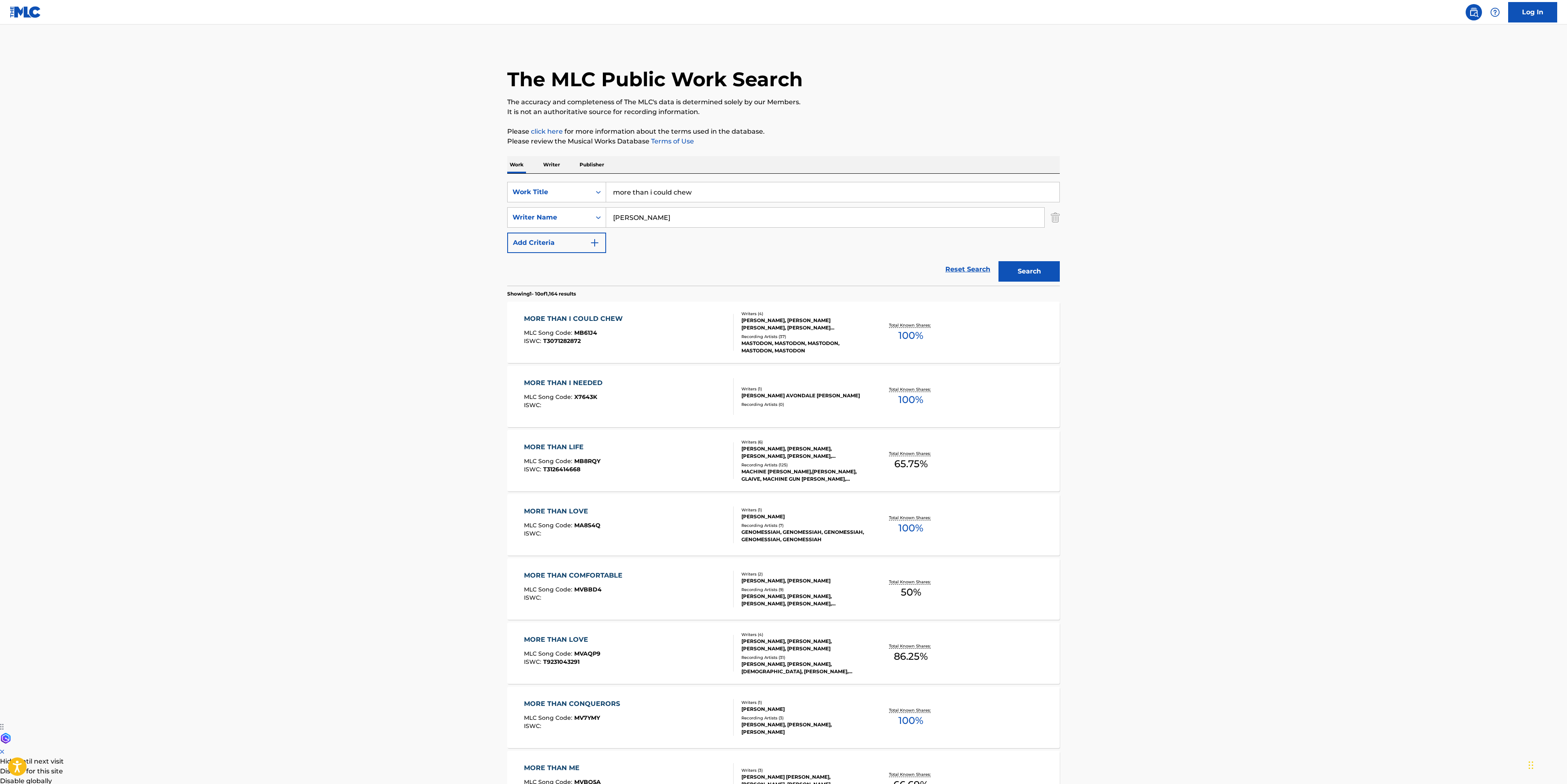
click at [645, 323] on div "MORE THAN I COULD CHEW MLC Song Code : MB61J4 ISWC : T3071282872" at bounding box center [628, 332] width 210 height 36
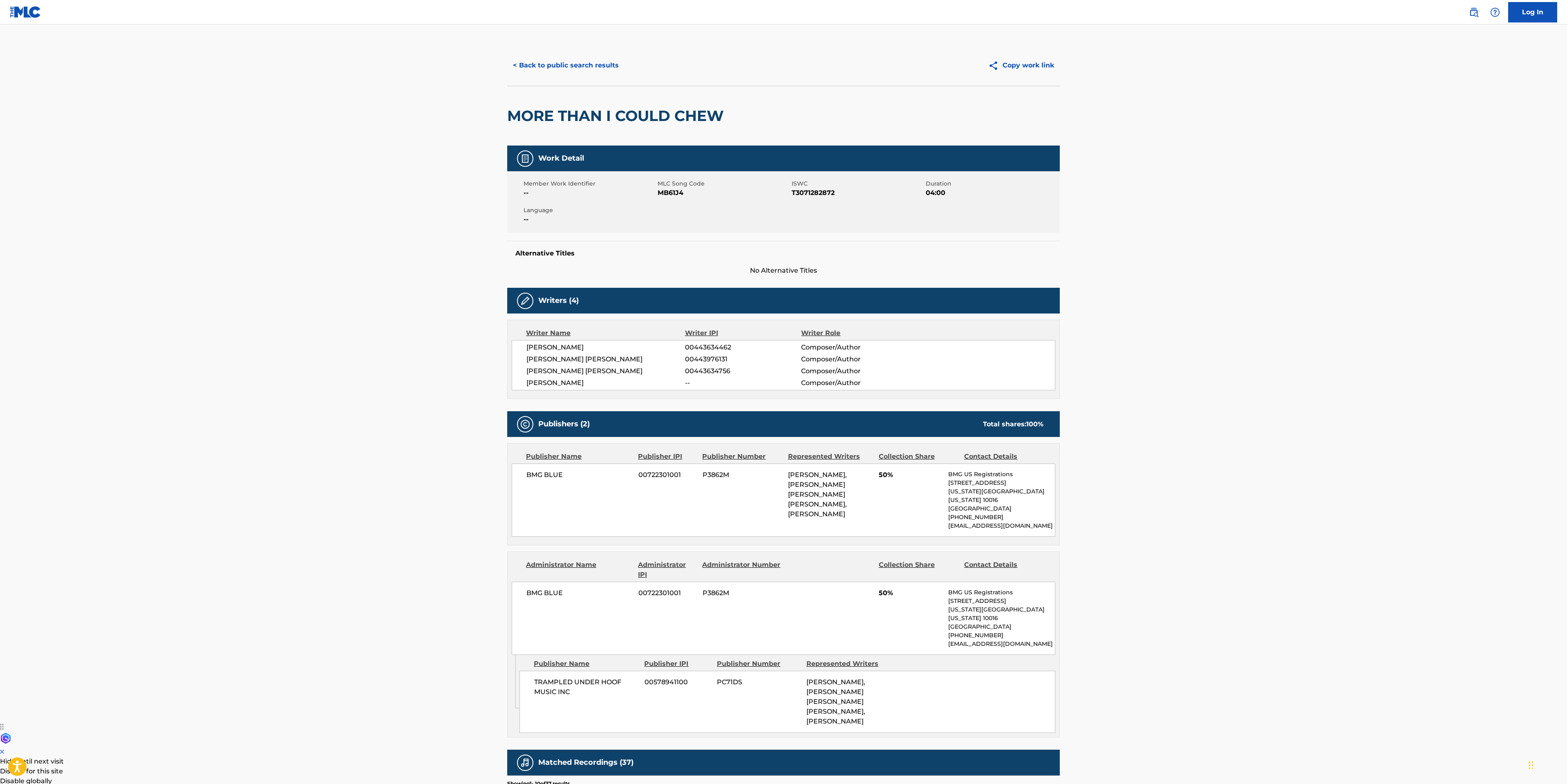
click at [562, 66] on button "< Back to public search results" at bounding box center [566, 66] width 117 height 21
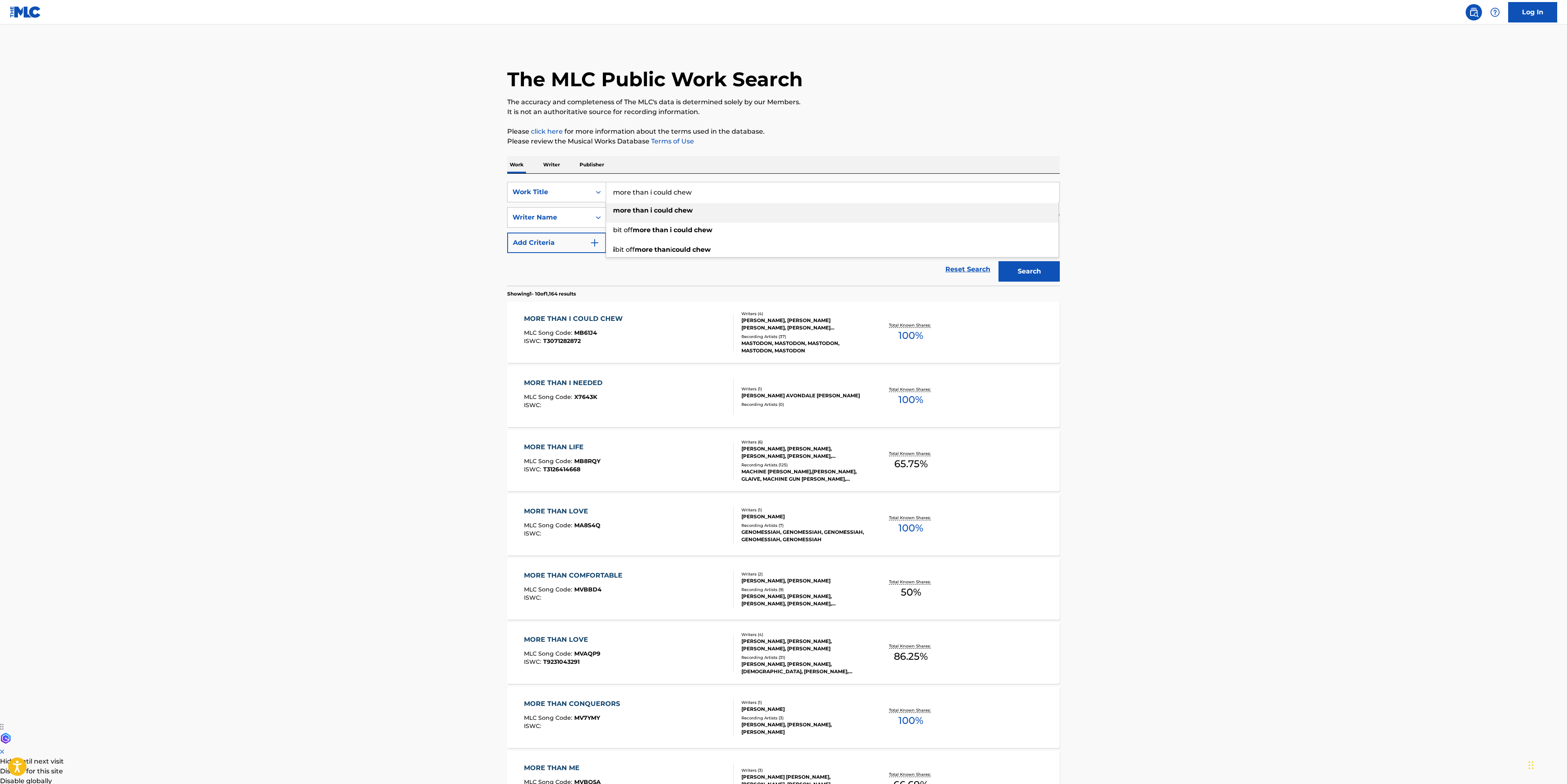
drag, startPoint x: 729, startPoint y: 193, endPoint x: 27, endPoint y: 159, distance: 702.8
click at [318, 174] on main "The MLC Public Work Search The accuracy and completeness of The MLC's data is d…" at bounding box center [784, 505] width 1567 height 962
type input "steambreather"
click at [998, 261] on button "Search" at bounding box center [1029, 271] width 61 height 21
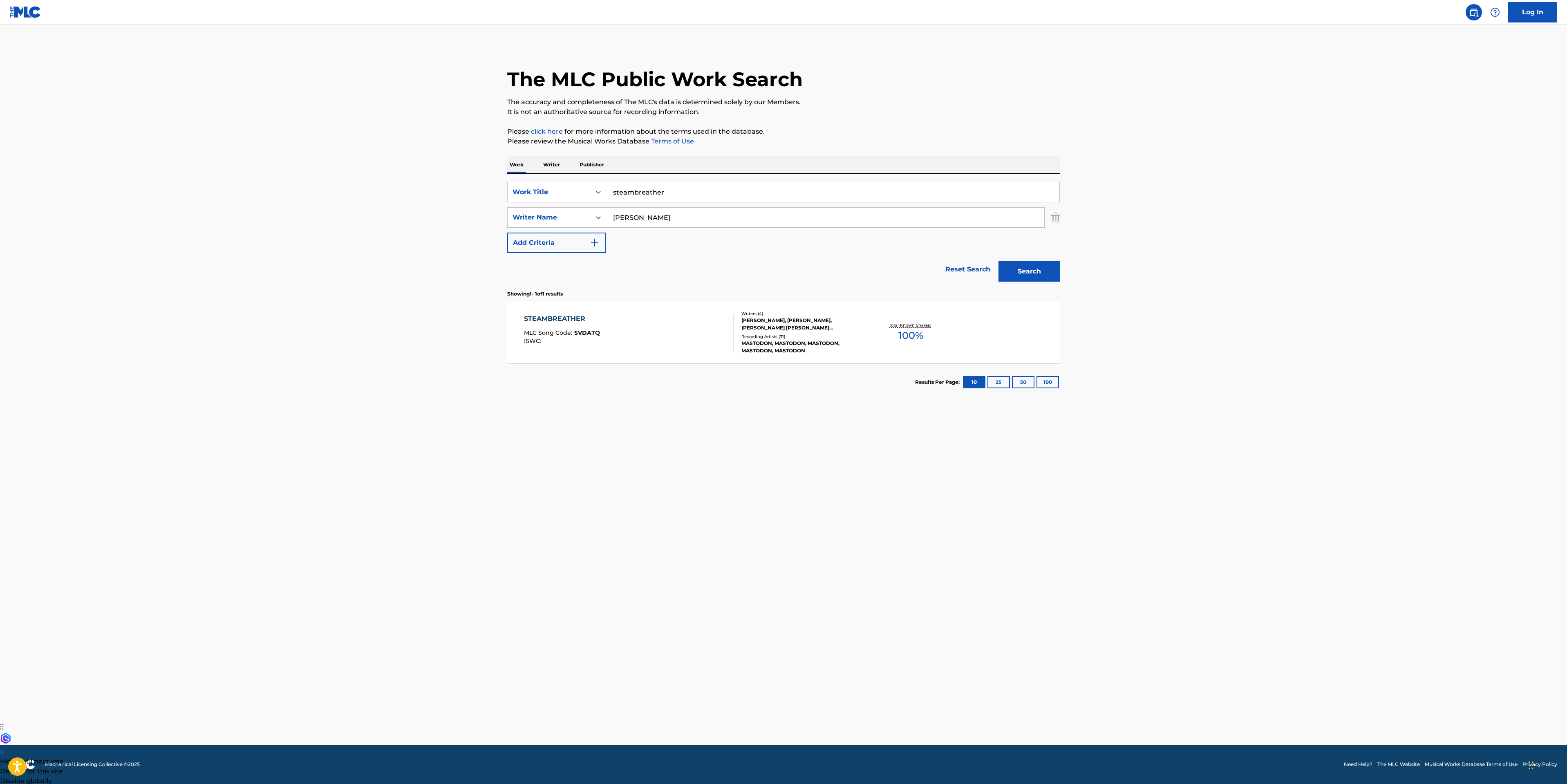
click at [630, 352] on div "STEAMBREATHER MLC Song Code : SVDATQ ISWC : Writers ( 4 ) [PERSON_NAME], [PERSO…" at bounding box center [784, 332] width 552 height 61
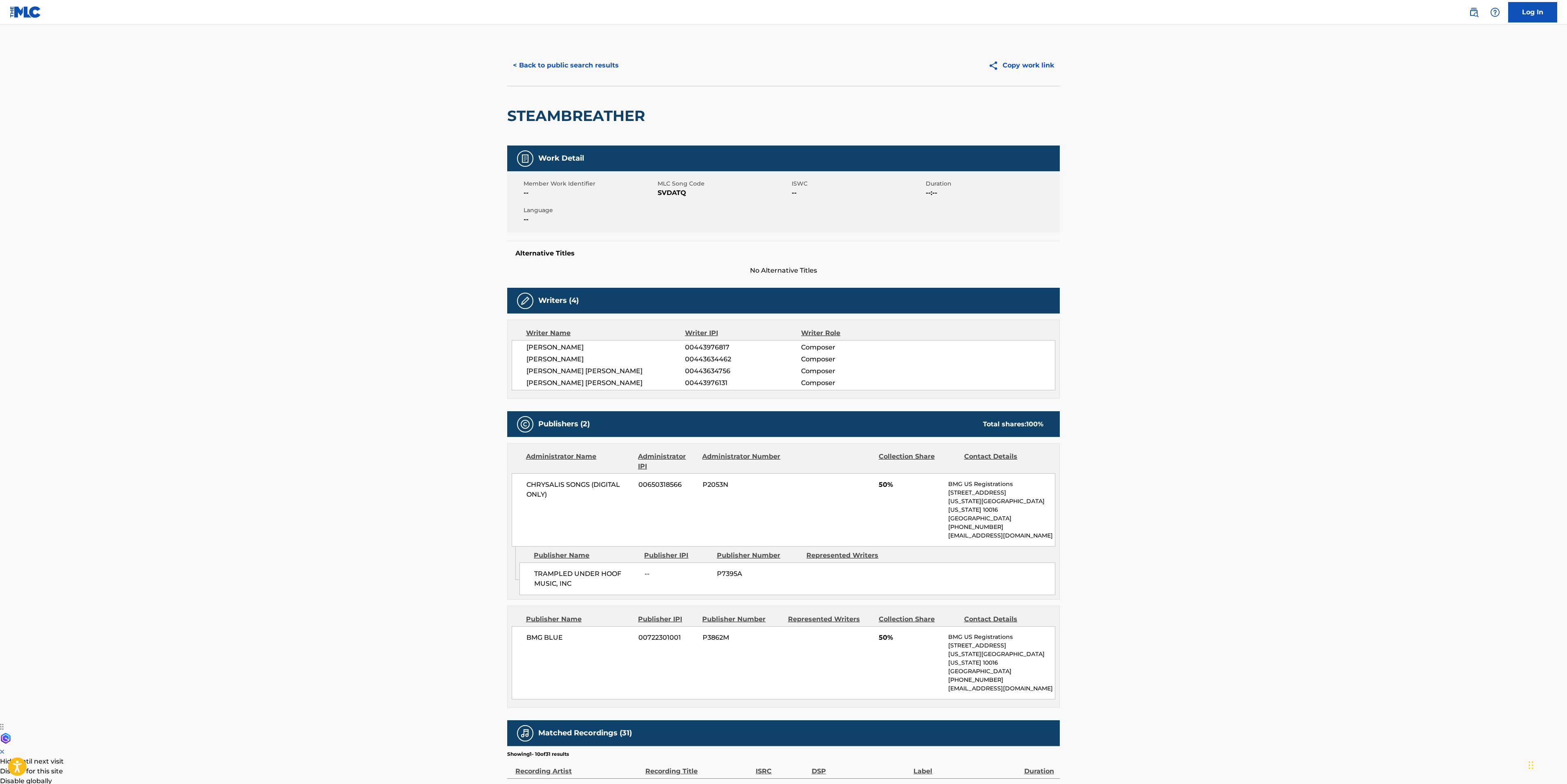
click at [592, 64] on button "< Back to public search results" at bounding box center [566, 66] width 117 height 21
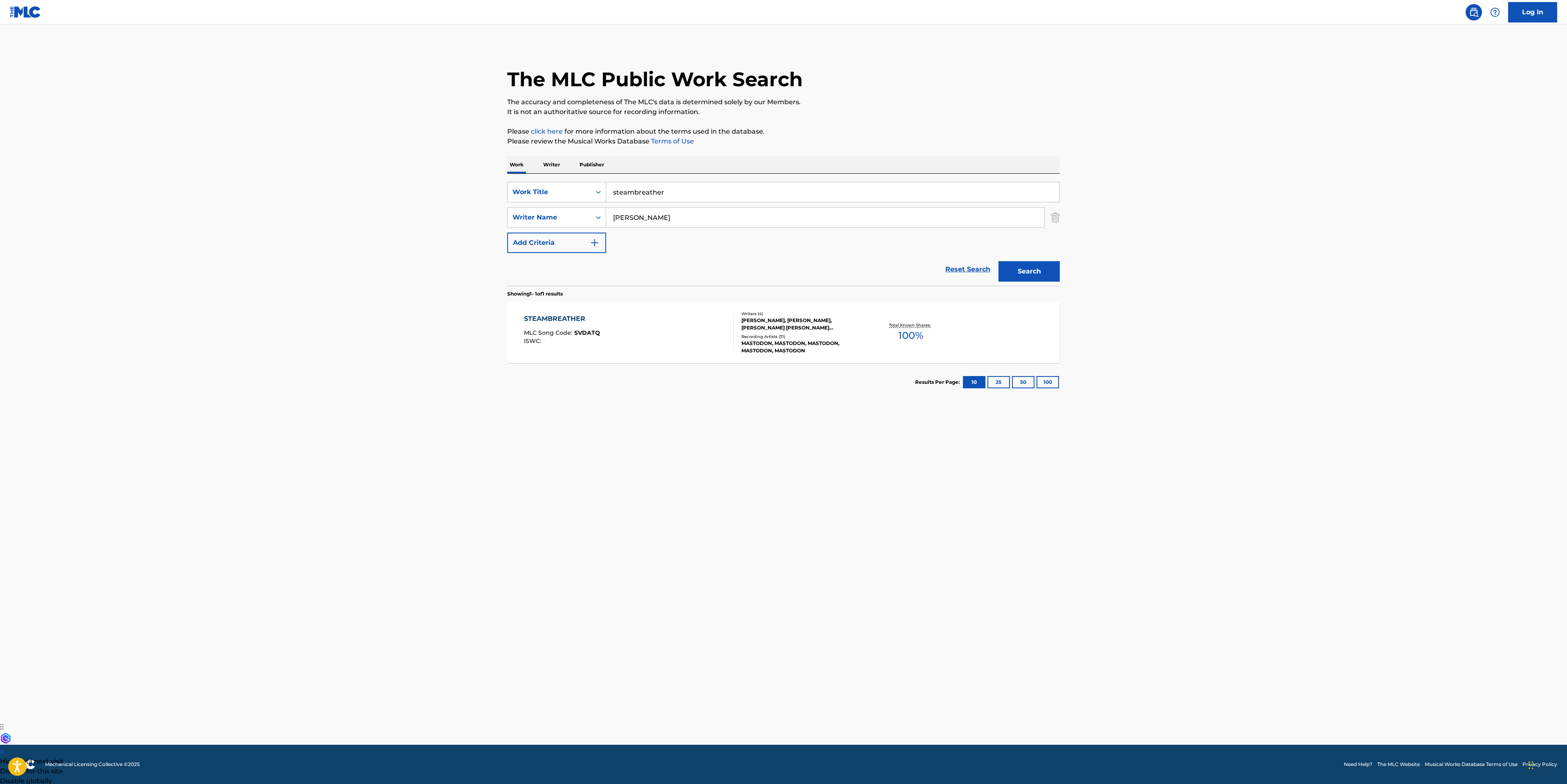
drag, startPoint x: 683, startPoint y: 193, endPoint x: 10, endPoint y: 147, distance: 674.6
click at [451, 198] on main "The MLC Public Work Search The accuracy and completeness of The MLC's data is d…" at bounding box center [784, 384] width 1567 height 720
type input "dry bone valley"
click at [998, 261] on button "Search" at bounding box center [1029, 271] width 61 height 21
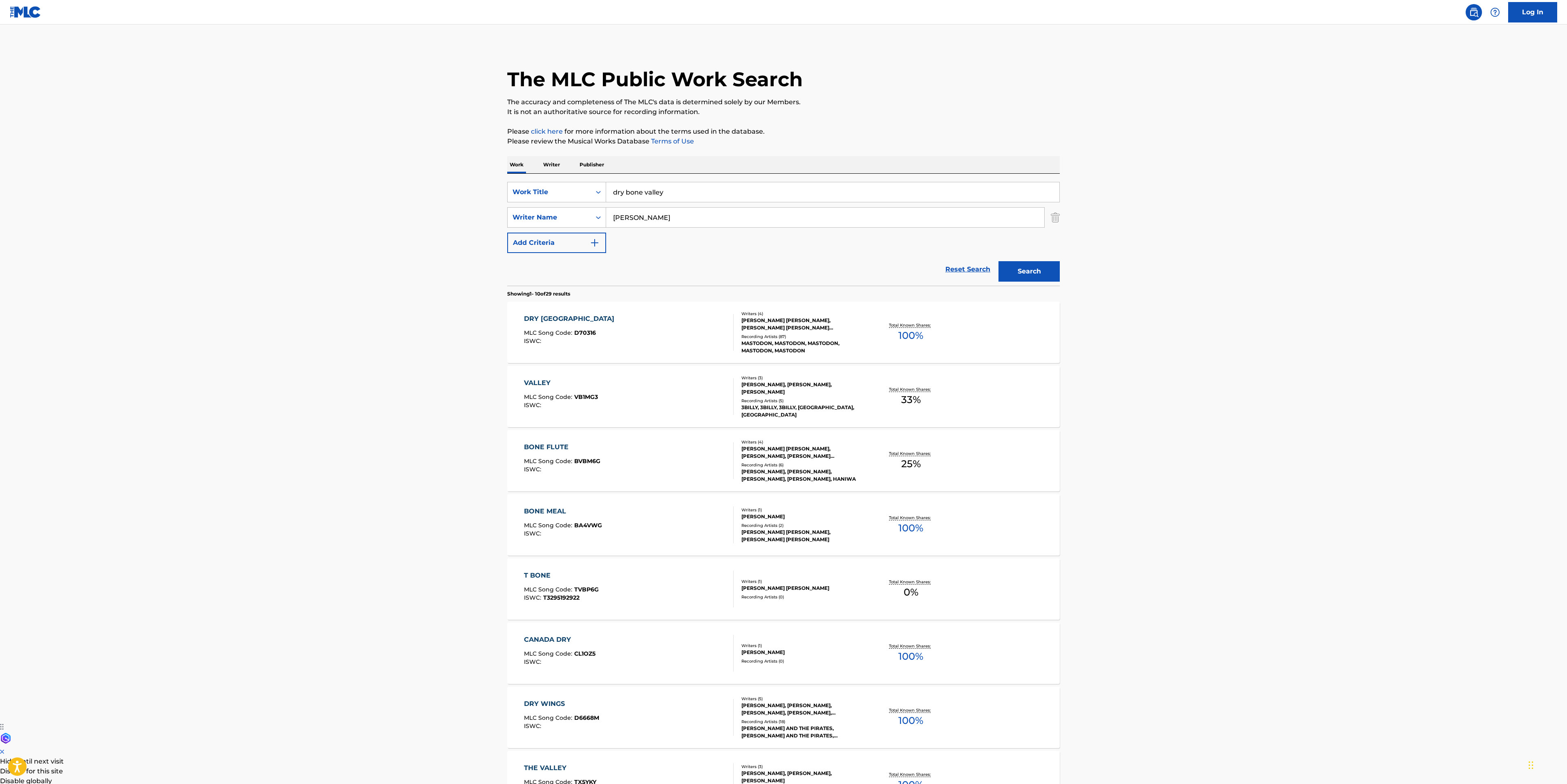
click at [622, 311] on div "DRY BONE VALLEY MLC Song Code : D70316 ISWC : Writers ( 4 ) [PERSON_NAME] [PERS…" at bounding box center [784, 332] width 552 height 61
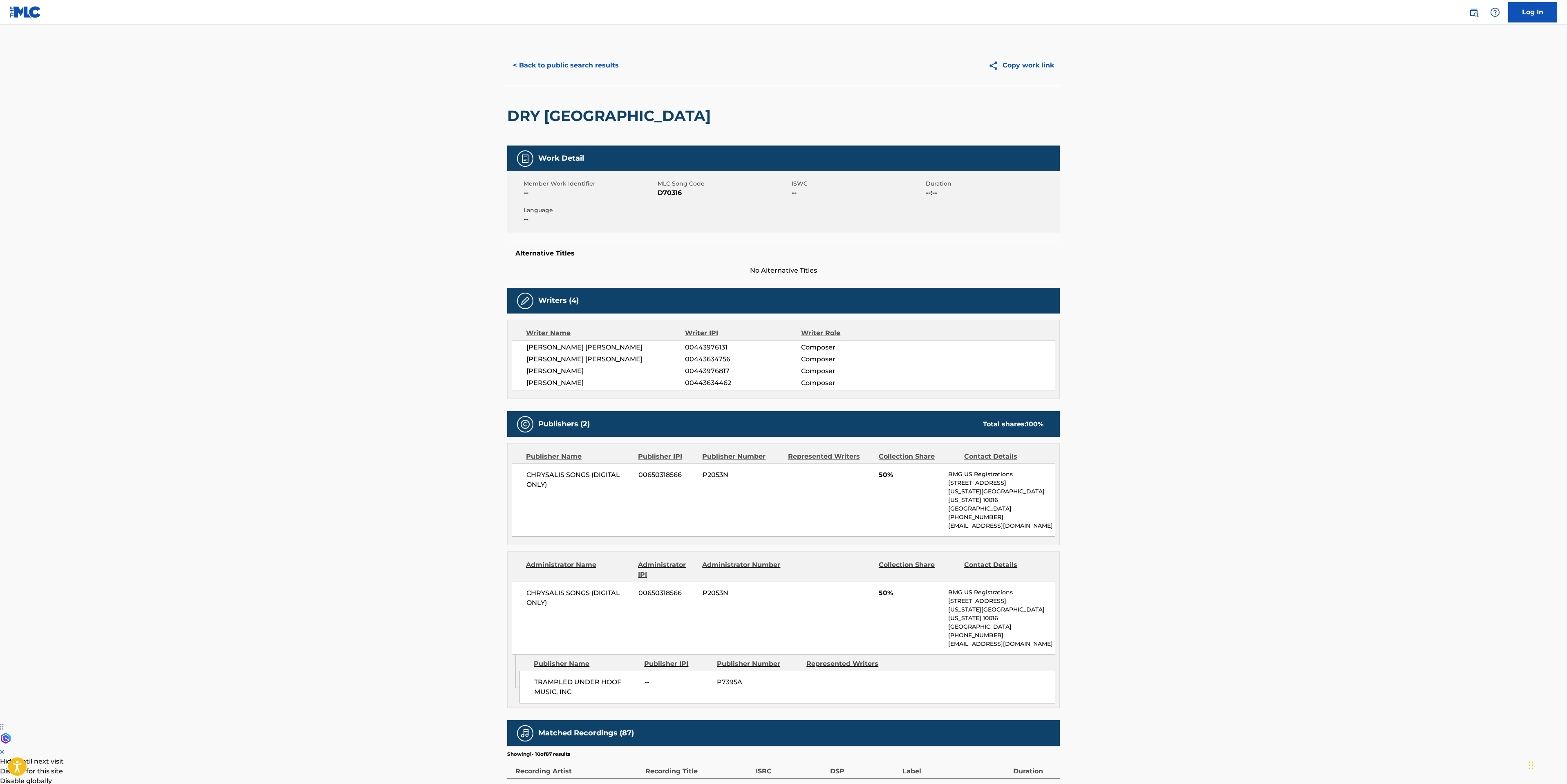
click at [591, 70] on button "< Back to public search results" at bounding box center [566, 66] width 117 height 21
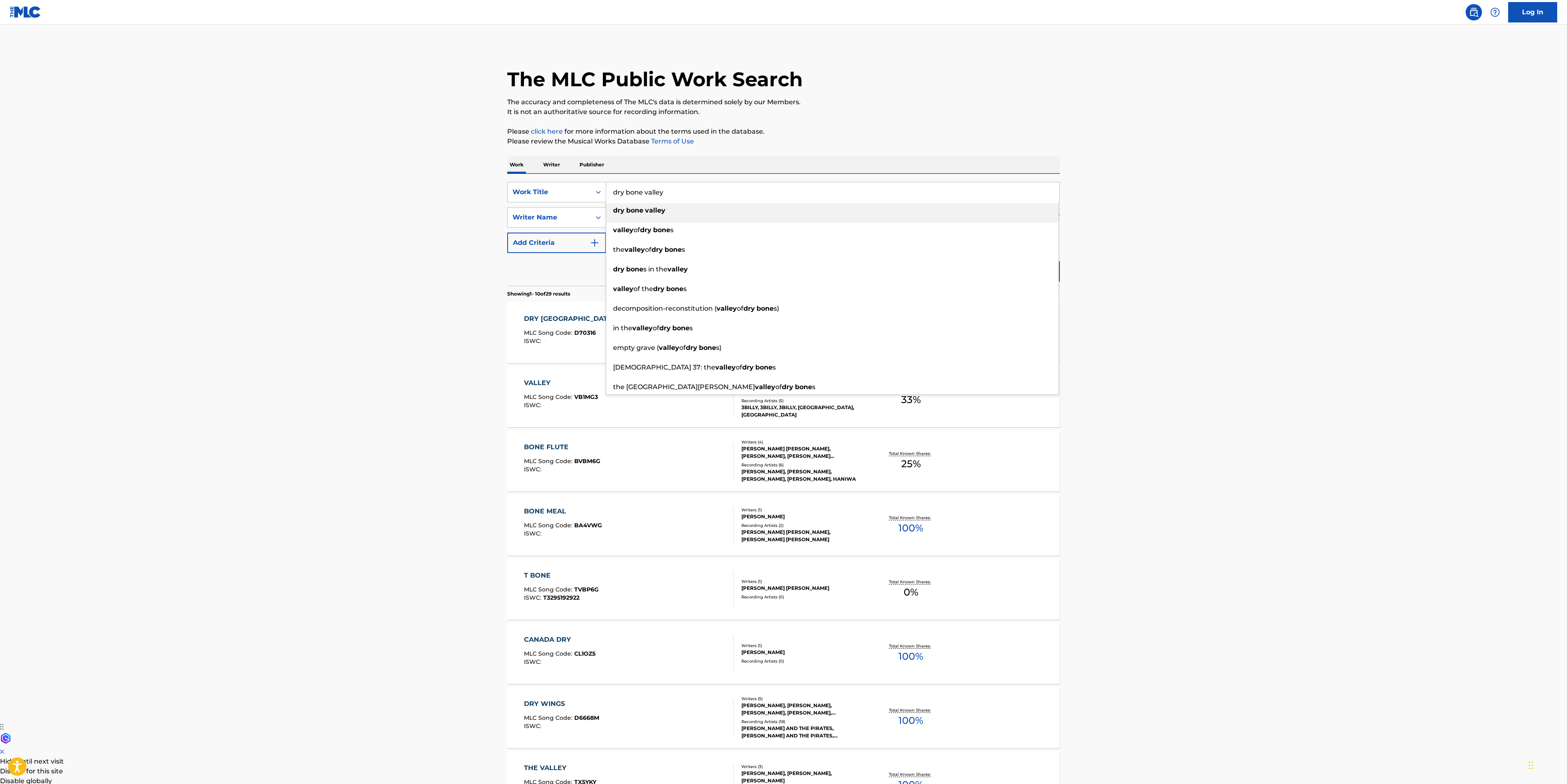
drag, startPoint x: 693, startPoint y: 192, endPoint x: 31, endPoint y: 150, distance: 663.3
click at [233, 186] on main "The MLC Public Work Search The accuracy and completeness of The MLC's data is d…" at bounding box center [784, 505] width 1567 height 962
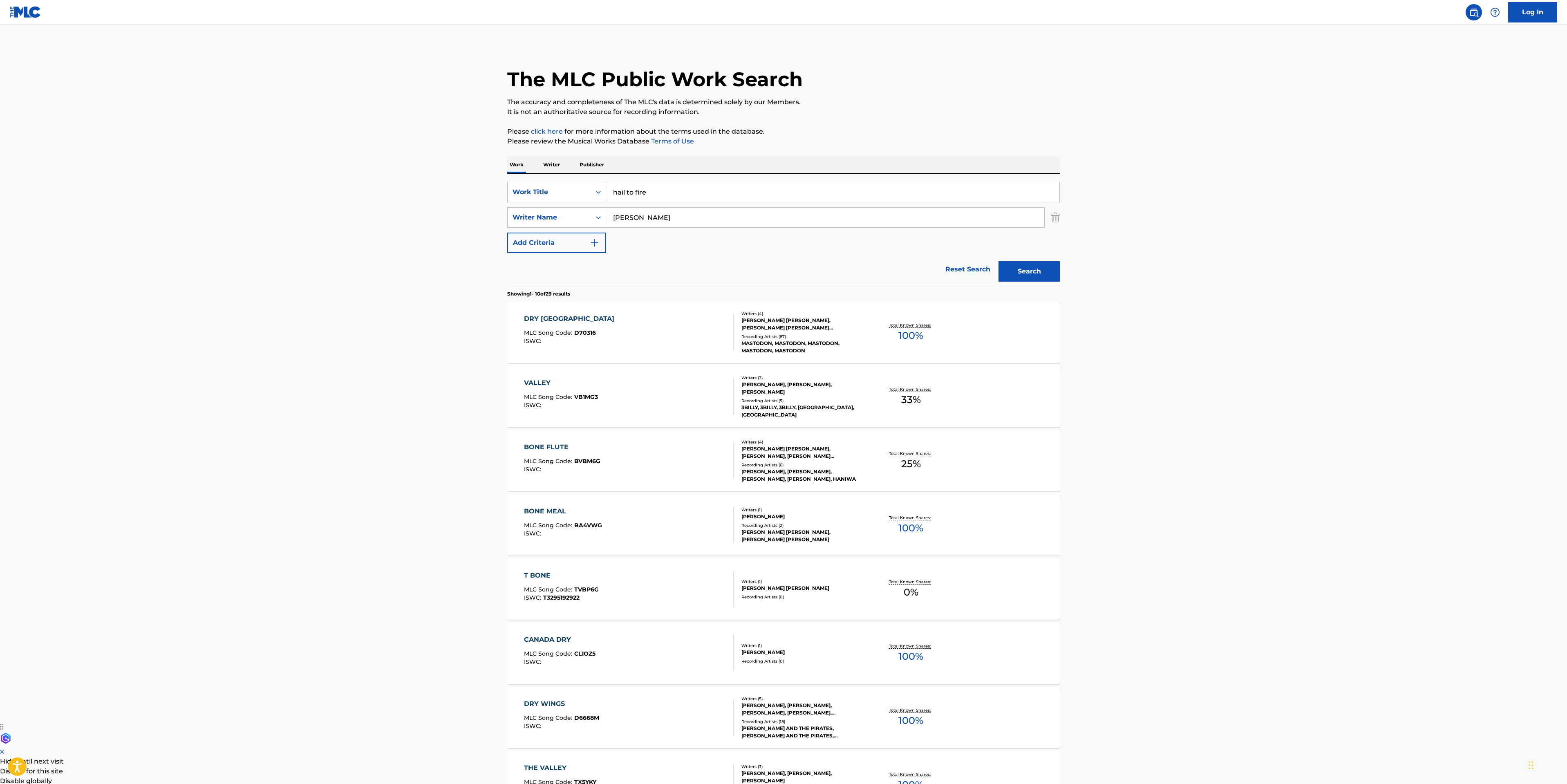
type input "hail to fire"
click at [998, 261] on button "Search" at bounding box center [1029, 271] width 61 height 21
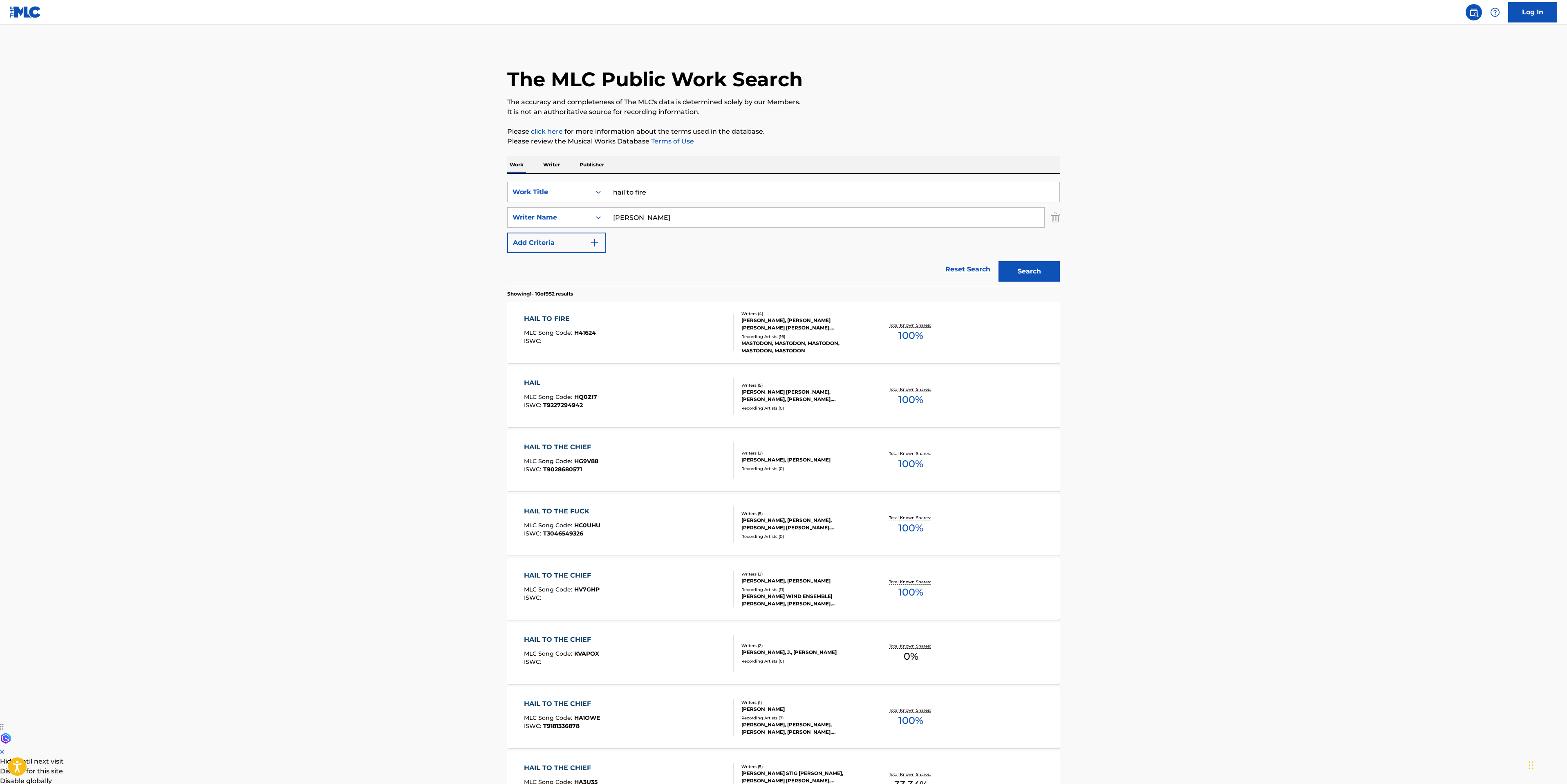
click at [624, 340] on div "HAIL TO FIRE MLC Song Code : H41624 ISWC :" at bounding box center [628, 332] width 210 height 36
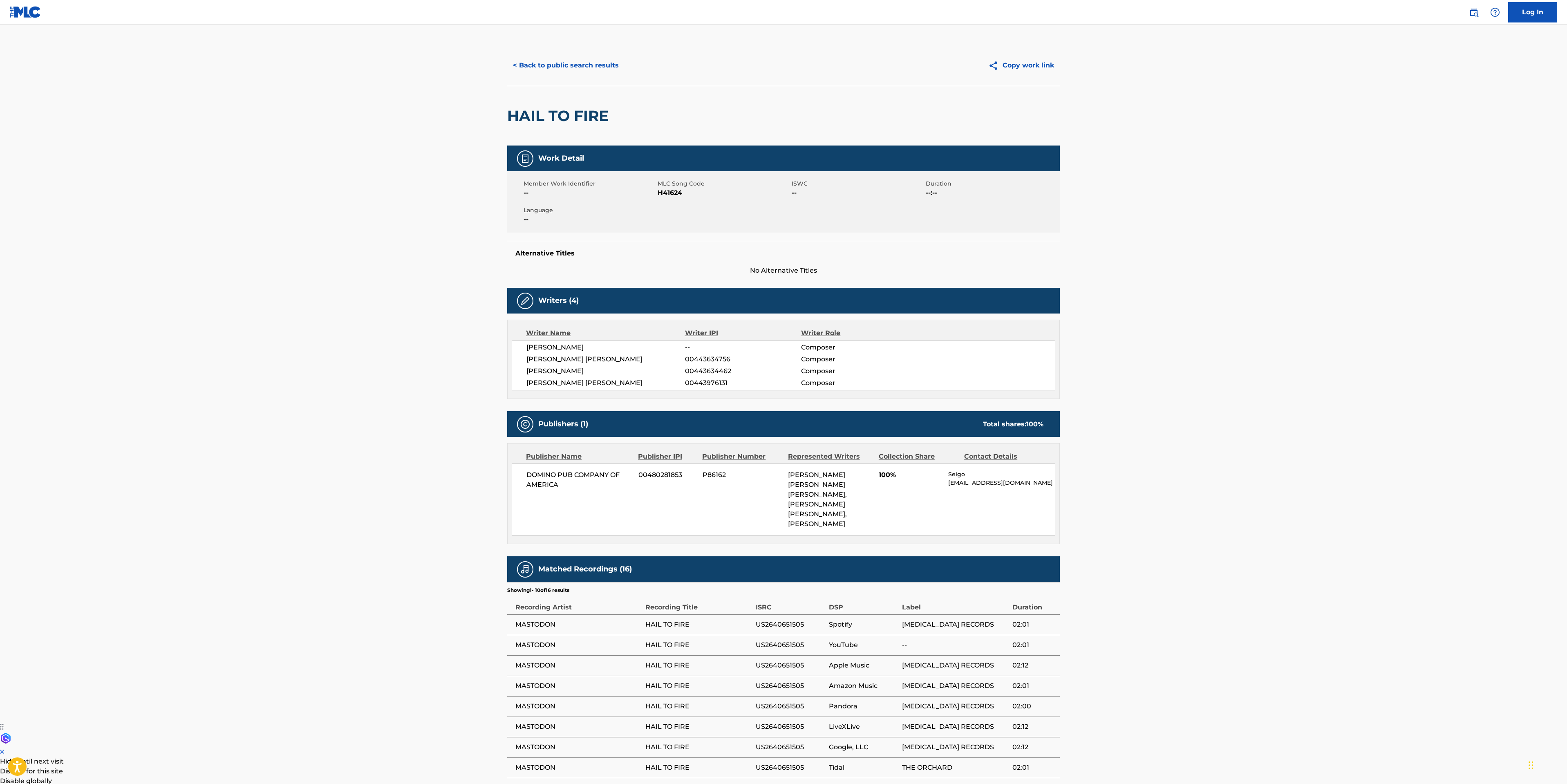
click at [549, 57] on button "< Back to public search results" at bounding box center [566, 66] width 117 height 21
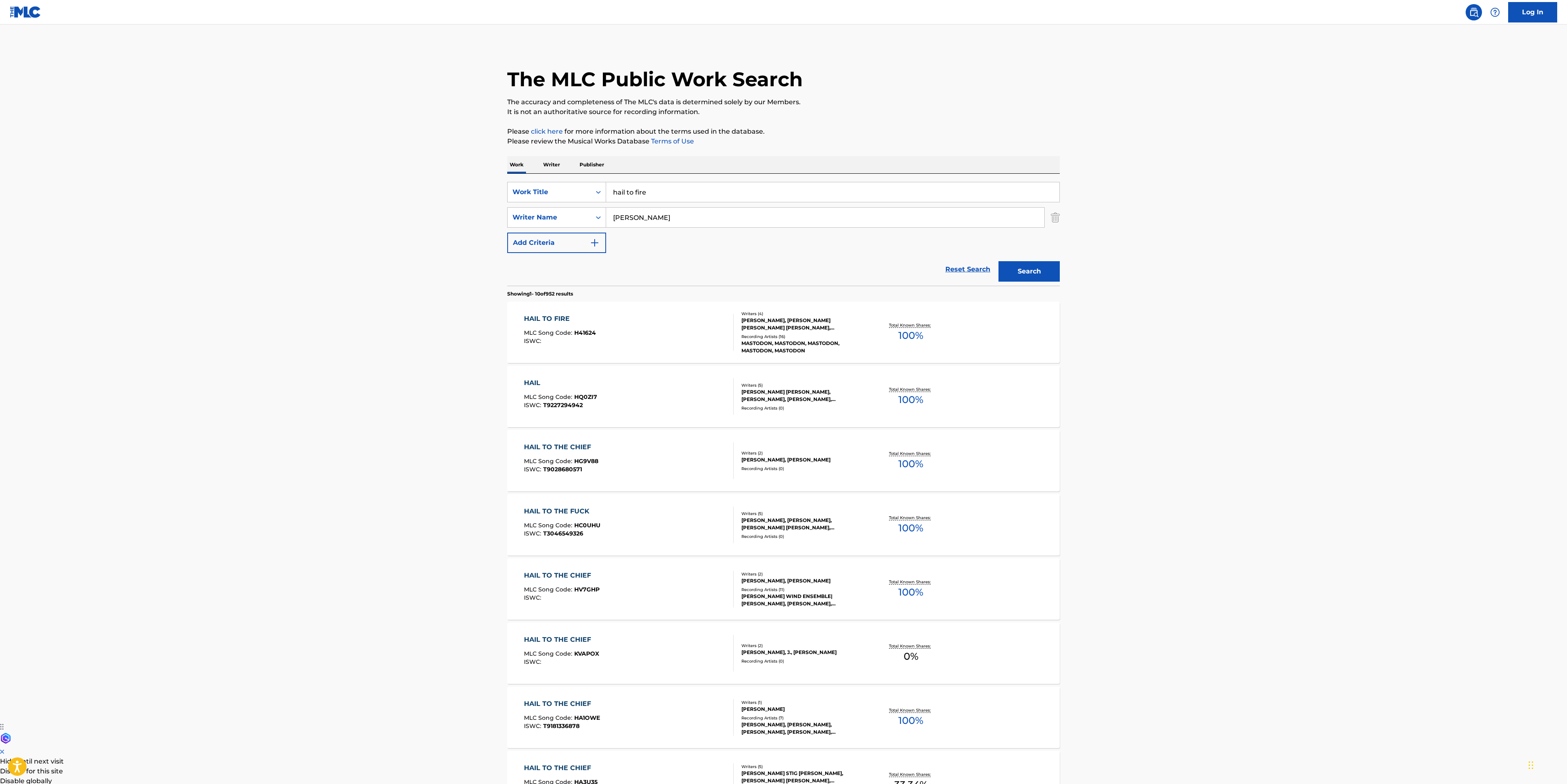
drag, startPoint x: 741, startPoint y: 196, endPoint x: 298, endPoint y: 209, distance: 443.2
click at [388, 234] on main "The MLC Public Work Search The accuracy and completeness of The MLC's data is d…" at bounding box center [784, 505] width 1567 height 962
click at [998, 261] on button "Search" at bounding box center [1029, 271] width 61 height 21
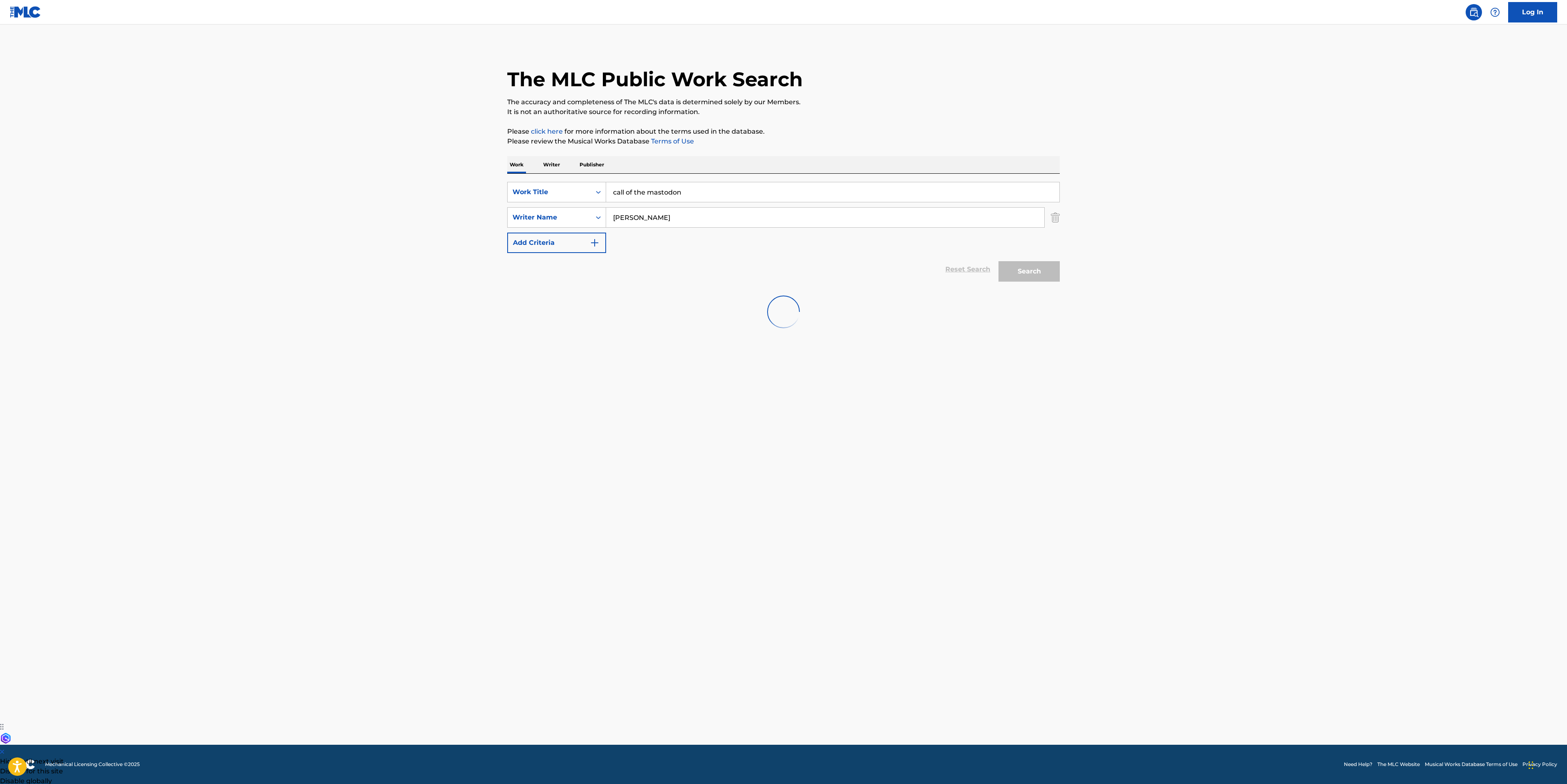
drag, startPoint x: 692, startPoint y: 191, endPoint x: 142, endPoint y: 281, distance: 557.3
click at [383, 221] on main "The MLC Public Work Search The accuracy and completeness of The MLC's data is d…" at bounding box center [784, 384] width 1567 height 720
type input "slickleg"
click at [659, 215] on div "slickleg" at bounding box center [832, 210] width 453 height 15
click at [649, 201] on input "Search Form" at bounding box center [832, 192] width 453 height 19
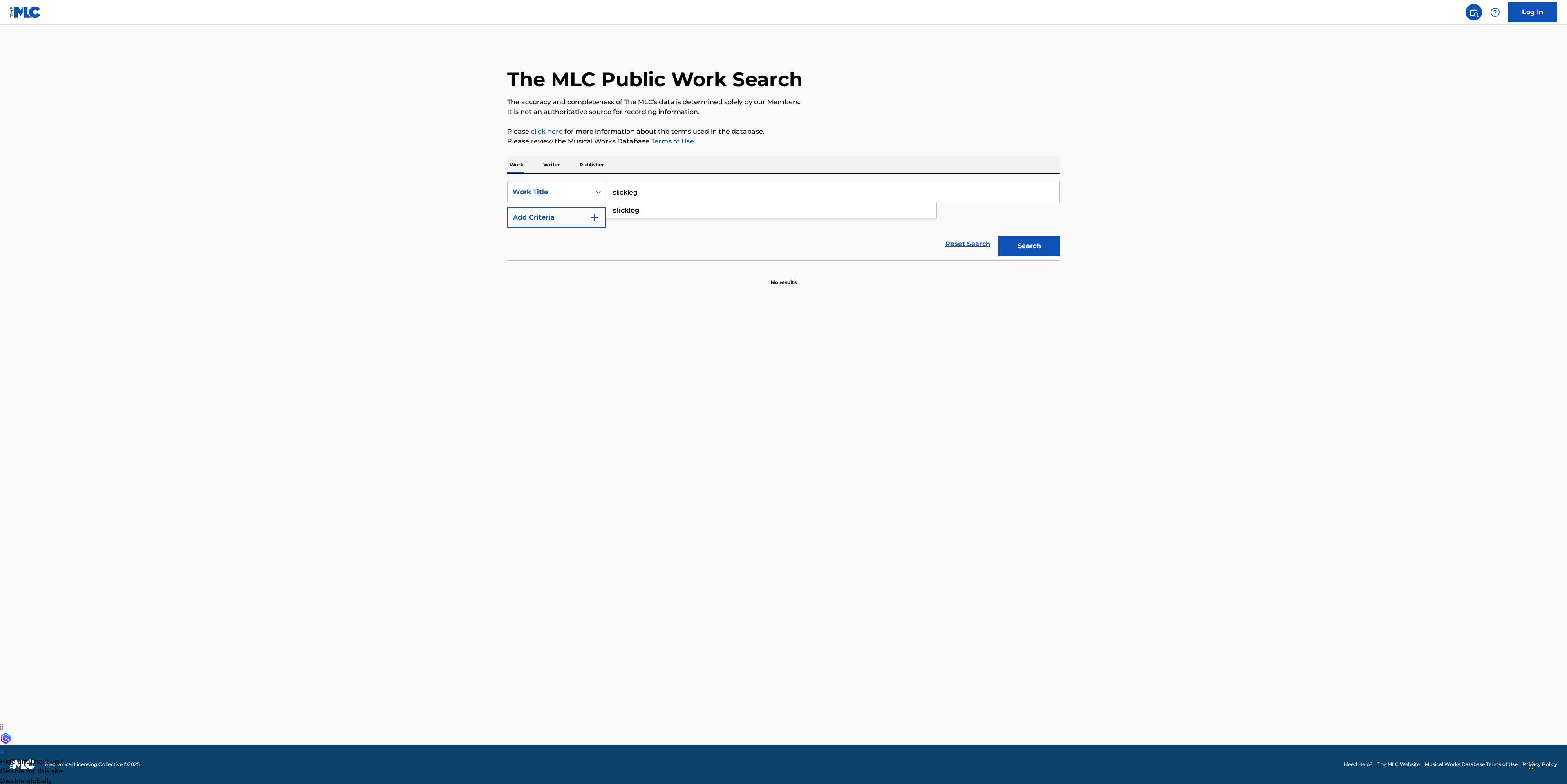
type input "slickleg"
click at [998, 236] on button "Search" at bounding box center [1029, 246] width 61 height 21
click at [672, 386] on div "SLICKLEG MLC Song Code : S7132J ISWC :" at bounding box center [628, 371] width 210 height 36
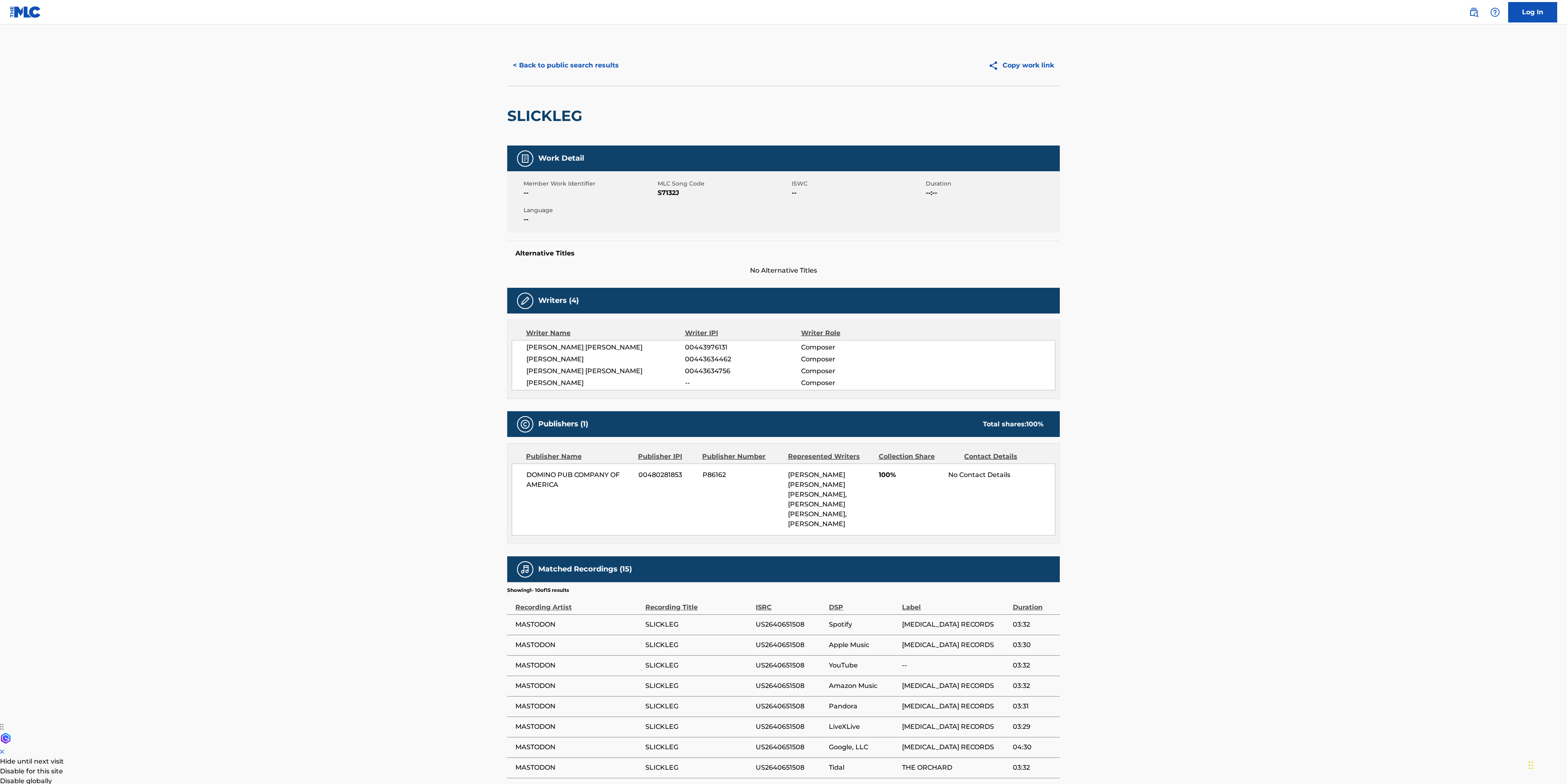
click at [552, 58] on button "< Back to public search results" at bounding box center [566, 66] width 117 height 21
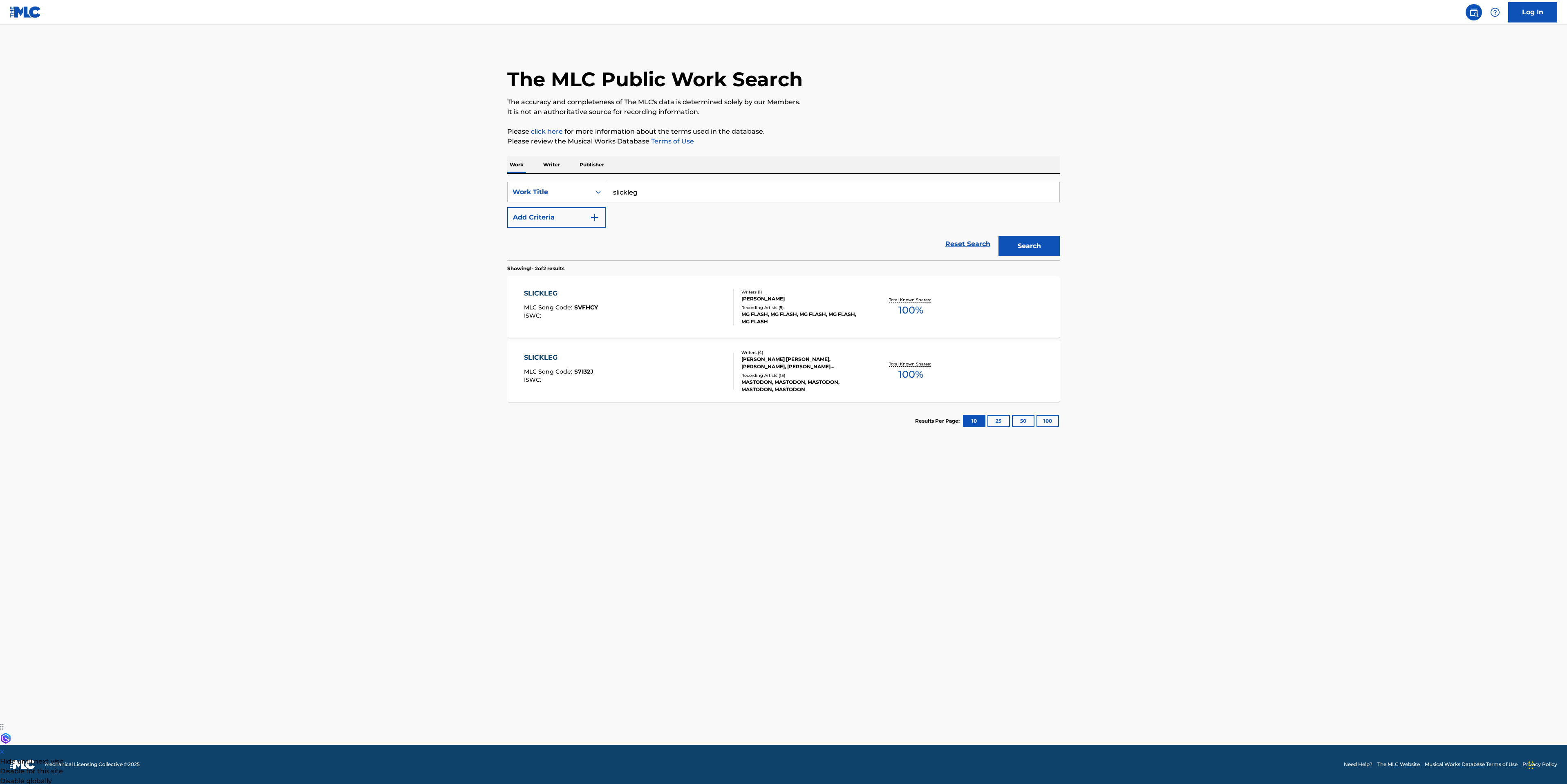
drag, startPoint x: 649, startPoint y: 191, endPoint x: 380, endPoint y: 117, distance: 279.0
click at [417, 136] on main "The MLC Public Work Search The accuracy and completeness of The MLC's data is d…" at bounding box center [784, 384] width 1567 height 720
type input "iron tusk"
click at [998, 236] on button "Search" at bounding box center [1029, 246] width 61 height 21
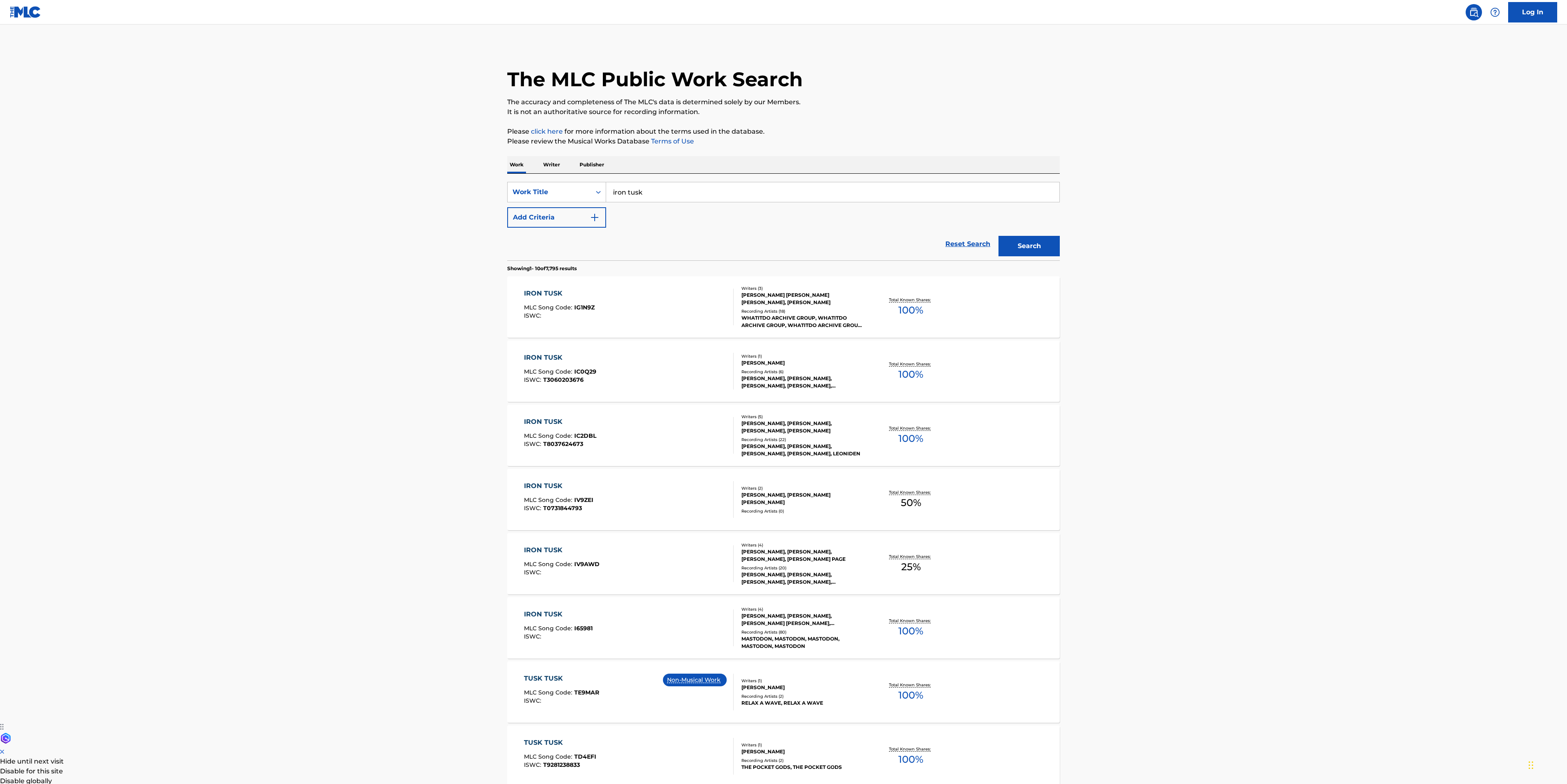
click at [669, 630] on div "IRON TUSK MLC Song Code : I65981 ISWC :" at bounding box center [628, 628] width 210 height 36
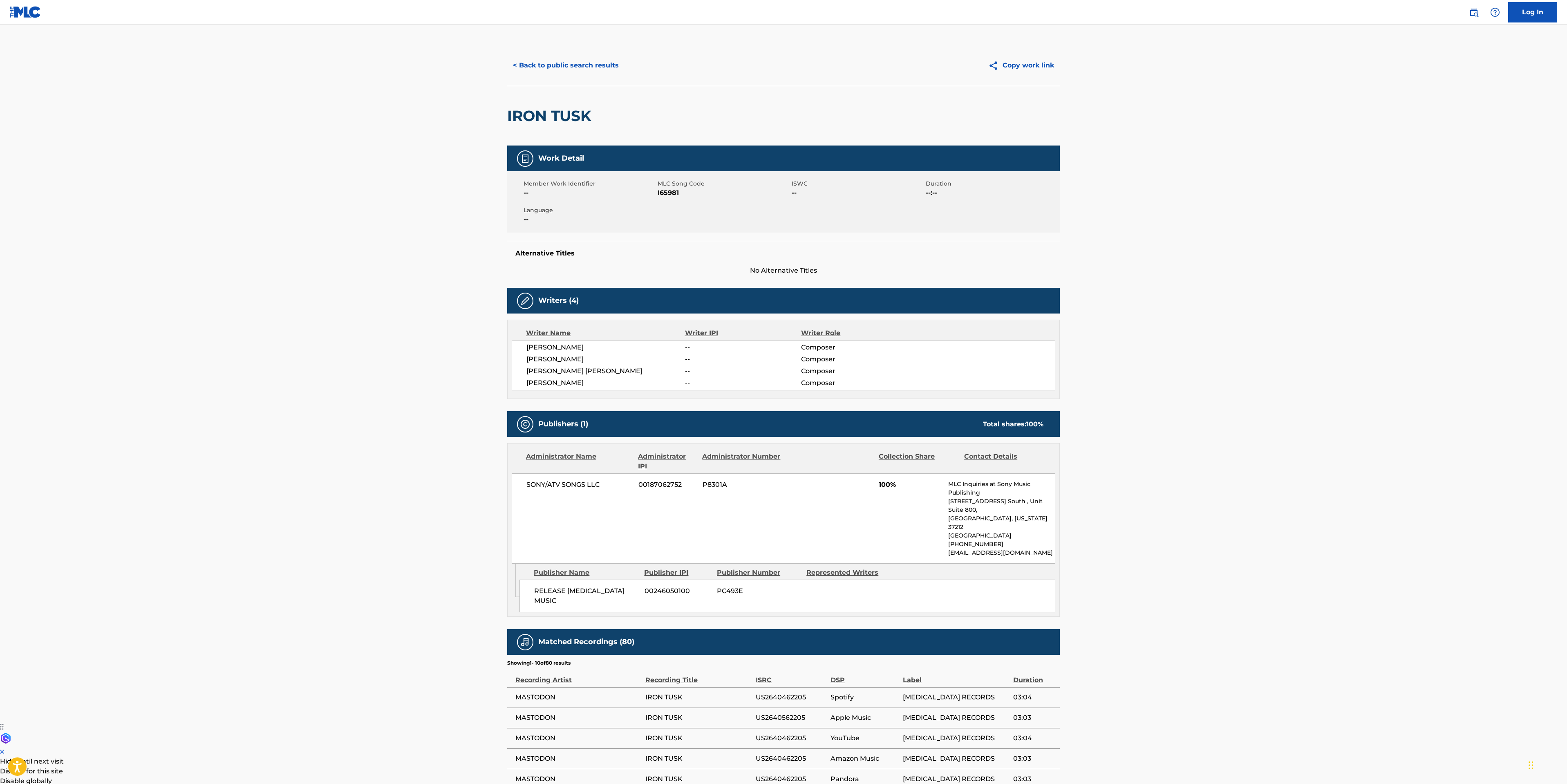
click at [552, 66] on button "< Back to public search results" at bounding box center [566, 66] width 117 height 21
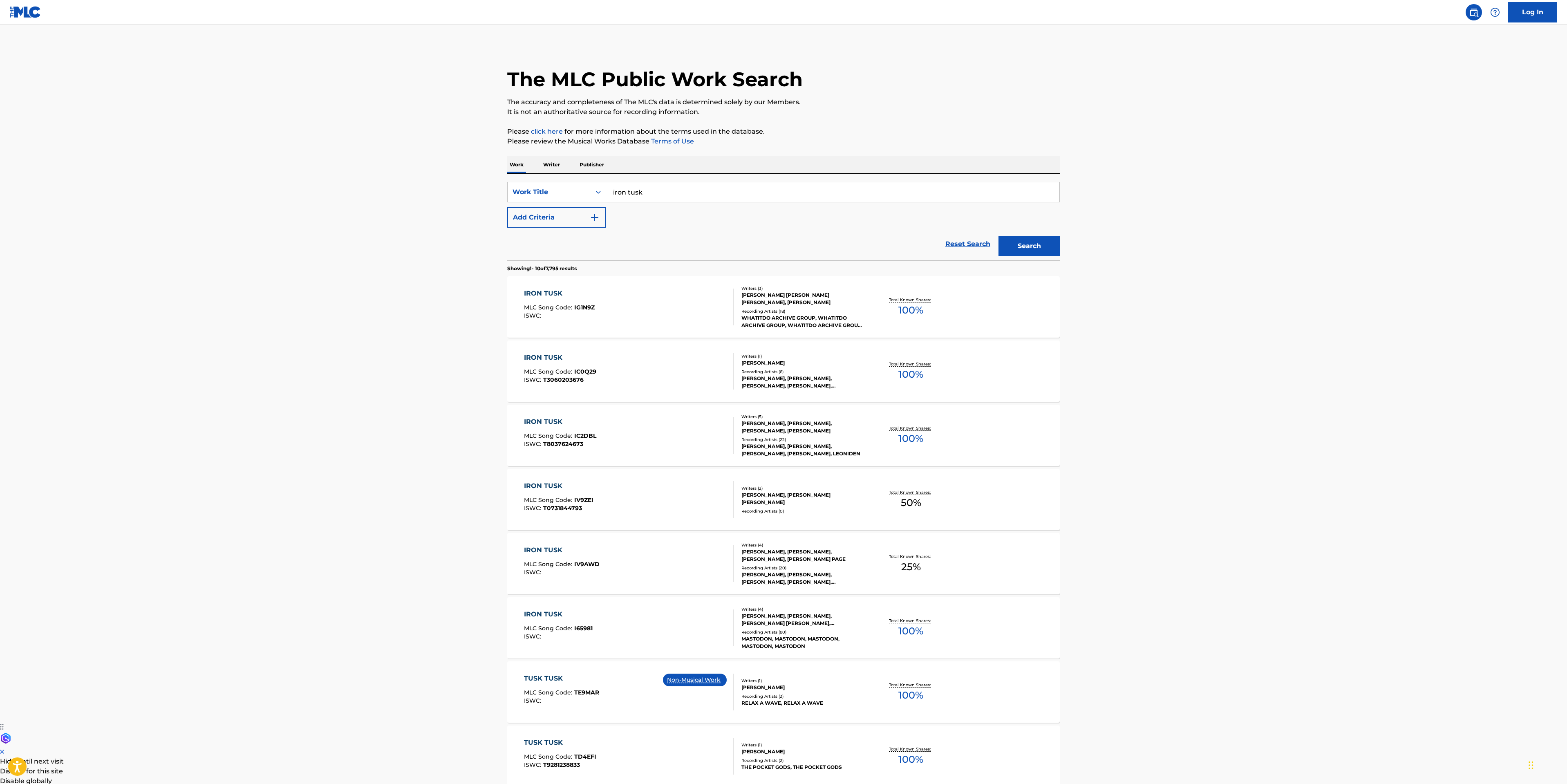
drag, startPoint x: 656, startPoint y: 193, endPoint x: 469, endPoint y: 161, distance: 189.7
click at [507, 174] on div "SearchWithCriteriafccdd53e-27bc-4069-8646-b92e535592e3 Work Title iron tusk Add…" at bounding box center [784, 217] width 552 height 86
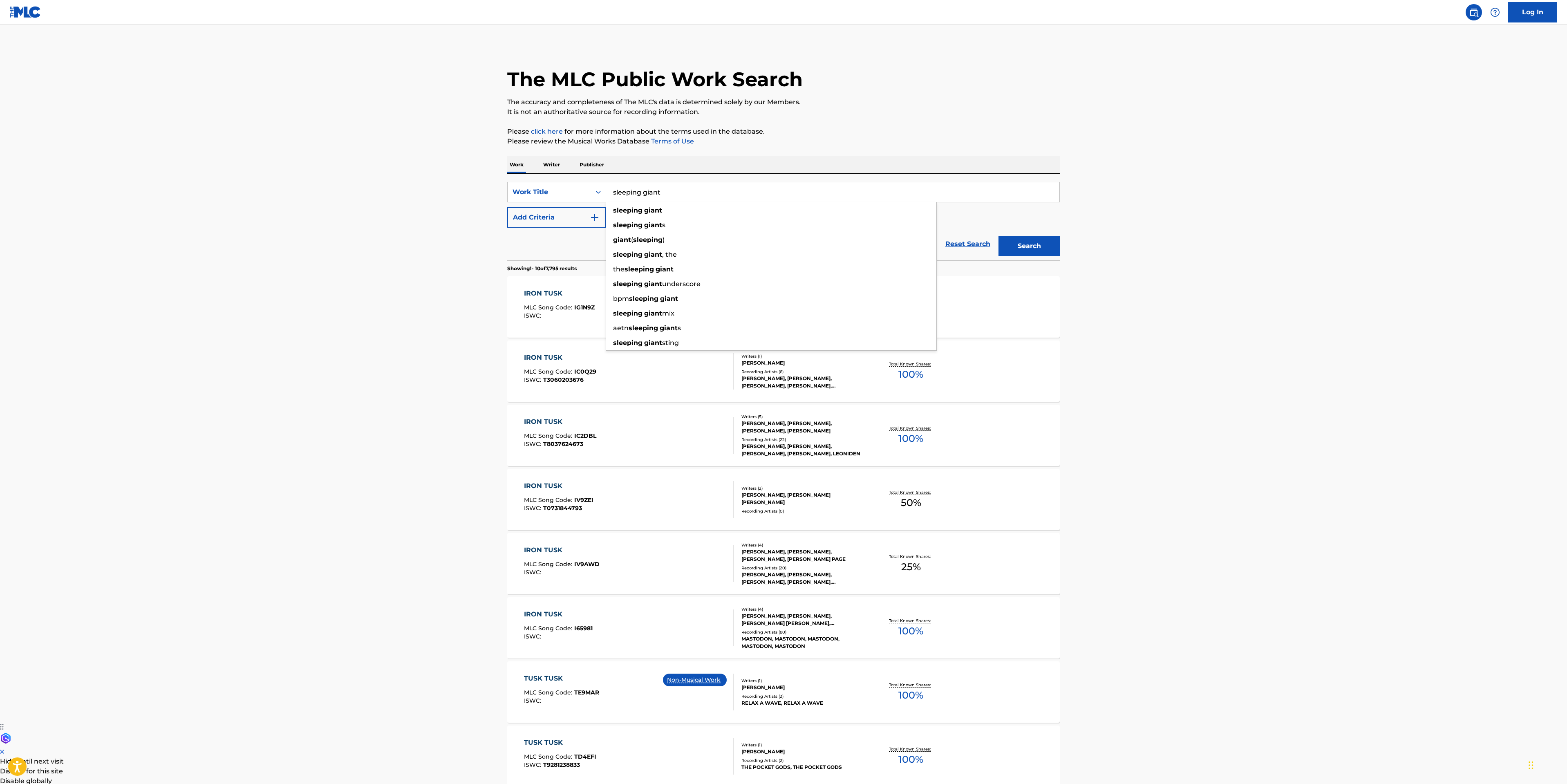
type input "sleeping giant"
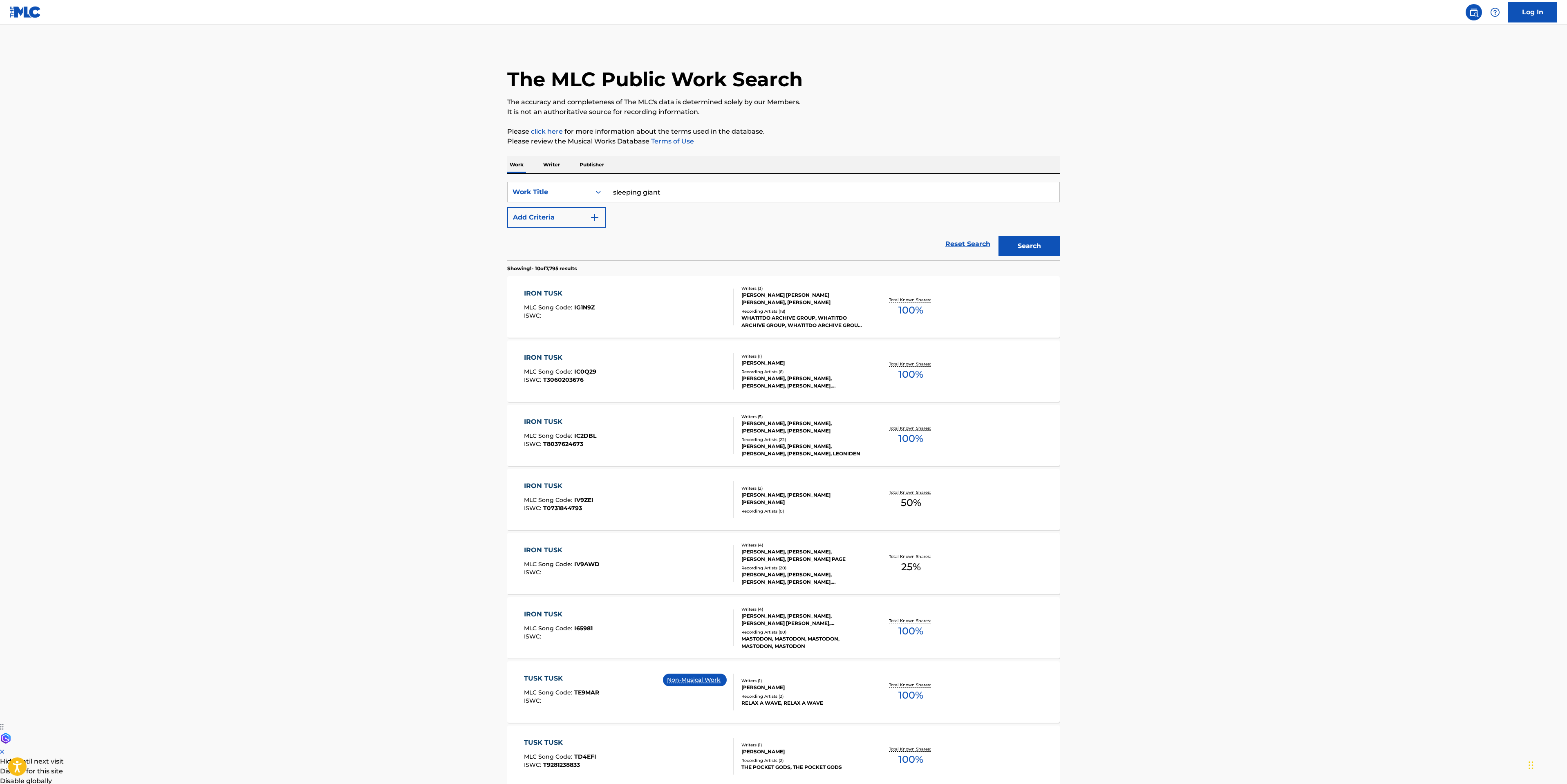
click at [1346, 261] on main "The MLC Public Work Search The accuracy and completeness of The MLC's data is d…" at bounding box center [784, 493] width 1567 height 937
click at [574, 217] on button "Add Criteria" at bounding box center [557, 218] width 99 height 21
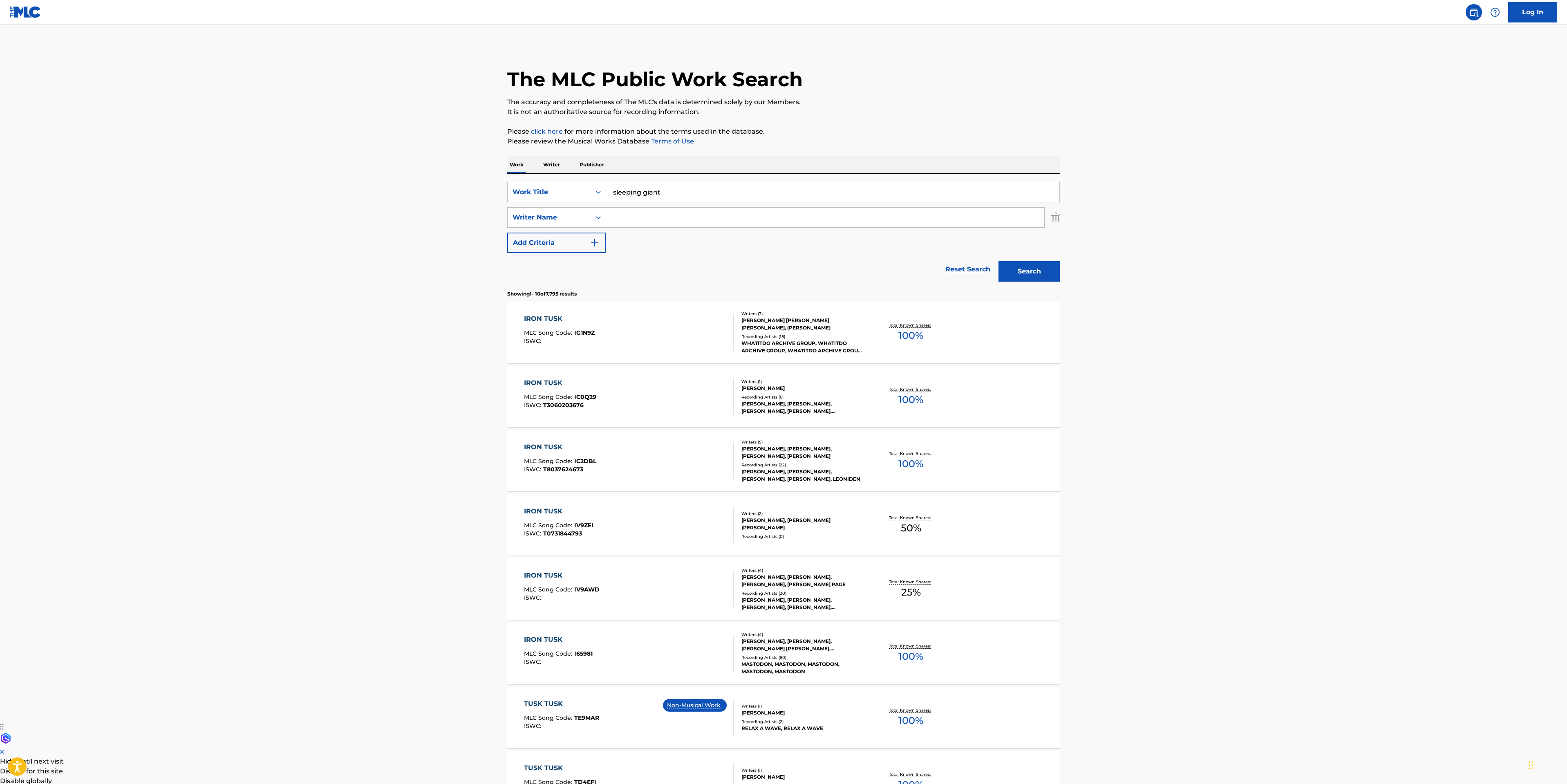
drag, startPoint x: 707, startPoint y: 215, endPoint x: 683, endPoint y: 210, distance: 24.5
click at [698, 210] on input "Search Form" at bounding box center [825, 217] width 438 height 19
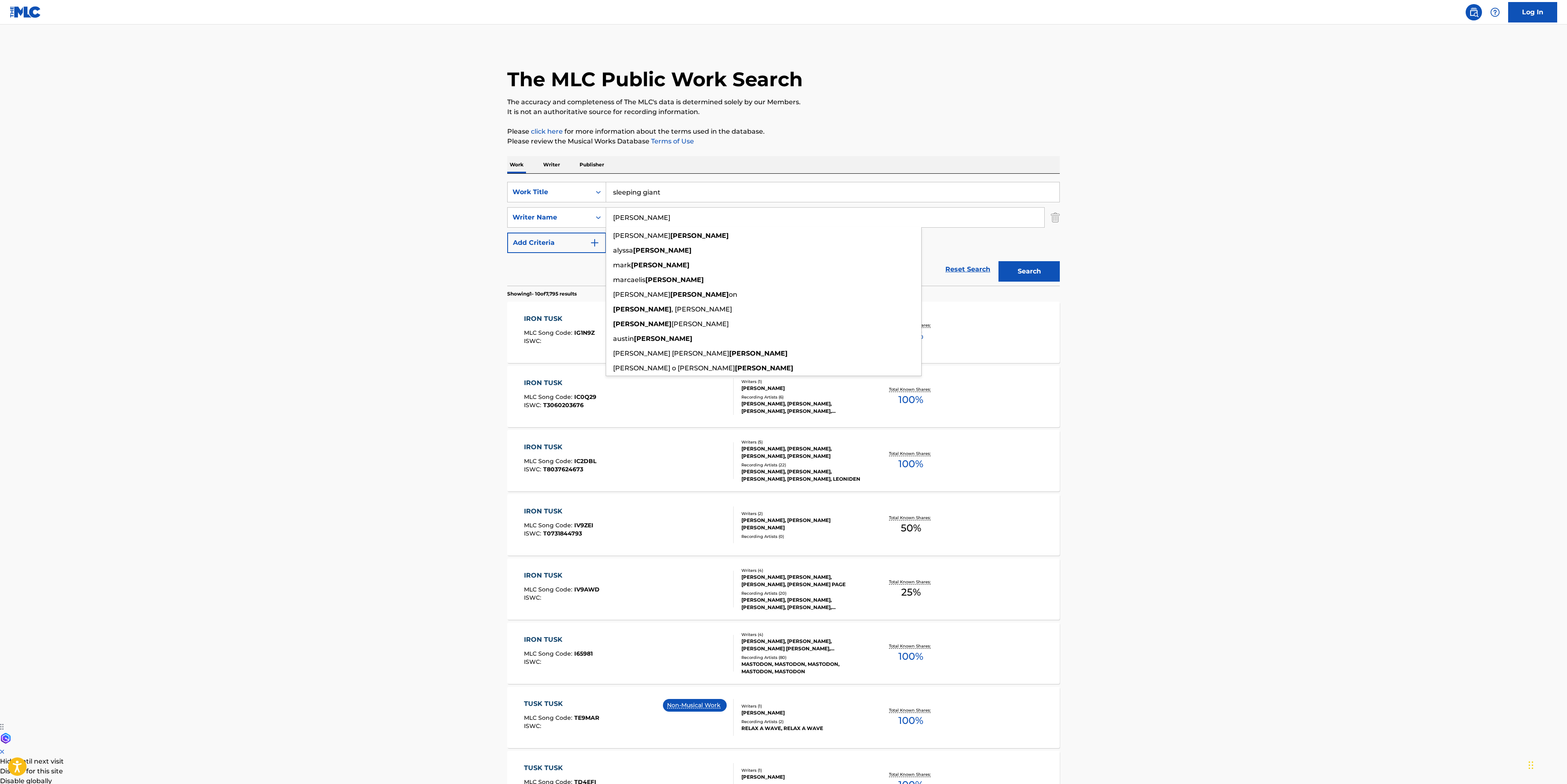
type input "[PERSON_NAME]"
click at [998, 261] on button "Search" at bounding box center [1029, 271] width 61 height 21
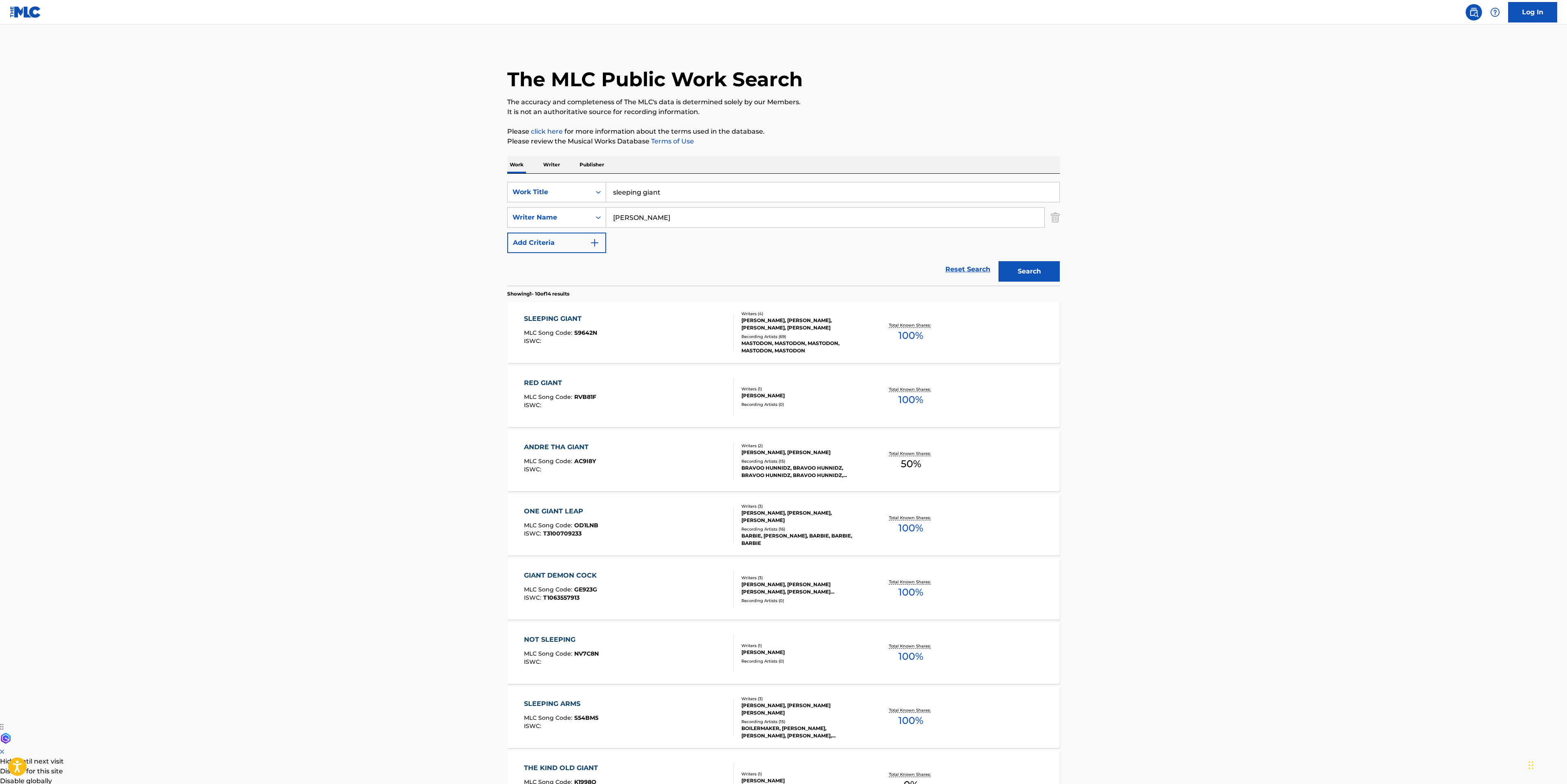
click at [636, 324] on div "SLEEPING GIANT MLC Song Code : S9642N ISWC :" at bounding box center [628, 332] width 210 height 36
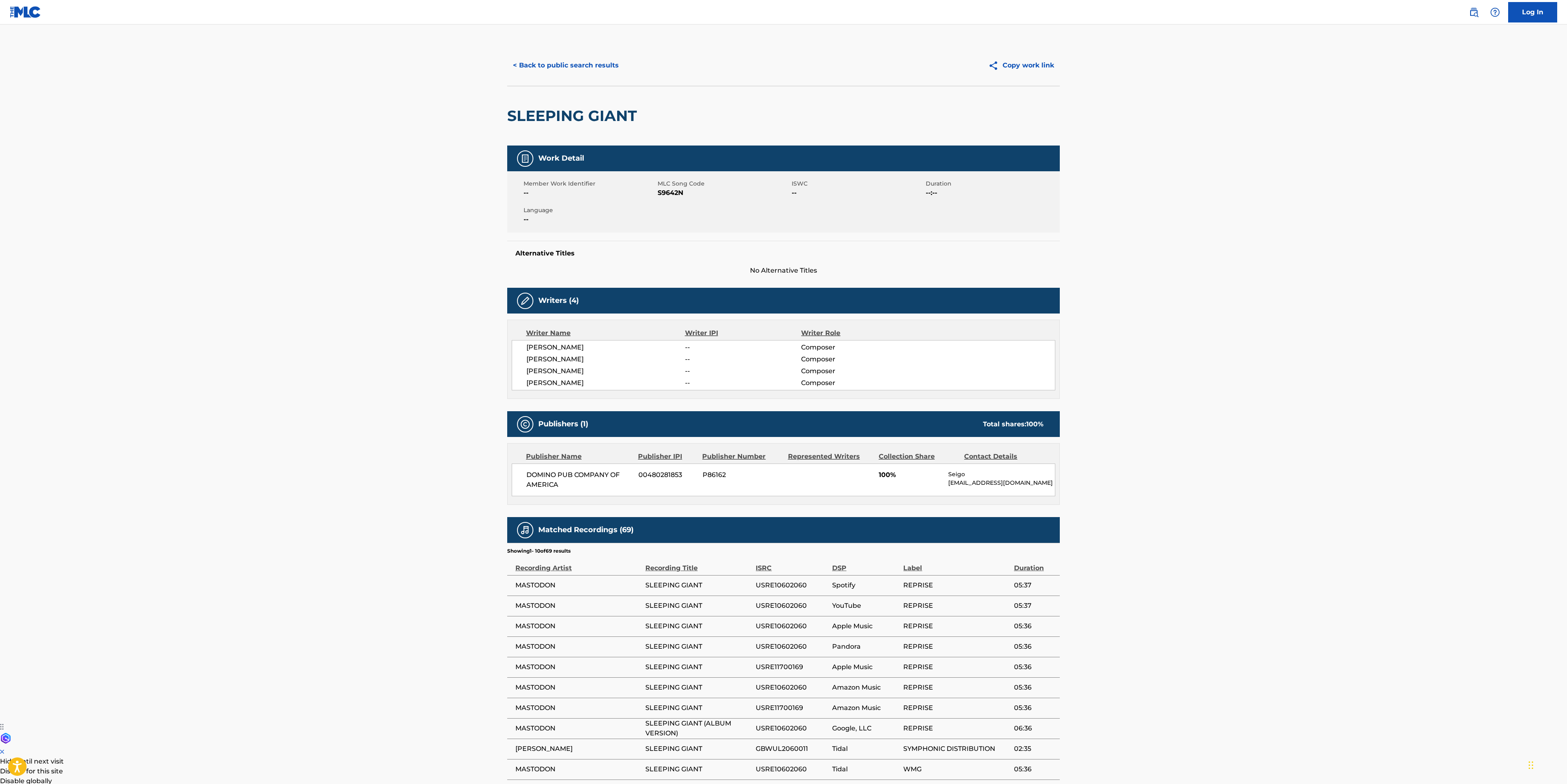
click at [583, 73] on button "< Back to public search results" at bounding box center [566, 66] width 117 height 21
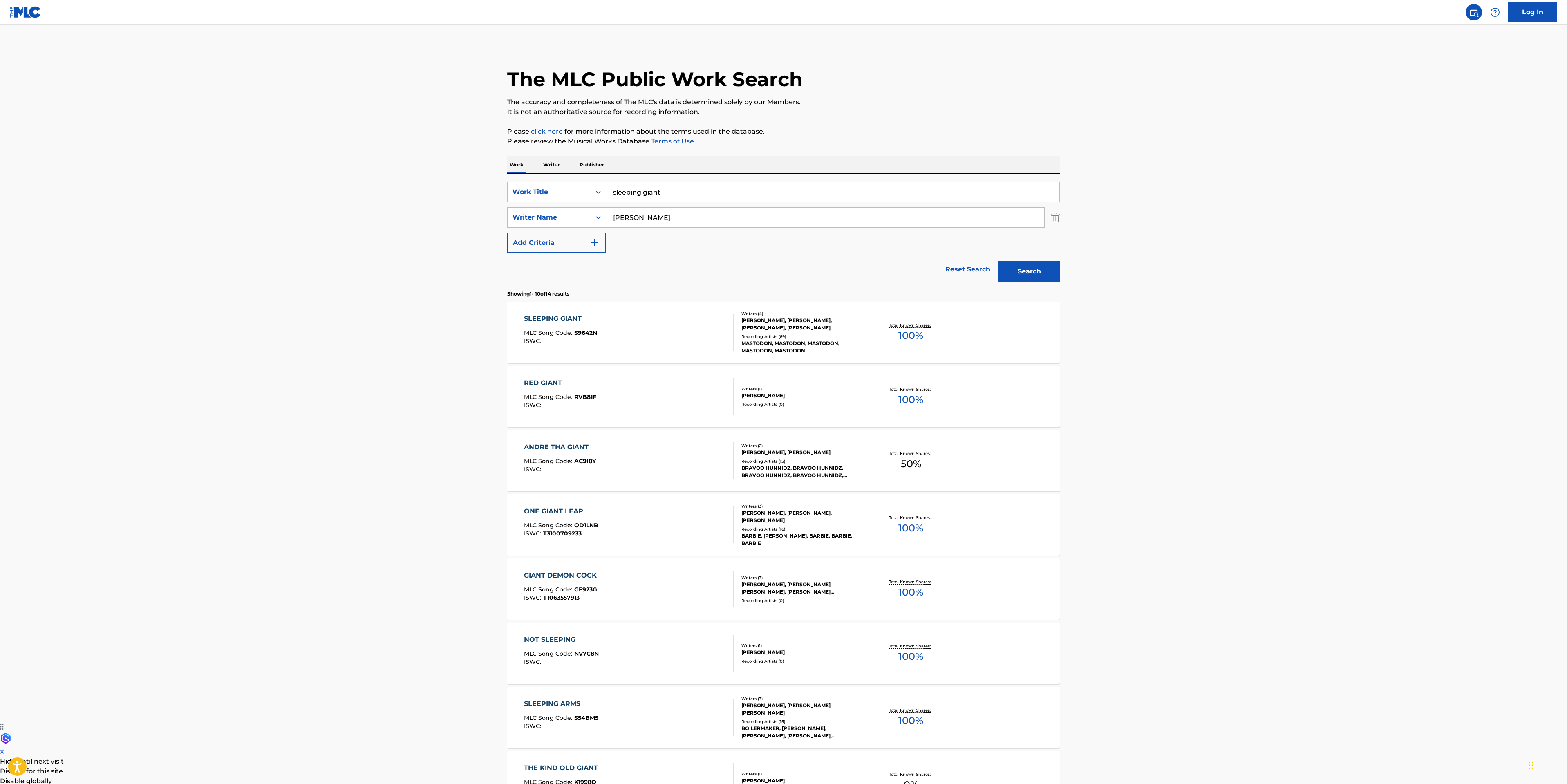
click at [293, 195] on main "The MLC Public Work Search The accuracy and completeness of The MLC's data is d…" at bounding box center [784, 505] width 1567 height 962
type input "divinations"
click at [998, 261] on button "Search" at bounding box center [1029, 271] width 61 height 21
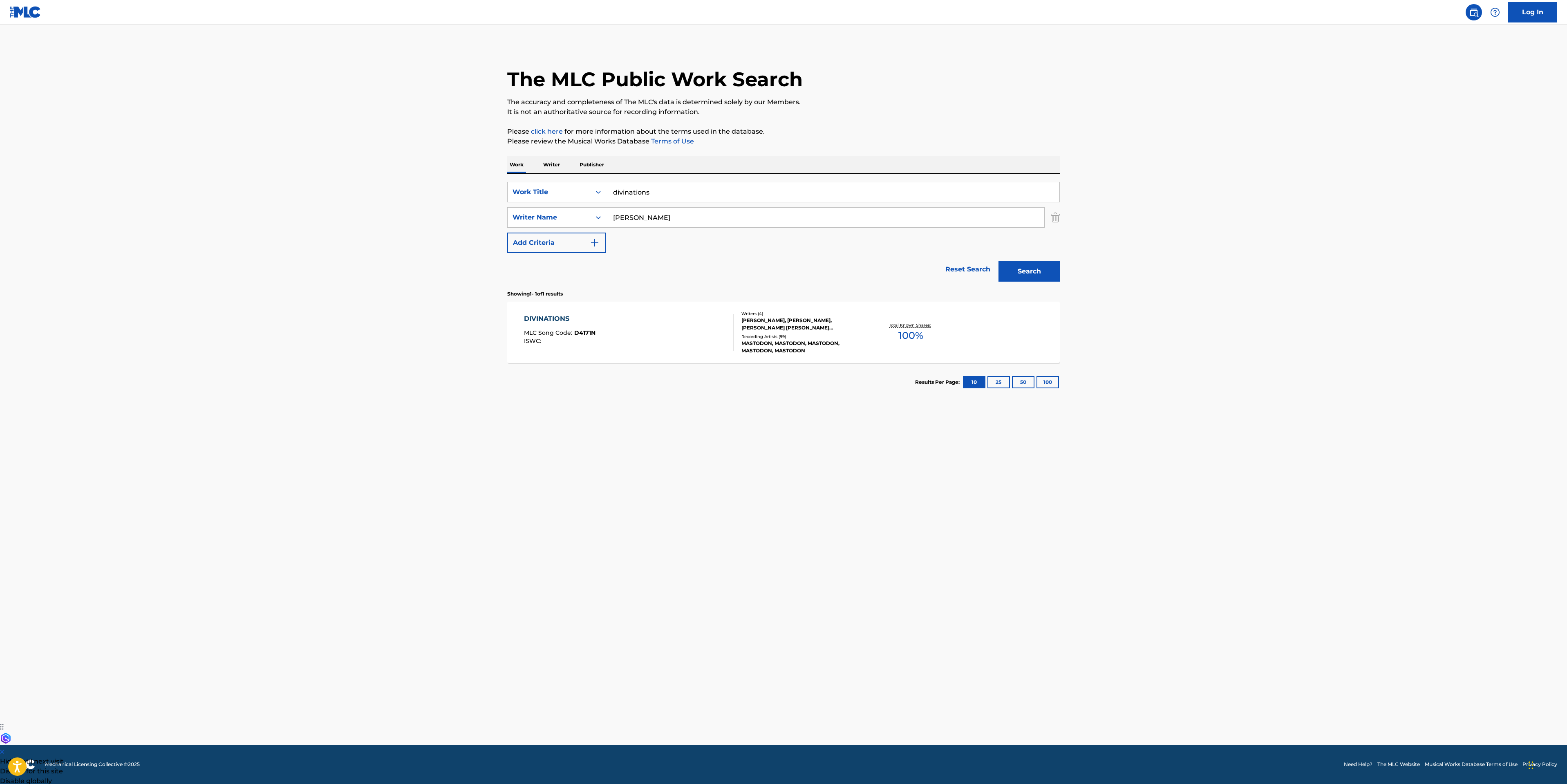
click at [696, 349] on div "DIVINATIONS MLC Song Code : D4171N ISWC :" at bounding box center [628, 332] width 210 height 36
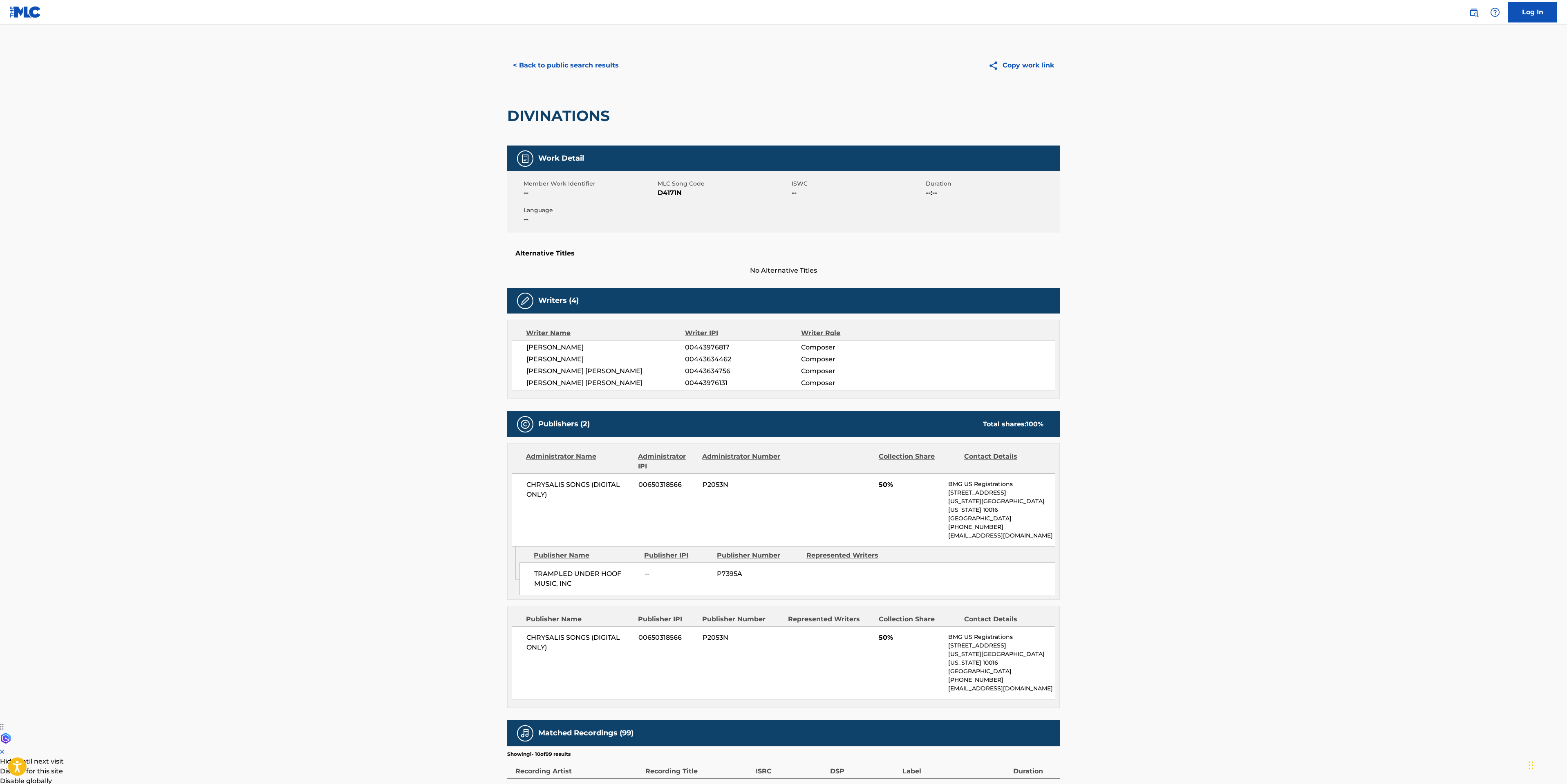
click at [602, 72] on button "< Back to public search results" at bounding box center [566, 66] width 117 height 21
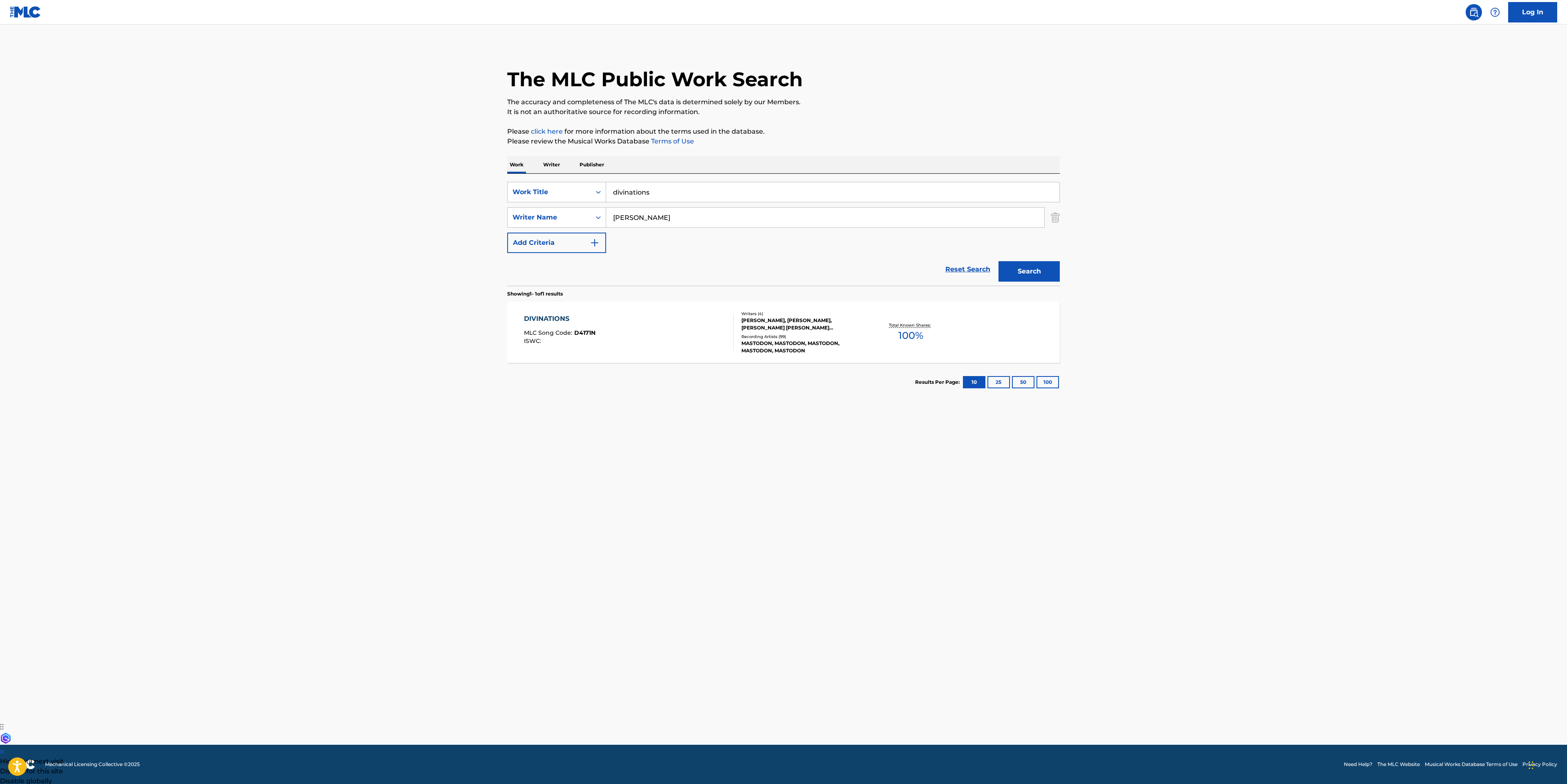
drag, startPoint x: 681, startPoint y: 193, endPoint x: 83, endPoint y: 113, distance: 603.3
click at [530, 207] on div "SearchWithCriteriafccdd53e-27bc-4069-8646-b92e535592e3 Work Title divinations S…" at bounding box center [784, 217] width 552 height 71
type input "rates"
type input "fates triumph"
click at [717, 209] on div "fates triumph" at bounding box center [771, 210] width 330 height 15
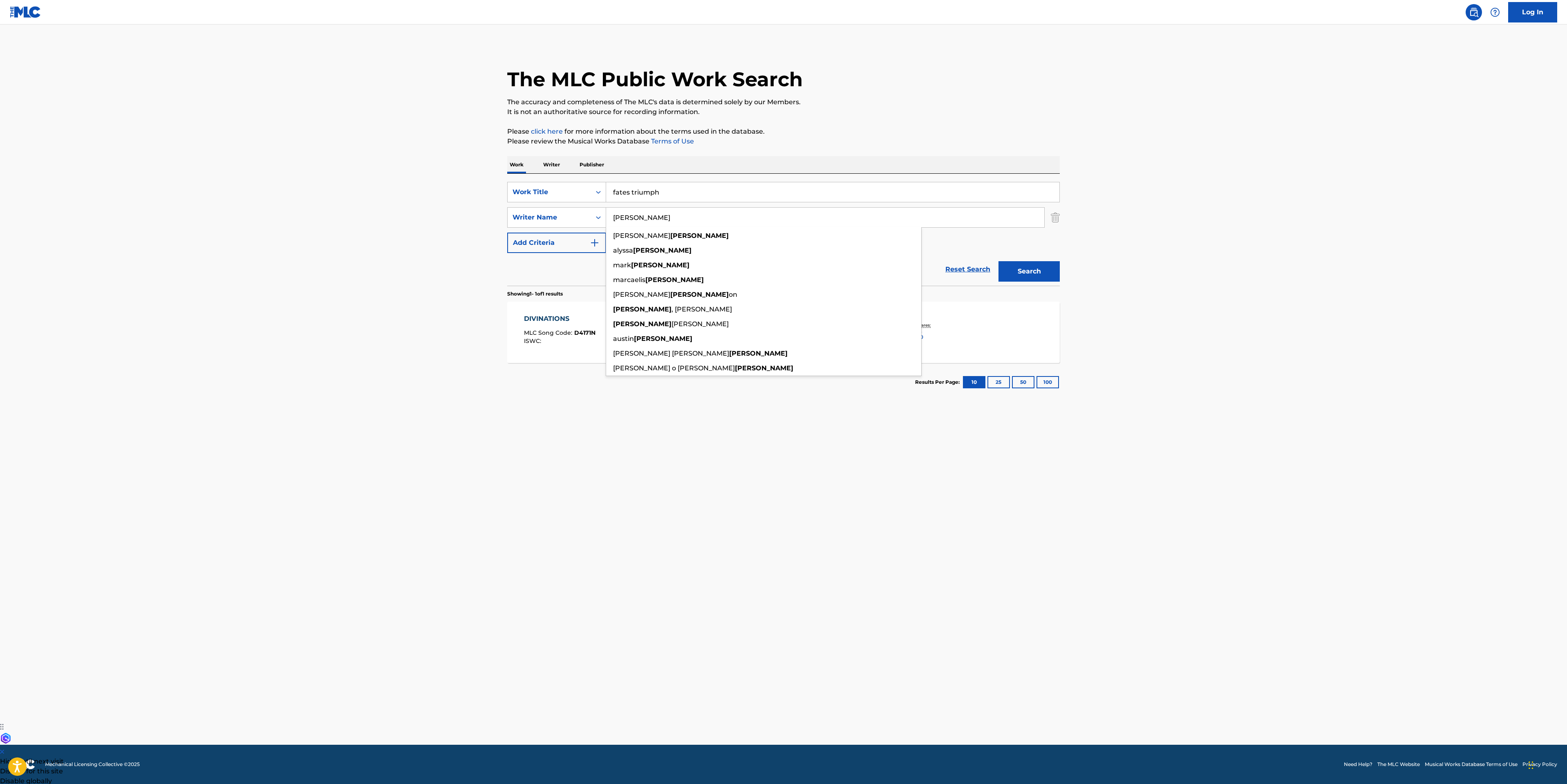
drag, startPoint x: 698, startPoint y: 212, endPoint x: 410, endPoint y: 206, distance: 288.1
click at [410, 206] on main "The MLC Public Work Search The accuracy and completeness of The MLC's data is d…" at bounding box center [784, 384] width 1567 height 720
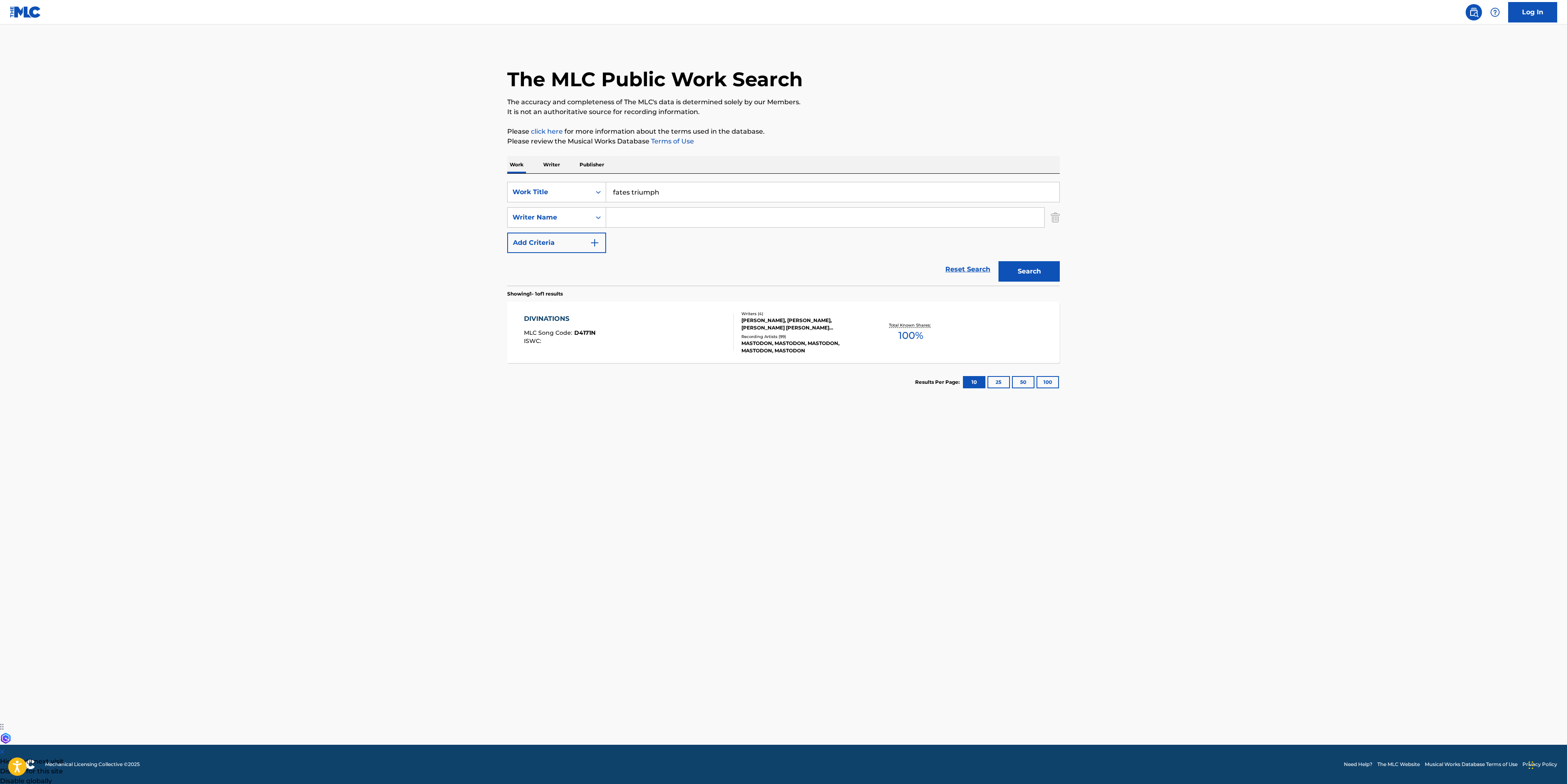
click at [1048, 266] on button "Search" at bounding box center [1029, 271] width 61 height 21
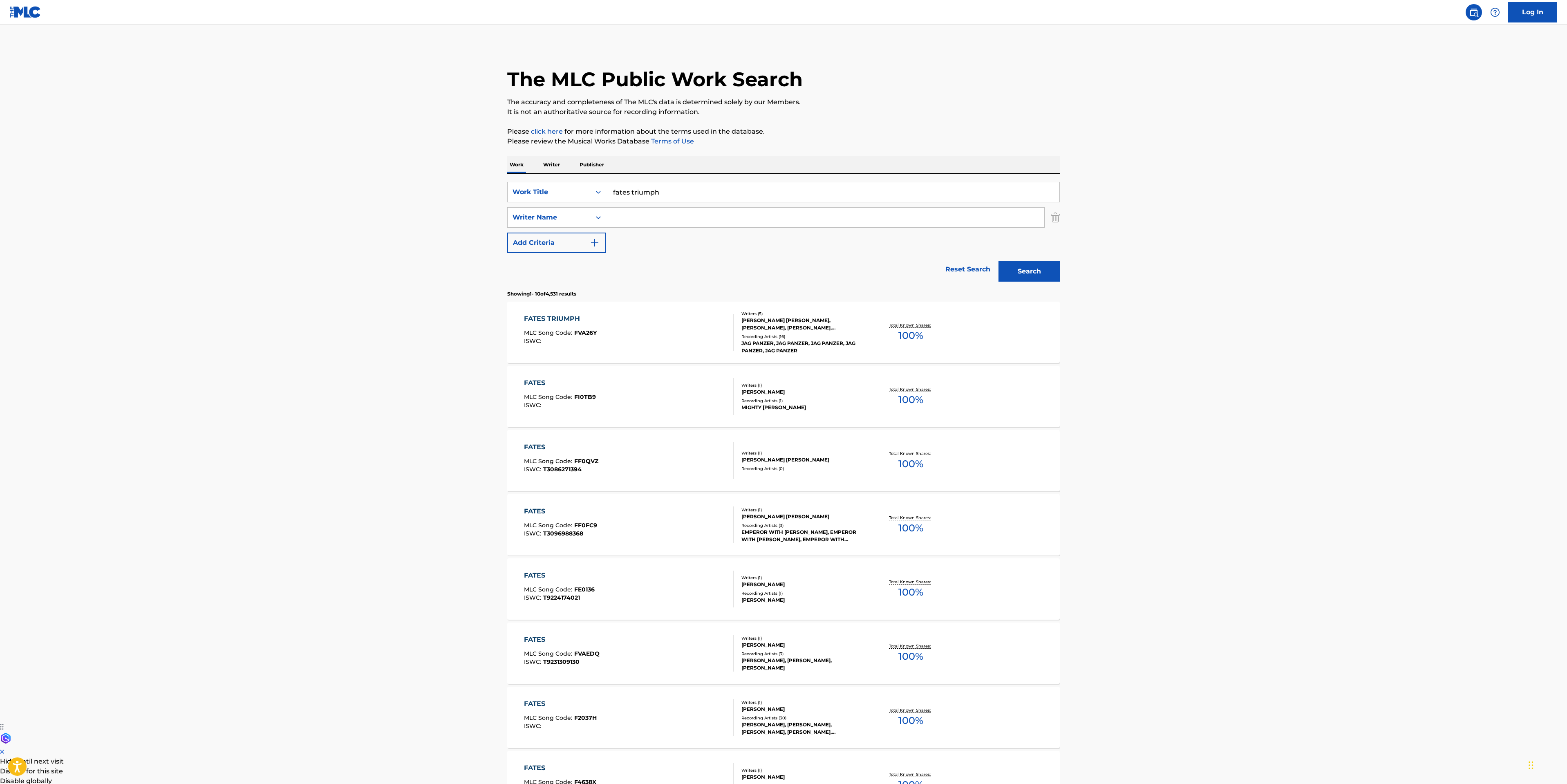
click at [642, 333] on div "FATES TRIUMPH MLC Song Code : FVA26Y ISWC :" at bounding box center [628, 332] width 210 height 36
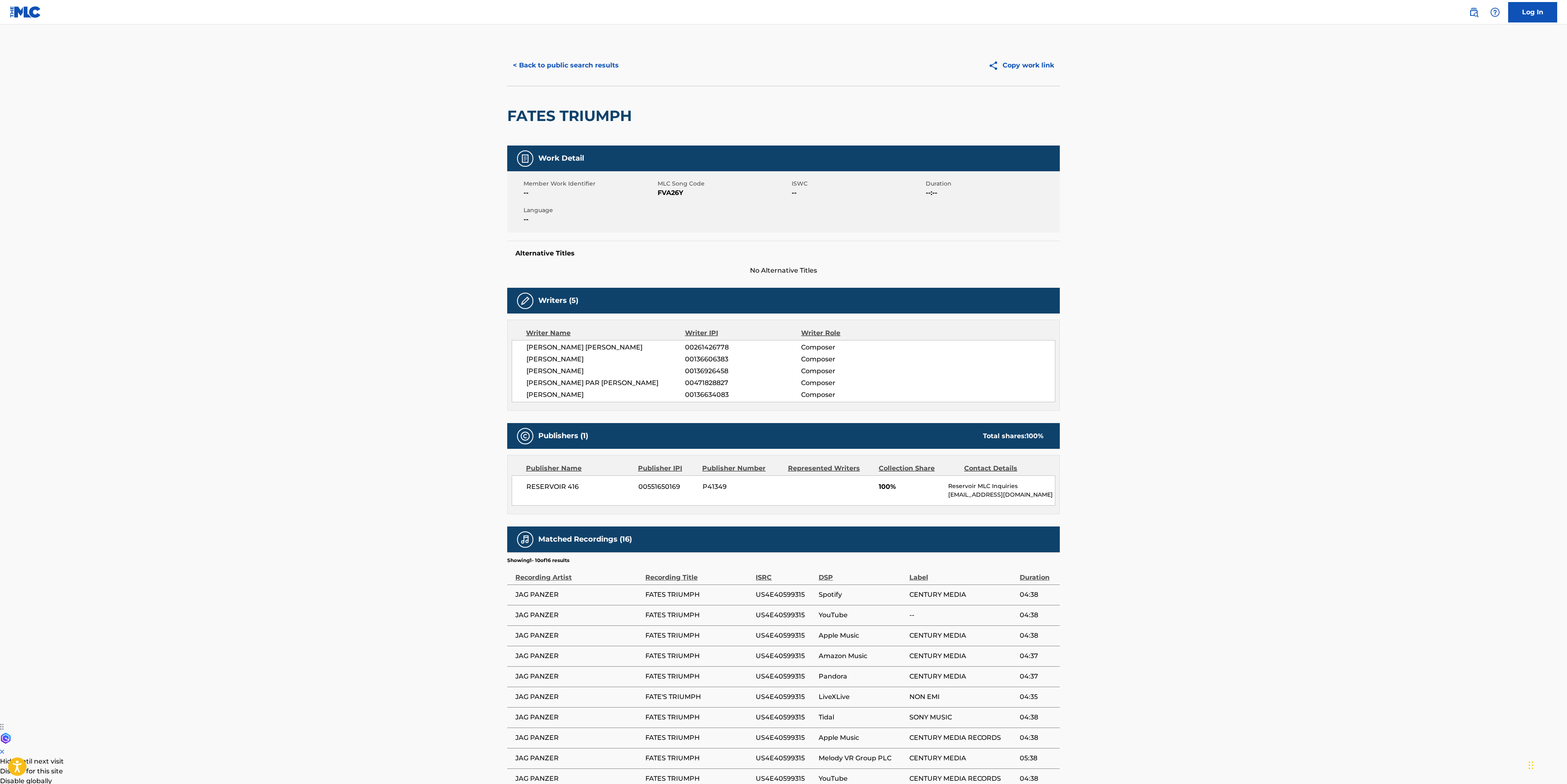
click at [622, 345] on span "CHRISTOPHER JOHN BRODERICK" at bounding box center [605, 347] width 159 height 10
click at [574, 356] on span "HARRY CONKLIN" at bounding box center [605, 359] width 159 height 10
copy span "CONKLIN"
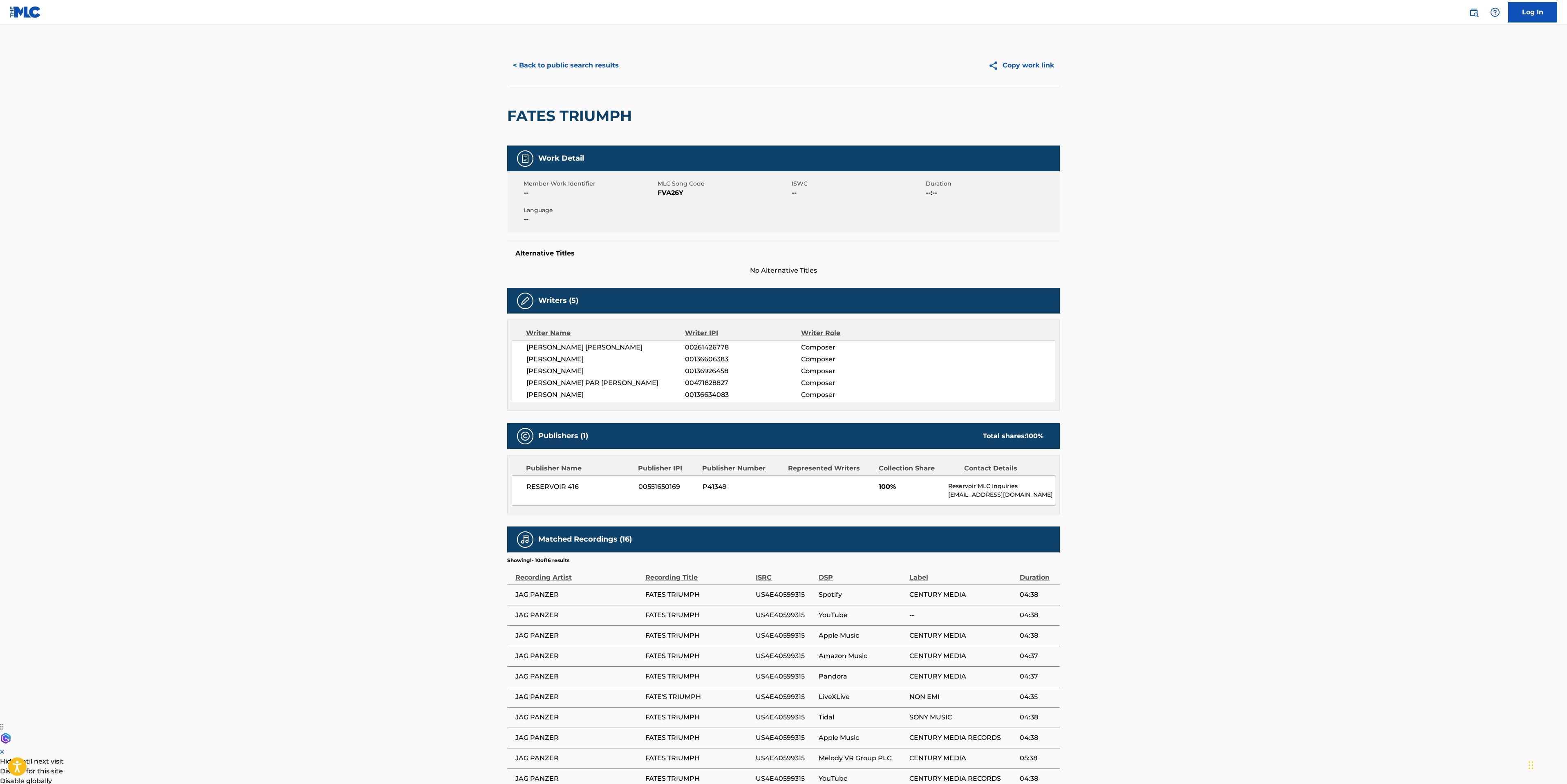
click at [224, 279] on main "< Back to public search results Copy work link FATES TRIUMPH Work Detail Member…" at bounding box center [784, 428] width 1567 height 807
click at [585, 52] on div "< Back to public search results Copy work link" at bounding box center [784, 65] width 552 height 41
click at [586, 55] on button "< Back to public search results" at bounding box center [566, 66] width 117 height 21
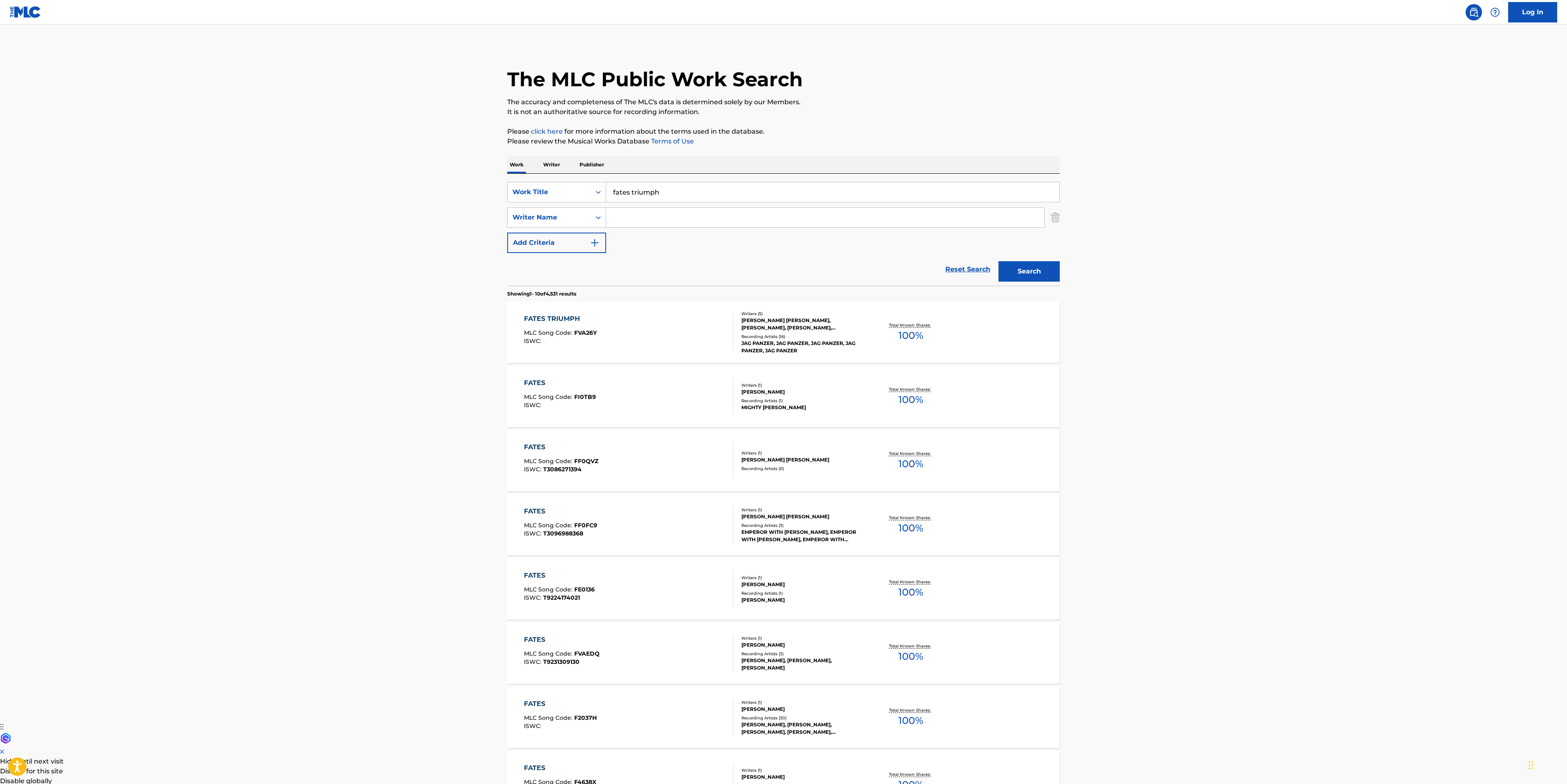
click at [653, 213] on input "Search Form" at bounding box center [825, 217] width 438 height 19
paste input "CONKLIN"
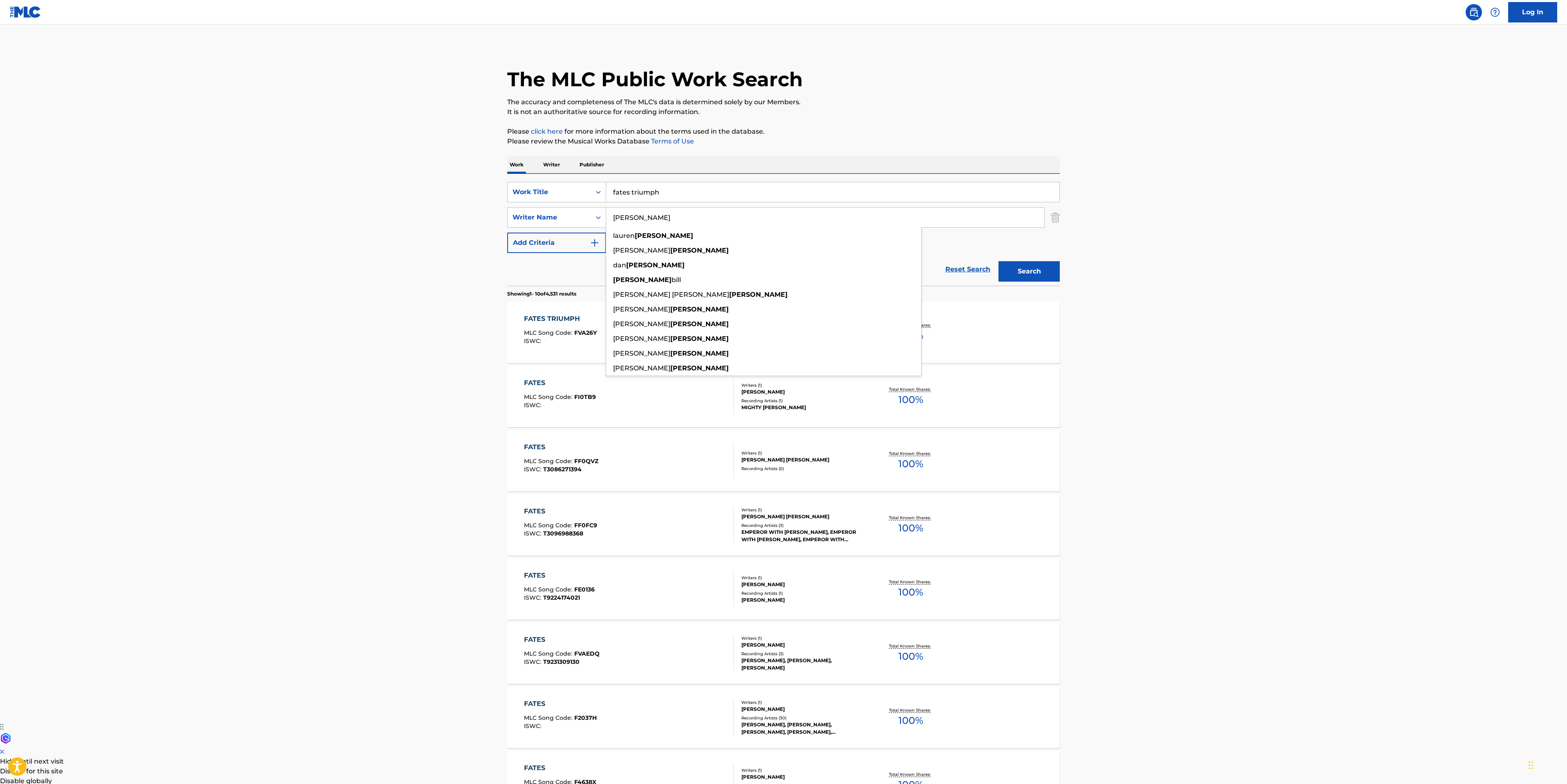
type input "CONKLIN"
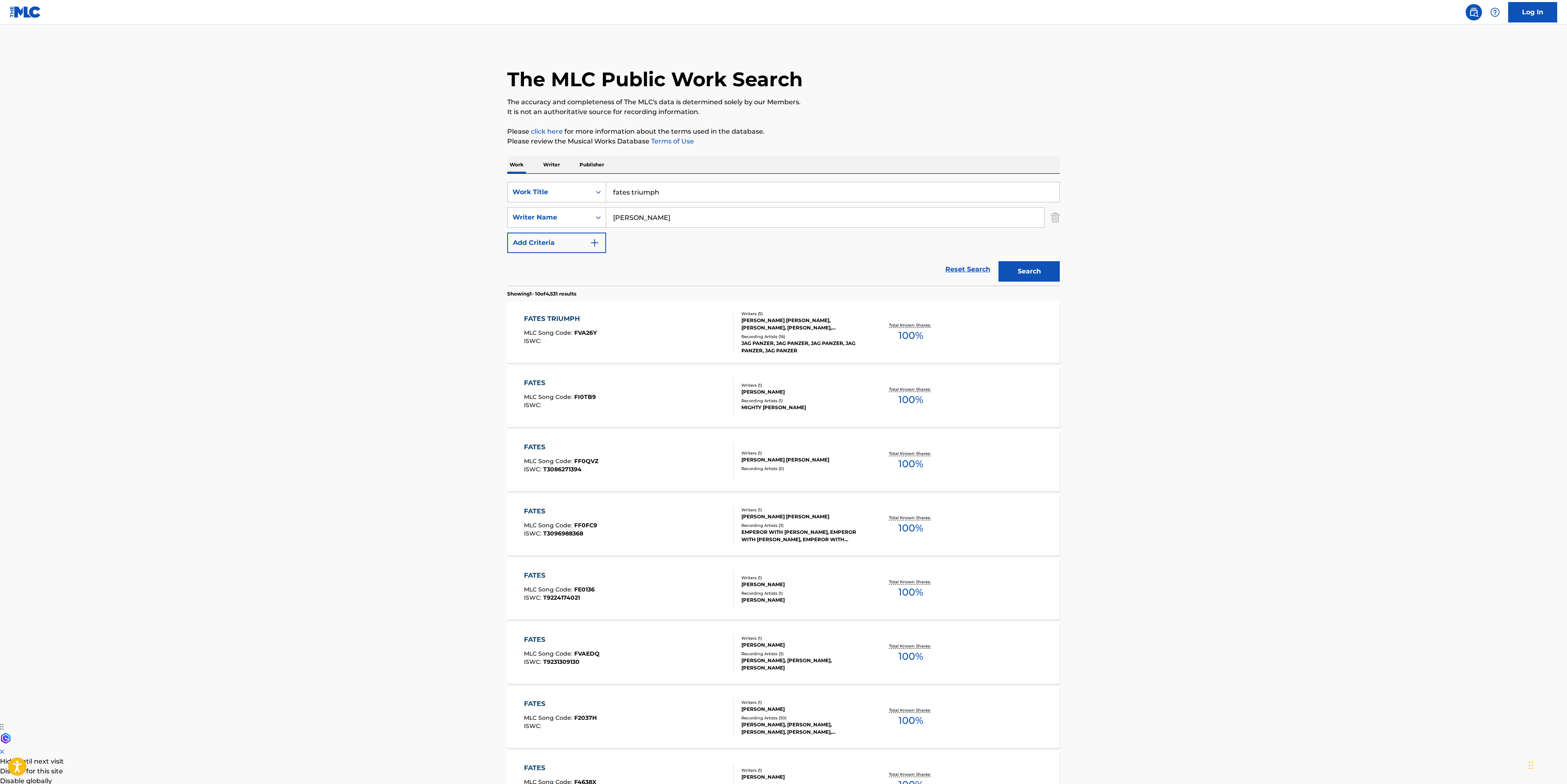
drag, startPoint x: 1030, startPoint y: 280, endPoint x: 709, endPoint y: 148, distance: 347.1
click at [709, 144] on div "The MLC Public Work Search The accuracy and completeness of The MLC's data is d…" at bounding box center [784, 513] width 572 height 937
drag, startPoint x: 670, startPoint y: 195, endPoint x: 33, endPoint y: 173, distance: 637.4
click at [490, 173] on main "The MLC Public Work Search The accuracy and completeness of The MLC's data is d…" at bounding box center [784, 505] width 1567 height 962
type input "prey!"
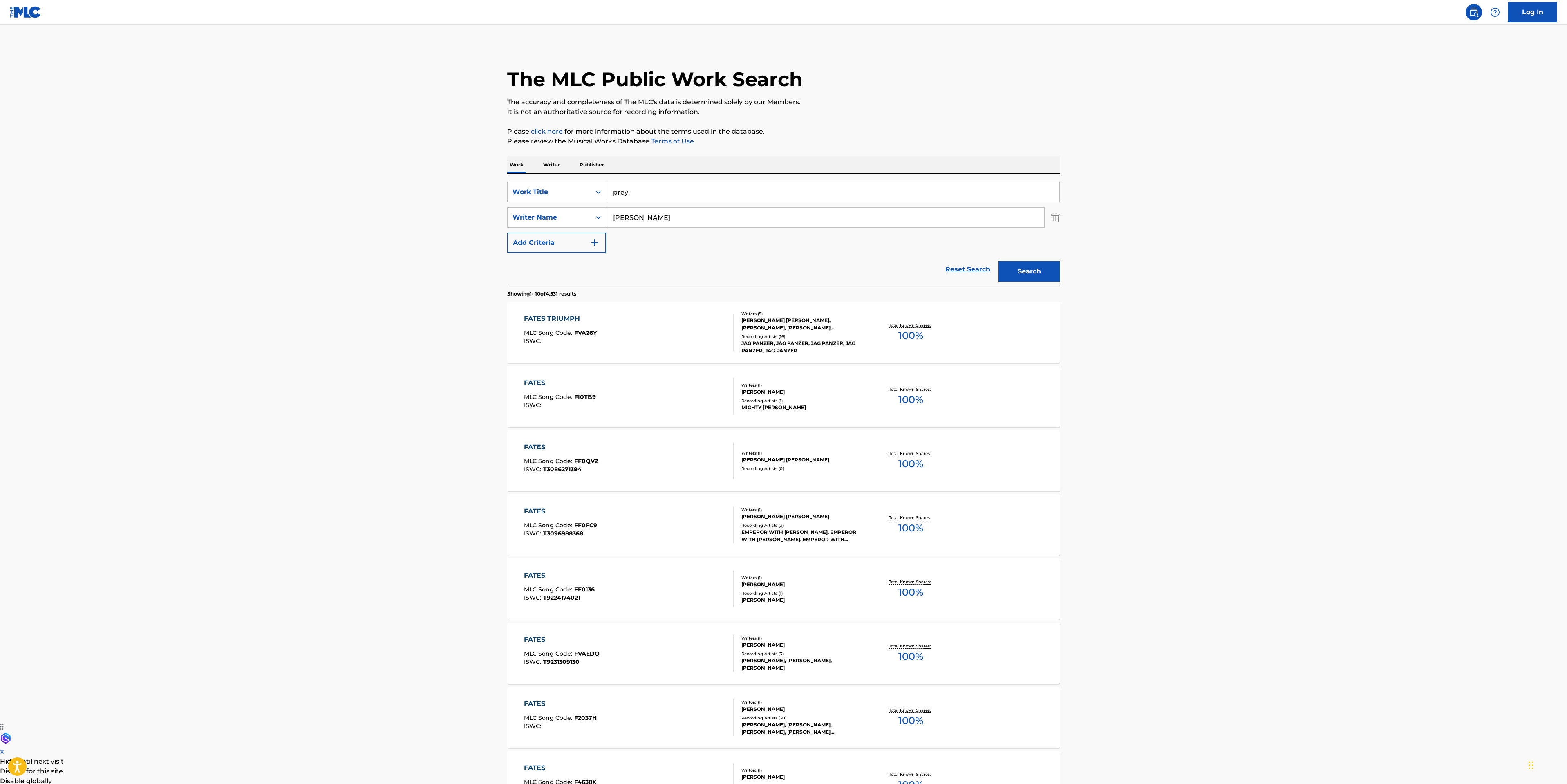
click at [1033, 268] on button "Search" at bounding box center [1029, 271] width 61 height 21
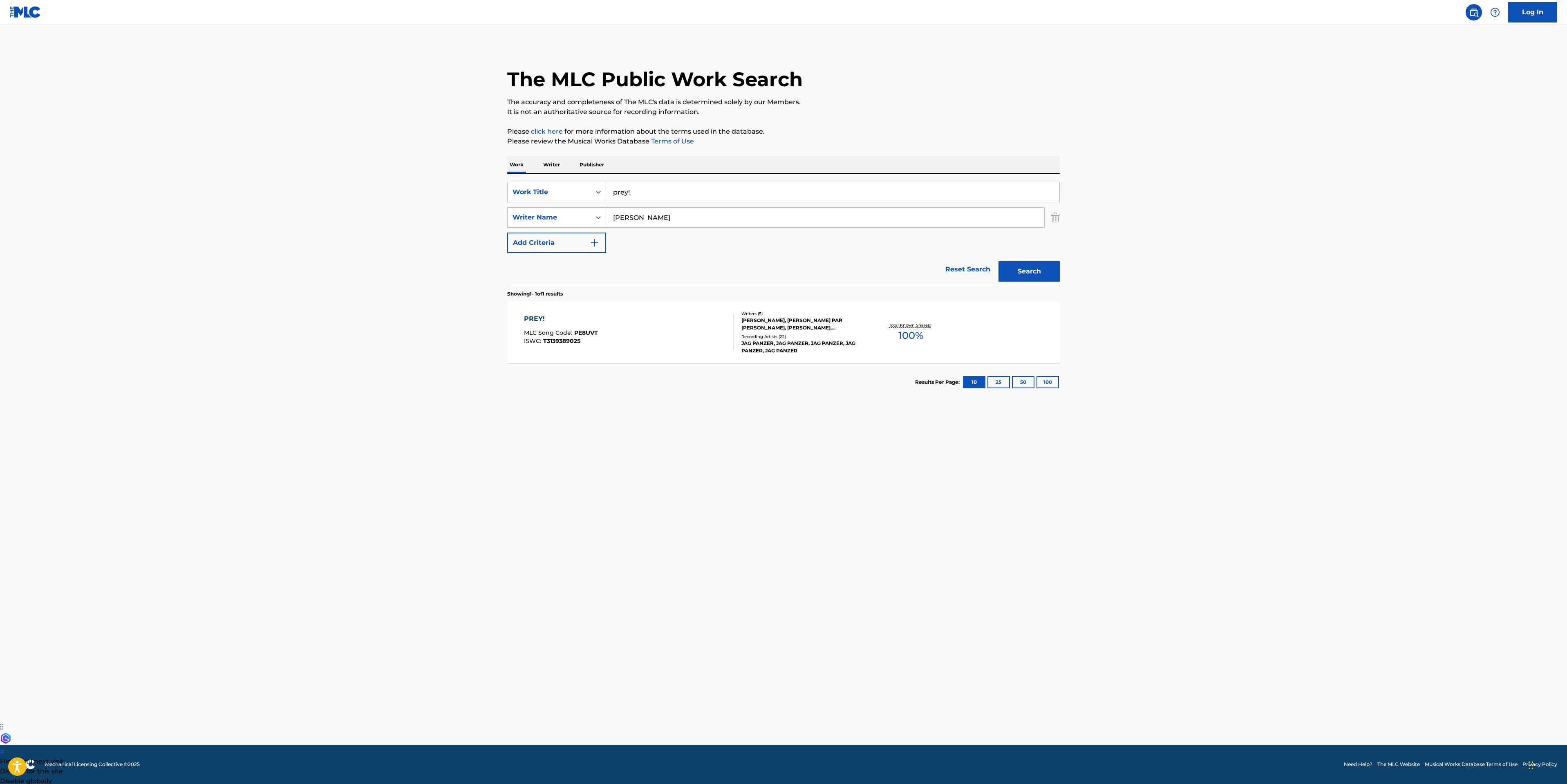
click at [628, 343] on div "PREY! MLC Song Code : PE8UVT ISWC : T3139389025" at bounding box center [628, 332] width 210 height 36
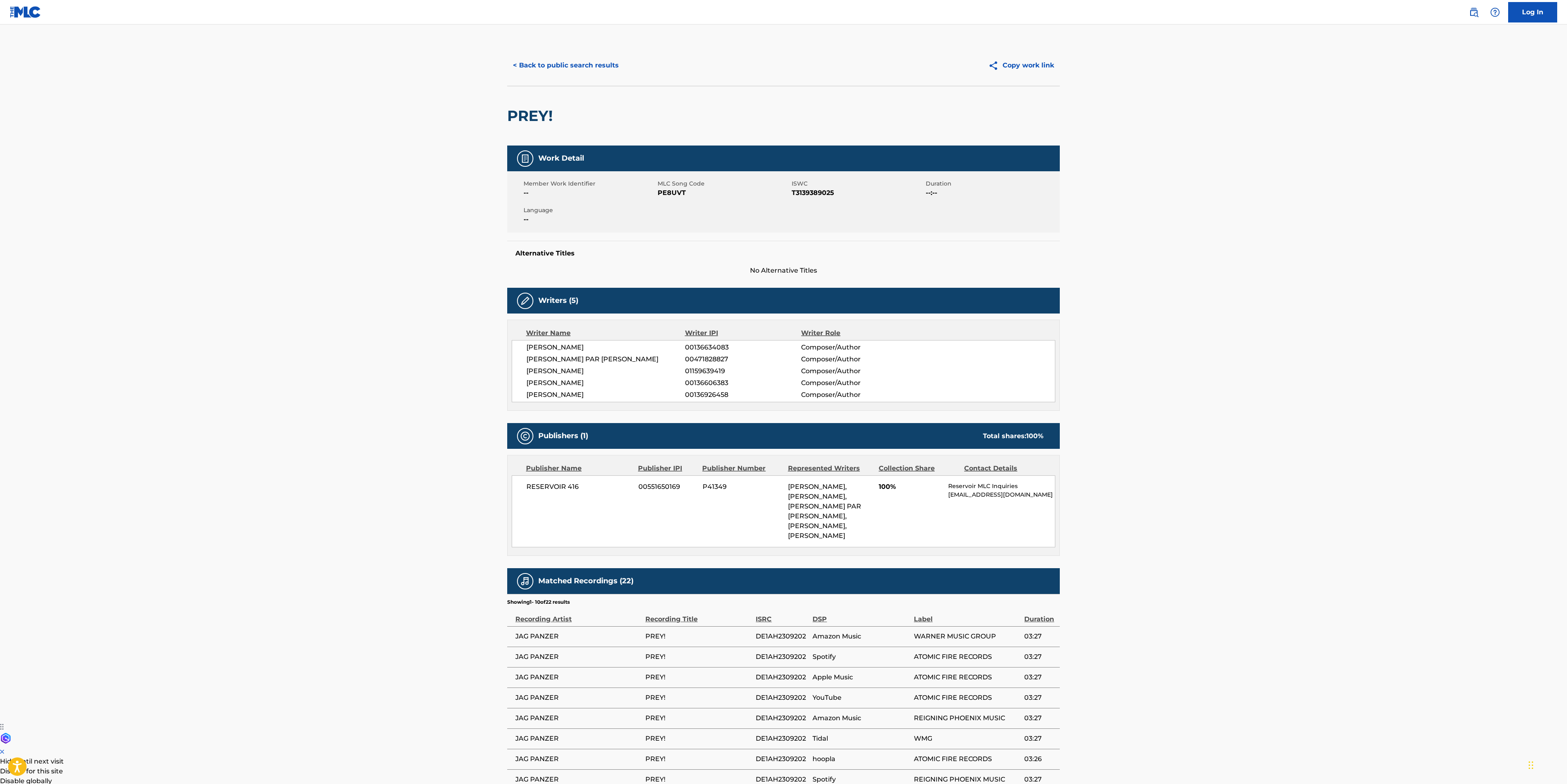
click at [580, 63] on button "< Back to public search results" at bounding box center [566, 66] width 117 height 21
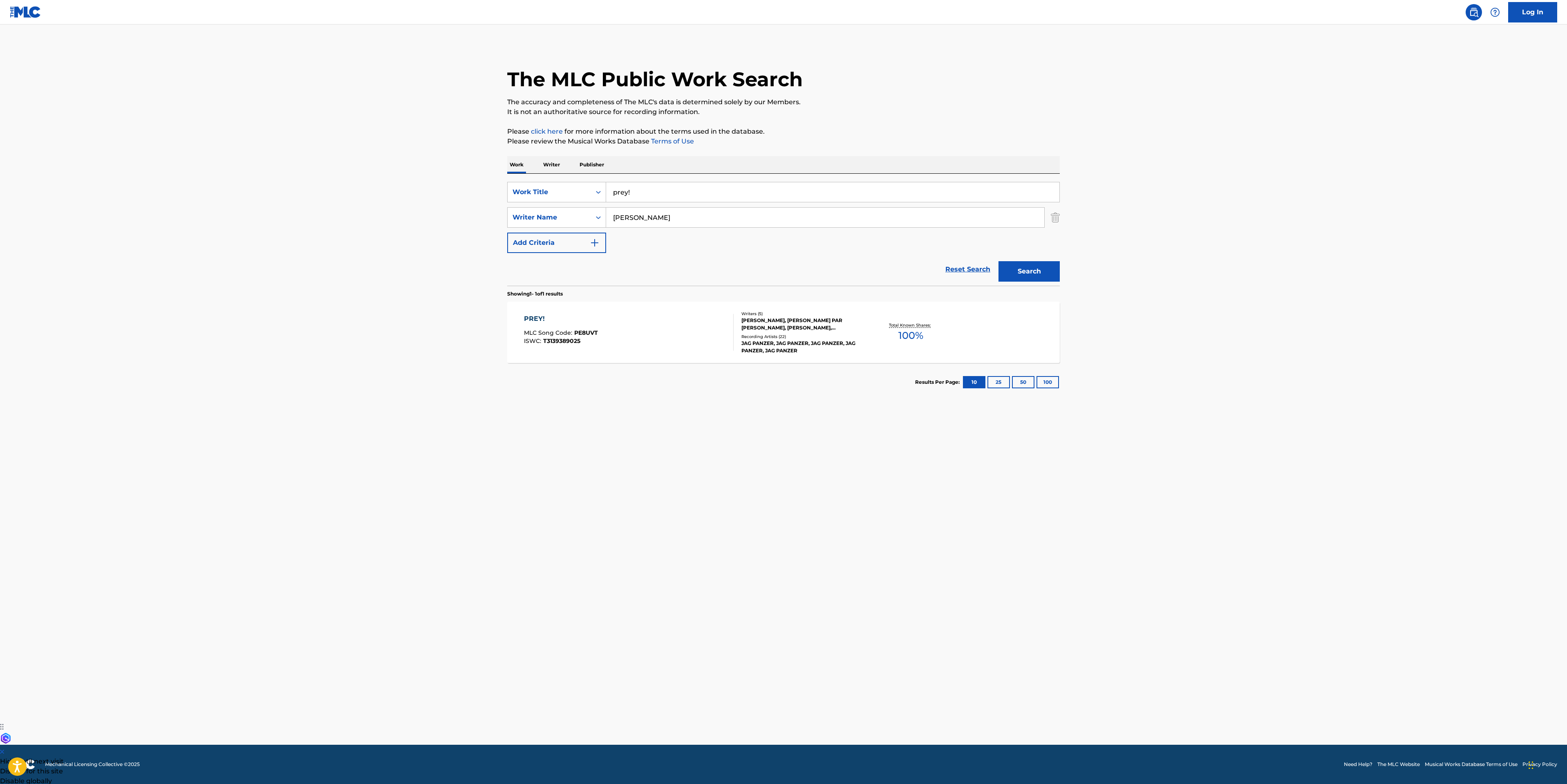
drag, startPoint x: 656, startPoint y: 196, endPoint x: 241, endPoint y: 161, distance: 416.5
click at [394, 181] on main "The MLC Public Work Search The accuracy and completeness of The MLC's data is d…" at bounding box center [784, 384] width 1567 height 720
type input "black sunday"
click at [998, 261] on button "Search" at bounding box center [1029, 271] width 61 height 21
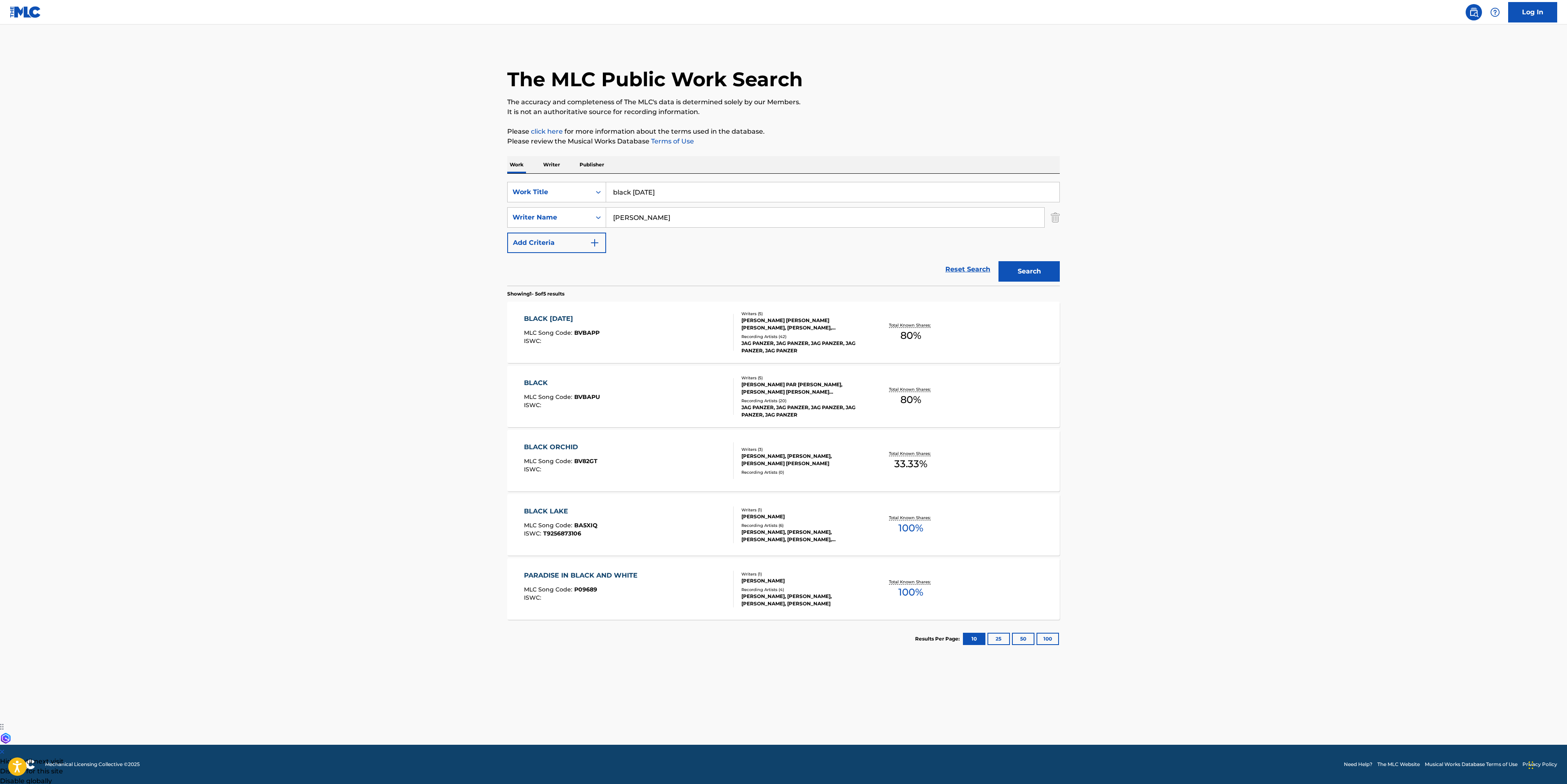
click at [633, 338] on div "BLACK SUNDAY MLC Song Code : BVBAPP ISWC :" at bounding box center [628, 332] width 210 height 36
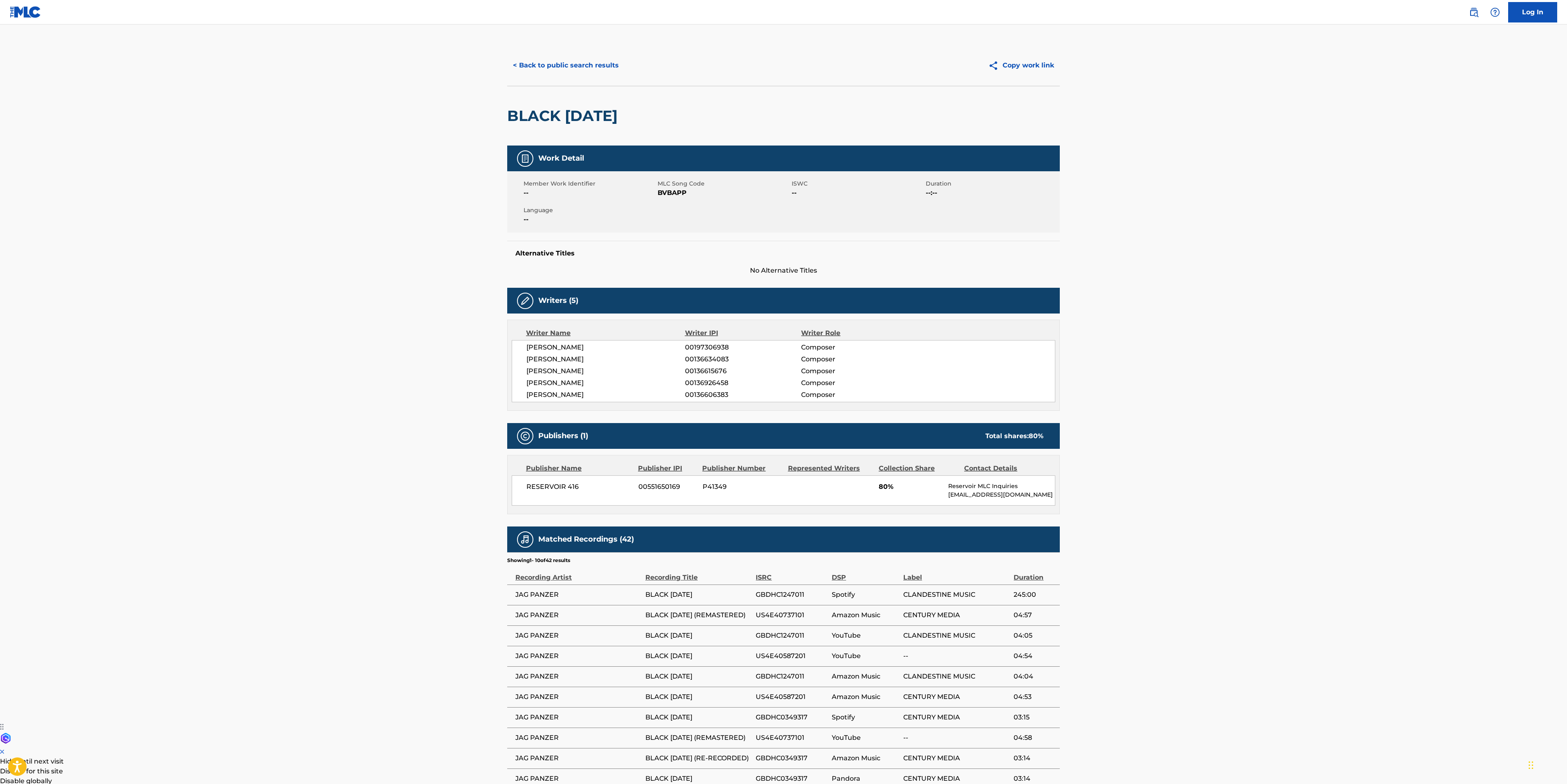
click at [561, 63] on button "< Back to public search results" at bounding box center [566, 66] width 117 height 21
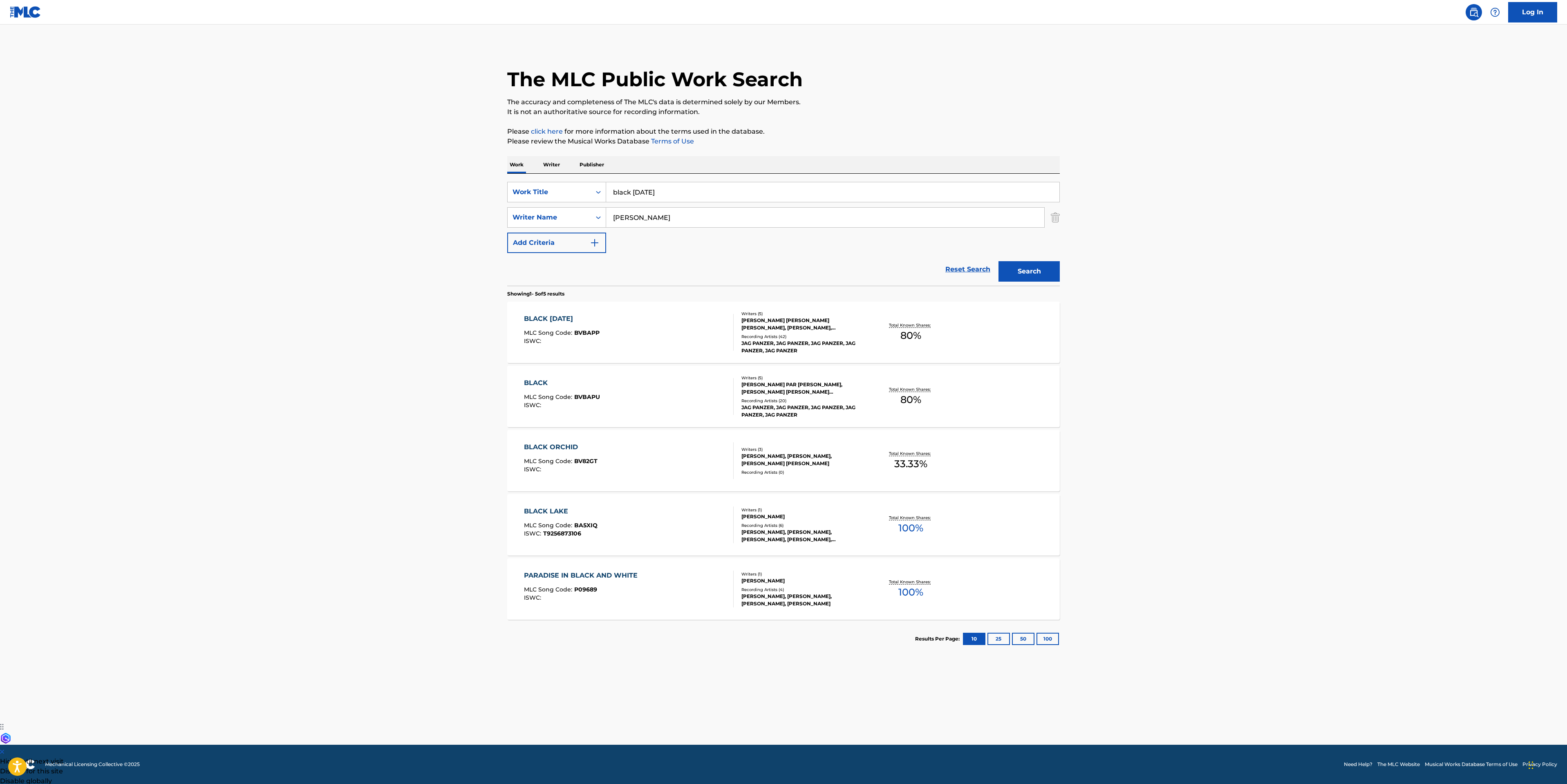
drag, startPoint x: 677, startPoint y: 196, endPoint x: 228, endPoint y: 164, distance: 450.1
click at [360, 173] on main "The MLC Public Work Search The accuracy and completeness of The MLC's data is d…" at bounding box center [784, 384] width 1567 height 720
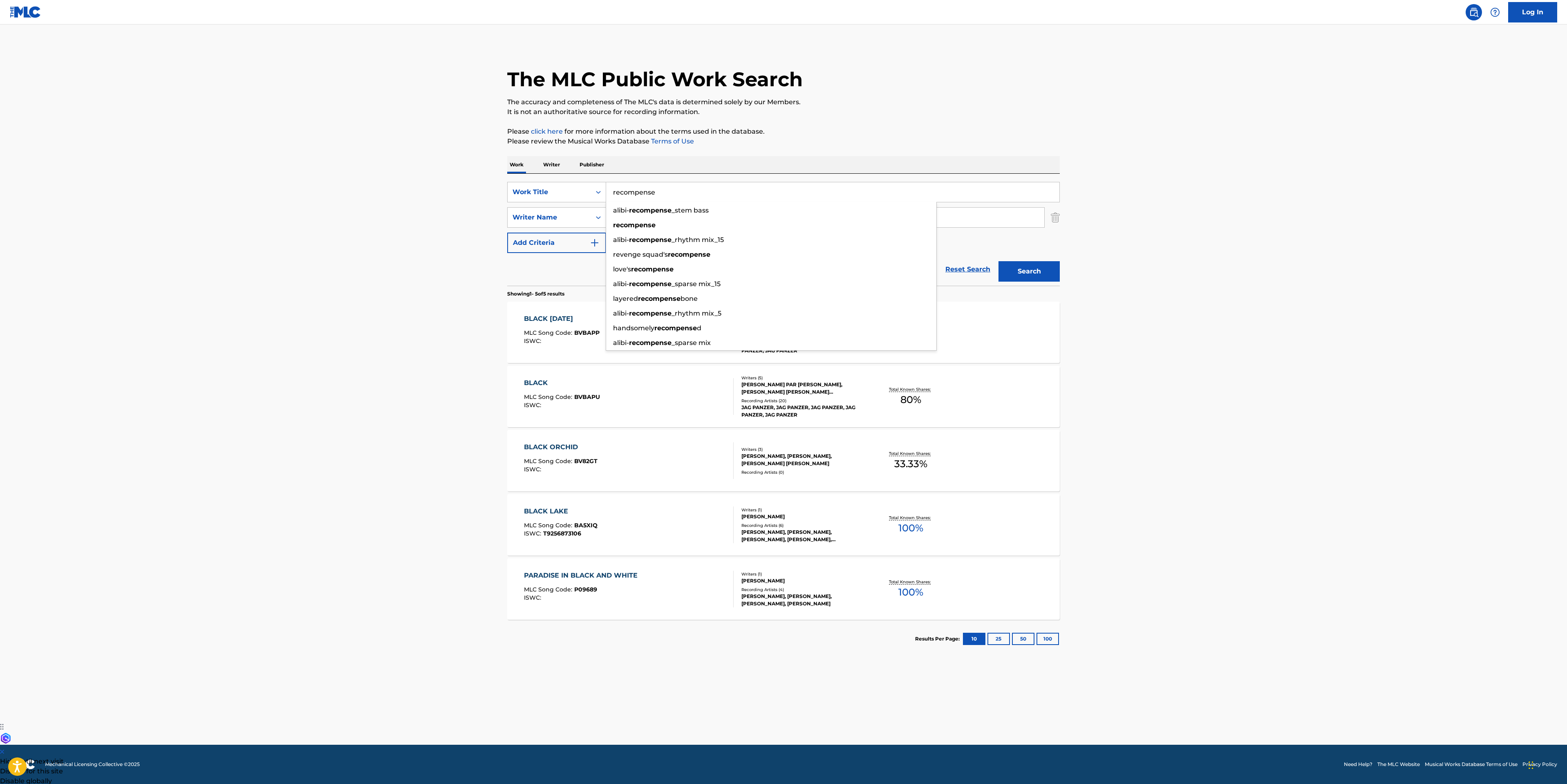
type input "recompense"
click at [998, 261] on button "Search" at bounding box center [1029, 271] width 61 height 21
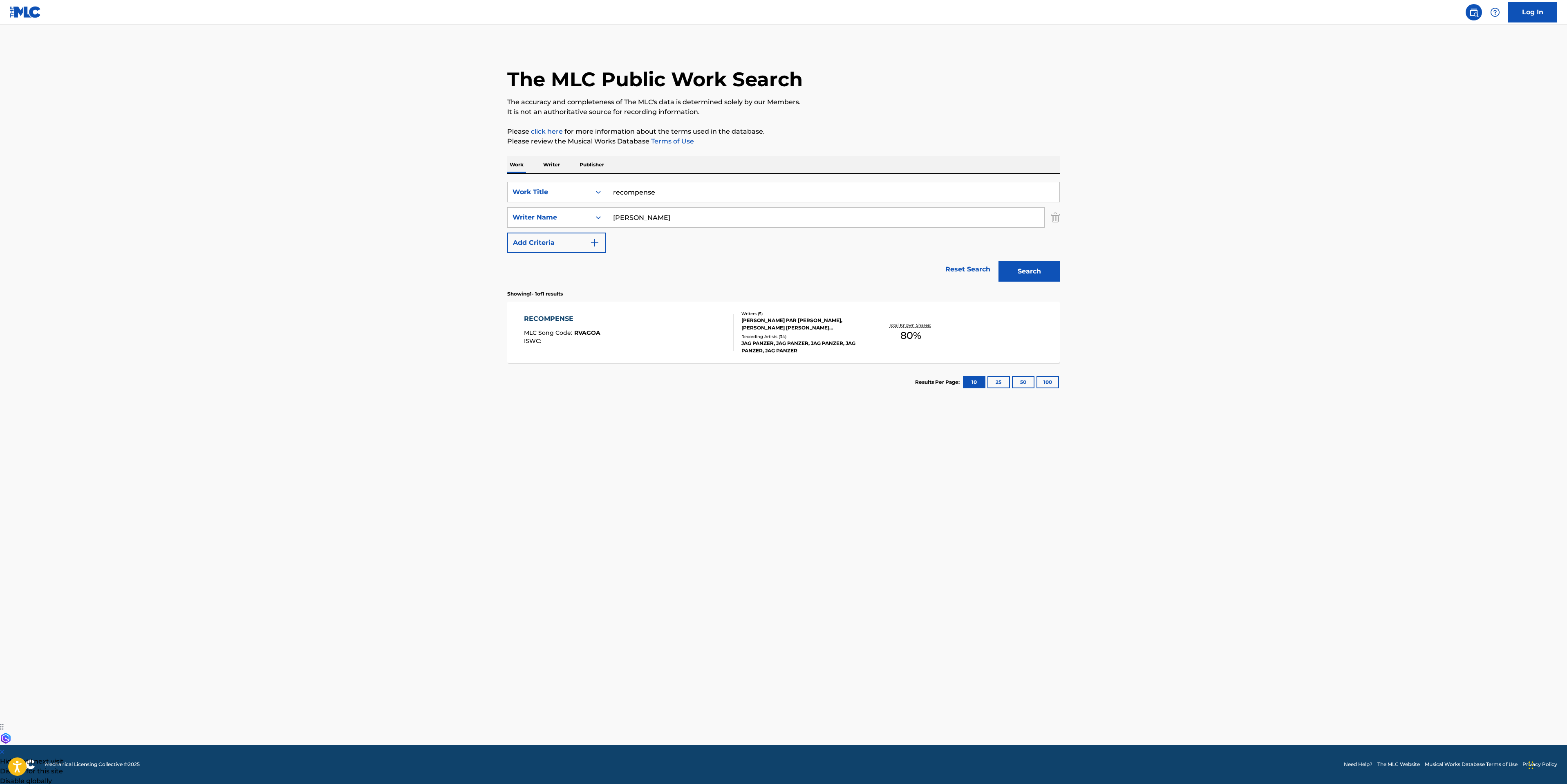
click at [700, 313] on div "RECOMPENSE MLC Song Code : RVAGOA ISWC : Writers ( 5 ) RIKARD PAR GUSTAV STJERN…" at bounding box center [784, 332] width 552 height 61
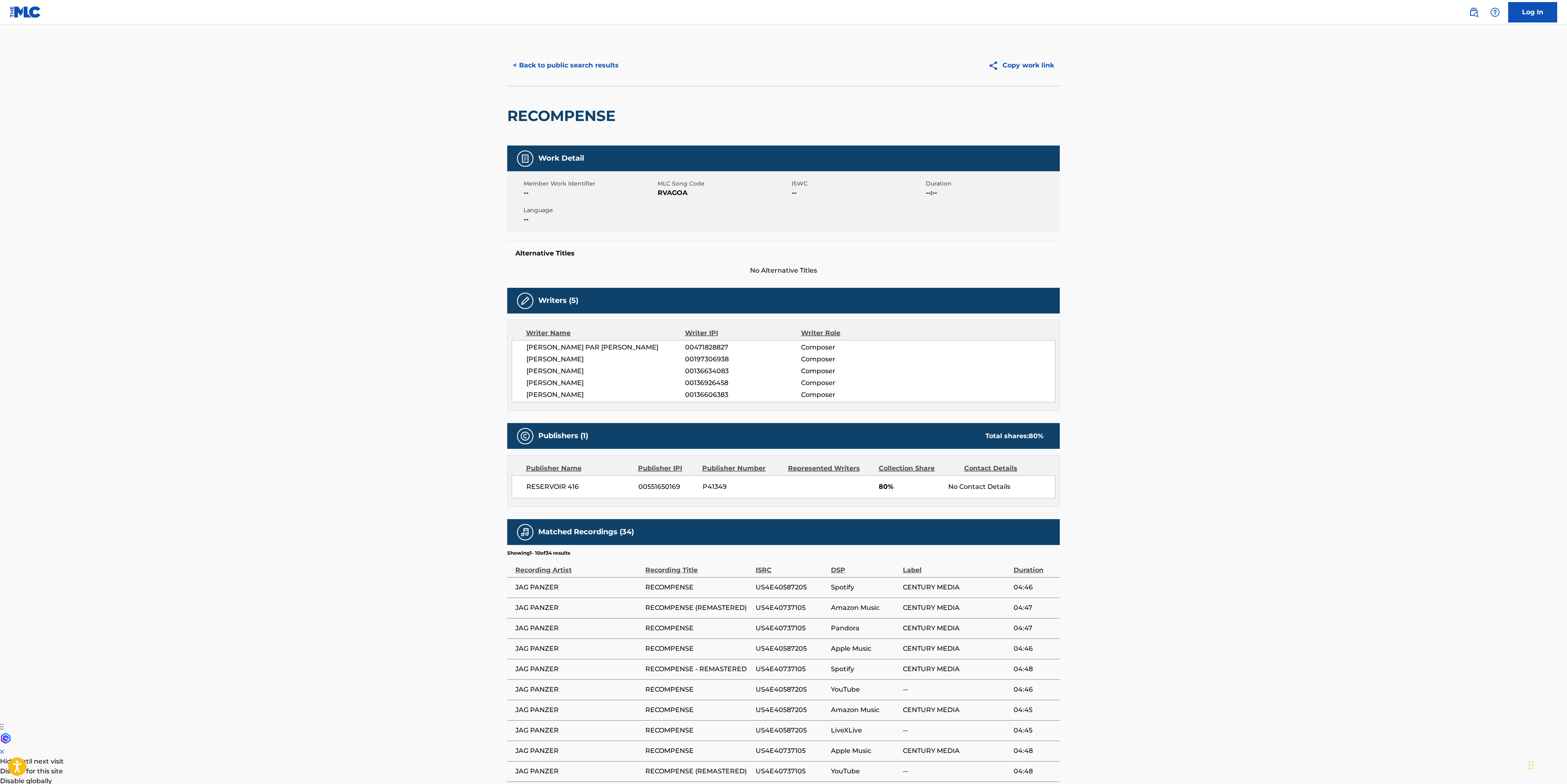
click at [217, 378] on main "< Back to public search results Copy work link RECOMPENSE Work Detail Member Wo…" at bounding box center [784, 424] width 1567 height 799
click at [549, 61] on button "< Back to public search results" at bounding box center [566, 66] width 117 height 21
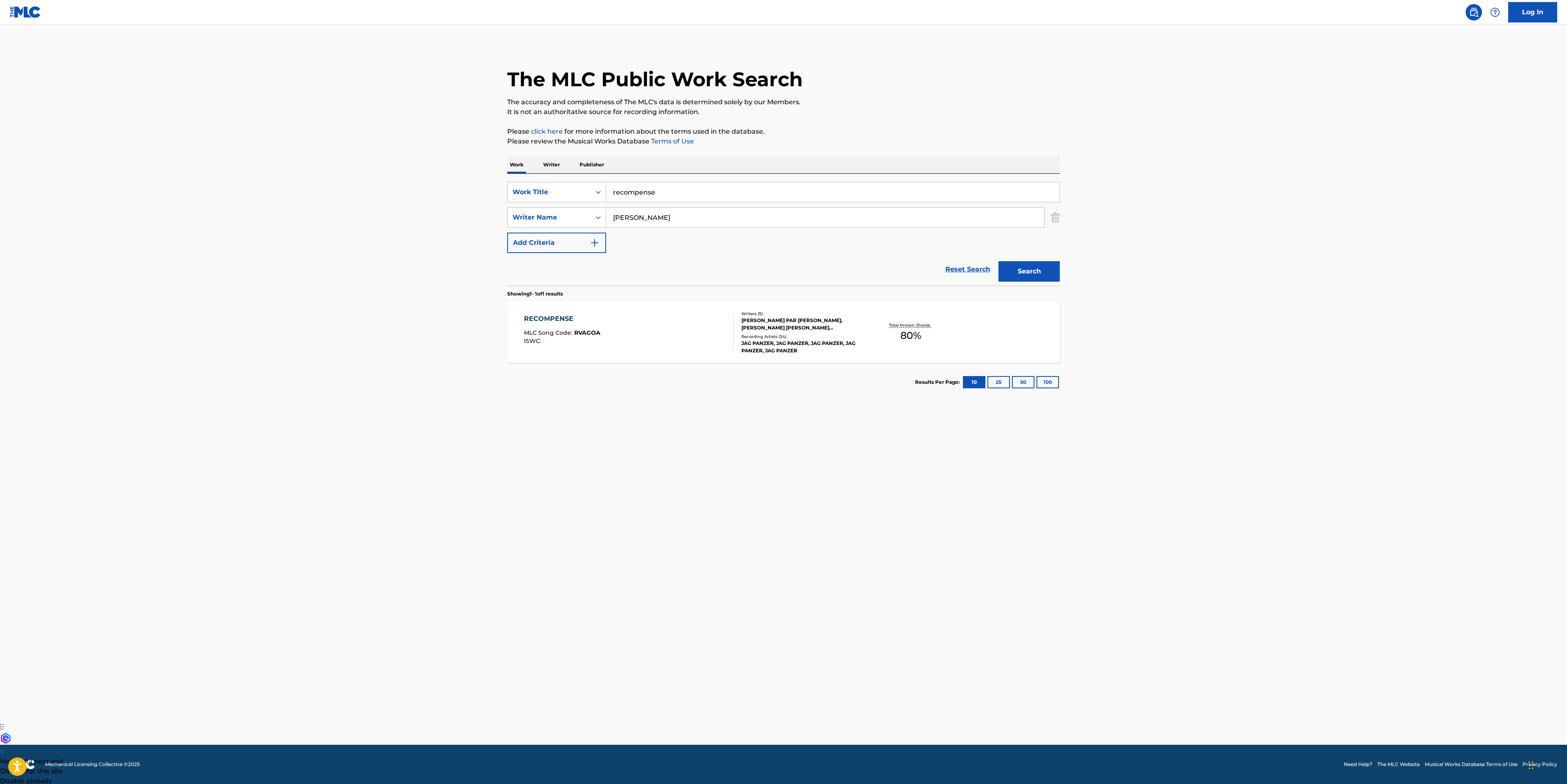
drag, startPoint x: 682, startPoint y: 192, endPoint x: 139, endPoint y: 139, distance: 545.6
click at [380, 159] on main "The MLC Public Work Search The accuracy and completeness of The MLC's data is d…" at bounding box center [784, 384] width 1567 height 720
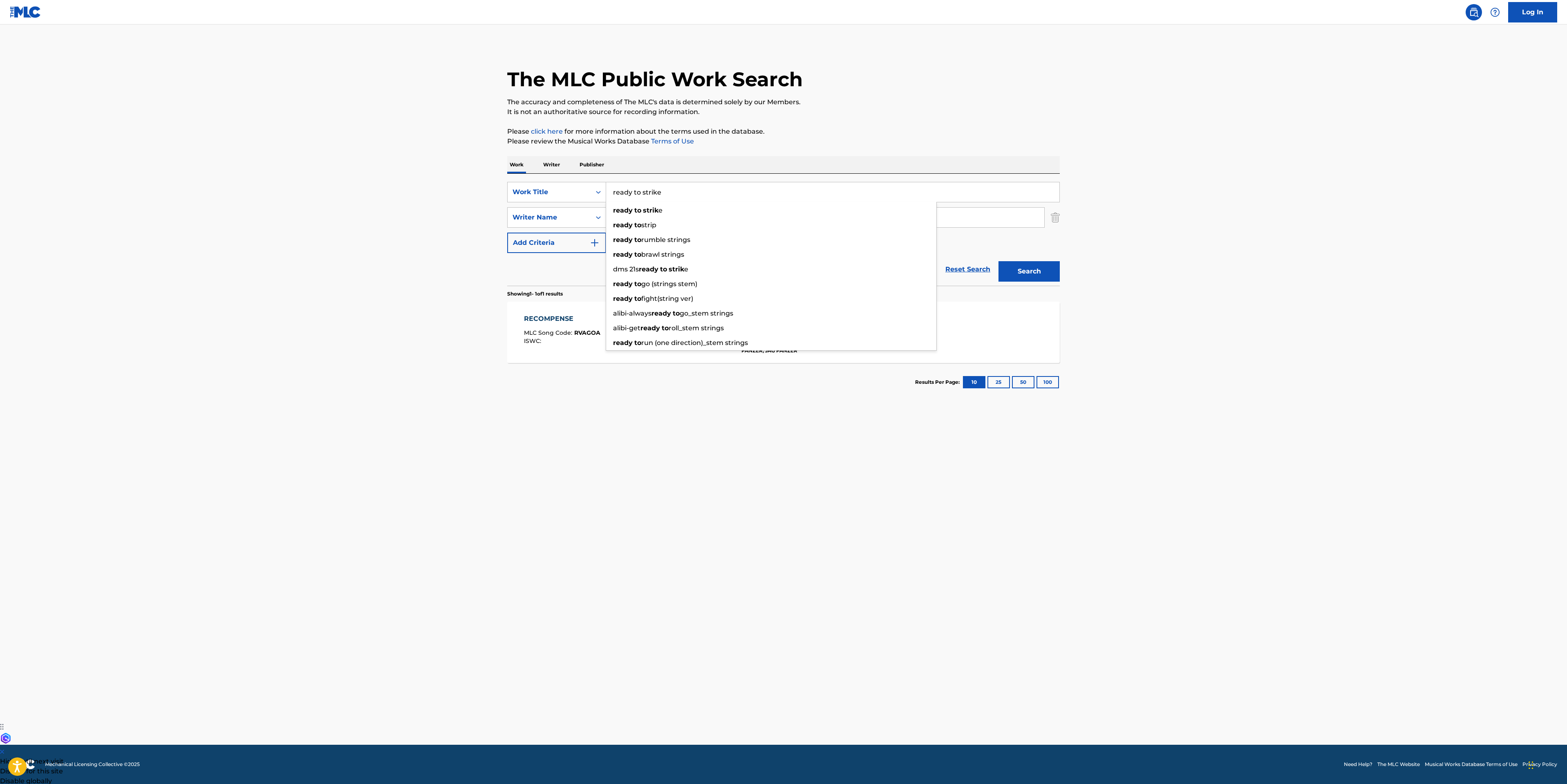
click at [998, 261] on button "Search" at bounding box center [1029, 271] width 61 height 21
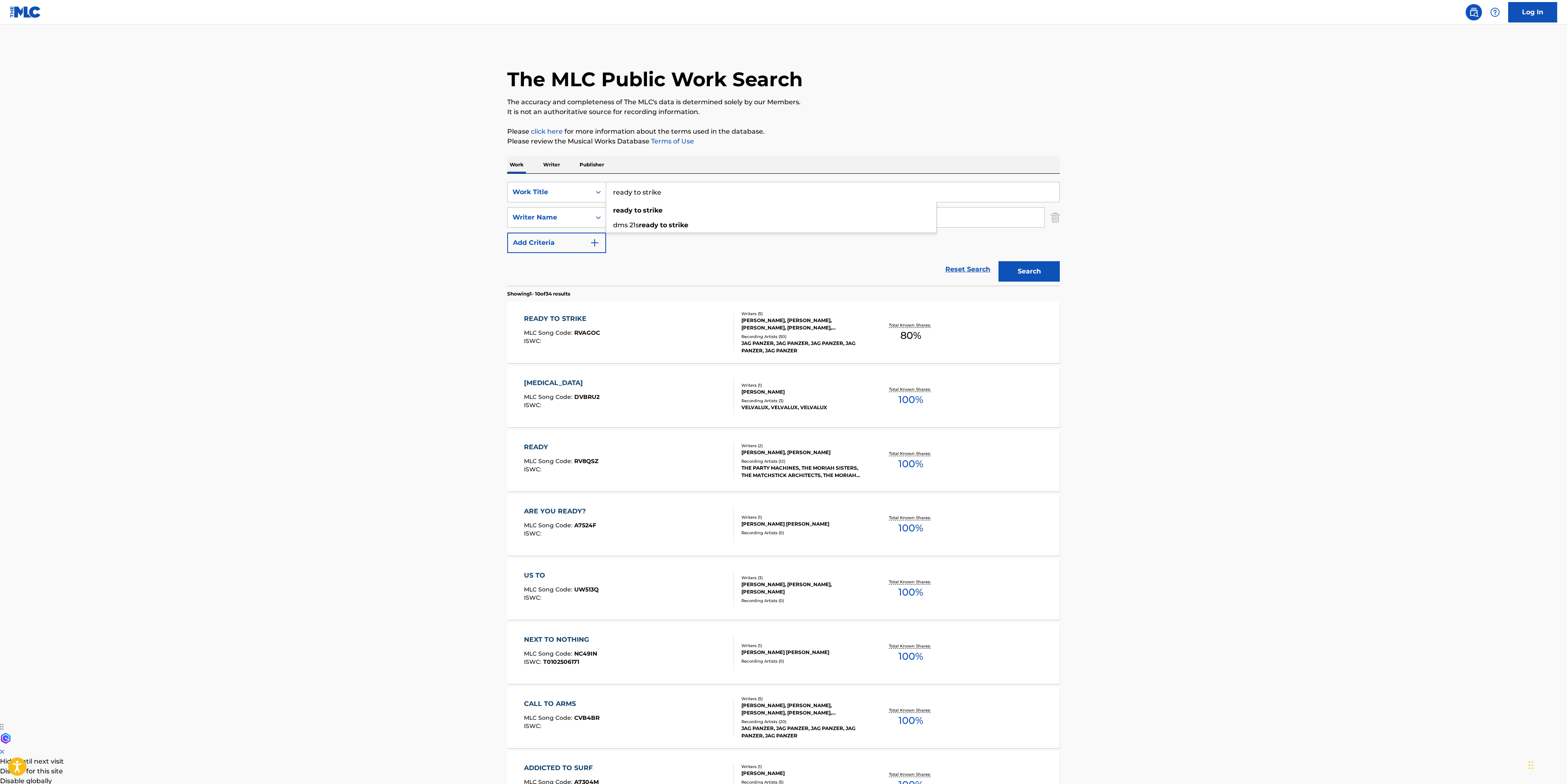
drag, startPoint x: 671, startPoint y: 187, endPoint x: 310, endPoint y: 205, distance: 361.4
click at [469, 189] on main "The MLC Public Work Search The accuracy and completeness of The MLC's data is d…" at bounding box center [784, 505] width 1567 height 962
type input "king at a price"
click at [998, 261] on button "Search" at bounding box center [1029, 271] width 61 height 21
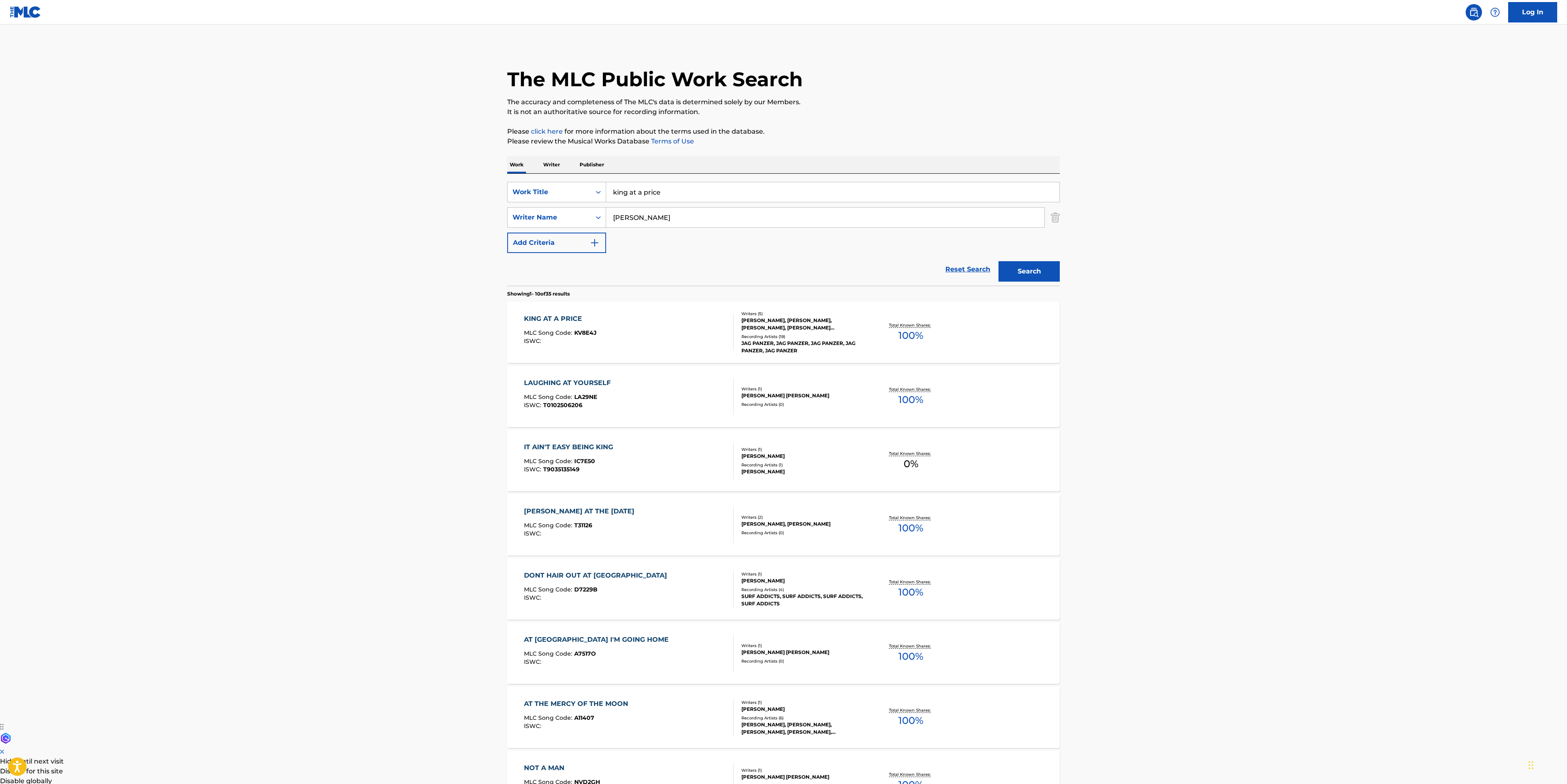
click at [664, 331] on div "KING AT A PRICE MLC Song Code : KV8E4J ISWC :" at bounding box center [628, 332] width 210 height 36
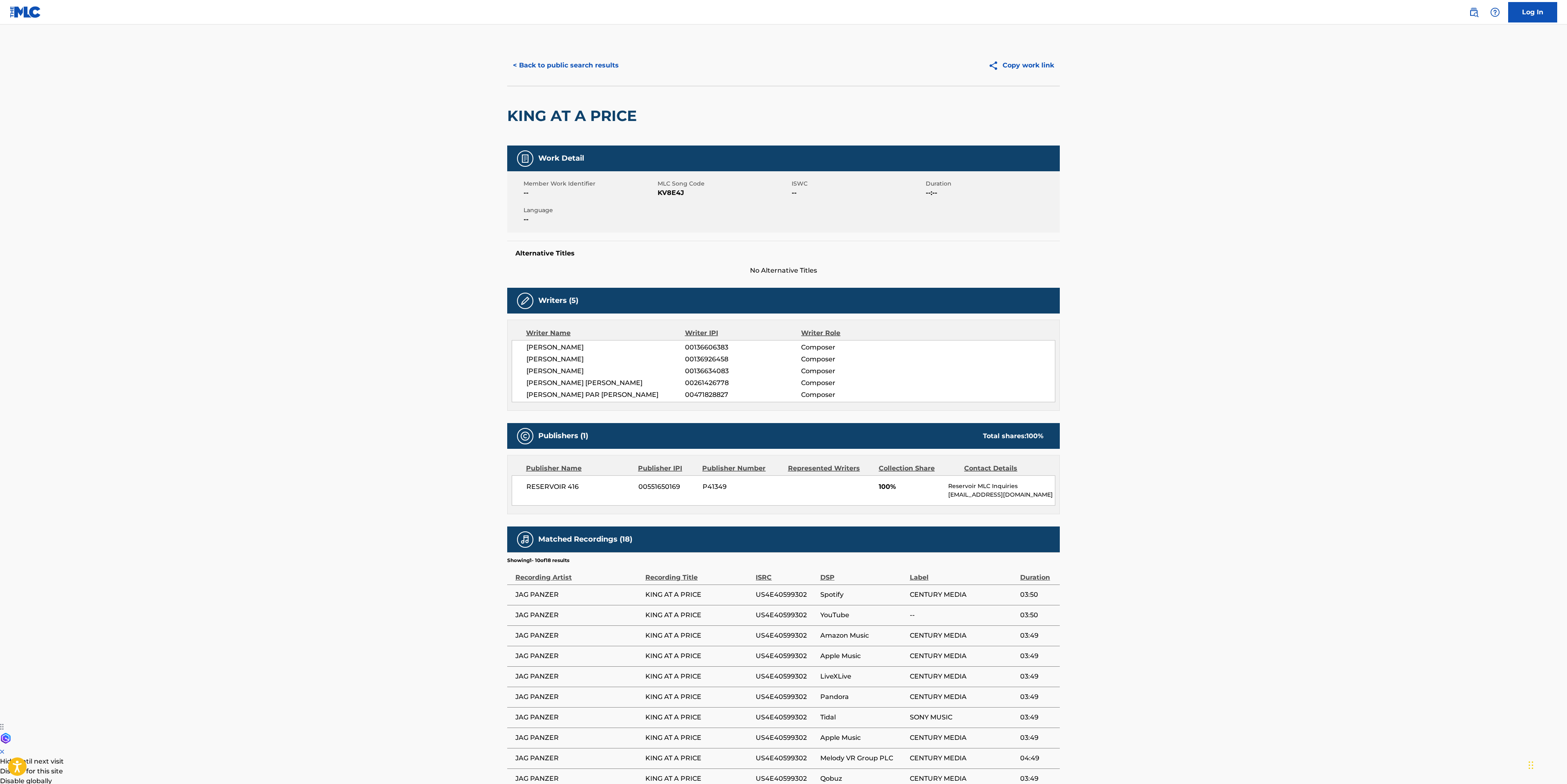
click at [594, 55] on button "< Back to public search results" at bounding box center [566, 66] width 117 height 21
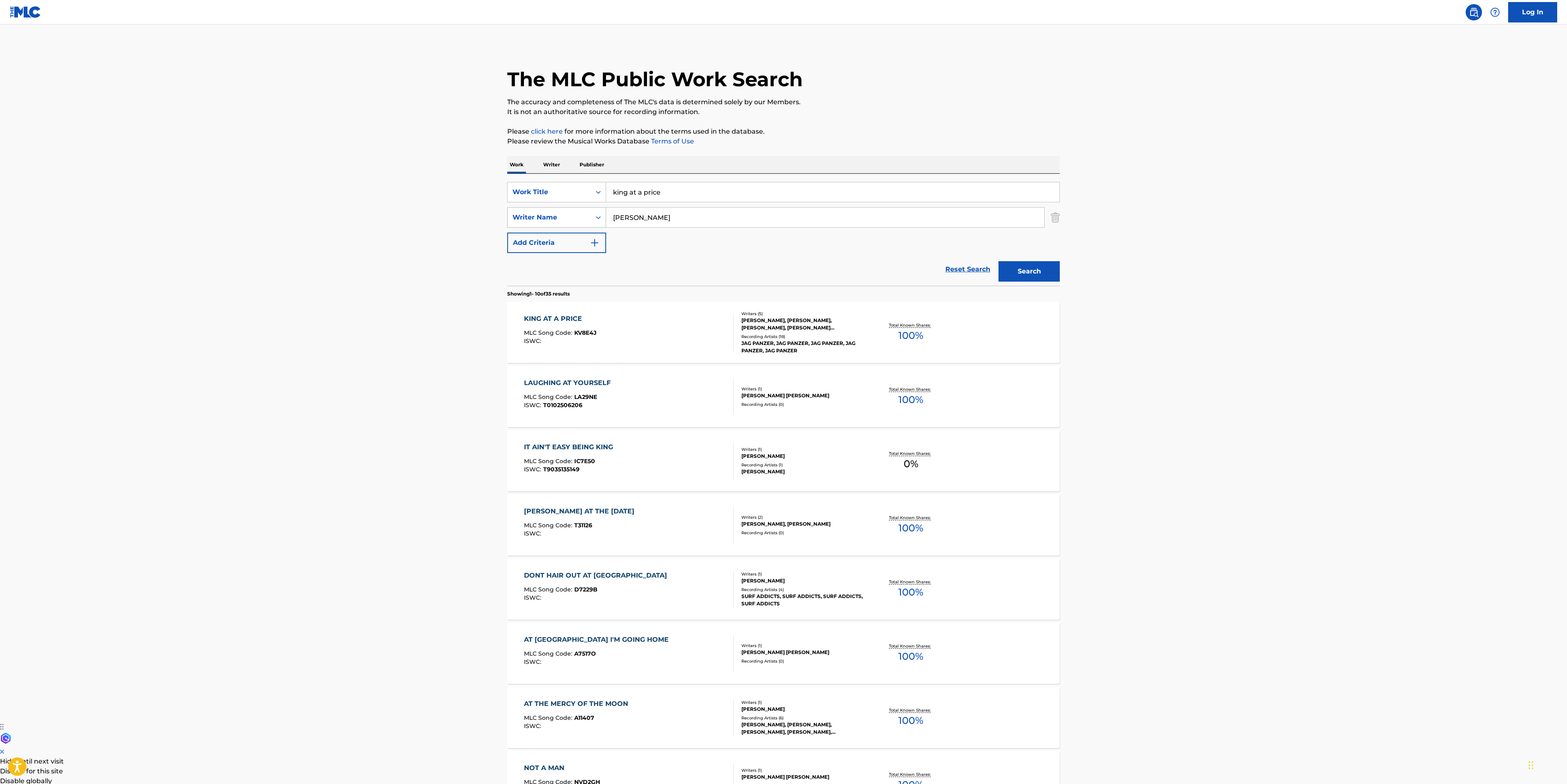
drag, startPoint x: 664, startPoint y: 215, endPoint x: 512, endPoint y: 226, distance: 152.4
click at [490, 201] on main "The MLC Public Work Search The accuracy and completeness of The MLC's data is d…" at bounding box center [784, 505] width 1567 height 962
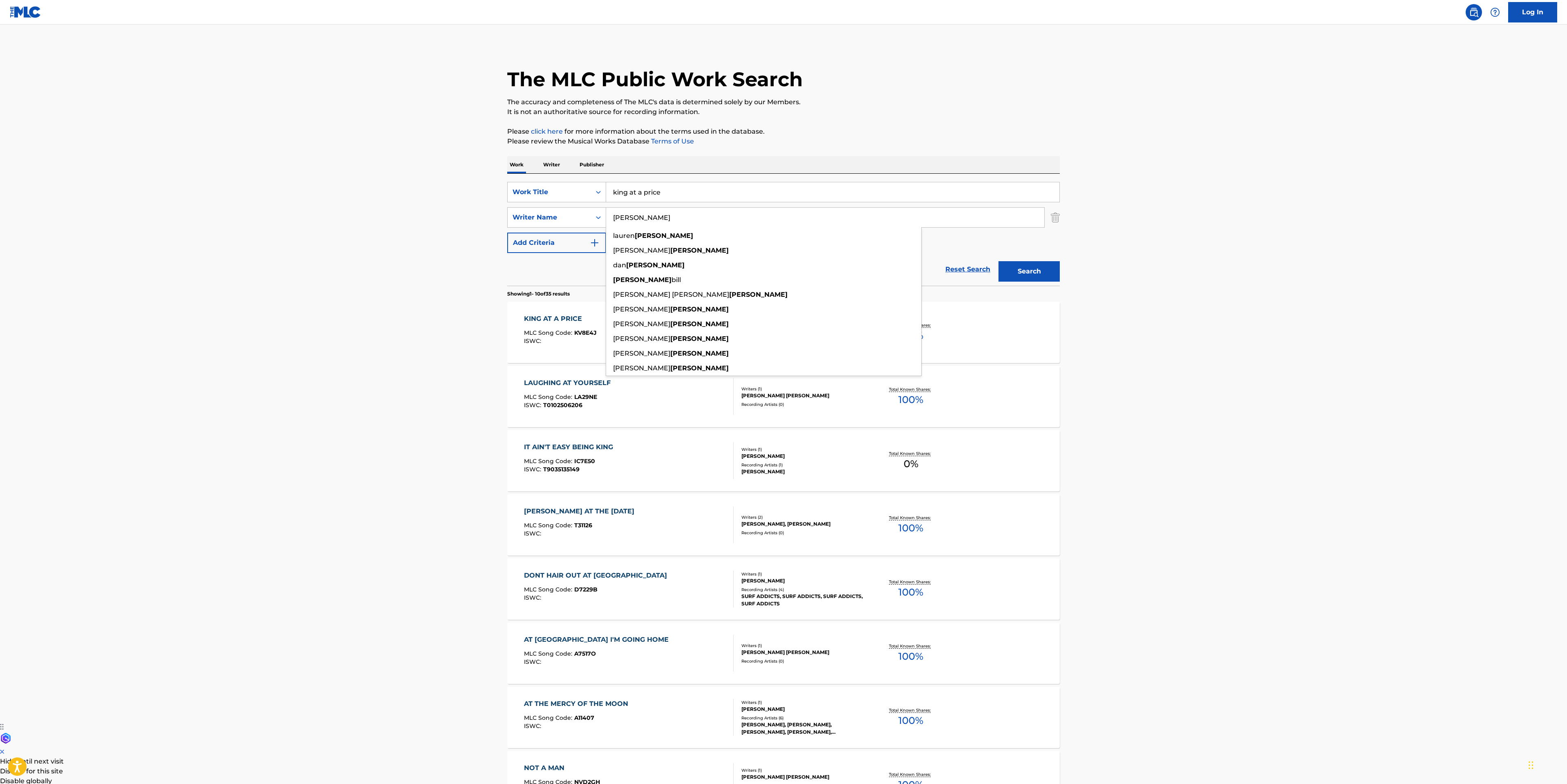
paste input "Henderson"
type input "Henderson"
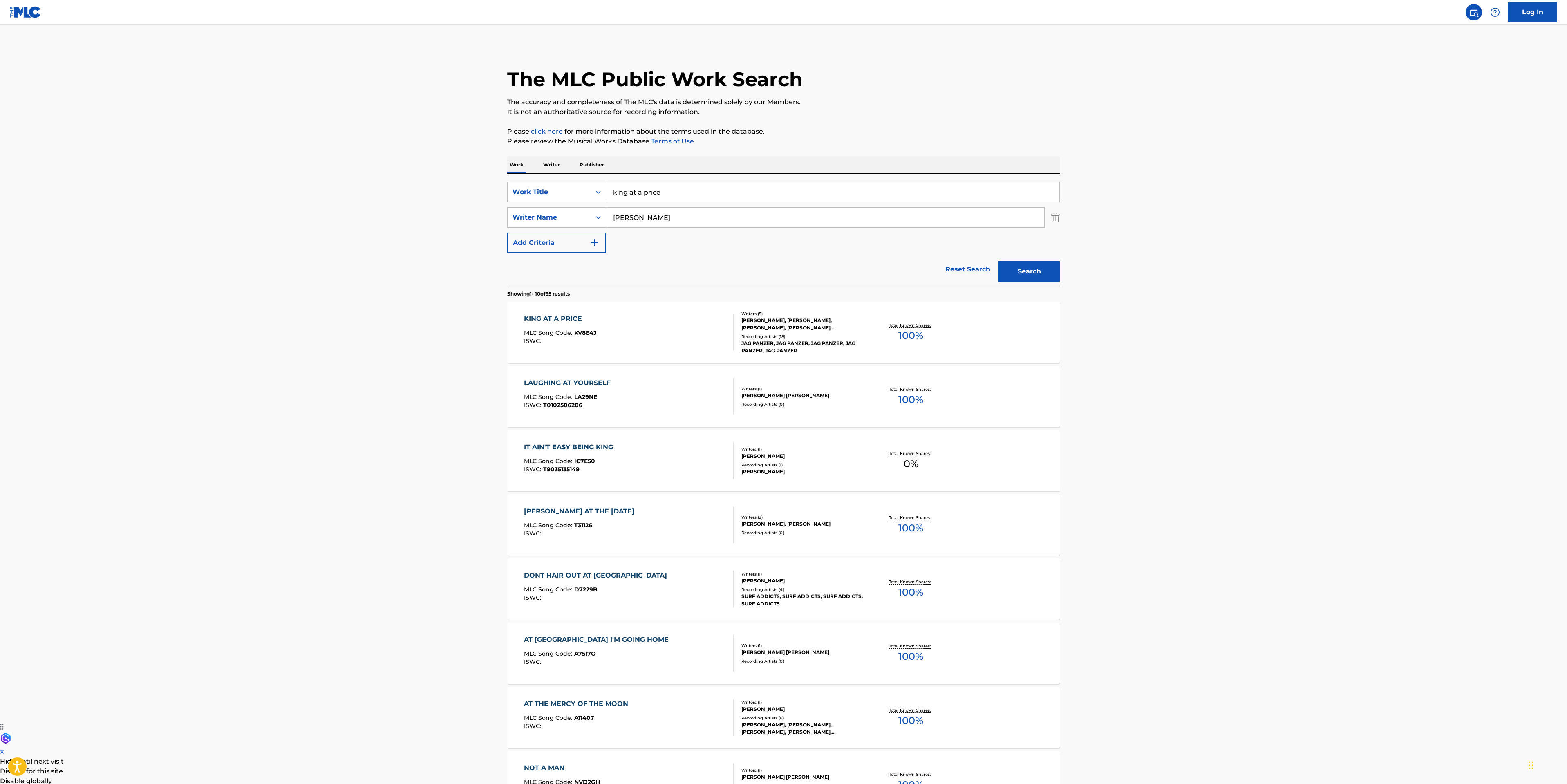
drag, startPoint x: 675, startPoint y: 190, endPoint x: 305, endPoint y: 144, distance: 372.8
click at [443, 179] on main "The MLC Public Work Search The accuracy and completeness of The MLC's data is d…" at bounding box center [784, 505] width 1567 height 962
click at [998, 261] on button "Search" at bounding box center [1029, 271] width 61 height 21
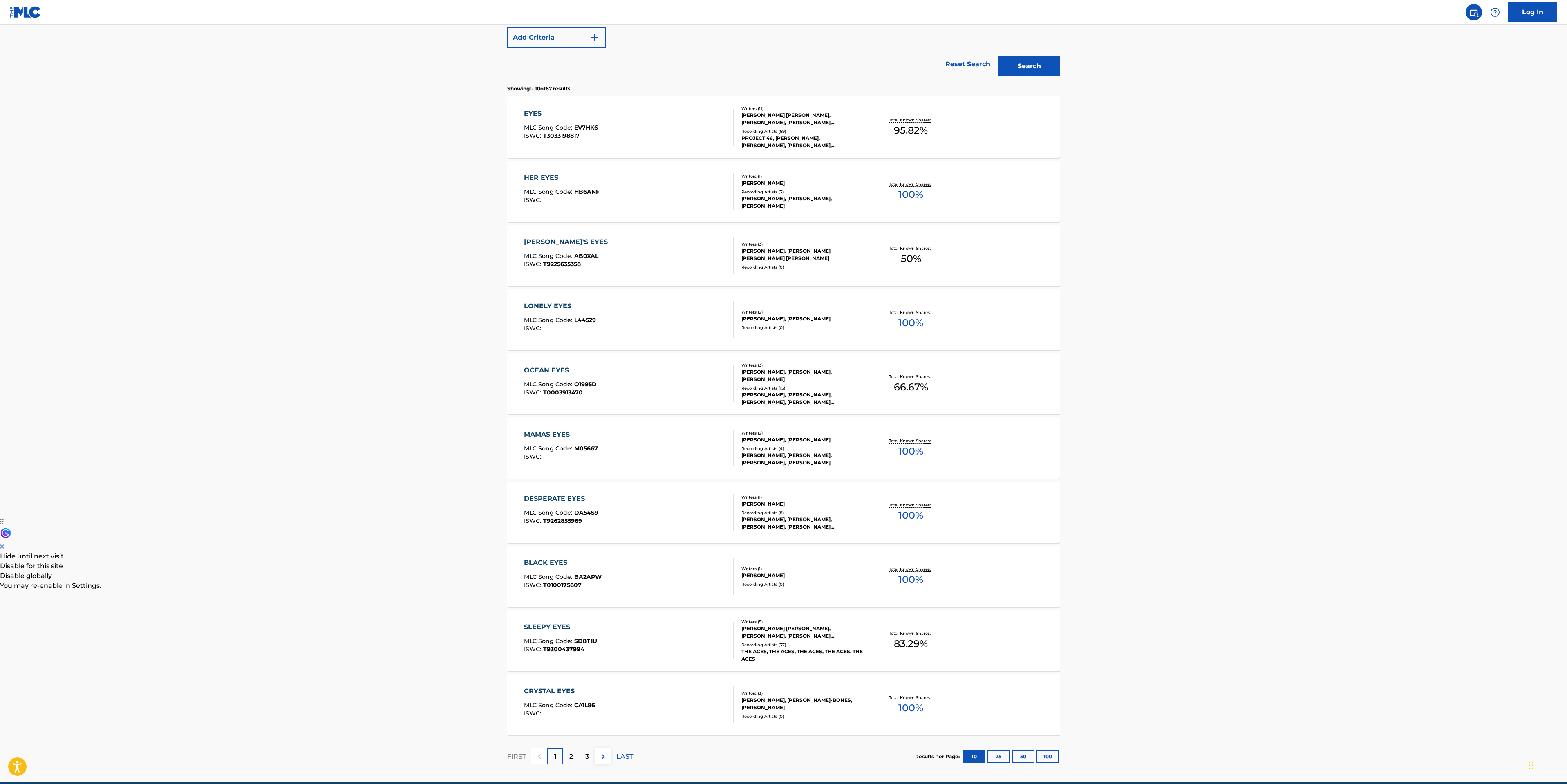
scroll to position [242, 0]
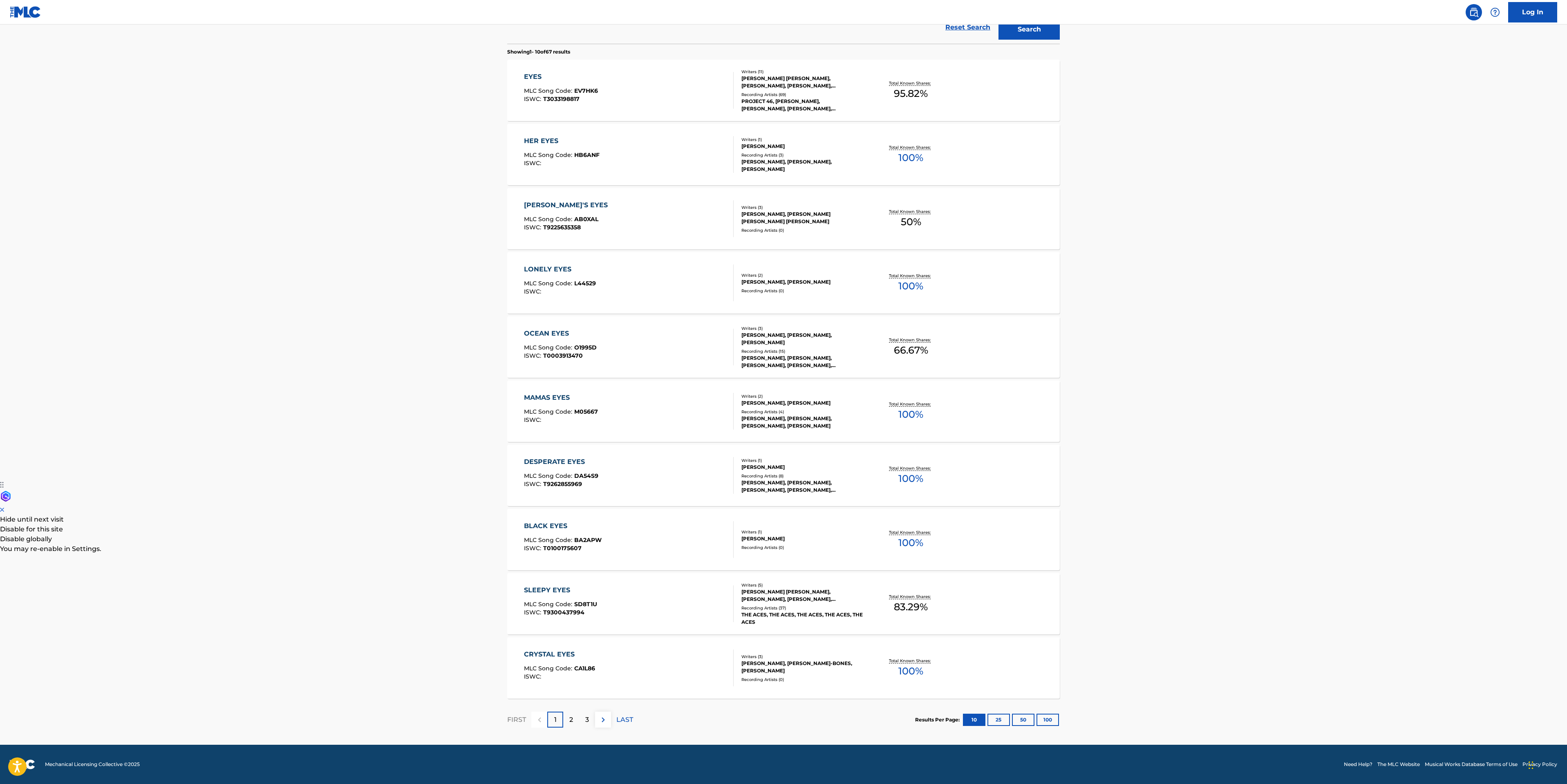
click at [574, 718] on div "2" at bounding box center [571, 720] width 16 height 16
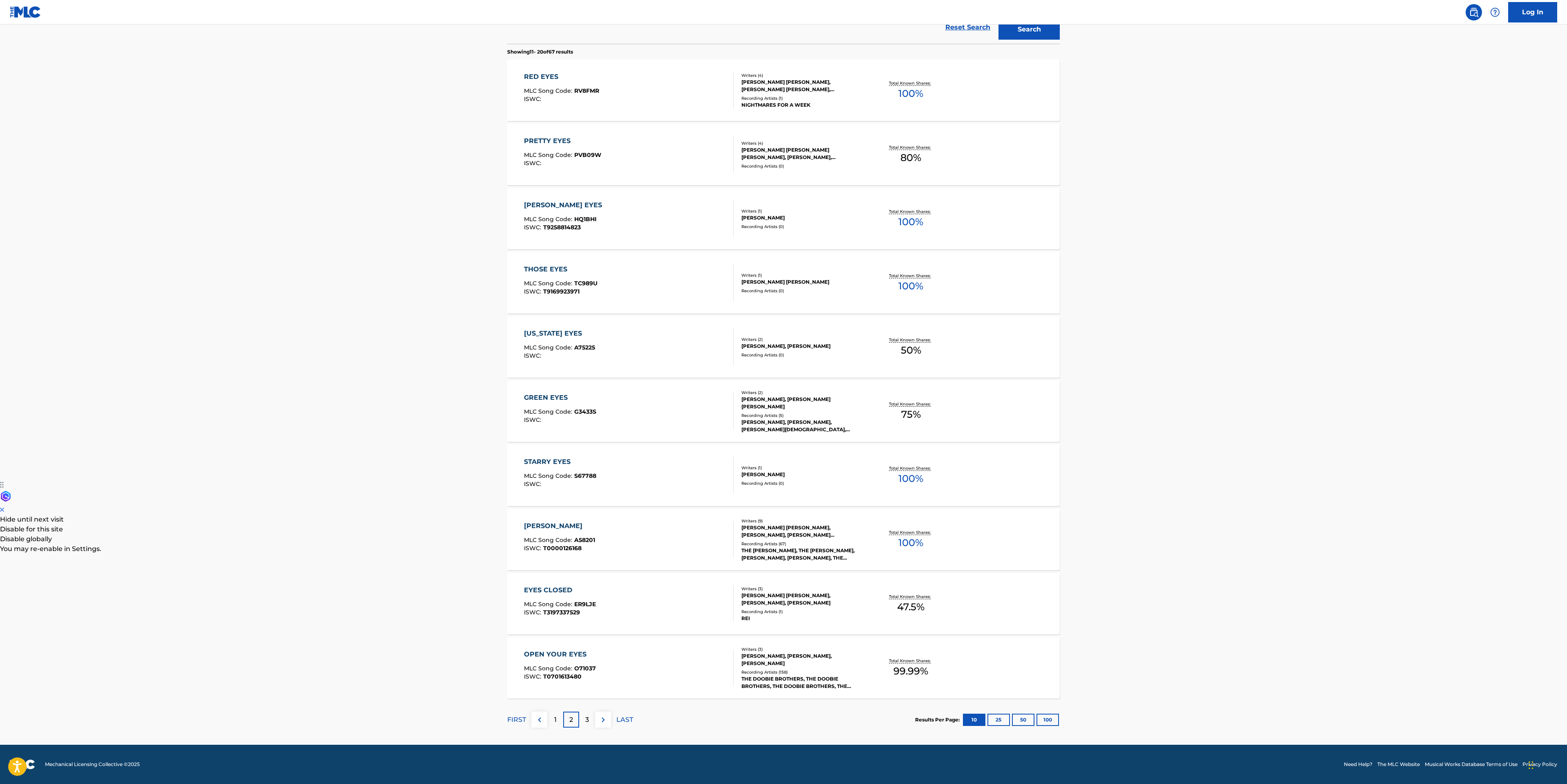
click at [580, 719] on div "3" at bounding box center [587, 720] width 16 height 16
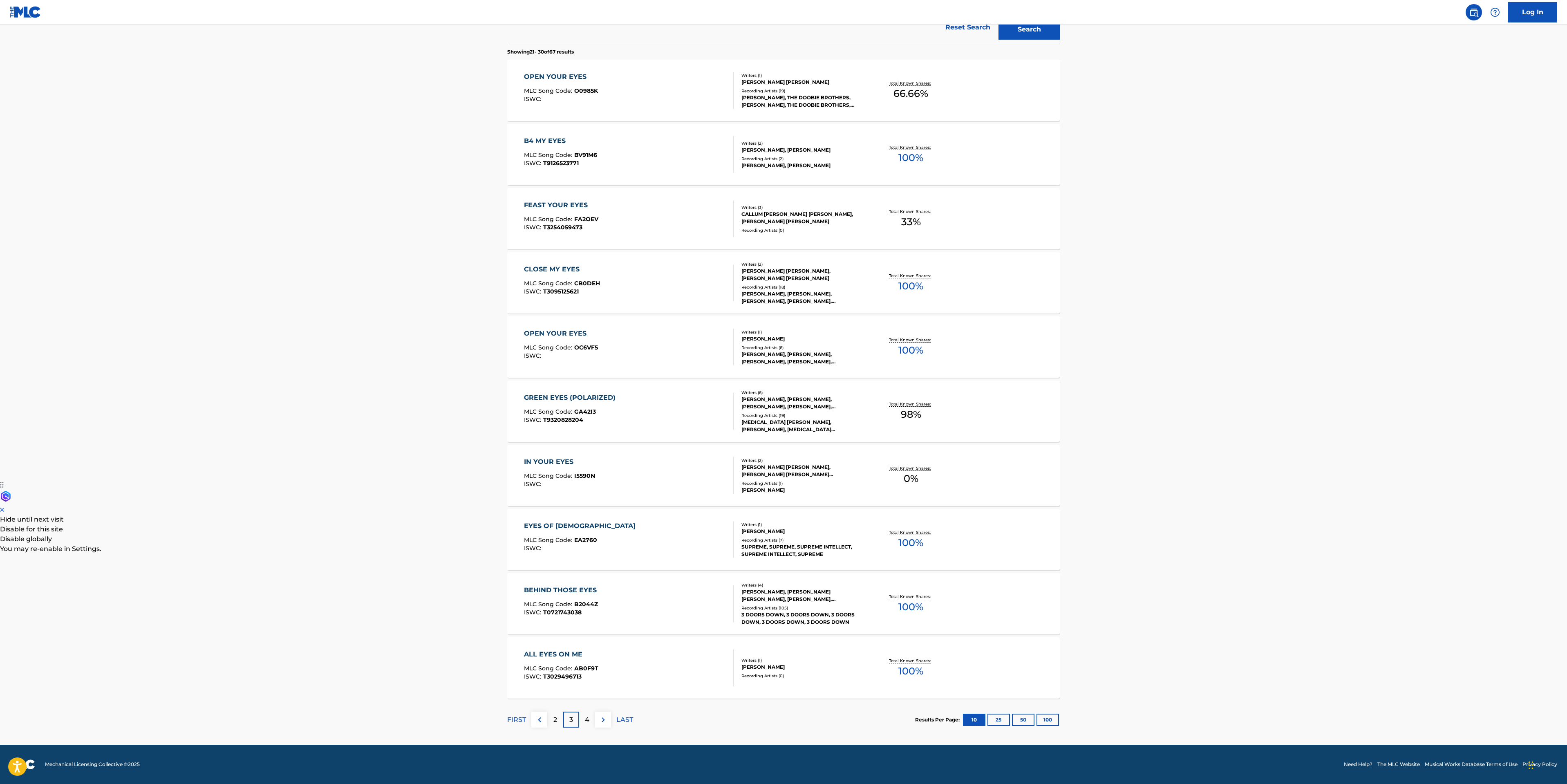
scroll to position [0, 0]
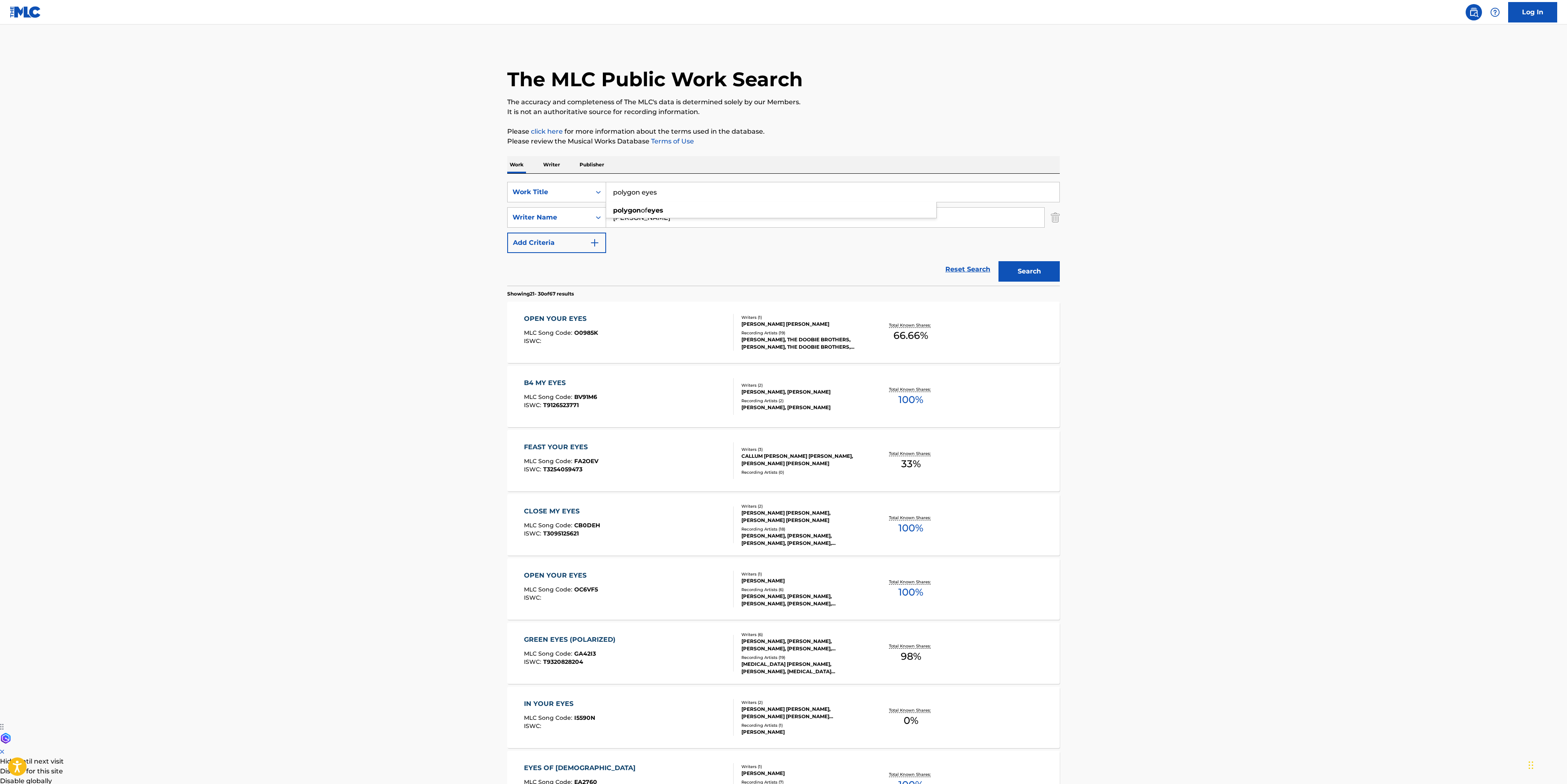
click at [633, 195] on input "polygon eyes" at bounding box center [832, 192] width 453 height 19
type input "polygon of eyes"
click at [998, 261] on button "Search" at bounding box center [1029, 271] width 61 height 21
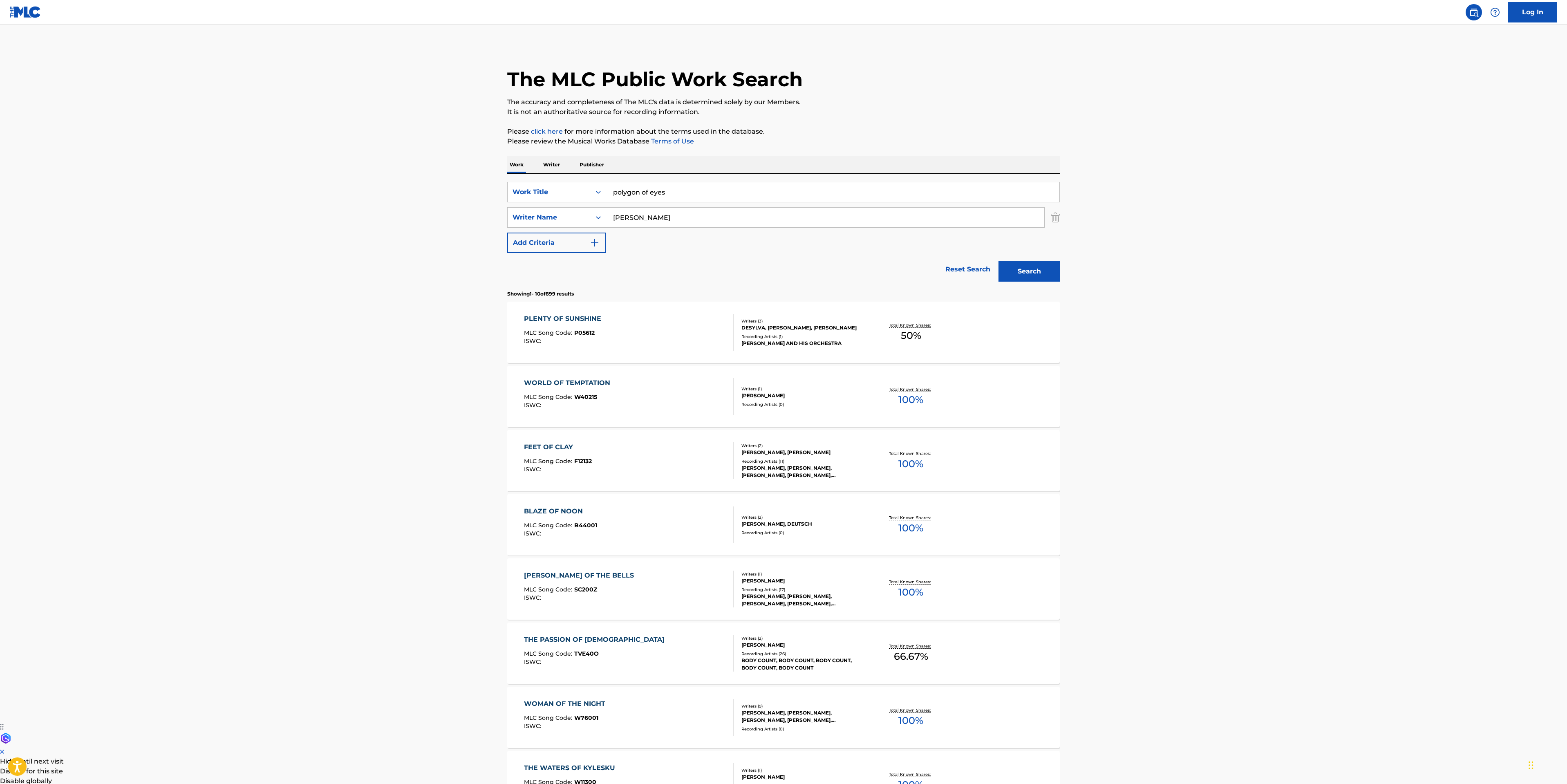
click at [683, 204] on div "SearchWithCriteriafccdd53e-27bc-4069-8646-b92e535592e3 Work Title polygon of ey…" at bounding box center [784, 217] width 552 height 71
click at [683, 199] on input "polygon of eyes" at bounding box center [832, 192] width 453 height 19
click at [661, 212] on strong "eyes" at bounding box center [659, 210] width 16 height 8
drag, startPoint x: 672, startPoint y: 222, endPoint x: 478, endPoint y: 206, distance: 194.7
click at [479, 207] on main "The MLC Public Work Search The accuracy and completeness of The MLC's data is d…" at bounding box center [784, 505] width 1567 height 962
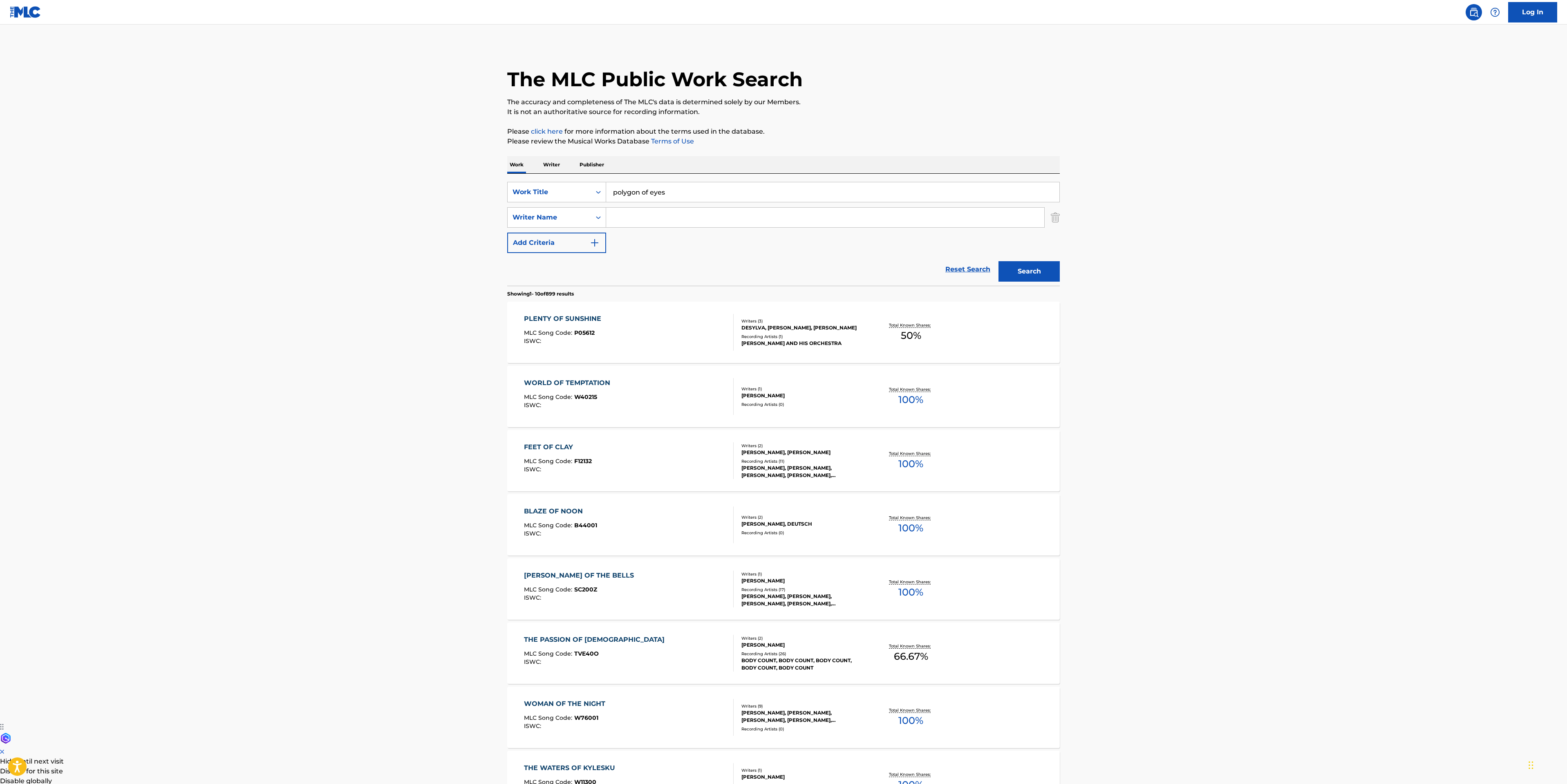
click at [1041, 268] on button "Search" at bounding box center [1029, 271] width 61 height 21
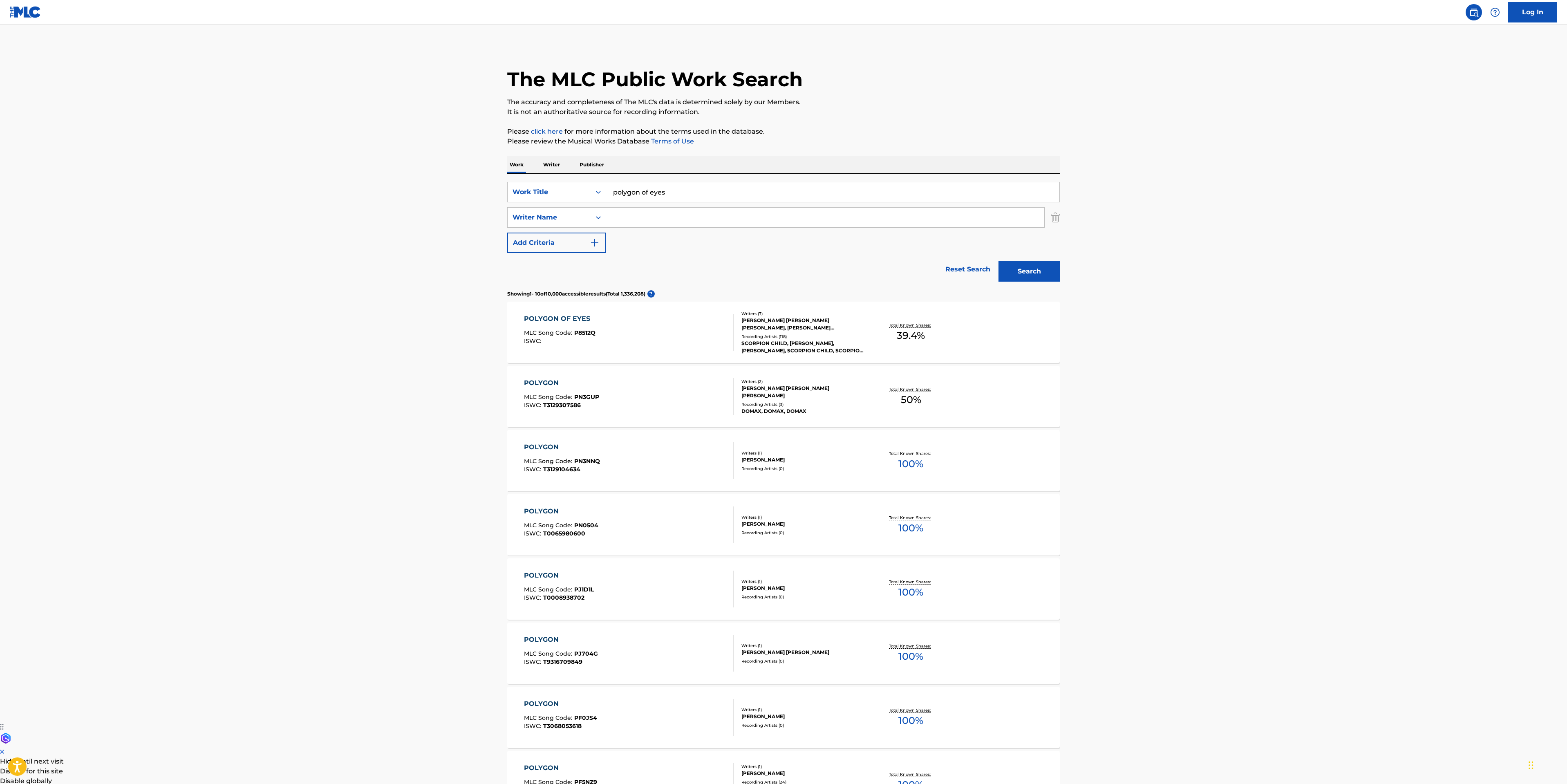
click at [666, 340] on div "POLYGON OF EYES MLC Song Code : P8512Q ISWC :" at bounding box center [628, 332] width 210 height 36
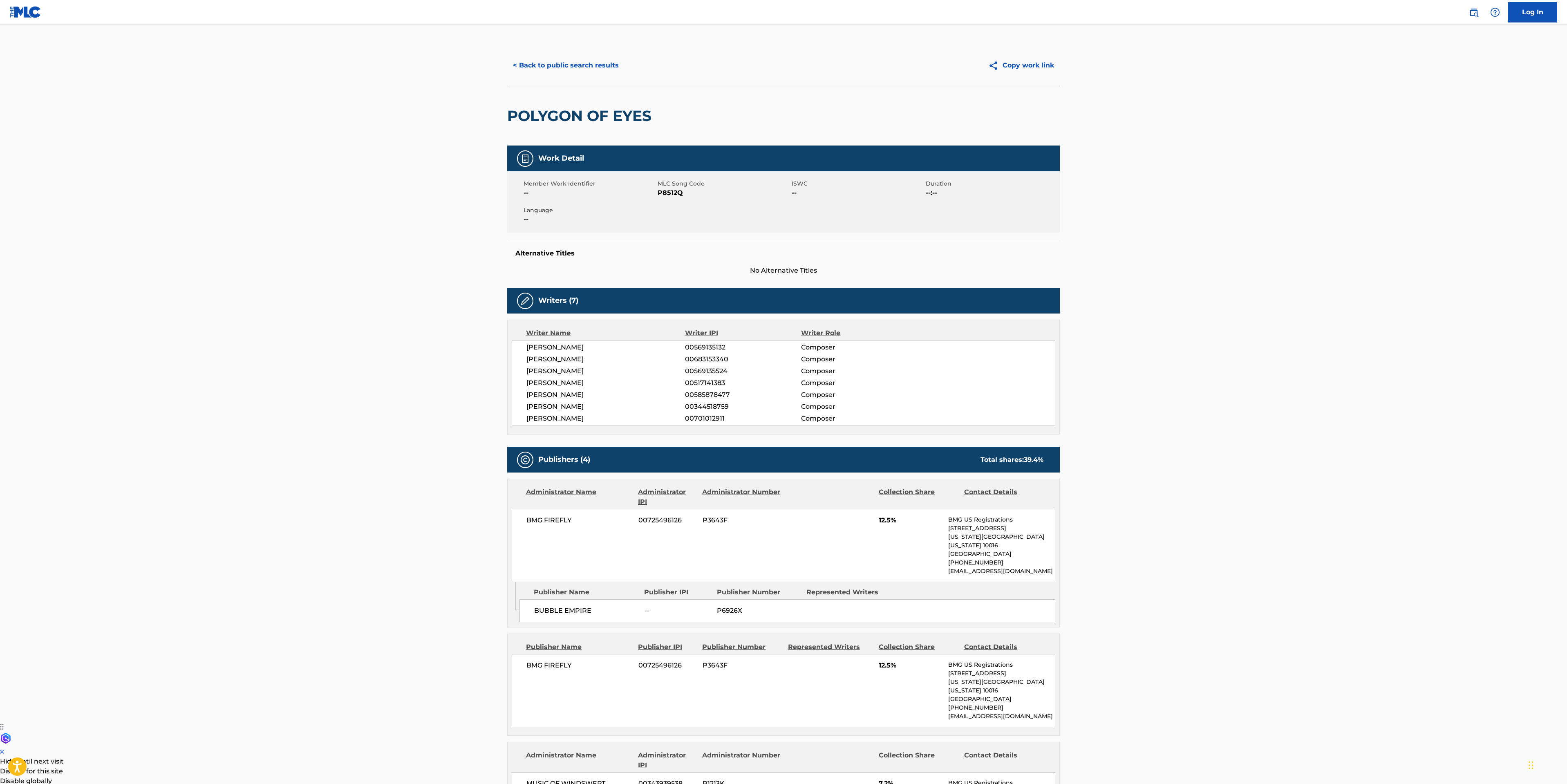
click at [541, 69] on button "< Back to public search results" at bounding box center [566, 66] width 117 height 21
